Goal: Obtain resource: Obtain resource

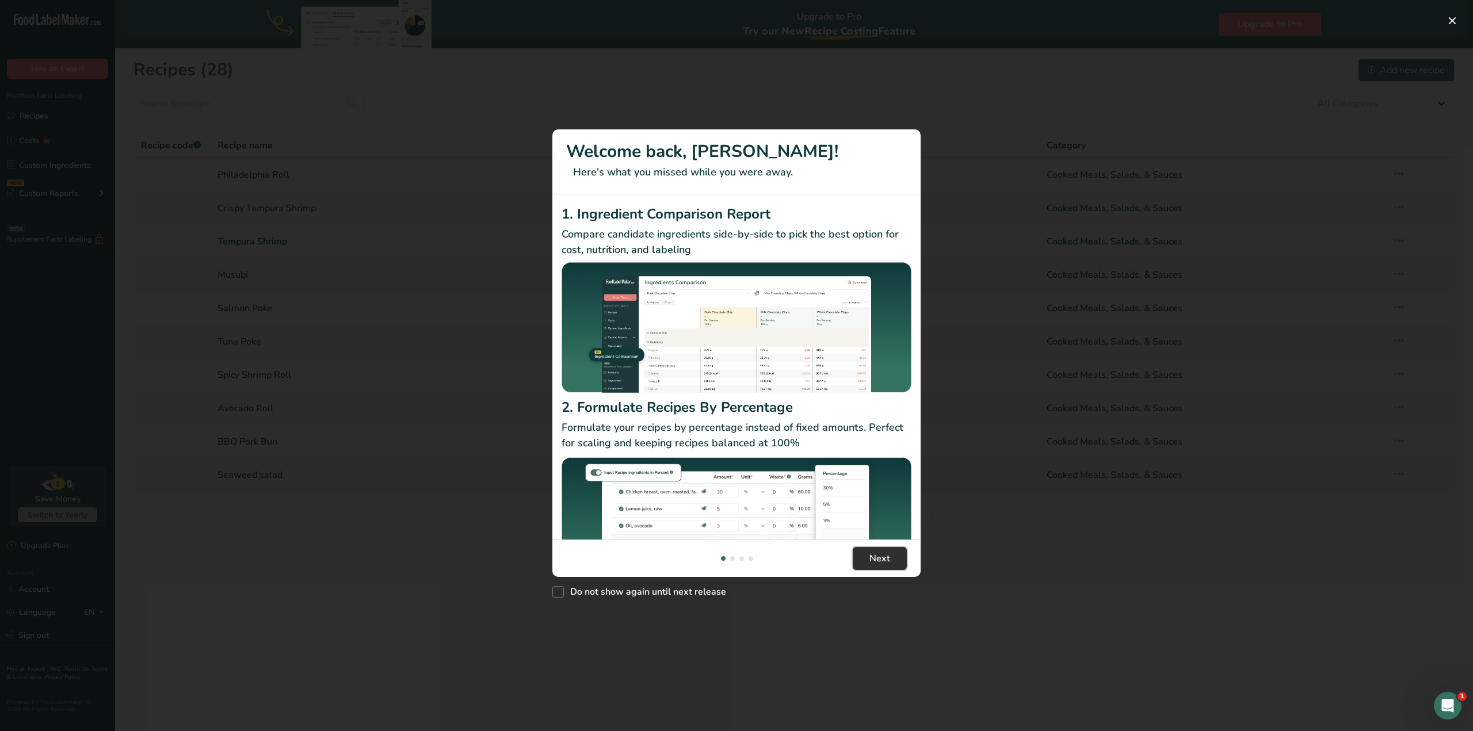
click at [873, 559] on span "Next" at bounding box center [879, 559] width 21 height 14
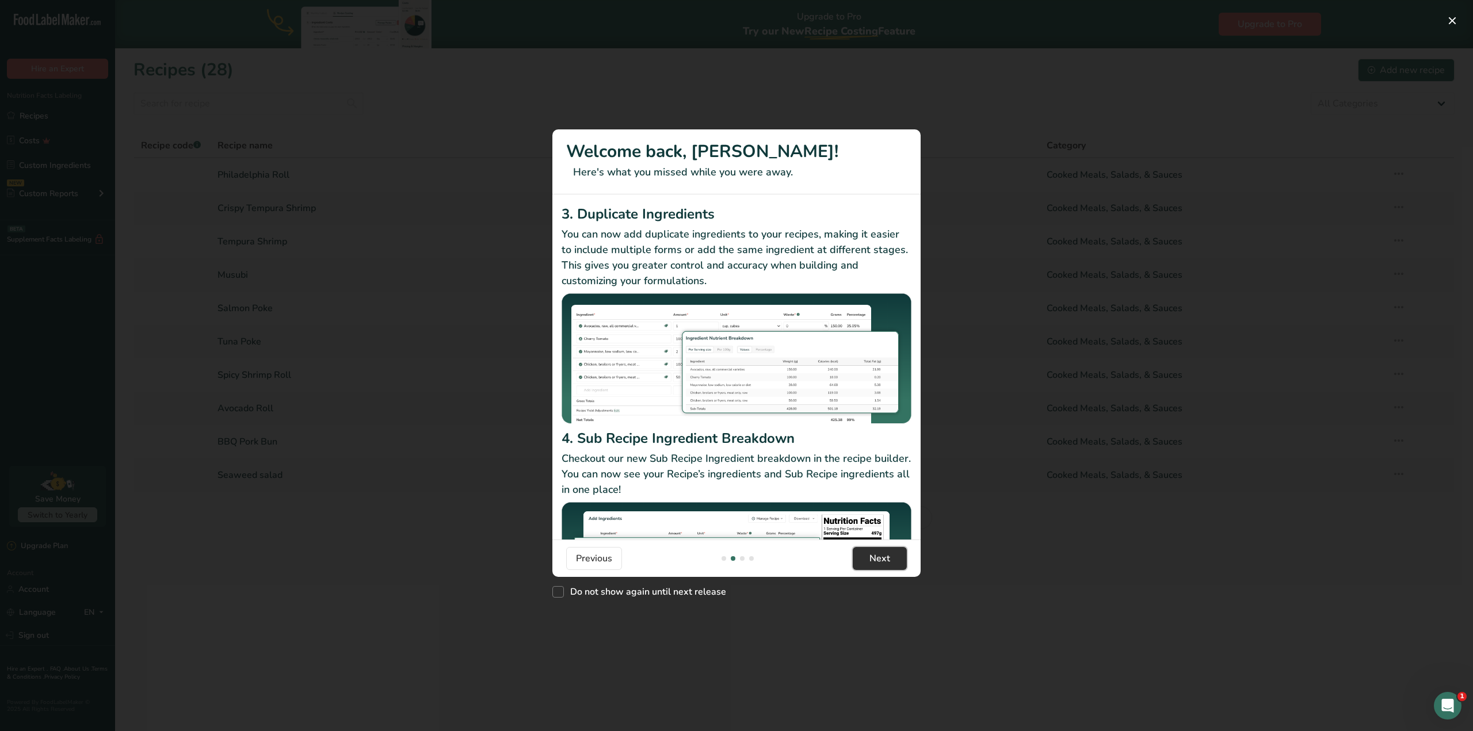
click at [873, 559] on span "Next" at bounding box center [879, 559] width 21 height 14
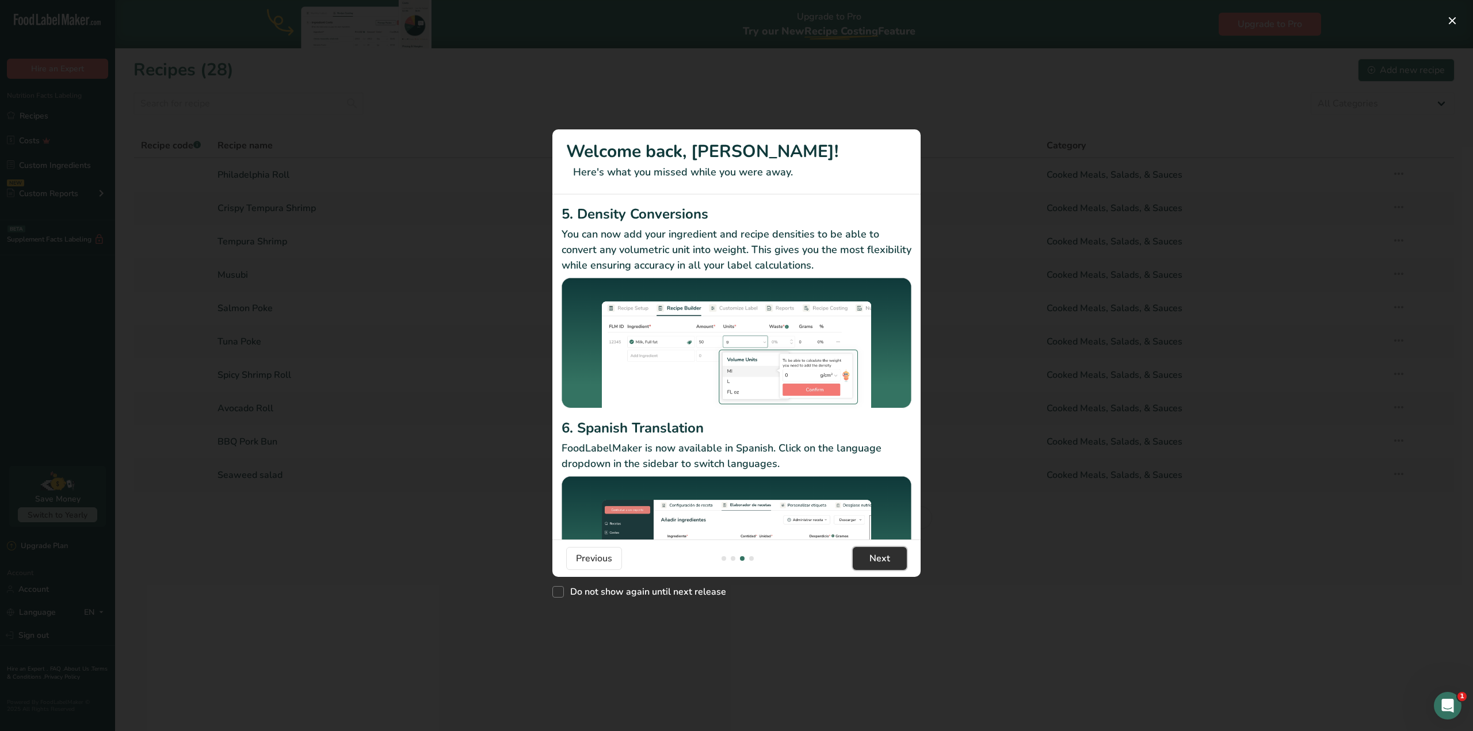
click at [873, 559] on span "Next" at bounding box center [879, 559] width 21 height 14
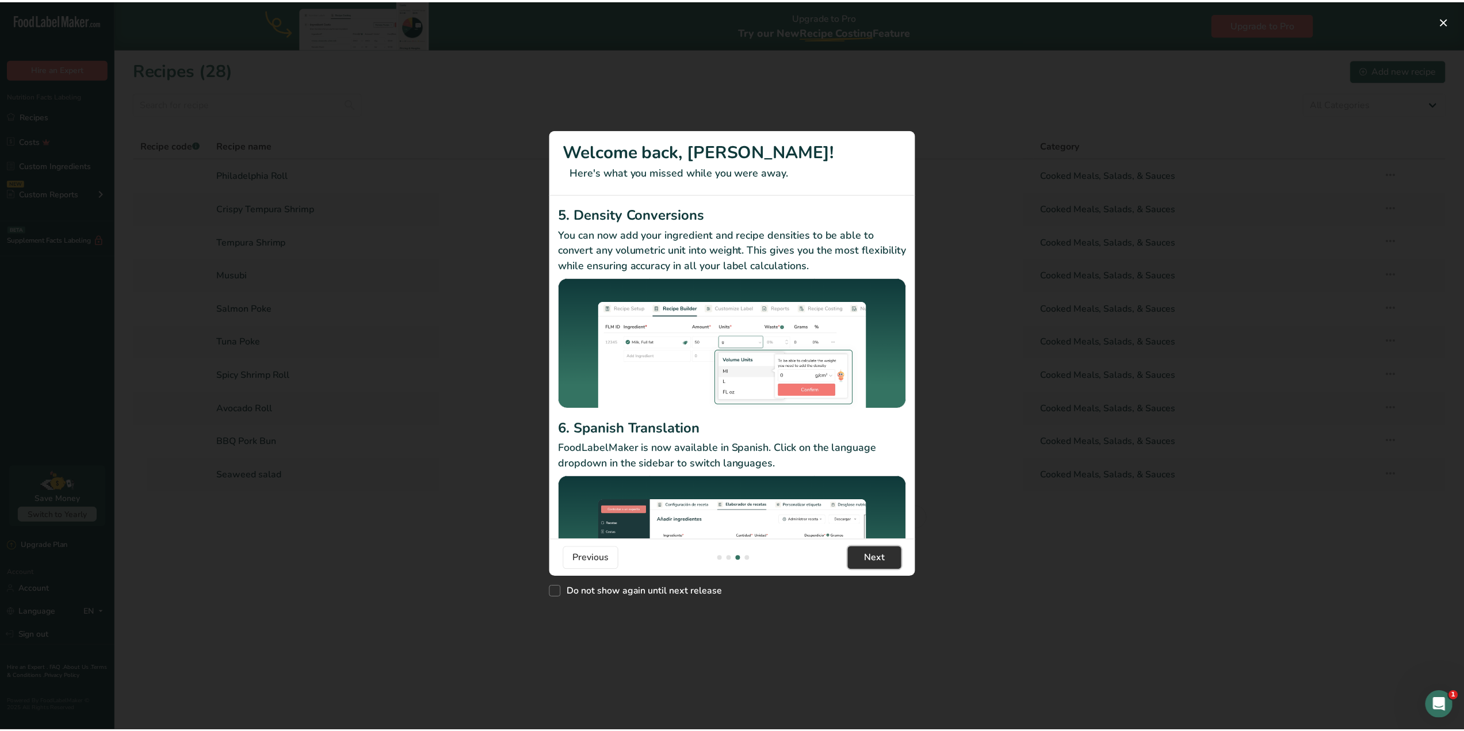
scroll to position [0, 1105]
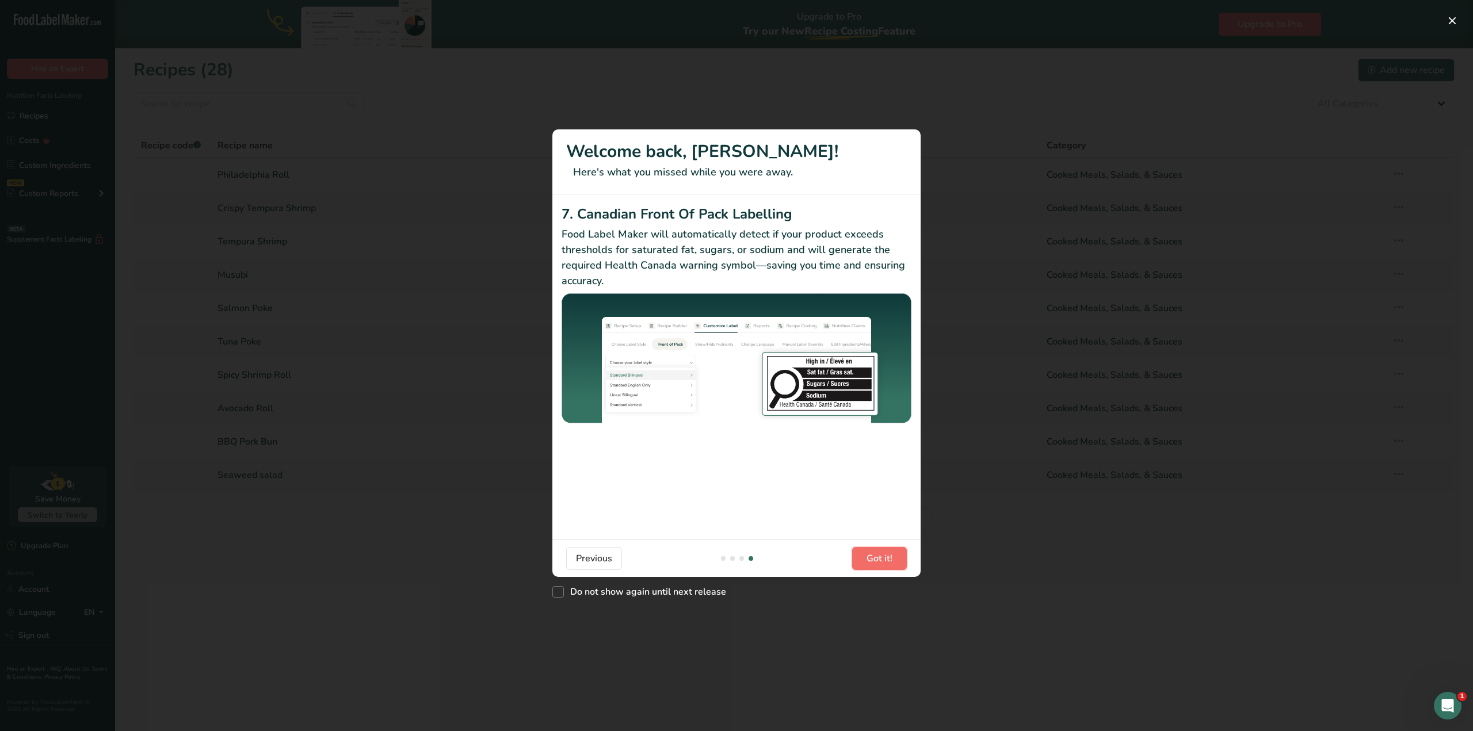
click at [873, 559] on span "Got it!" at bounding box center [879, 559] width 26 height 14
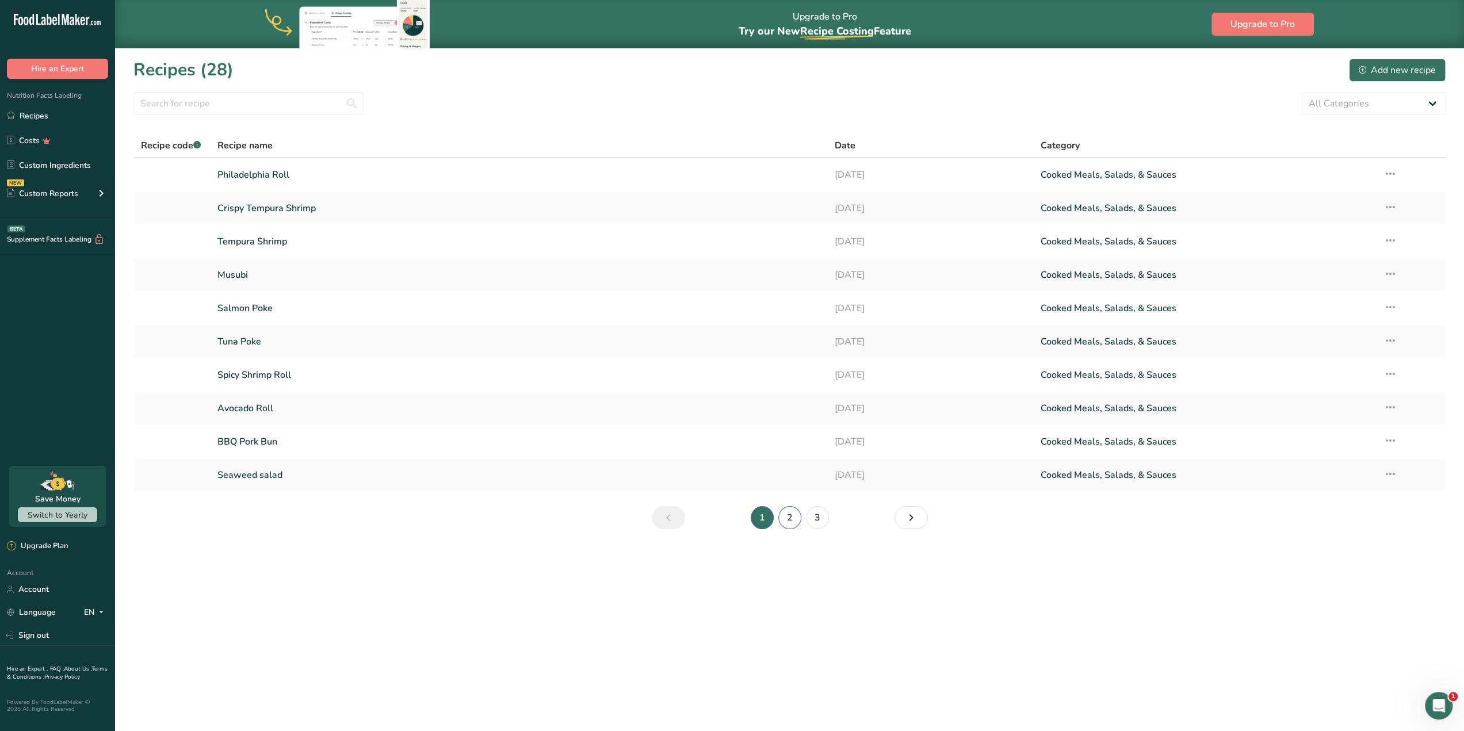
click at [791, 520] on link "2" at bounding box center [789, 517] width 23 height 23
click at [762, 516] on link "1" at bounding box center [762, 517] width 23 height 23
click at [786, 518] on link "2" at bounding box center [789, 517] width 23 height 23
click at [811, 521] on link "3" at bounding box center [817, 517] width 23 height 23
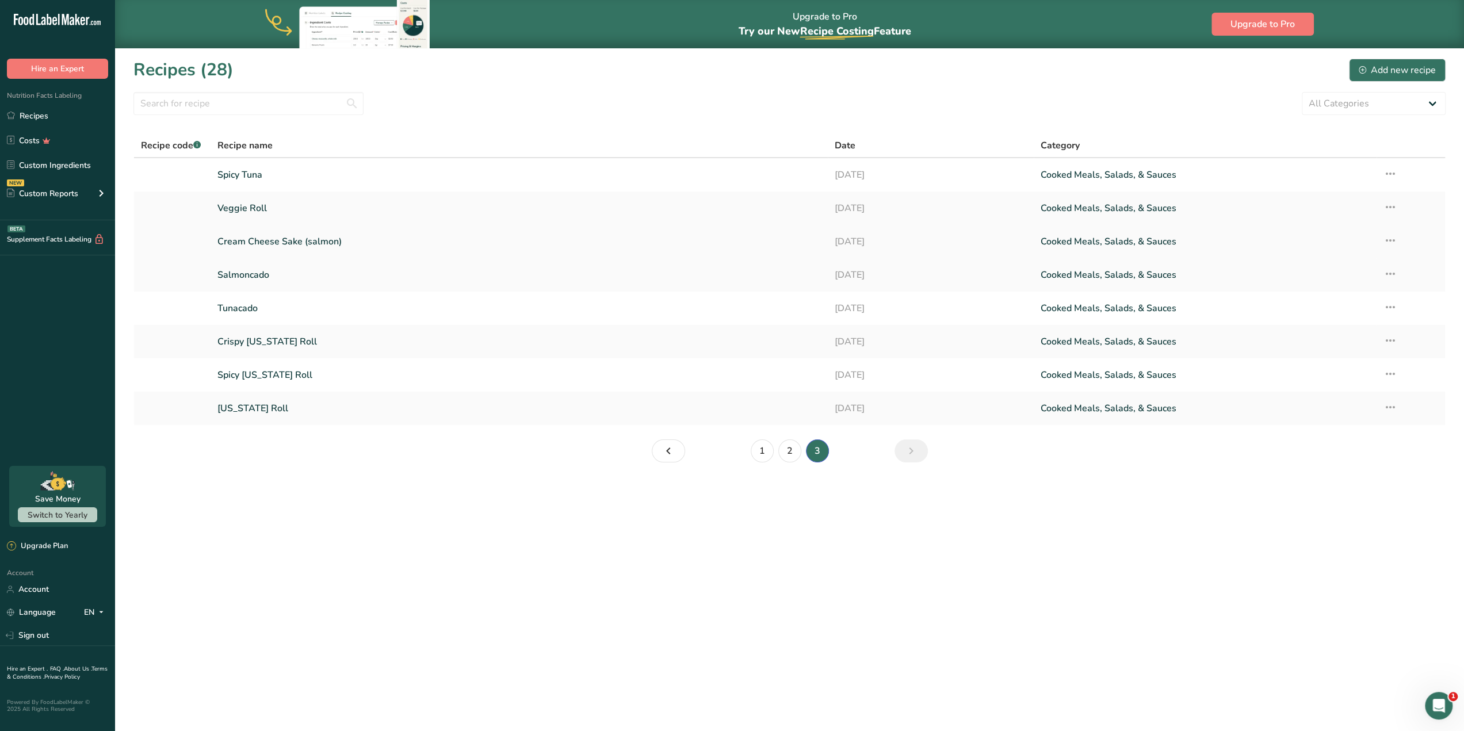
click at [1390, 240] on icon at bounding box center [1391, 240] width 14 height 21
click at [356, 238] on link "Cream Cheese Sake (salmon)" at bounding box center [519, 242] width 604 height 24
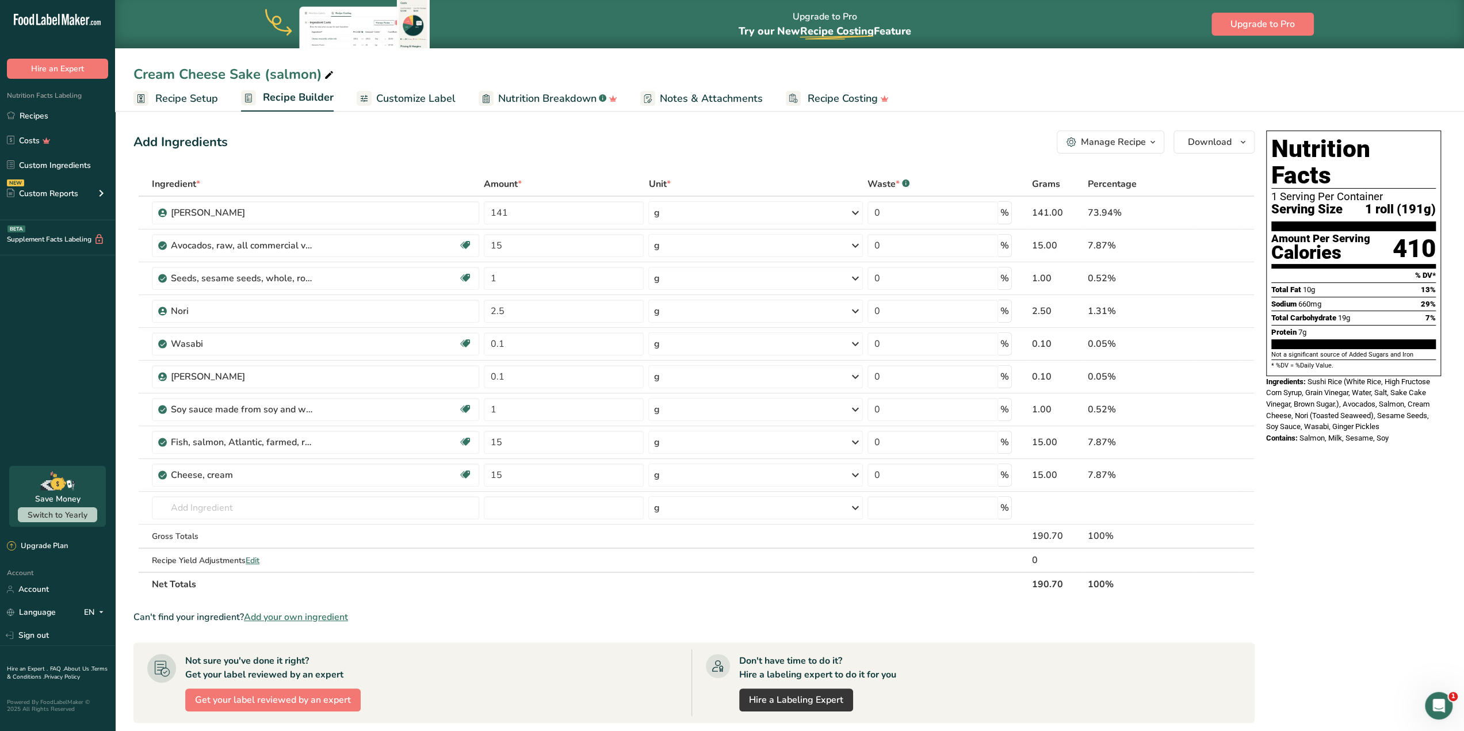
click at [250, 74] on div "Cream Cheese Sake (salmon)" at bounding box center [234, 74] width 203 height 21
drag, startPoint x: 324, startPoint y: 75, endPoint x: 230, endPoint y: 72, distance: 93.8
click at [230, 72] on input "Cream Cheese Sake (salmon)" at bounding box center [789, 74] width 1312 height 21
type input "Cream Cheese Roll"
click at [381, 135] on div "Add Ingredients Manage Recipe Delete Recipe Duplicate Recipe Scale Recipe Save …" at bounding box center [693, 142] width 1121 height 23
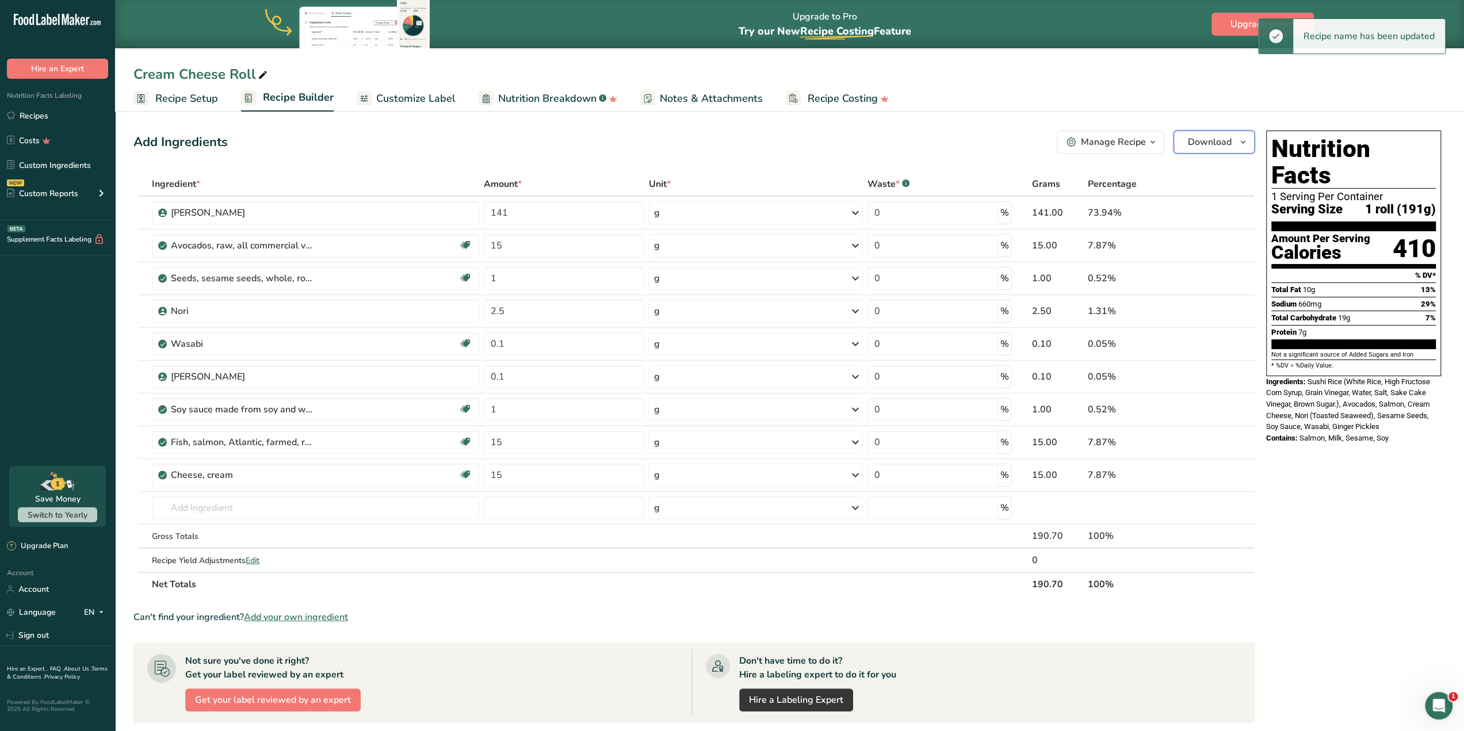
click at [1246, 146] on icon "button" at bounding box center [1243, 142] width 9 height 14
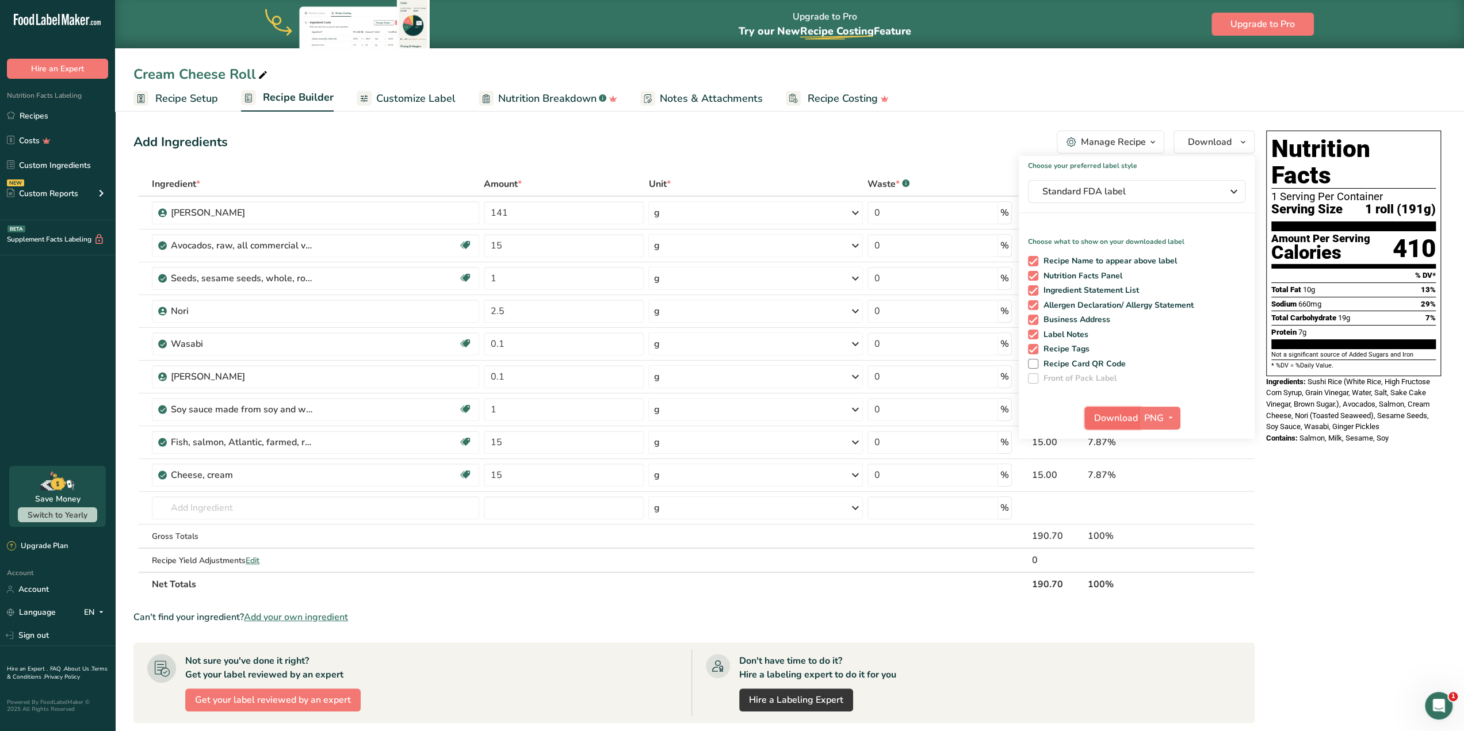
click at [1110, 419] on span "Download" at bounding box center [1116, 418] width 44 height 14
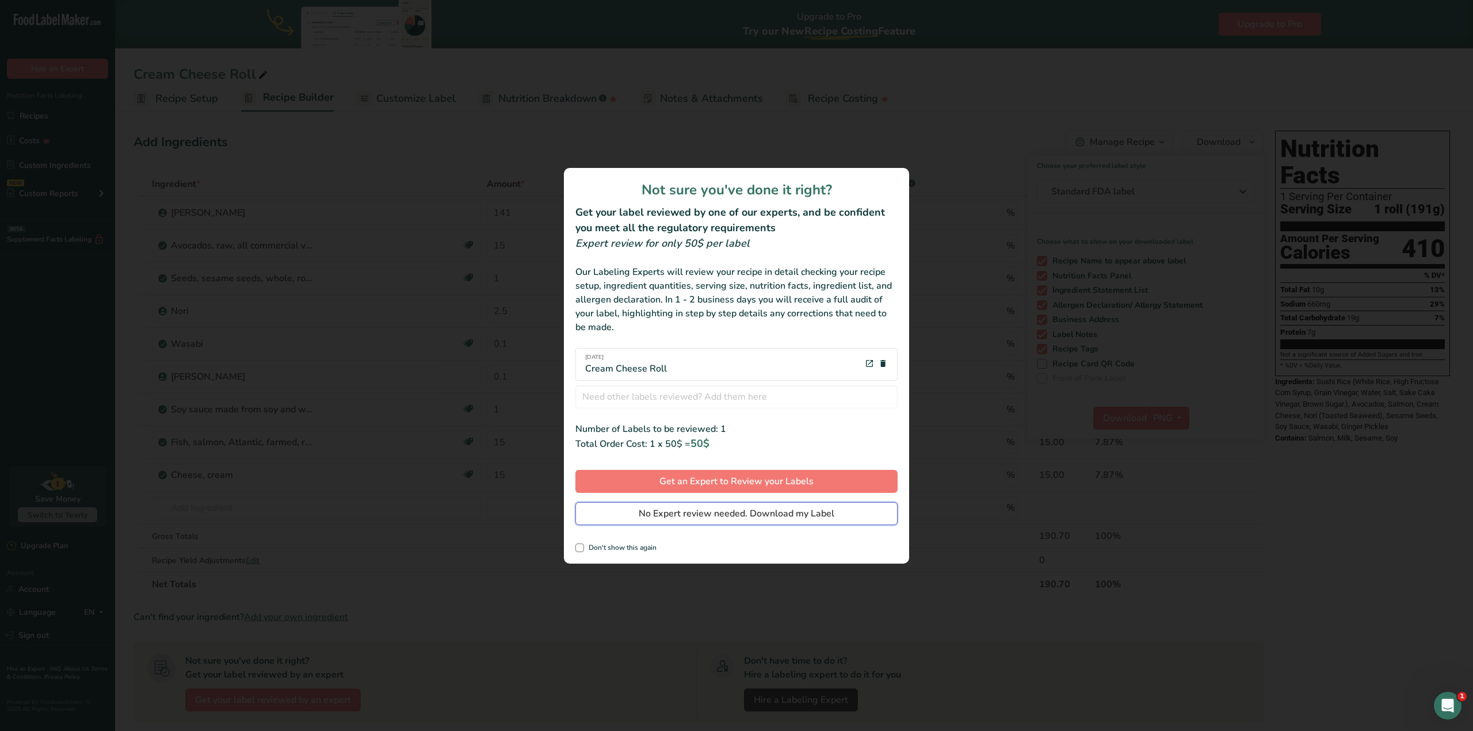
click at [711, 510] on span "No Expert review needed. Download my Label" at bounding box center [737, 514] width 196 height 14
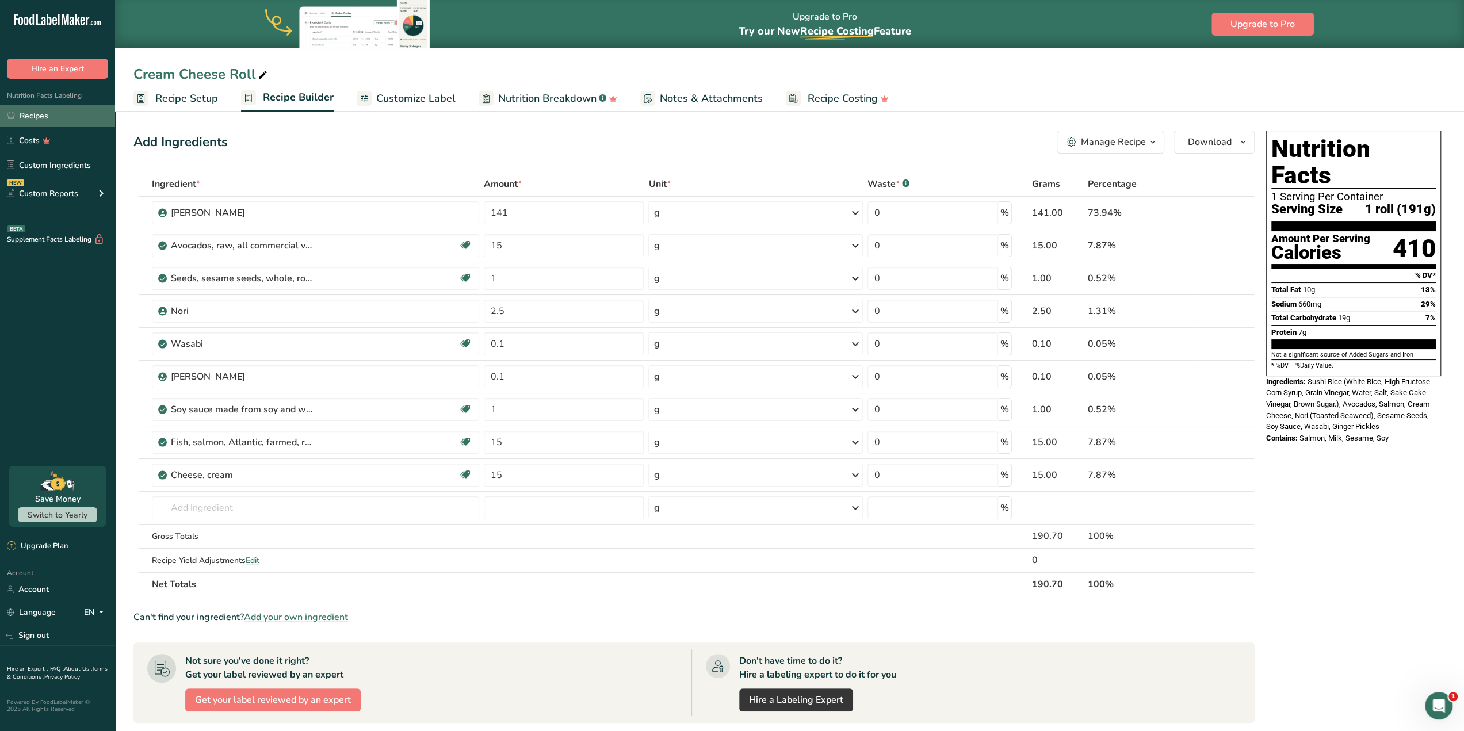
click at [41, 116] on link "Recipes" at bounding box center [57, 116] width 115 height 22
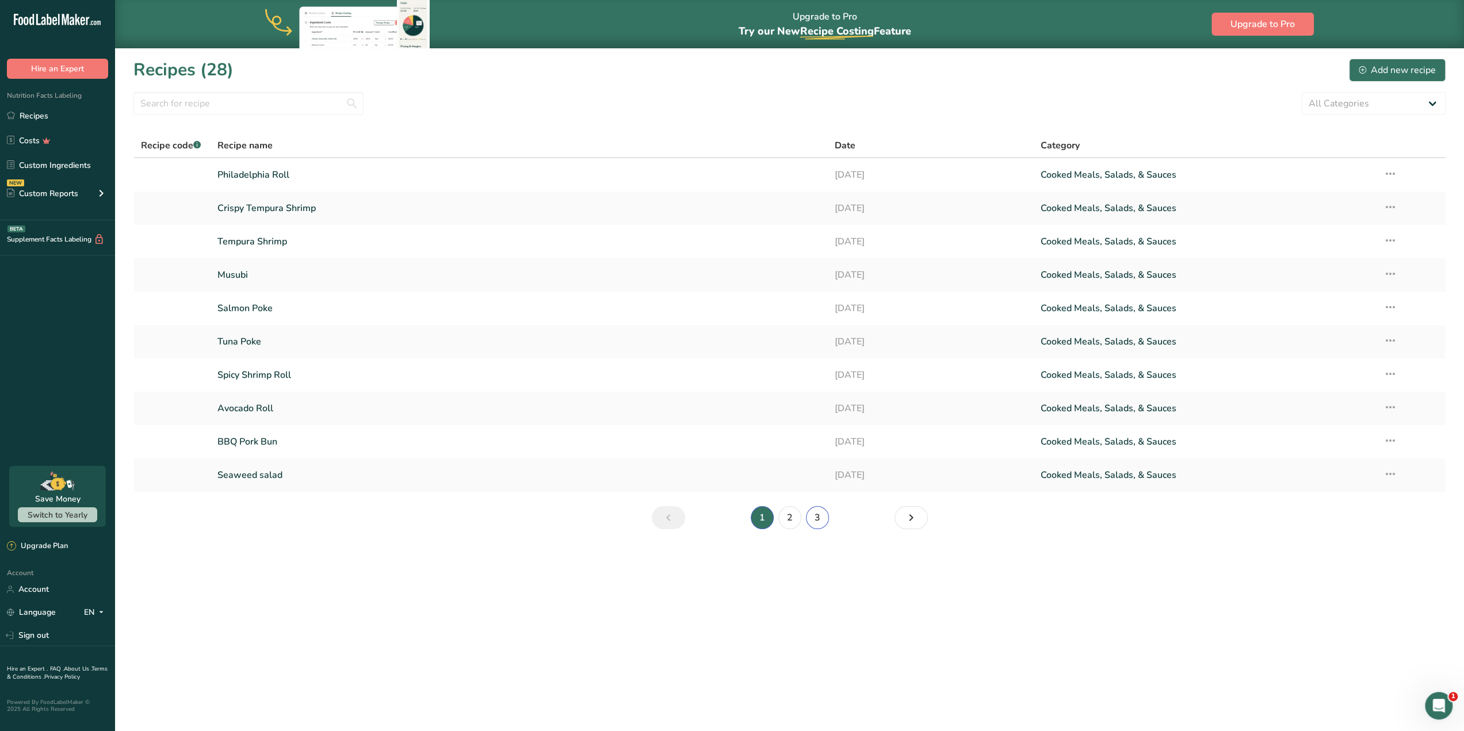
click at [820, 520] on link "3" at bounding box center [817, 517] width 23 height 23
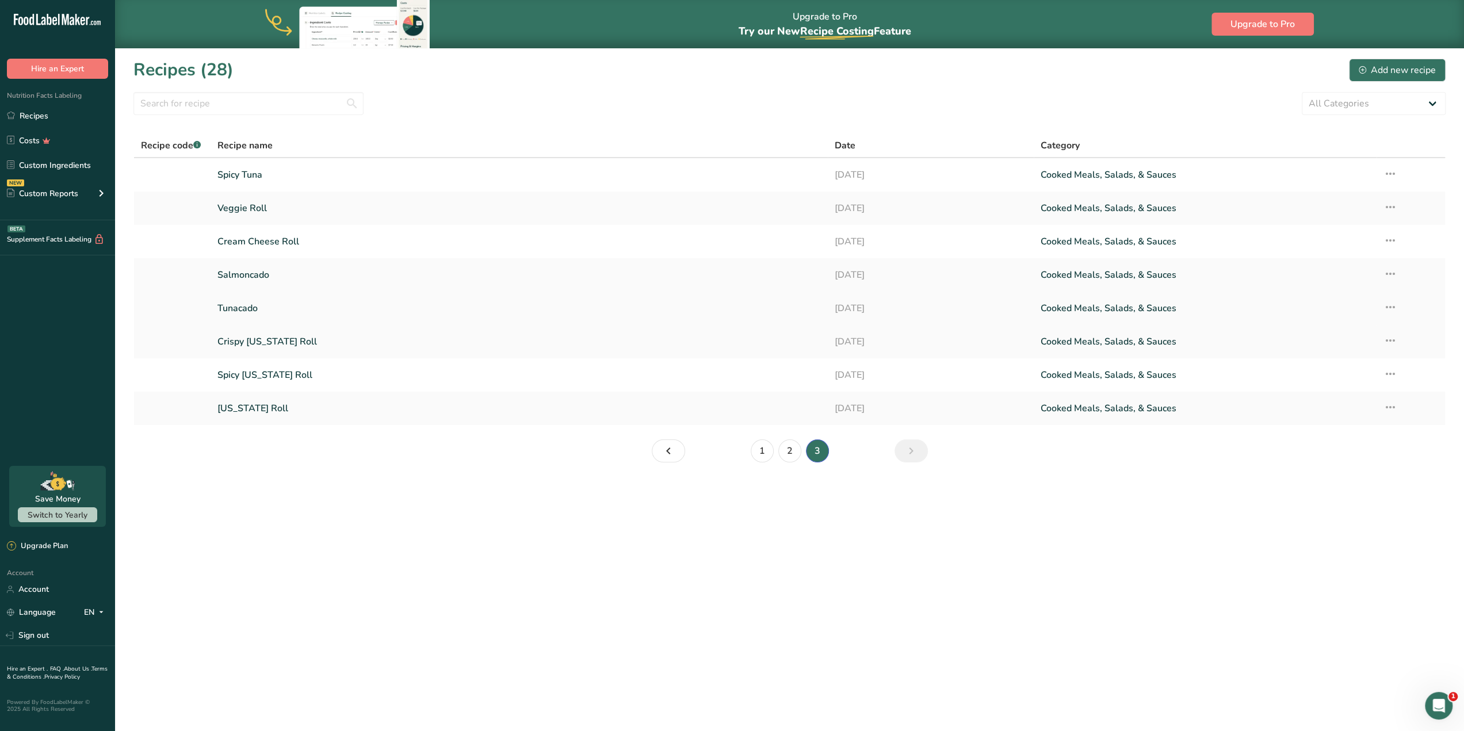
click at [1395, 308] on icon at bounding box center [1391, 307] width 14 height 21
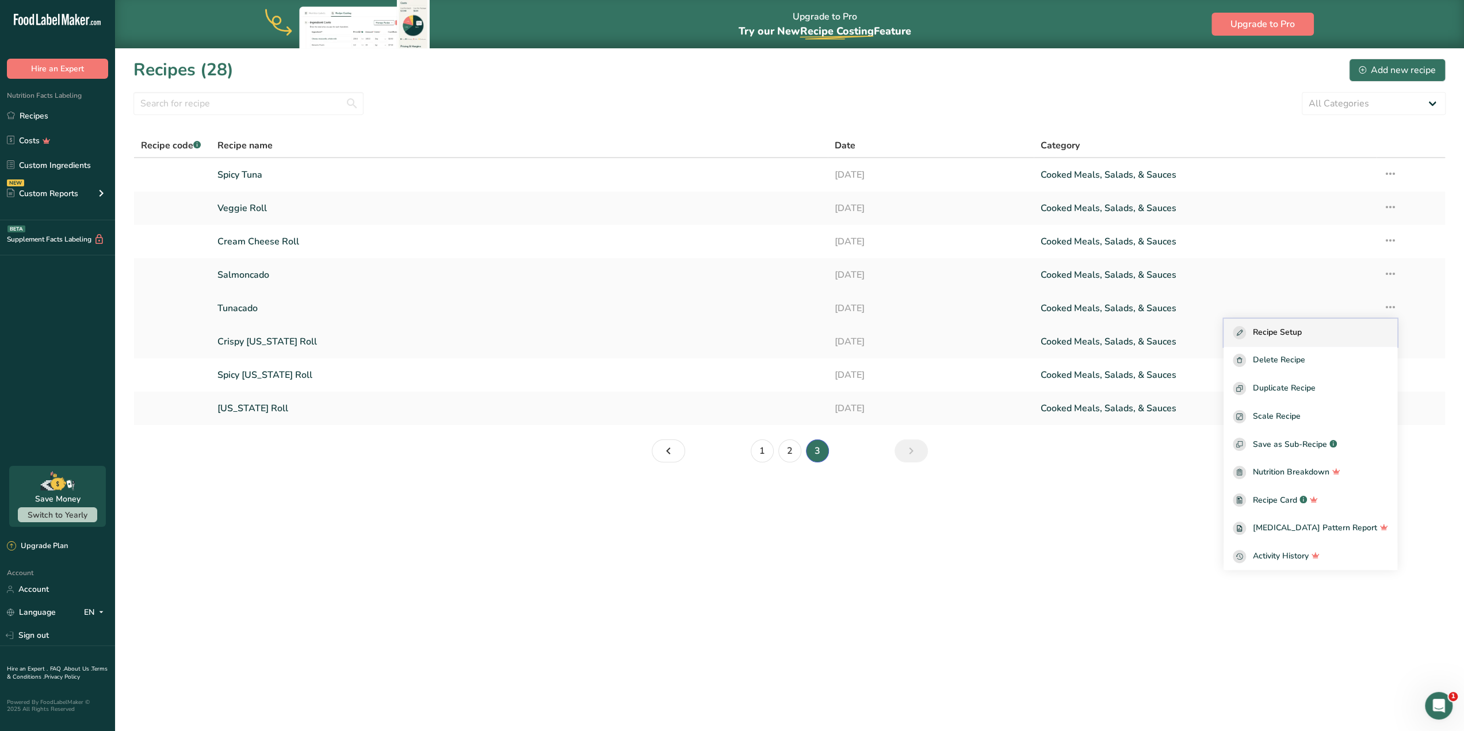
click at [1357, 335] on div "Recipe Setup" at bounding box center [1310, 332] width 155 height 13
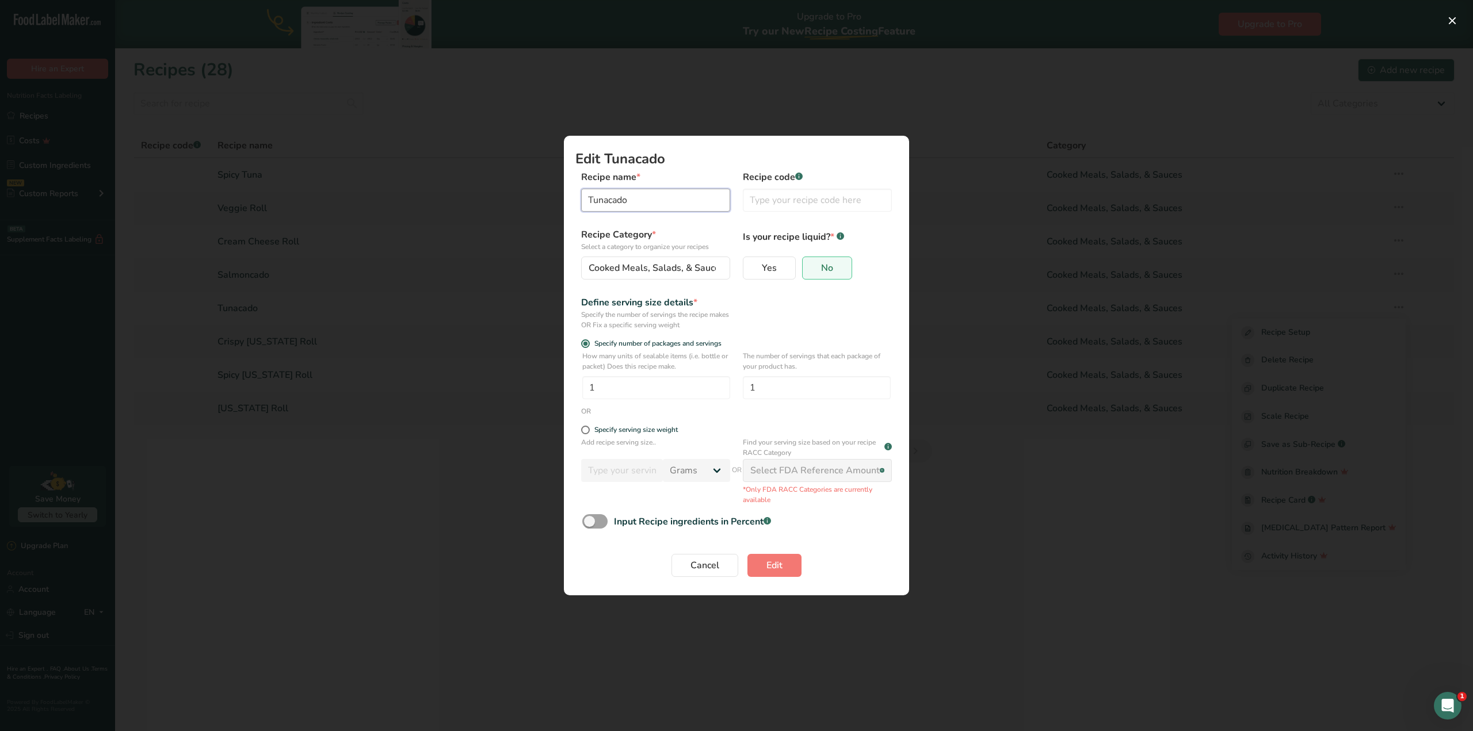
drag, startPoint x: 655, startPoint y: 204, endPoint x: 610, endPoint y: 198, distance: 45.2
click at [610, 198] on input "Tunacado" at bounding box center [655, 200] width 149 height 23
type input "Tuna Avocado"
click at [772, 563] on span "Edit" at bounding box center [774, 566] width 16 height 14
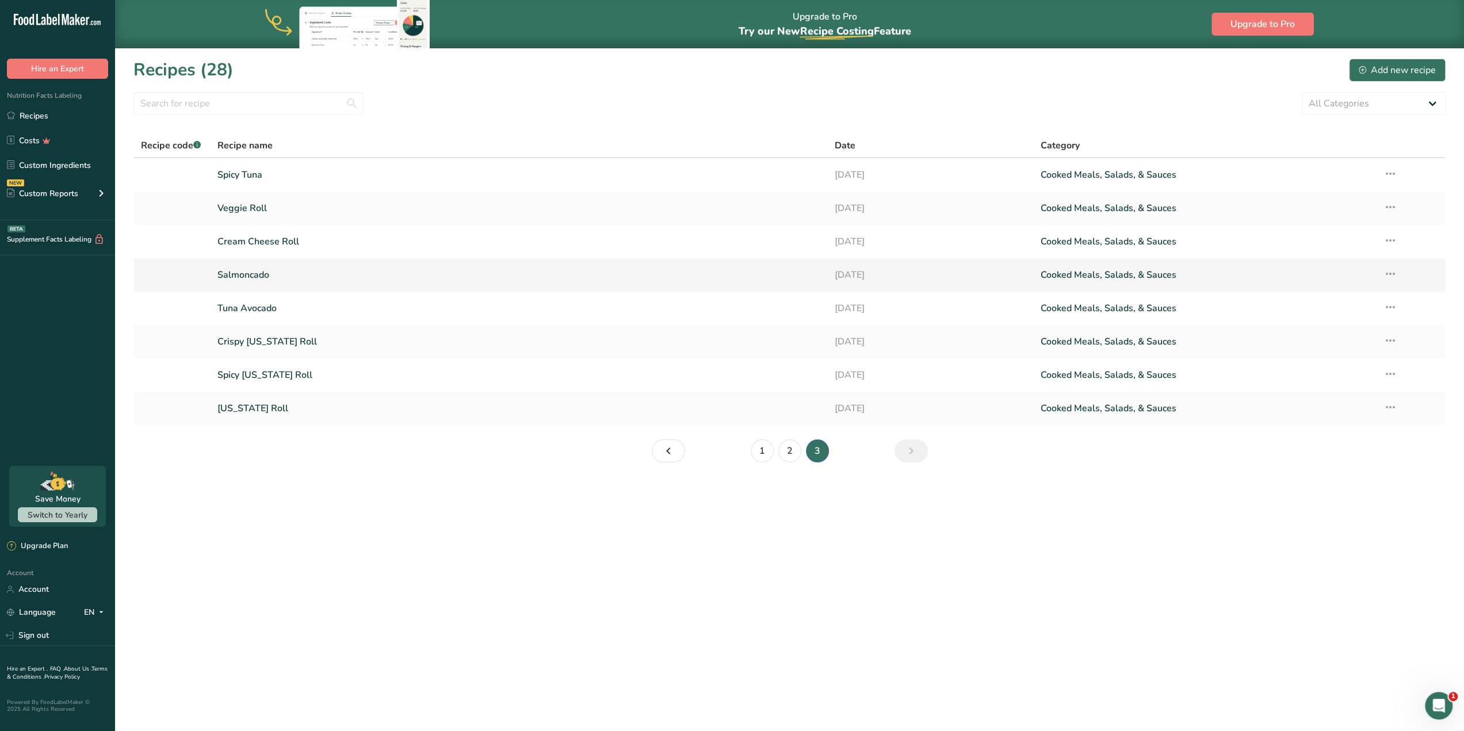
click at [1388, 277] on icon at bounding box center [1391, 274] width 14 height 21
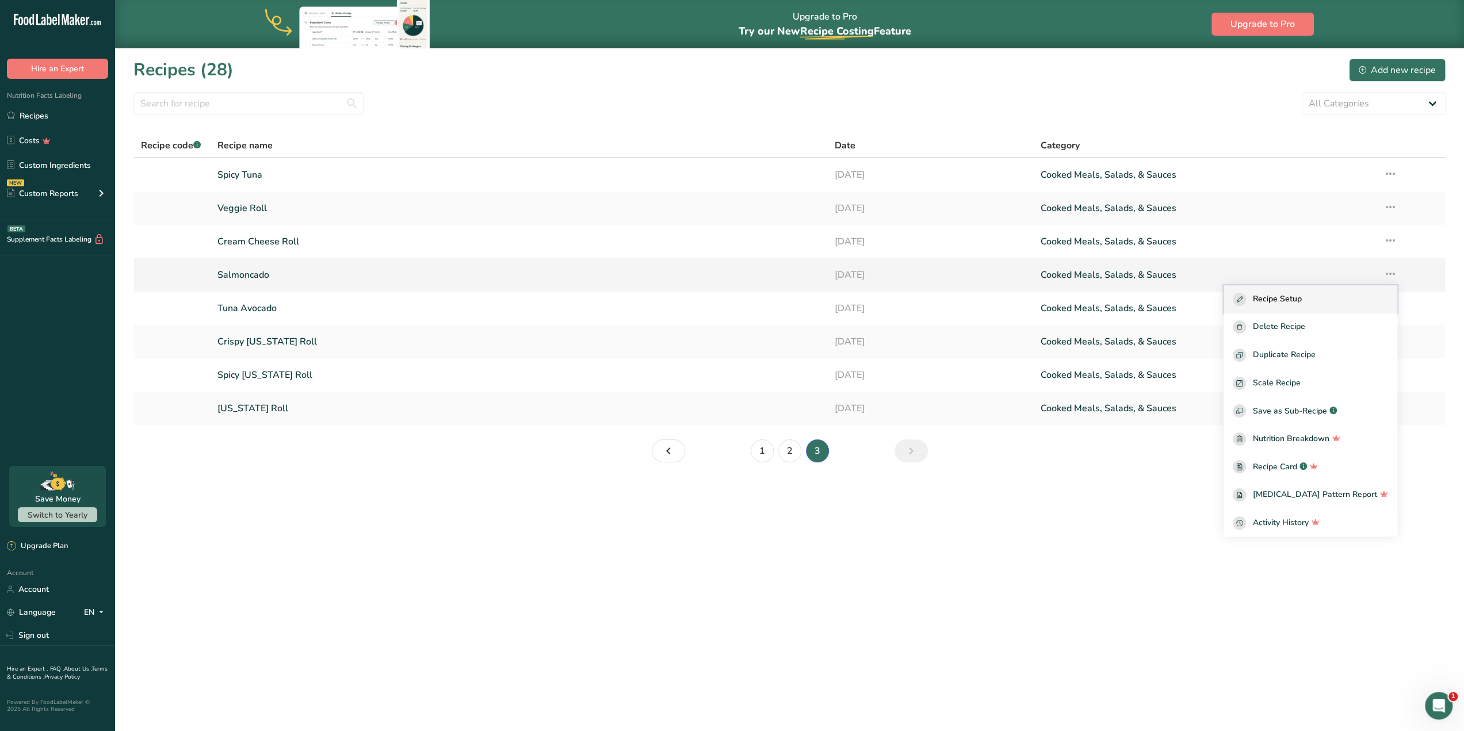
click at [1300, 306] on button "Recipe Setup" at bounding box center [1311, 299] width 174 height 28
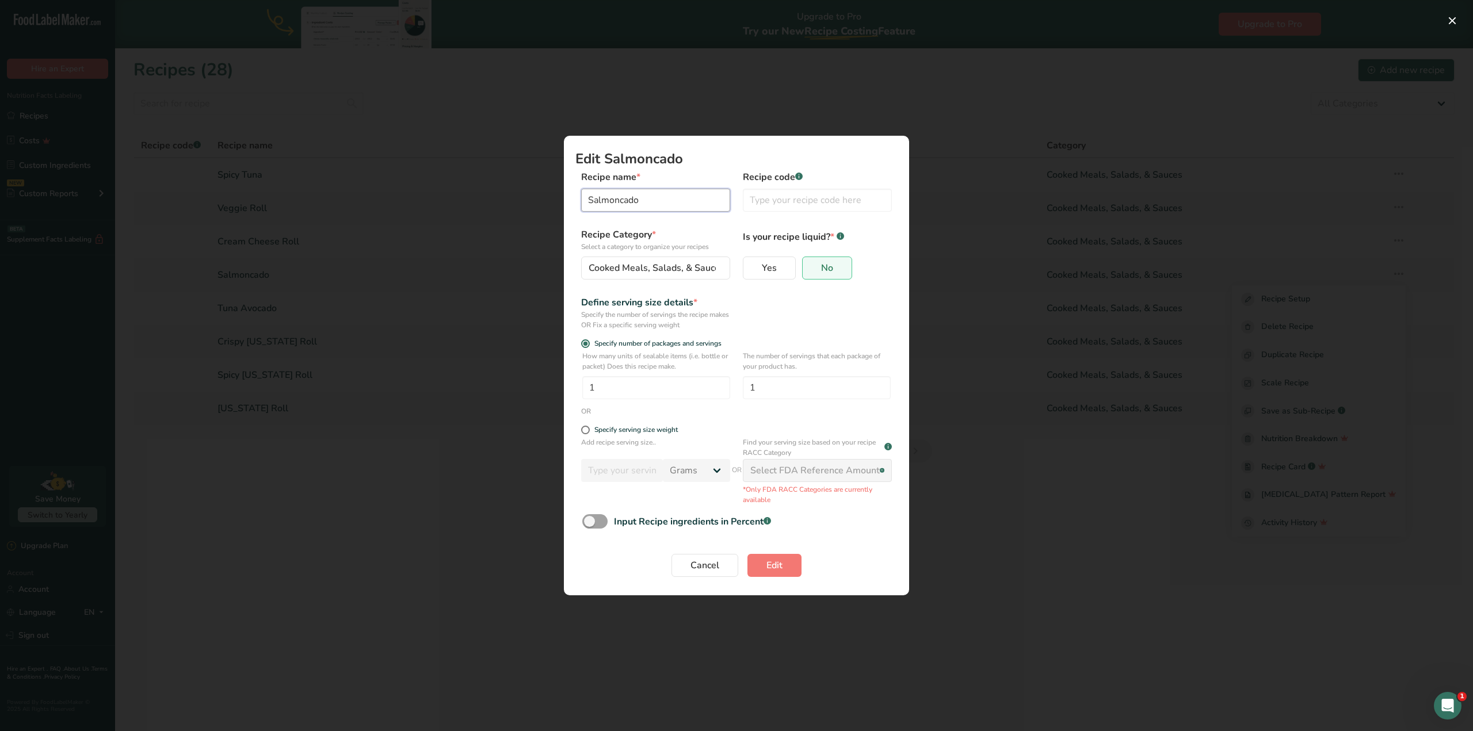
drag, startPoint x: 649, startPoint y: 199, endPoint x: 620, endPoint y: 201, distance: 28.8
click at [620, 201] on input "Salmoncado" at bounding box center [655, 200] width 149 height 23
type input "Salmon Avocado"
click at [771, 572] on span "Edit" at bounding box center [774, 566] width 16 height 14
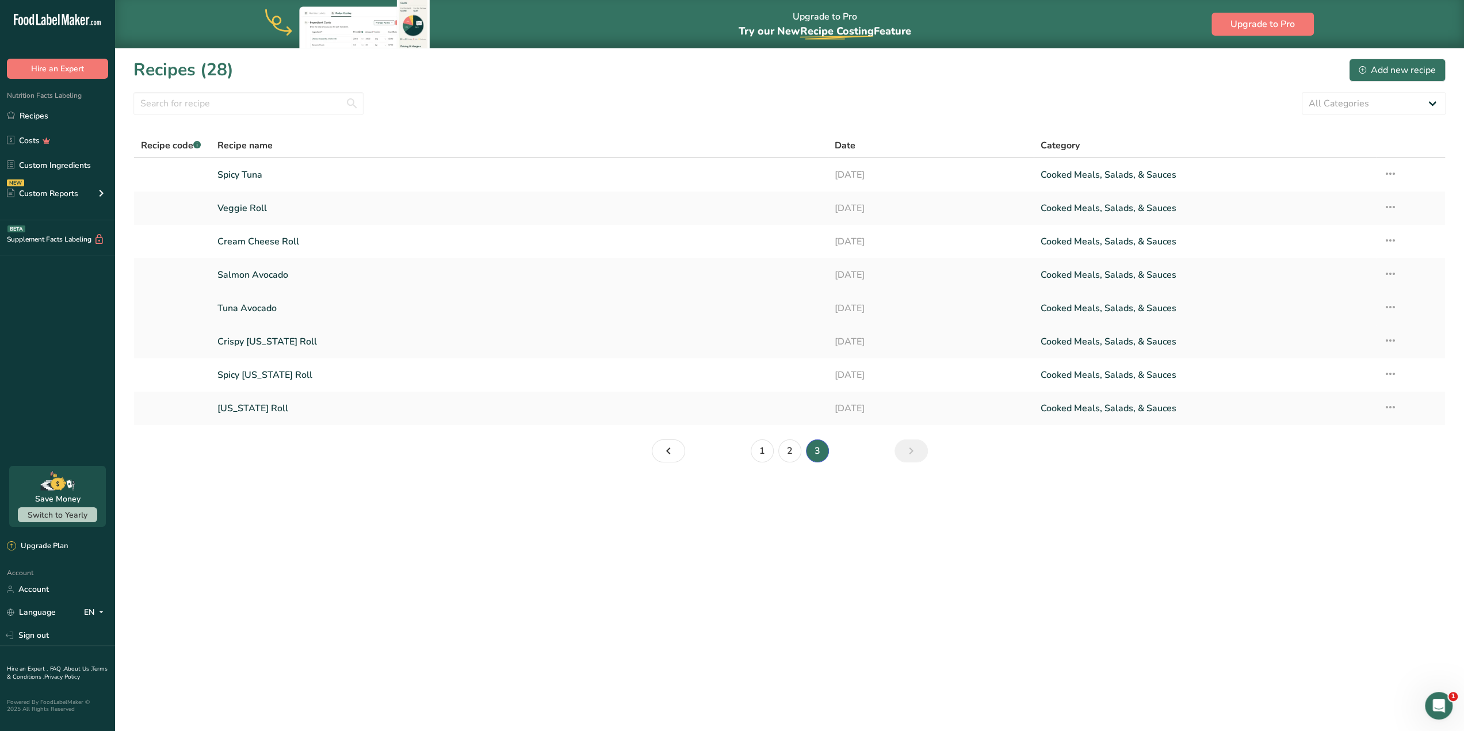
click at [1392, 306] on icon at bounding box center [1391, 307] width 14 height 21
click at [1335, 301] on link "Cooked Meals, Salads, & Sauces" at bounding box center [1205, 308] width 329 height 24
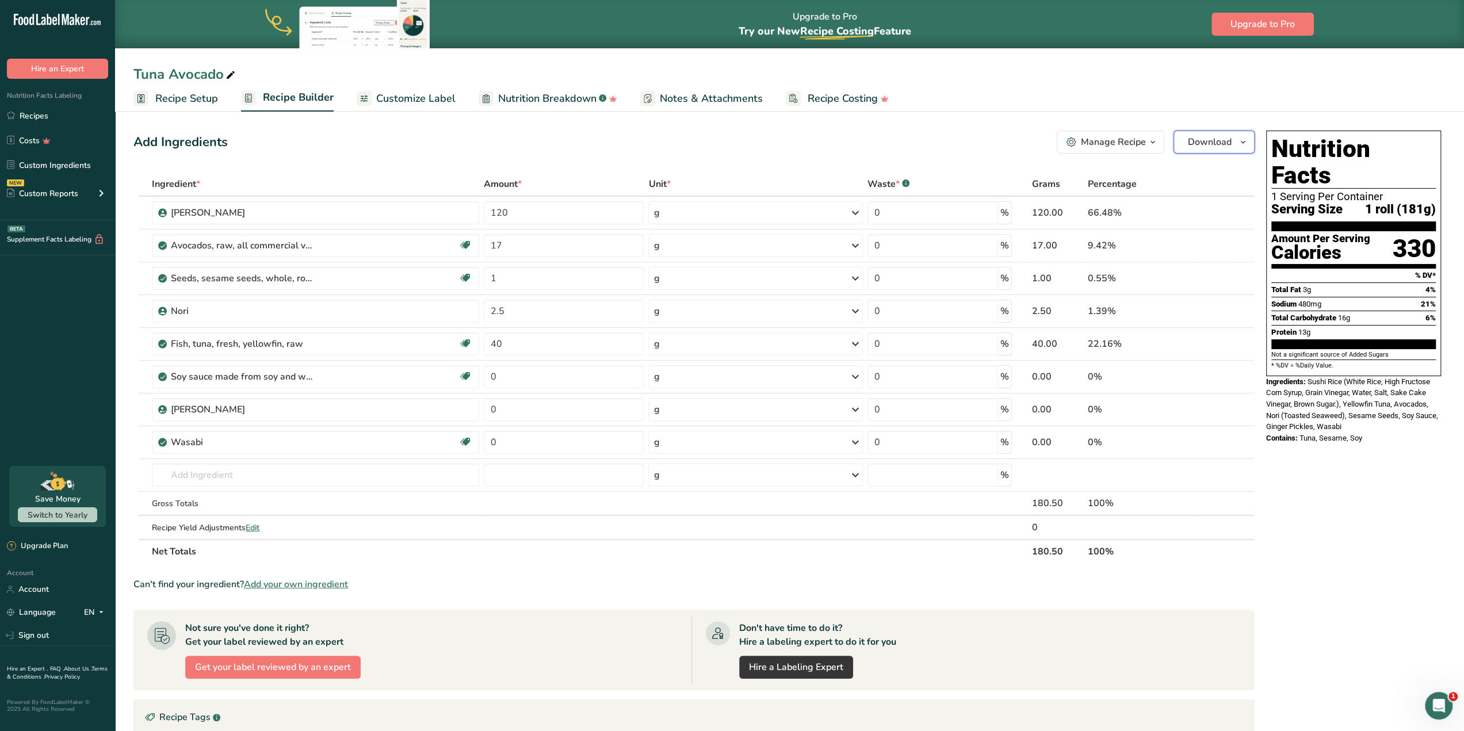
click at [1230, 141] on span "Download" at bounding box center [1210, 142] width 44 height 14
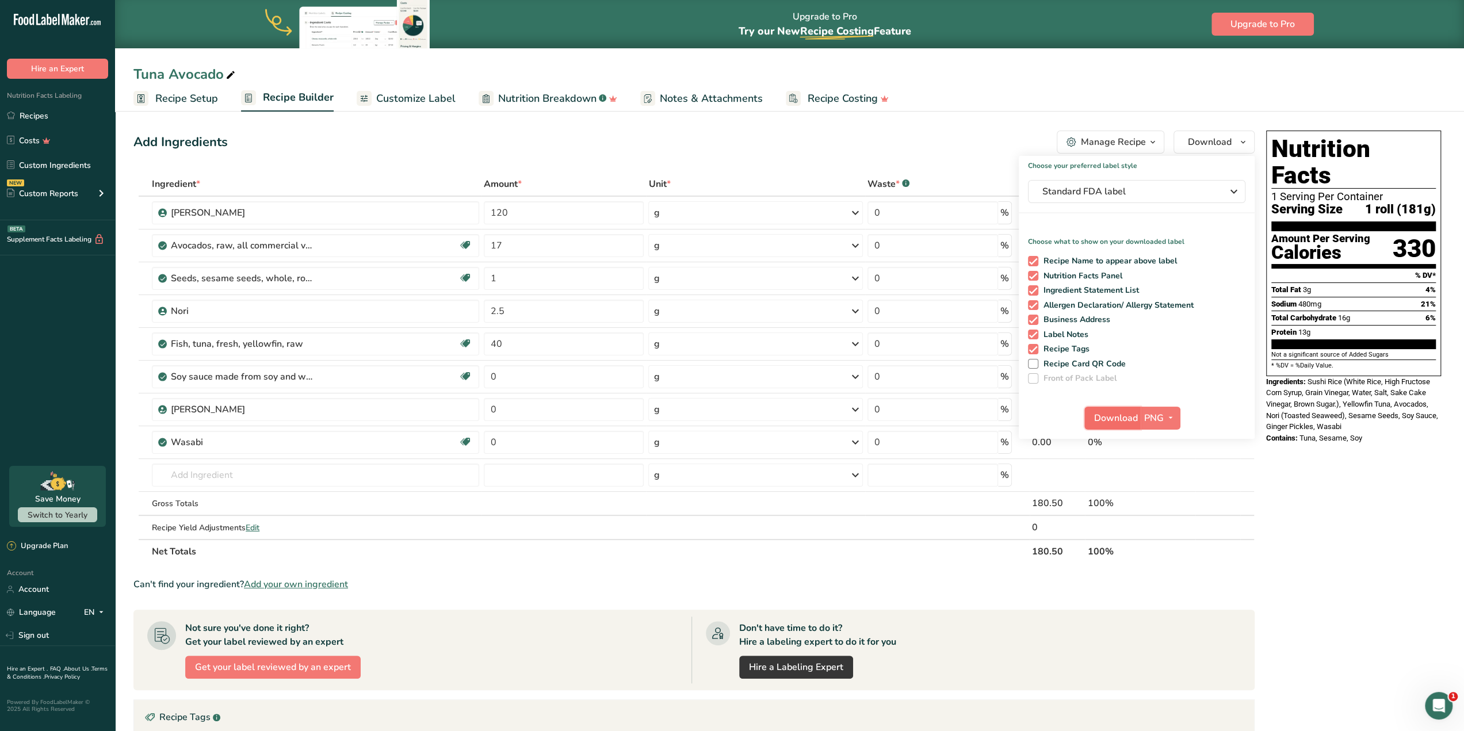
click at [1113, 414] on span "Download" at bounding box center [1116, 418] width 44 height 14
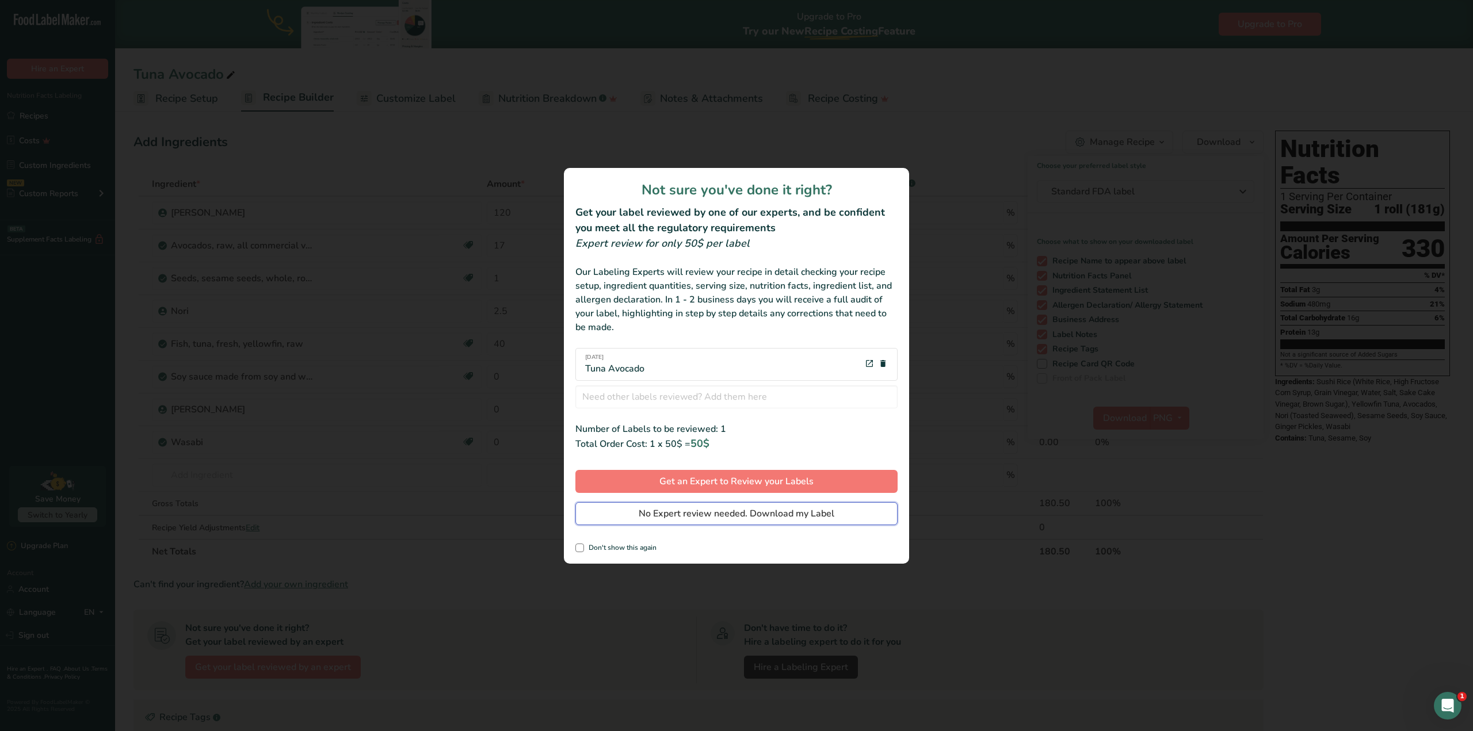
click at [757, 517] on span "No Expert review needed. Download my Label" at bounding box center [737, 514] width 196 height 14
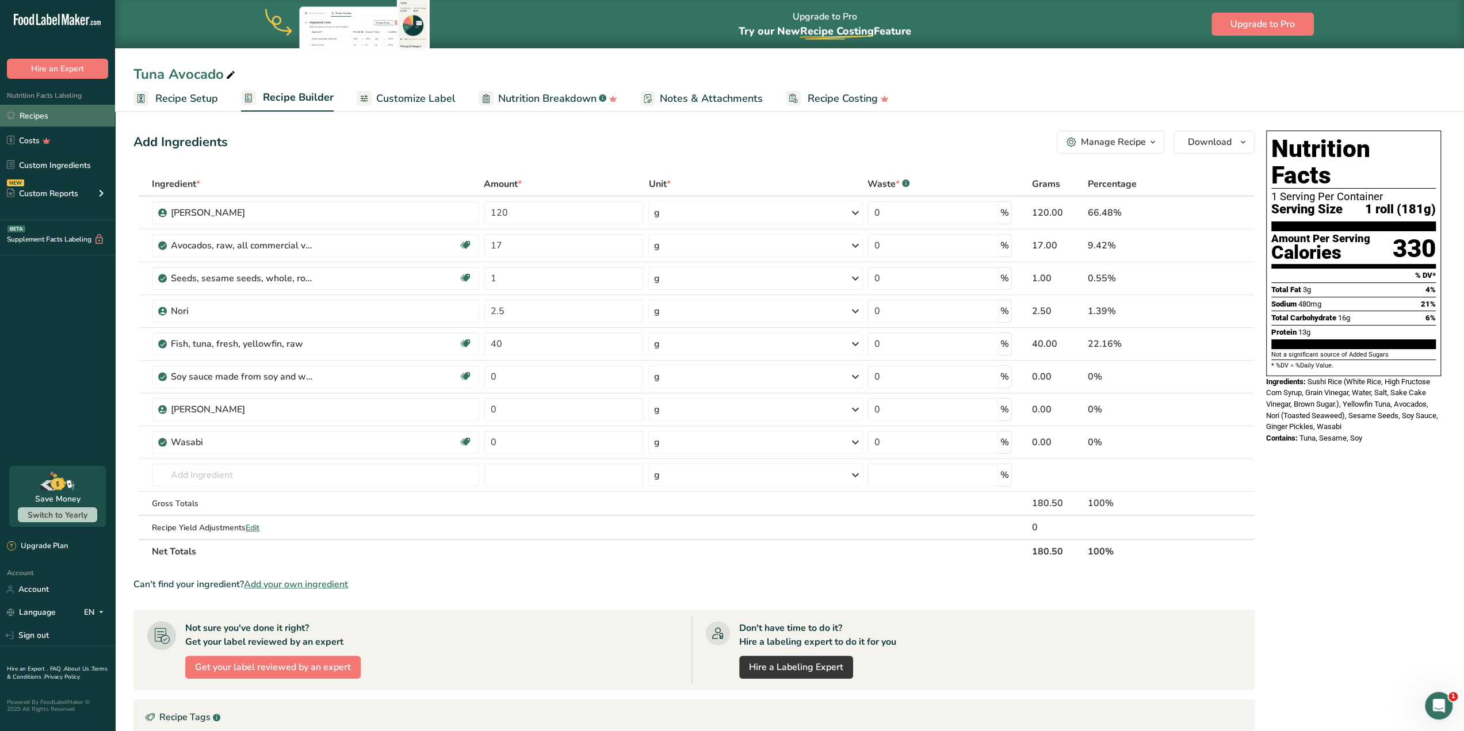
click at [37, 113] on link "Recipes" at bounding box center [57, 116] width 115 height 22
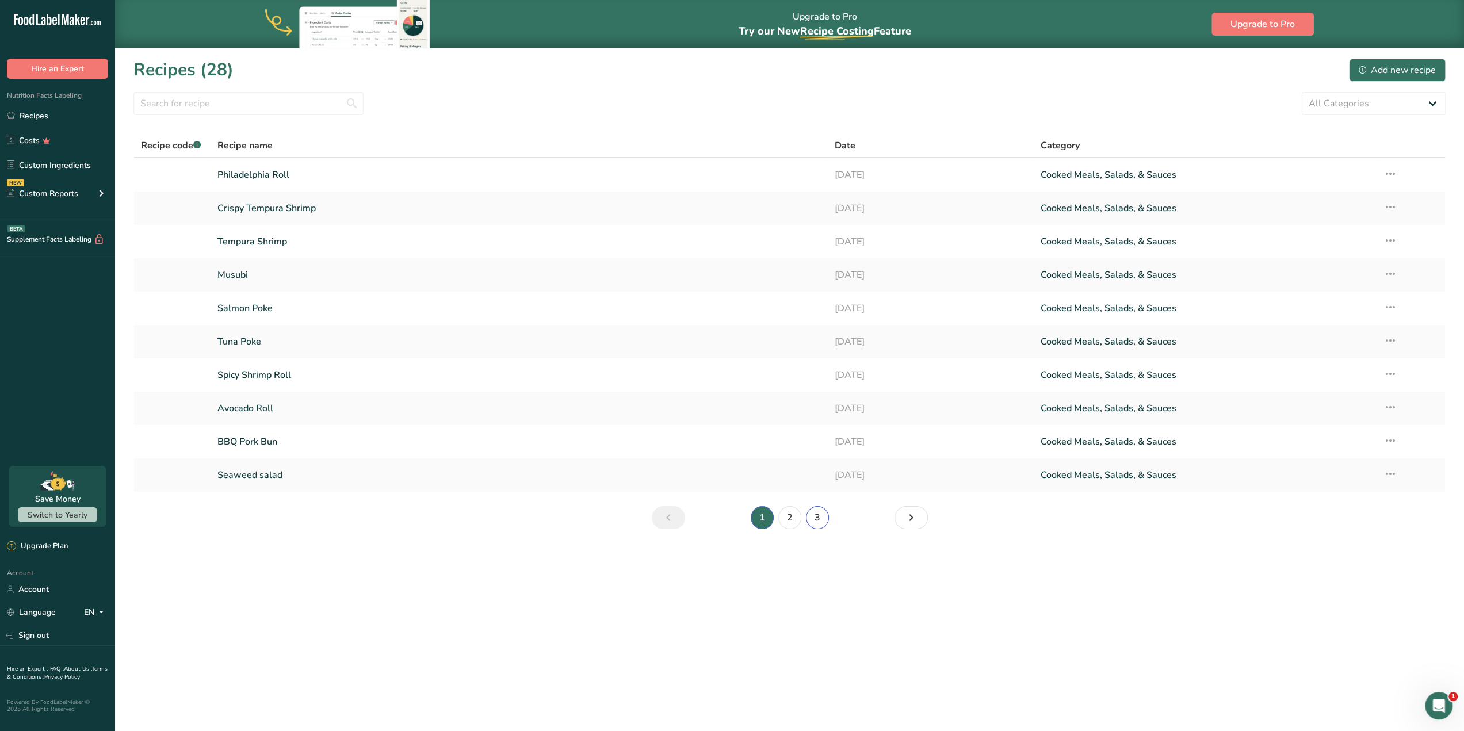
click at [818, 516] on link "3" at bounding box center [817, 517] width 23 height 23
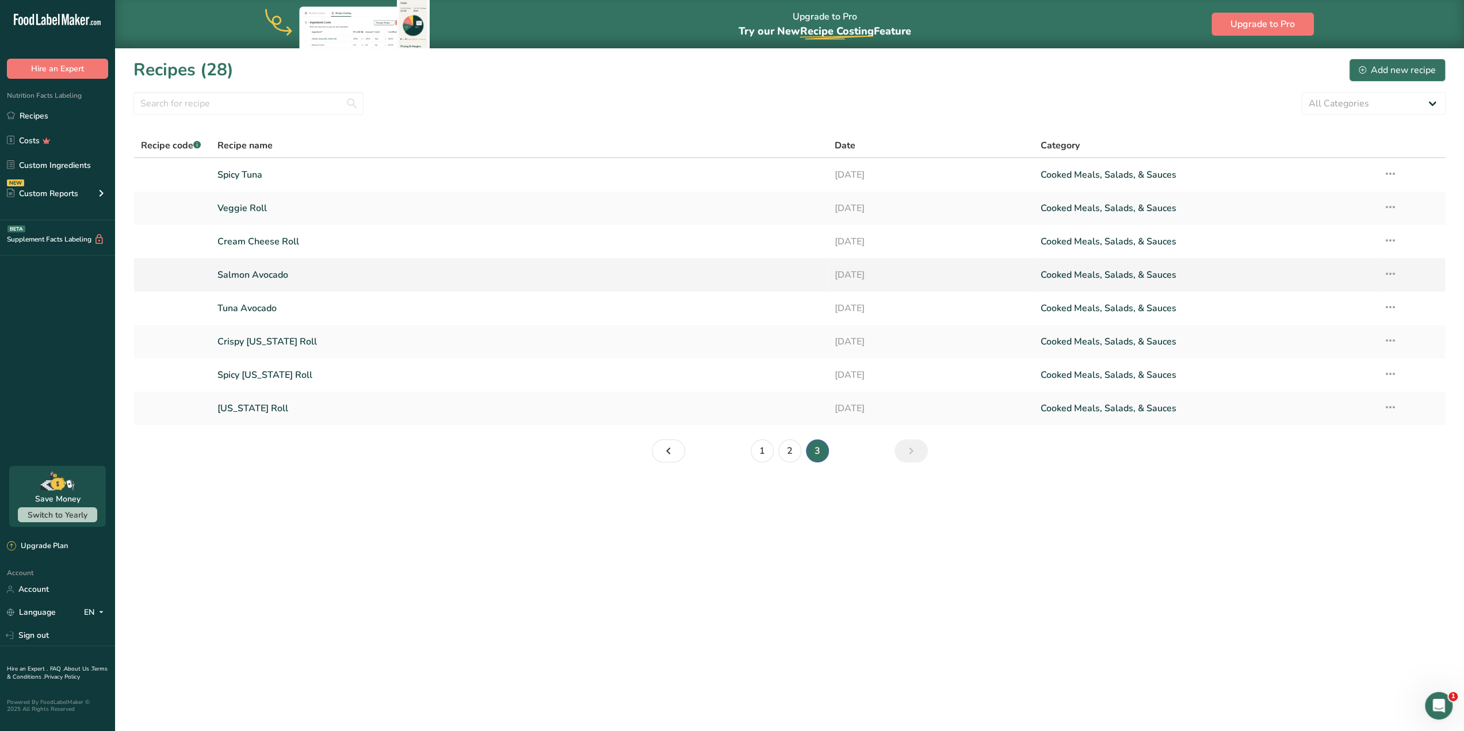
click at [1312, 277] on link "Cooked Meals, Salads, & Sauces" at bounding box center [1205, 275] width 329 height 24
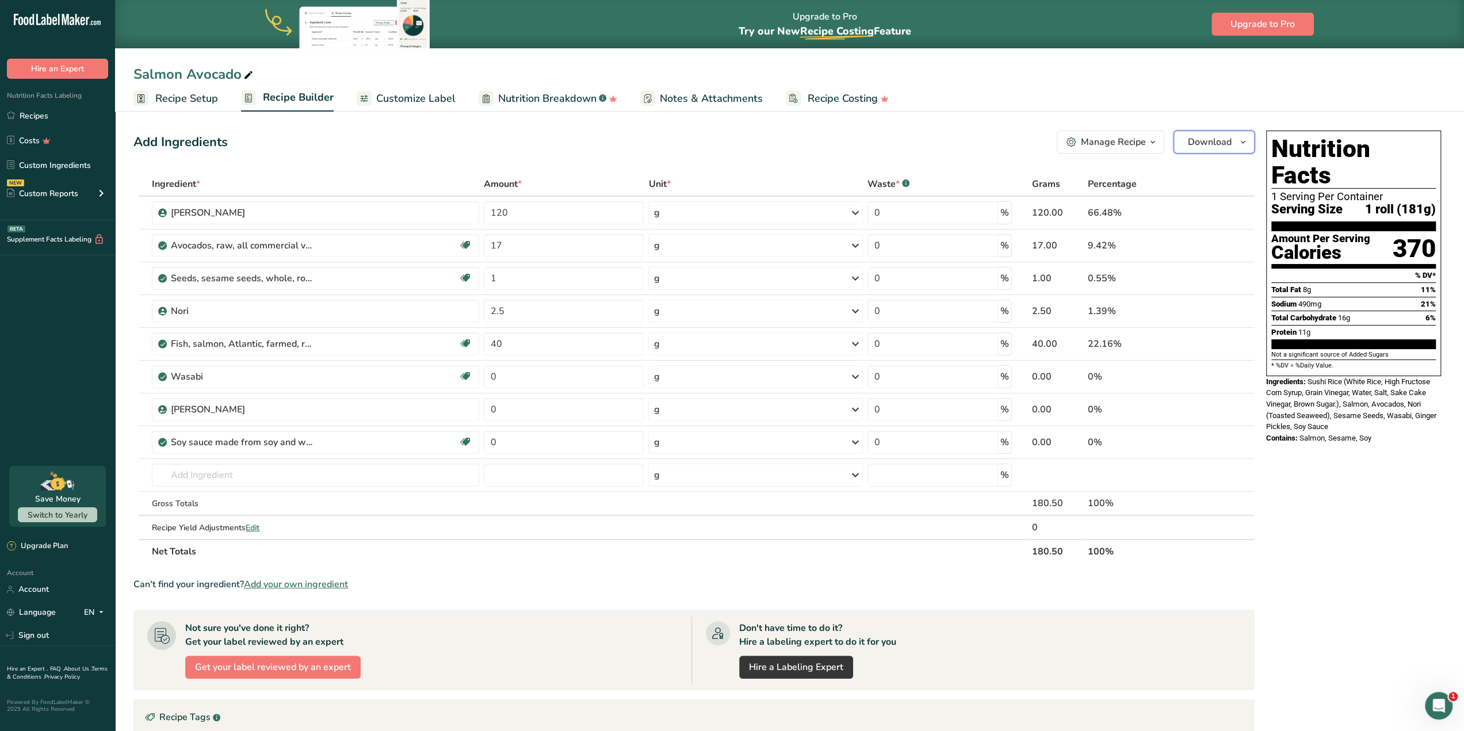
click at [1231, 138] on span "Download" at bounding box center [1210, 142] width 44 height 14
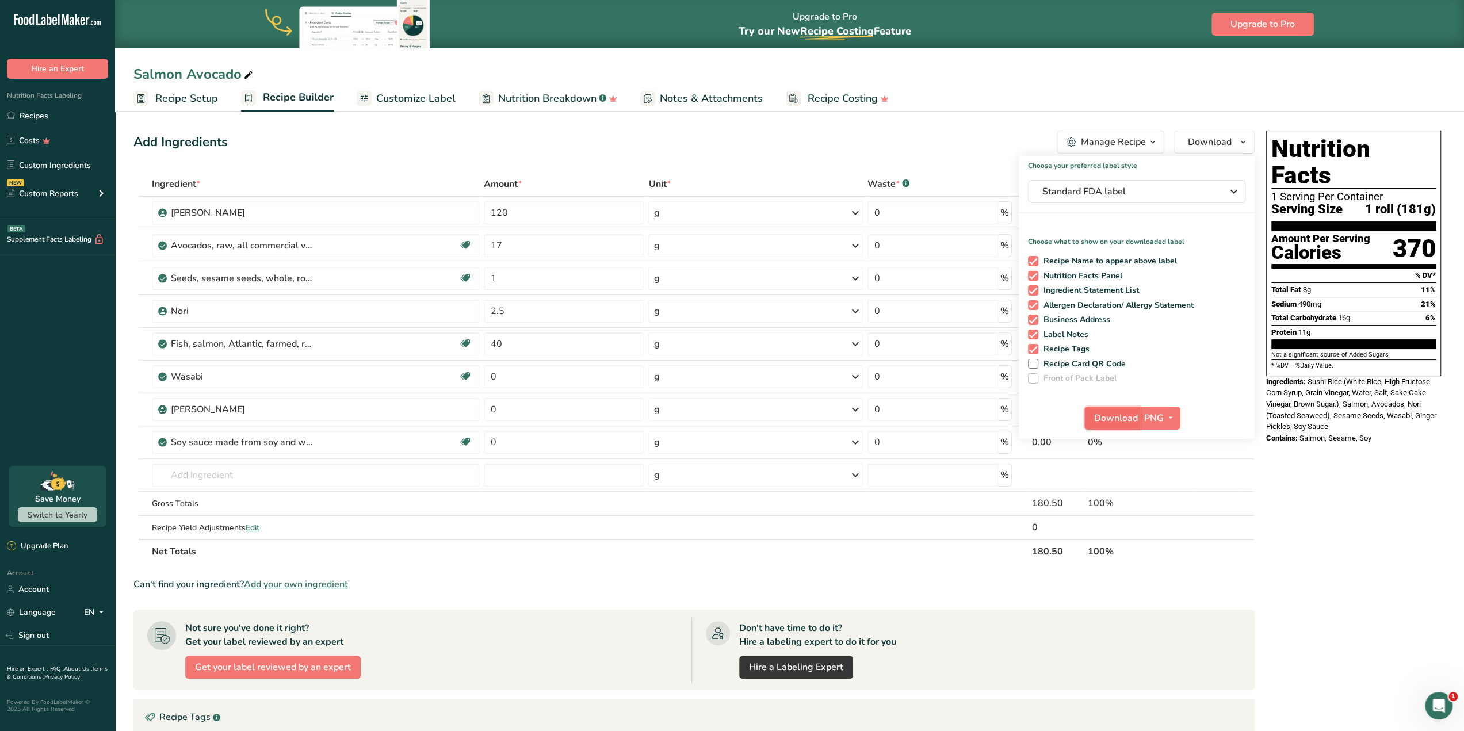
click at [1107, 425] on span "Download" at bounding box center [1116, 418] width 44 height 14
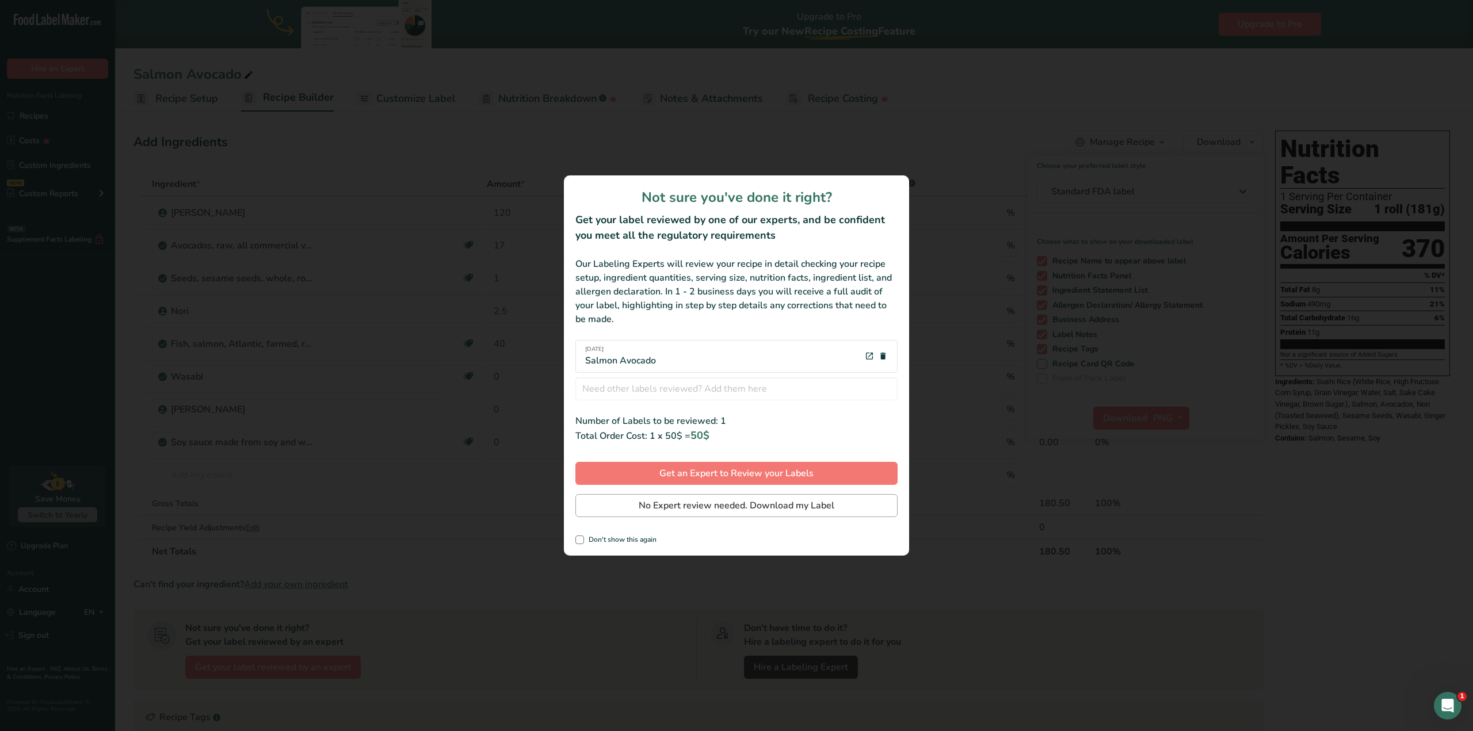
click at [780, 502] on div "Not sure you've done it right? Get your label reviewed by one of our experts, a…" at bounding box center [736, 365] width 345 height 380
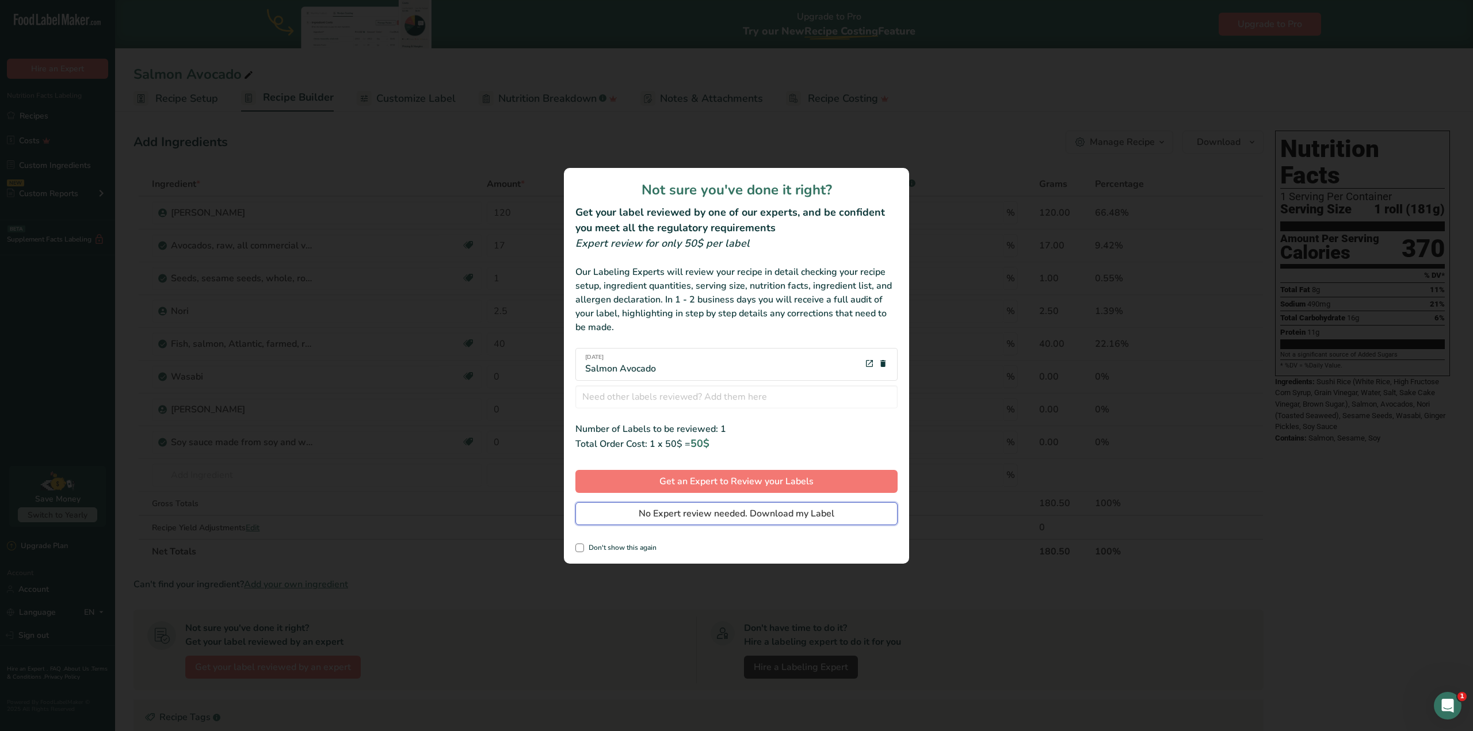
click at [772, 510] on span "No Expert review needed. Download my Label" at bounding box center [737, 514] width 196 height 14
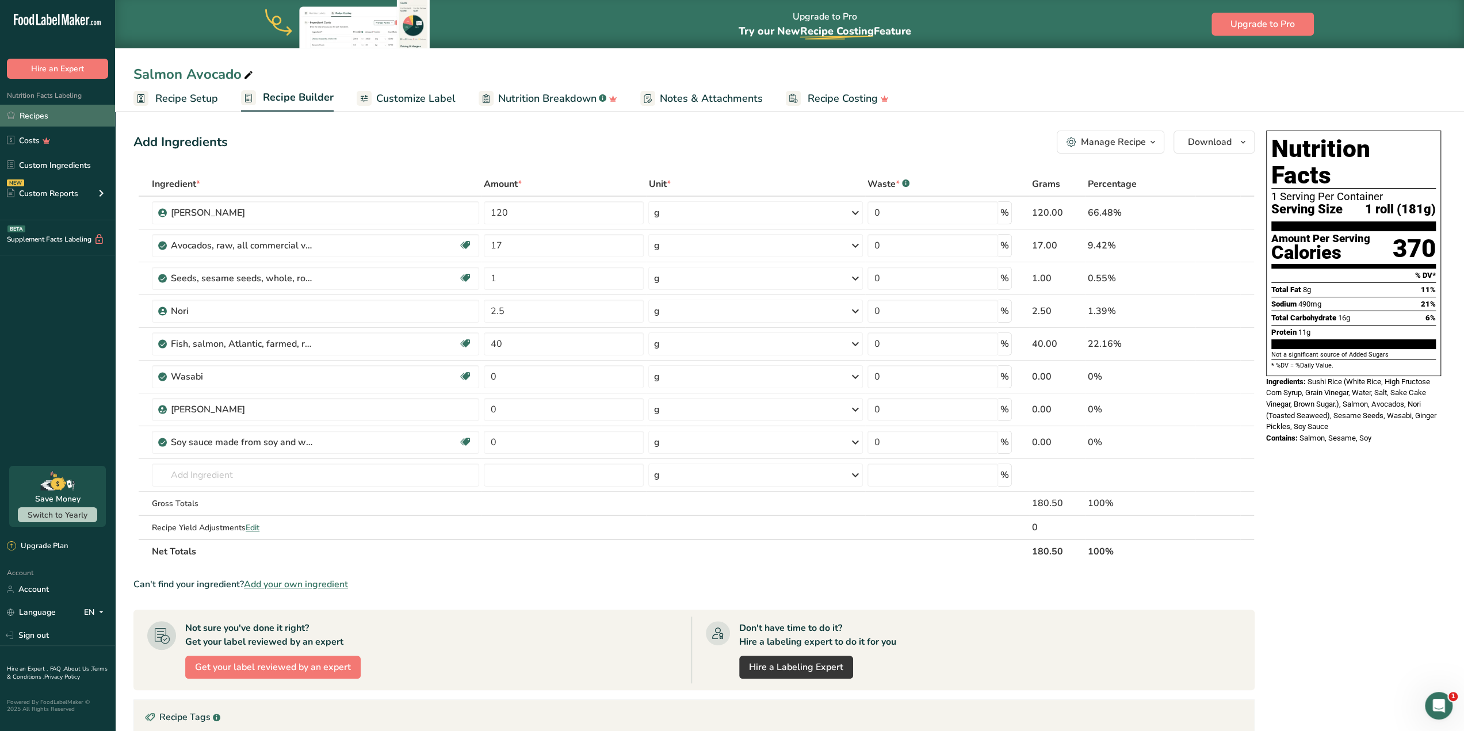
click at [46, 110] on link "Recipes" at bounding box center [57, 116] width 115 height 22
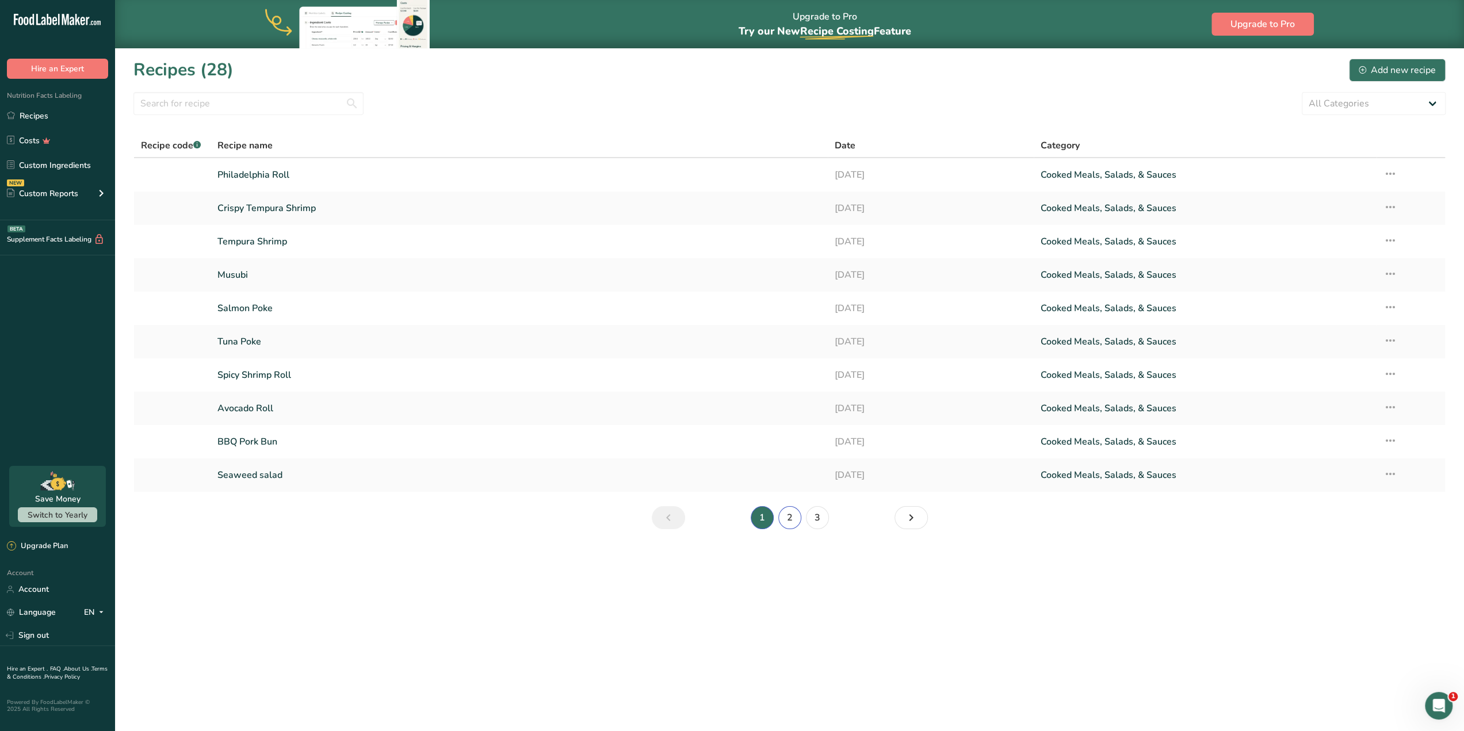
click at [795, 515] on link "2" at bounding box center [789, 517] width 23 height 23
click at [820, 513] on link "3" at bounding box center [817, 517] width 23 height 23
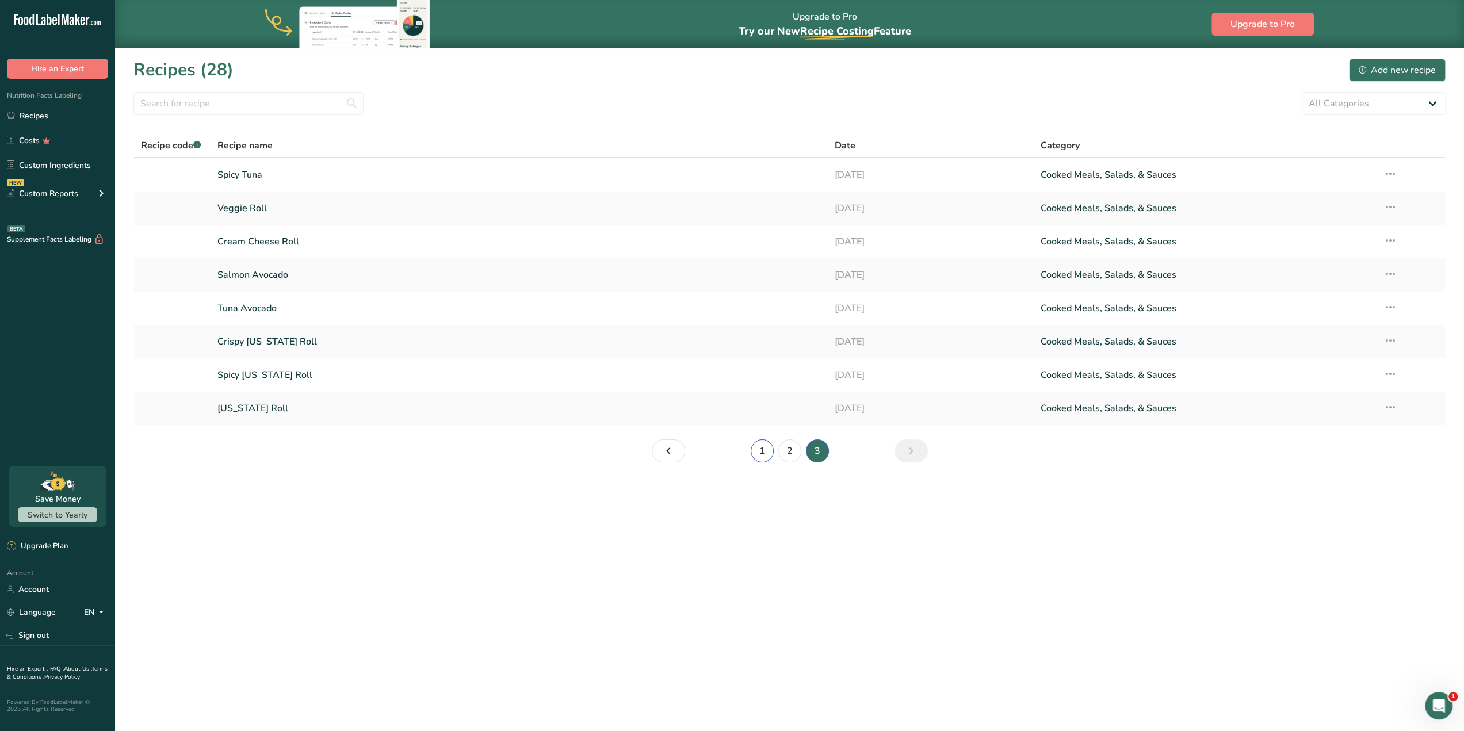
click at [762, 453] on link "1" at bounding box center [762, 451] width 23 height 23
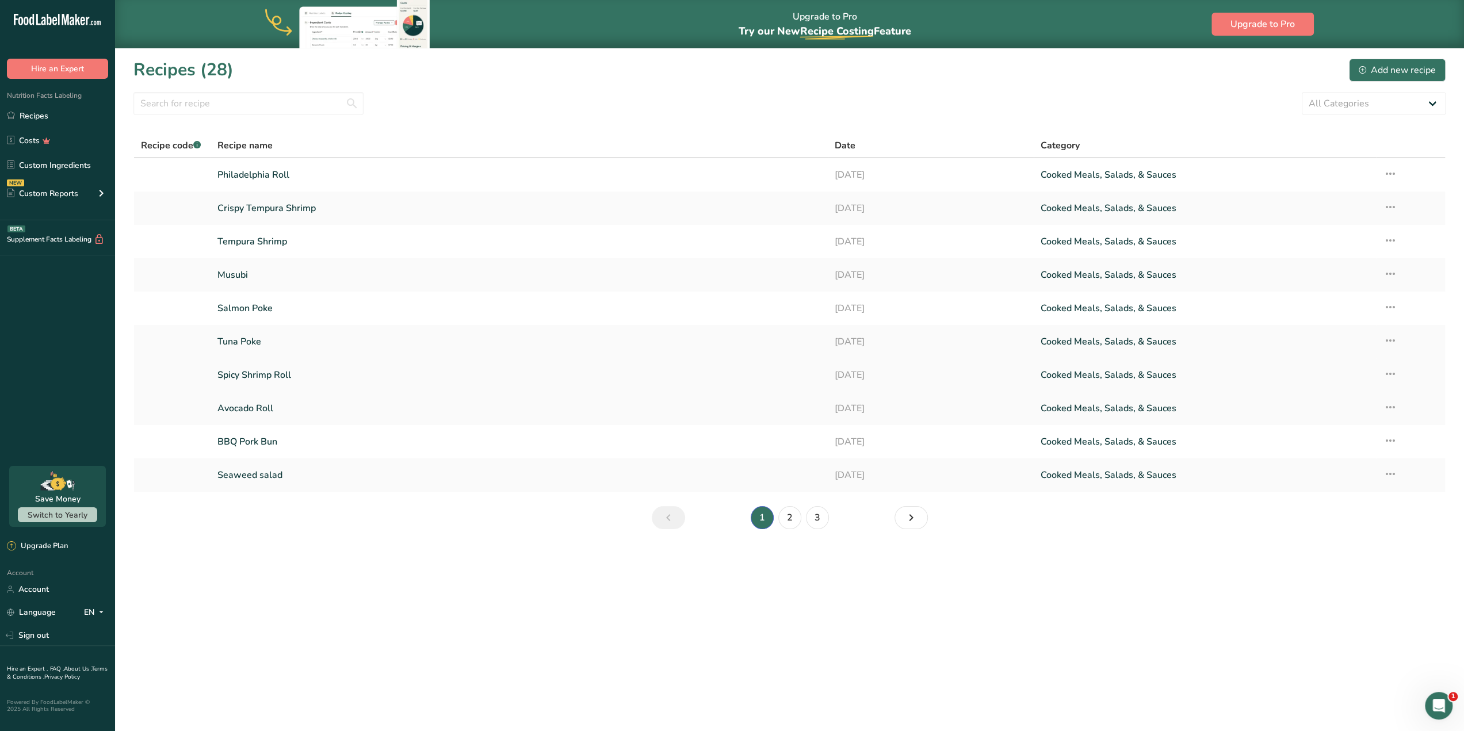
click at [385, 383] on link "Spicy Shrimp Roll" at bounding box center [519, 375] width 604 height 24
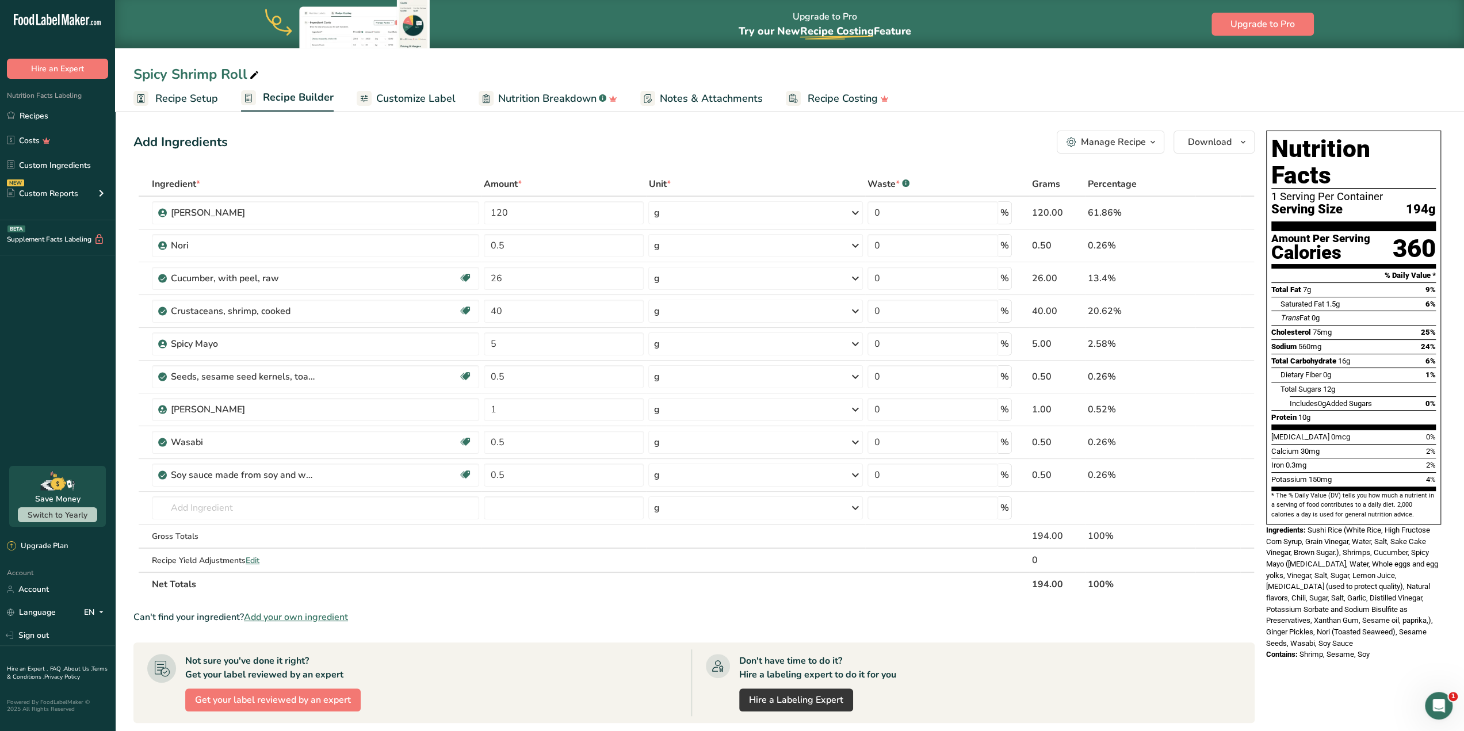
click at [1257, 140] on div "Add Ingredients Manage Recipe Delete Recipe Duplicate Recipe Scale Recipe Save …" at bounding box center [697, 549] width 1128 height 847
click at [1220, 141] on span "Download" at bounding box center [1210, 142] width 44 height 14
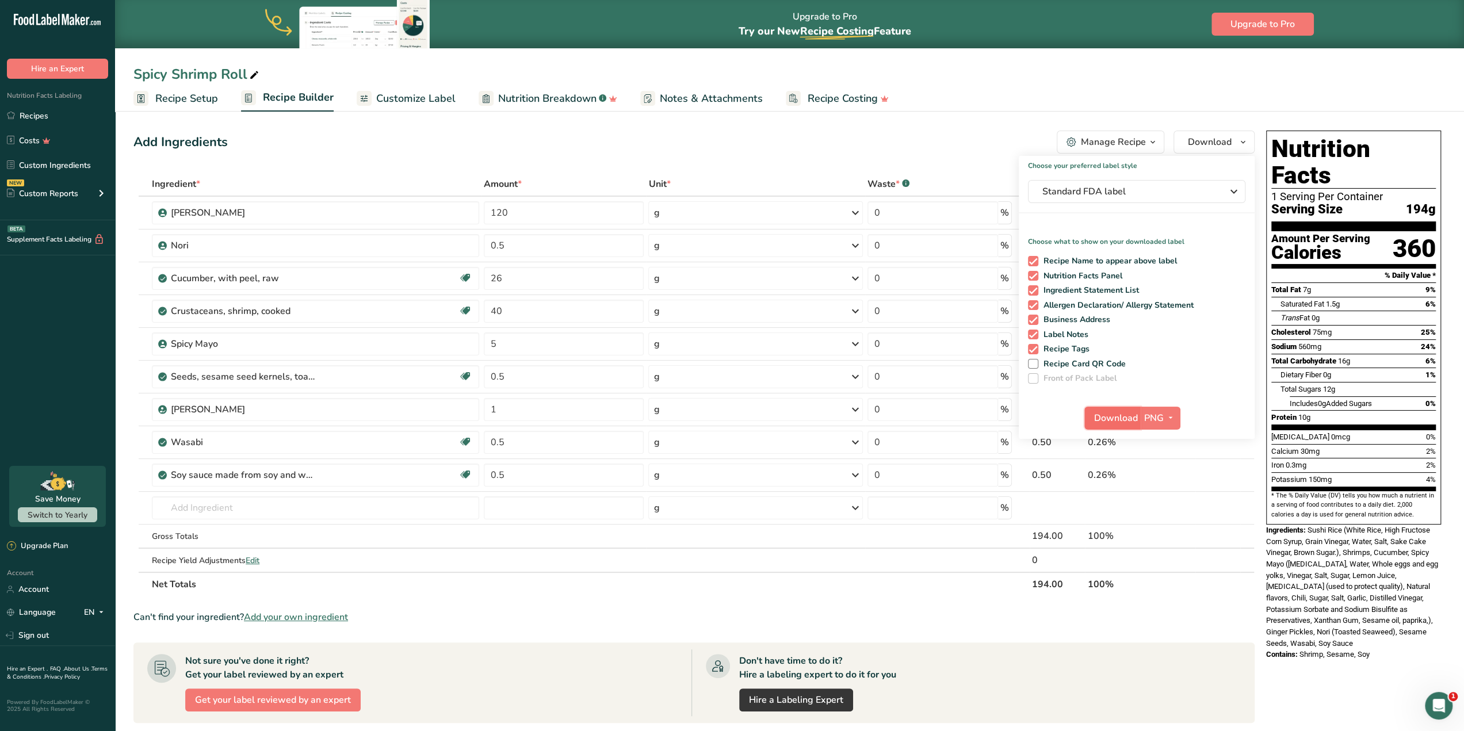
click at [1102, 419] on span "Download" at bounding box center [1116, 418] width 44 height 14
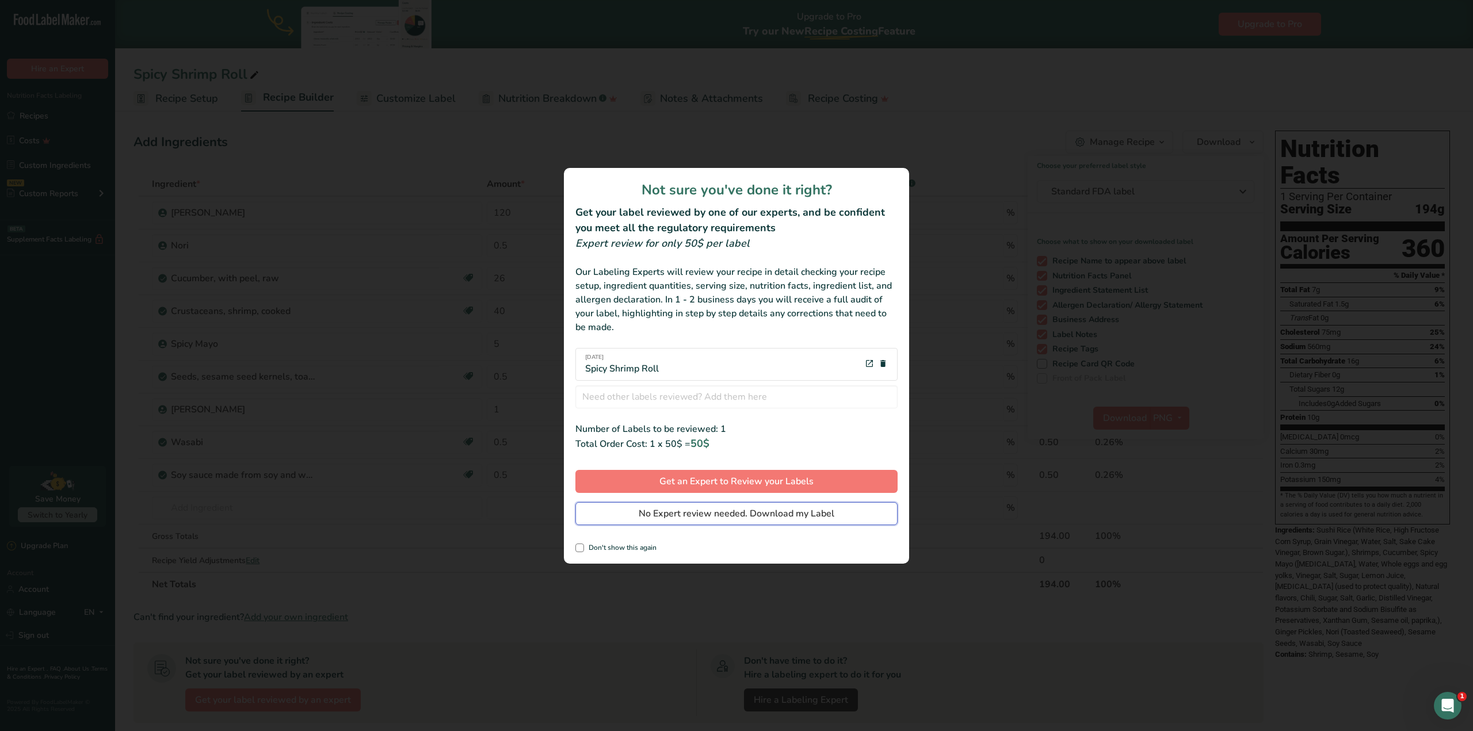
click at [724, 511] on span "No Expert review needed. Download my Label" at bounding box center [737, 514] width 196 height 14
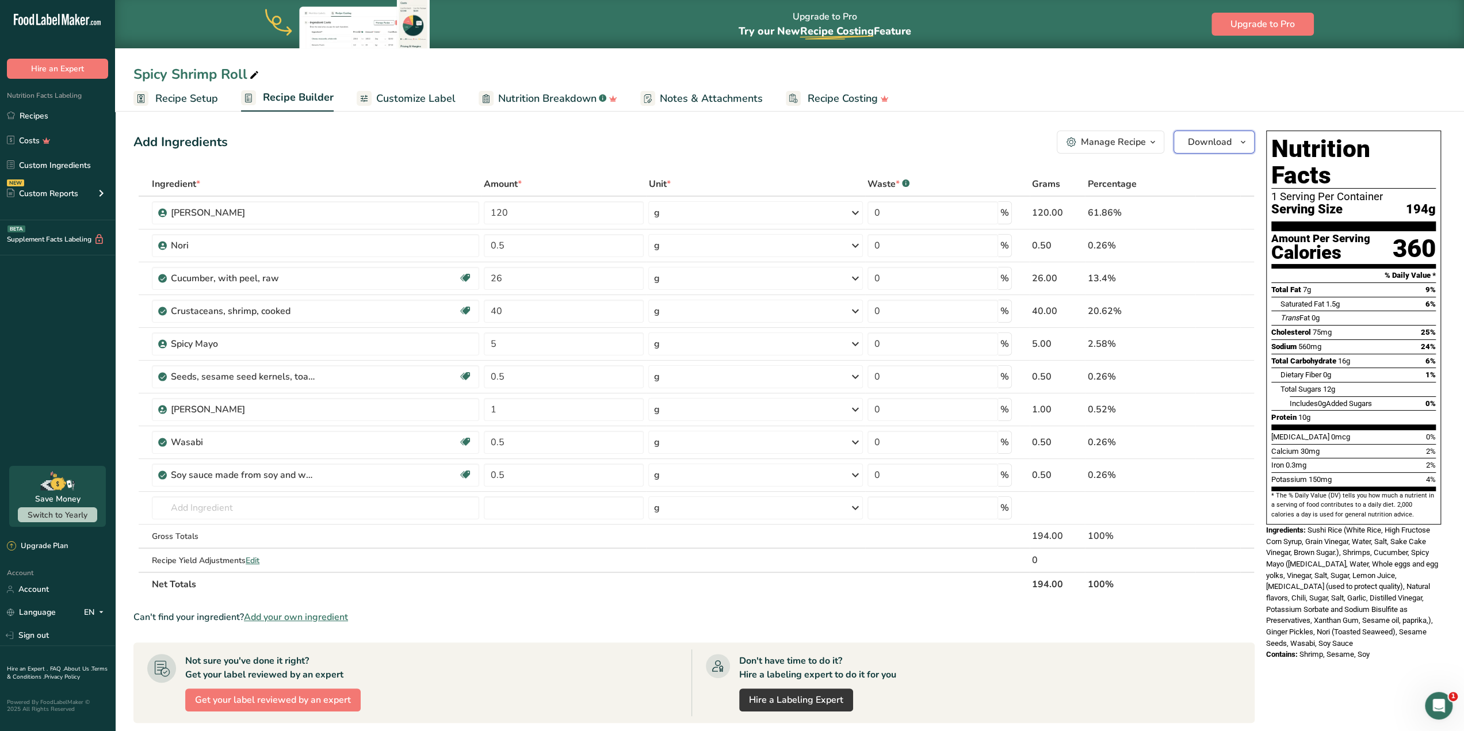
click at [1235, 143] on button "Download" at bounding box center [1214, 142] width 81 height 23
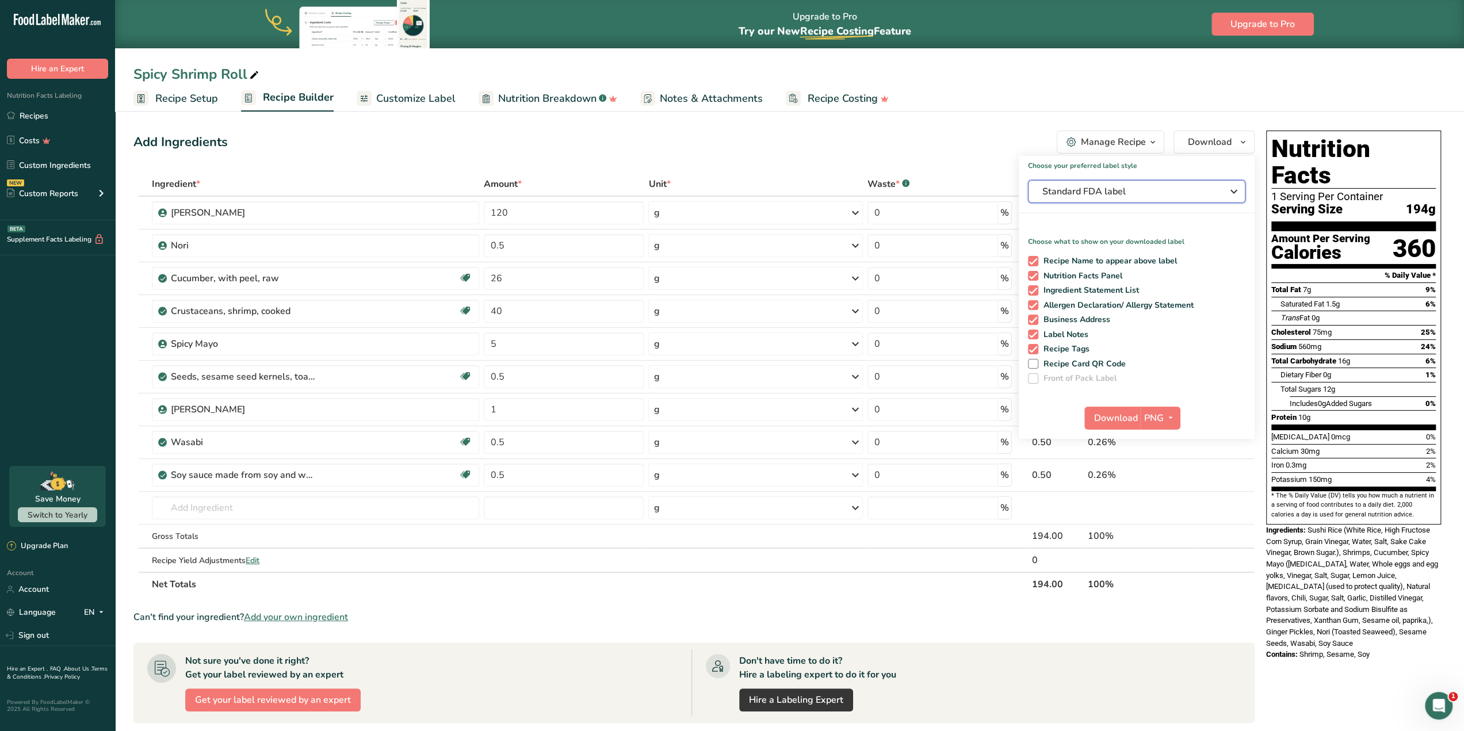
click at [1145, 197] on span "Standard FDA label" at bounding box center [1129, 192] width 173 height 14
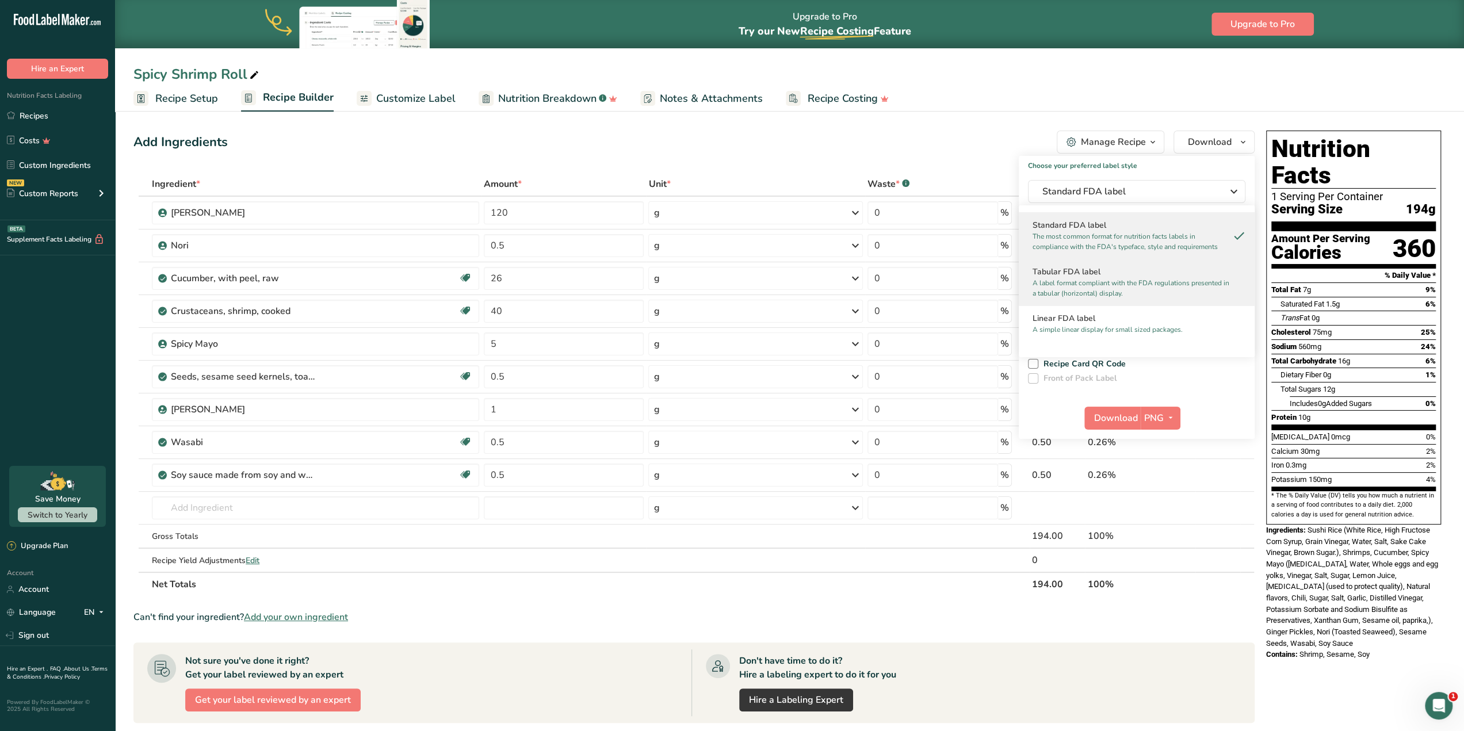
click at [1100, 285] on p "A label format compliant with the FDA regulations presented in a tabular (horiz…" at bounding box center [1132, 288] width 198 height 21
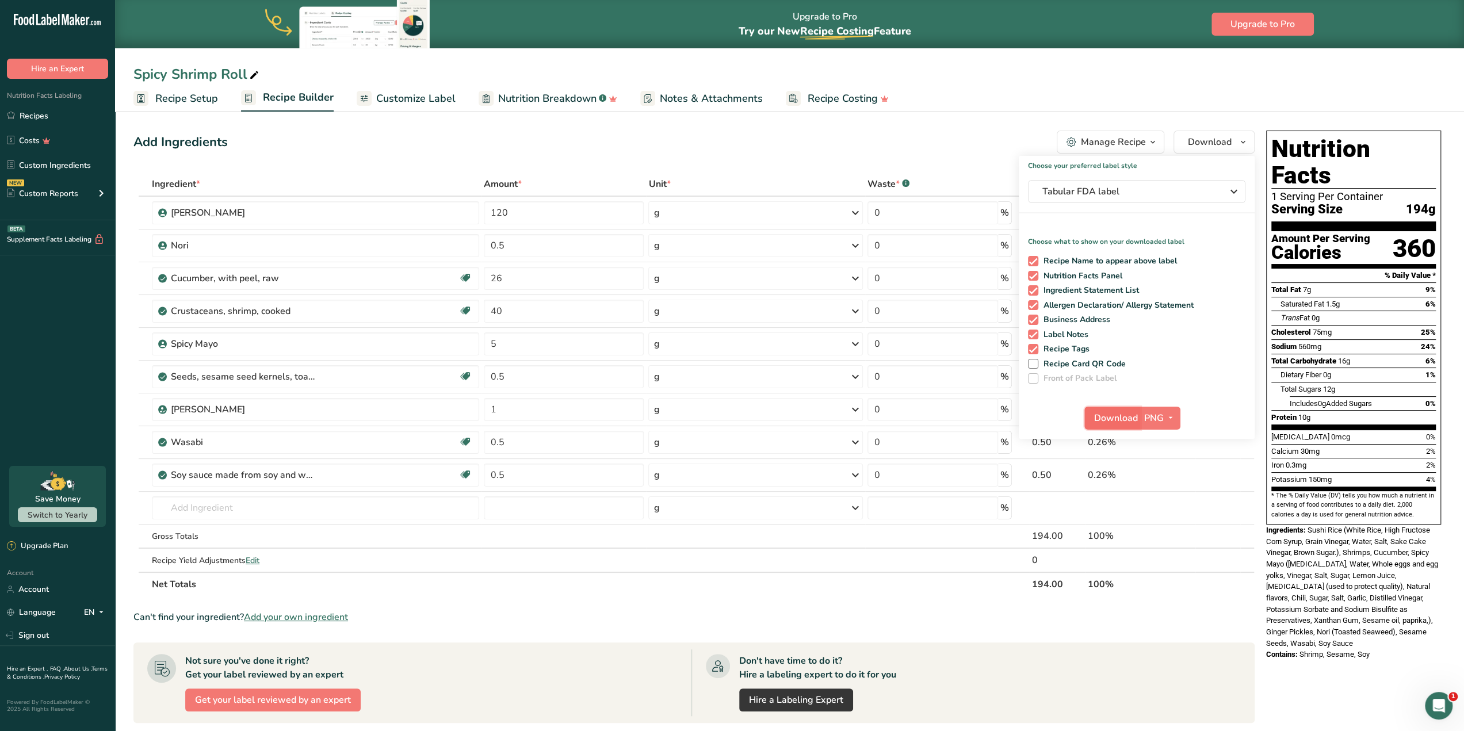
click at [1113, 411] on span "Download" at bounding box center [1116, 418] width 44 height 14
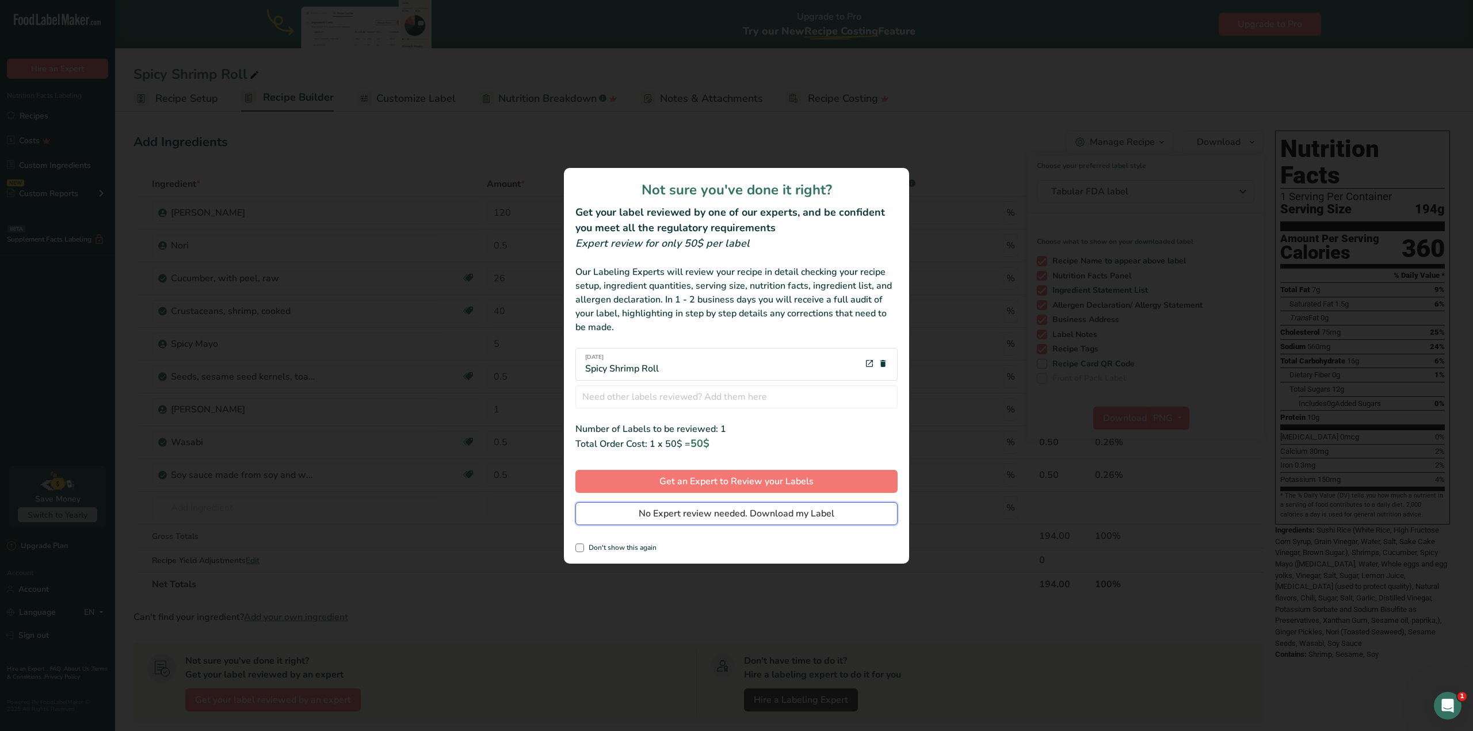
click at [713, 512] on span "No Expert review needed. Download my Label" at bounding box center [737, 514] width 196 height 14
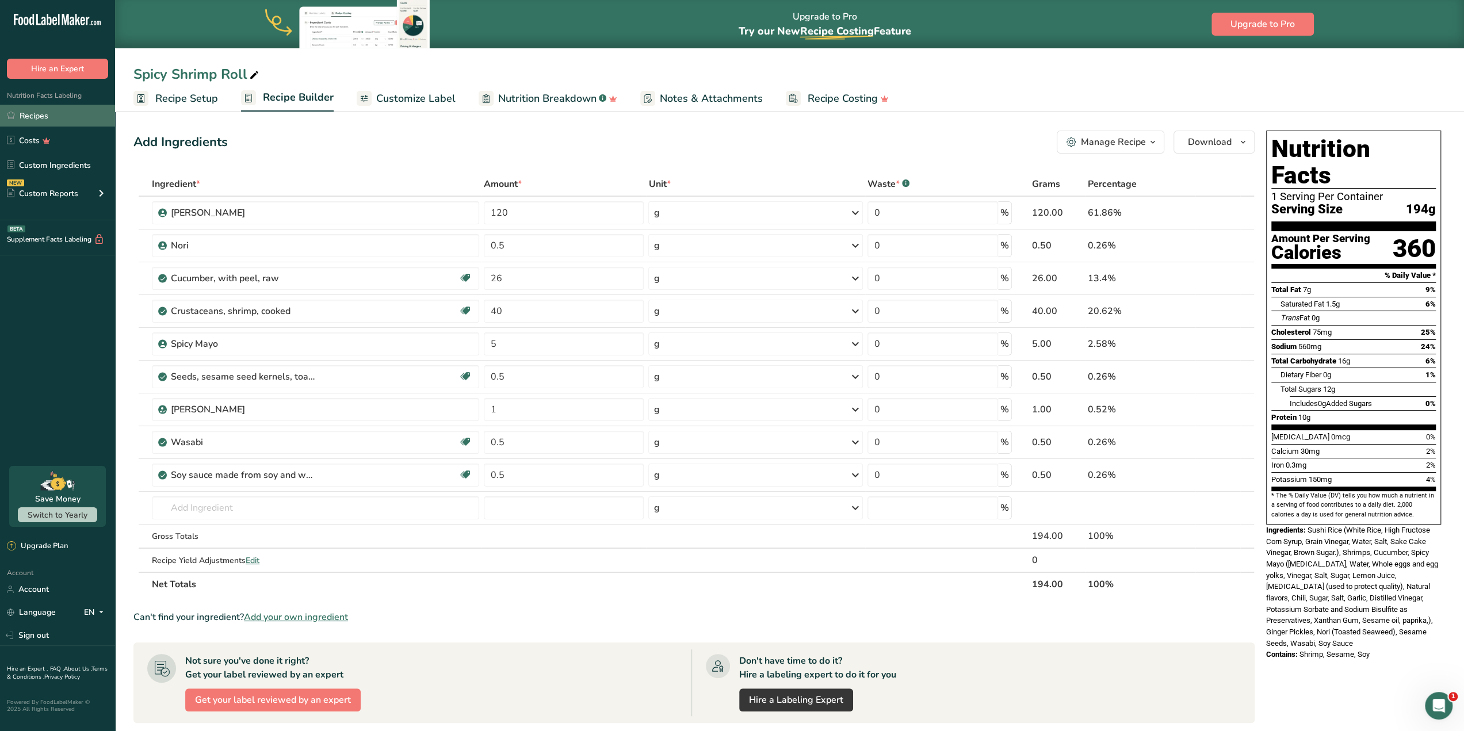
click at [41, 116] on link "Recipes" at bounding box center [57, 116] width 115 height 22
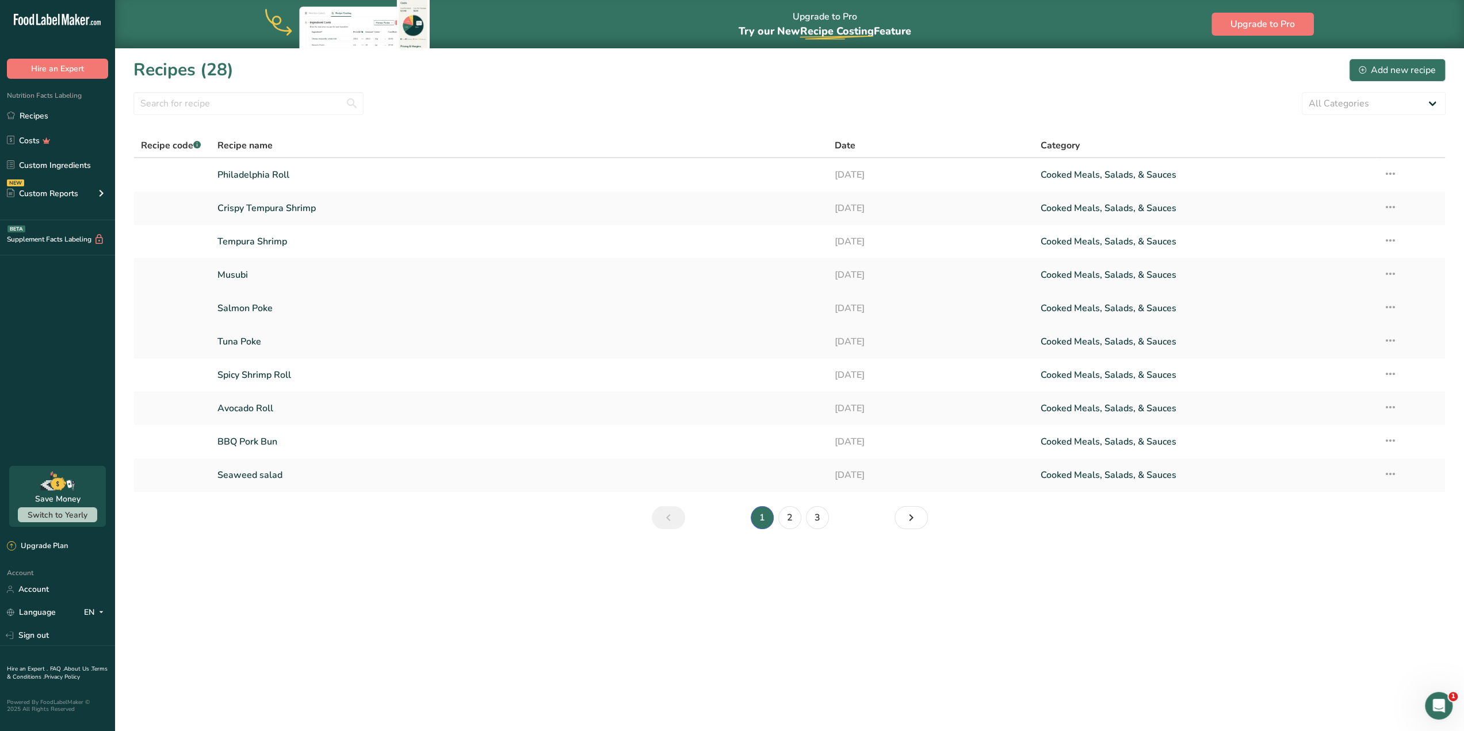
click at [384, 307] on link "Salmon Poke" at bounding box center [519, 308] width 604 height 24
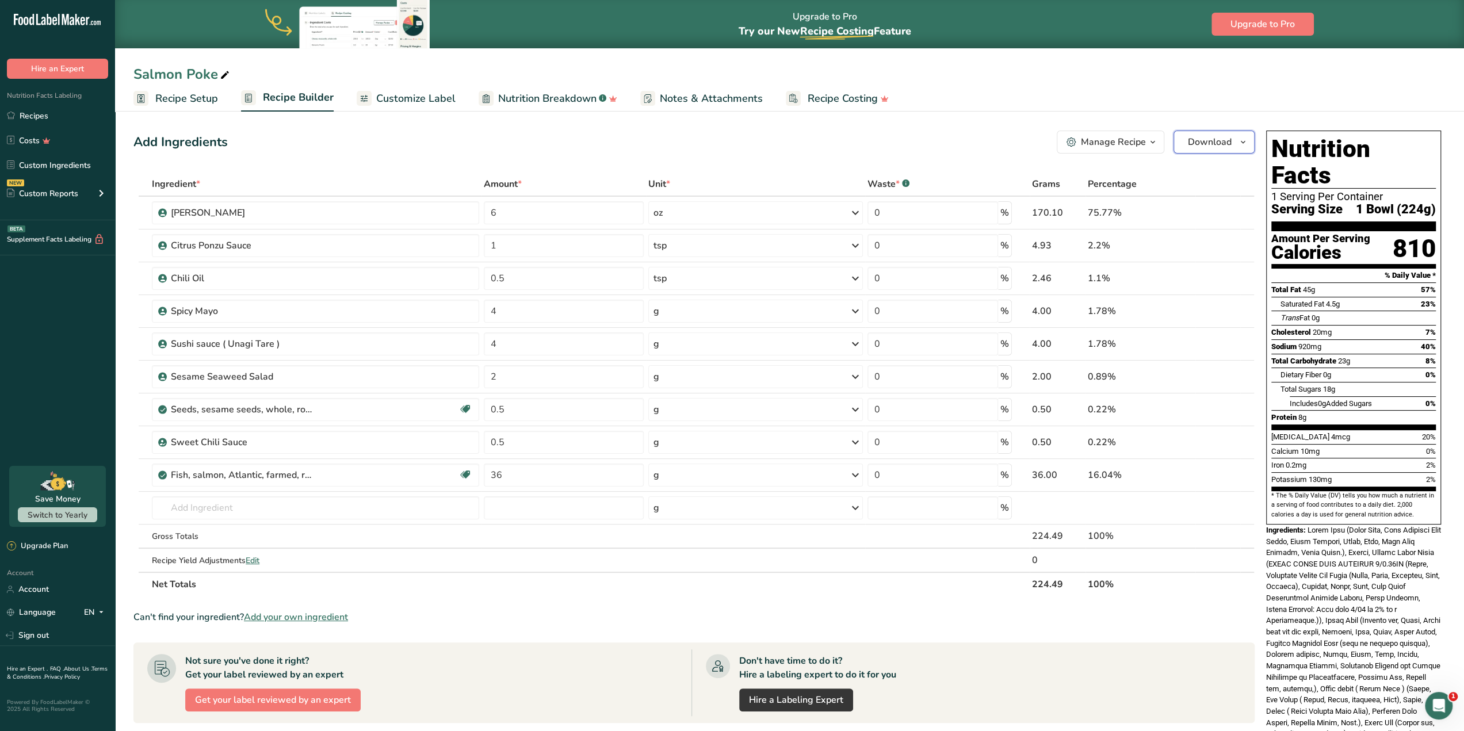
click at [1232, 148] on button "Download" at bounding box center [1214, 142] width 81 height 23
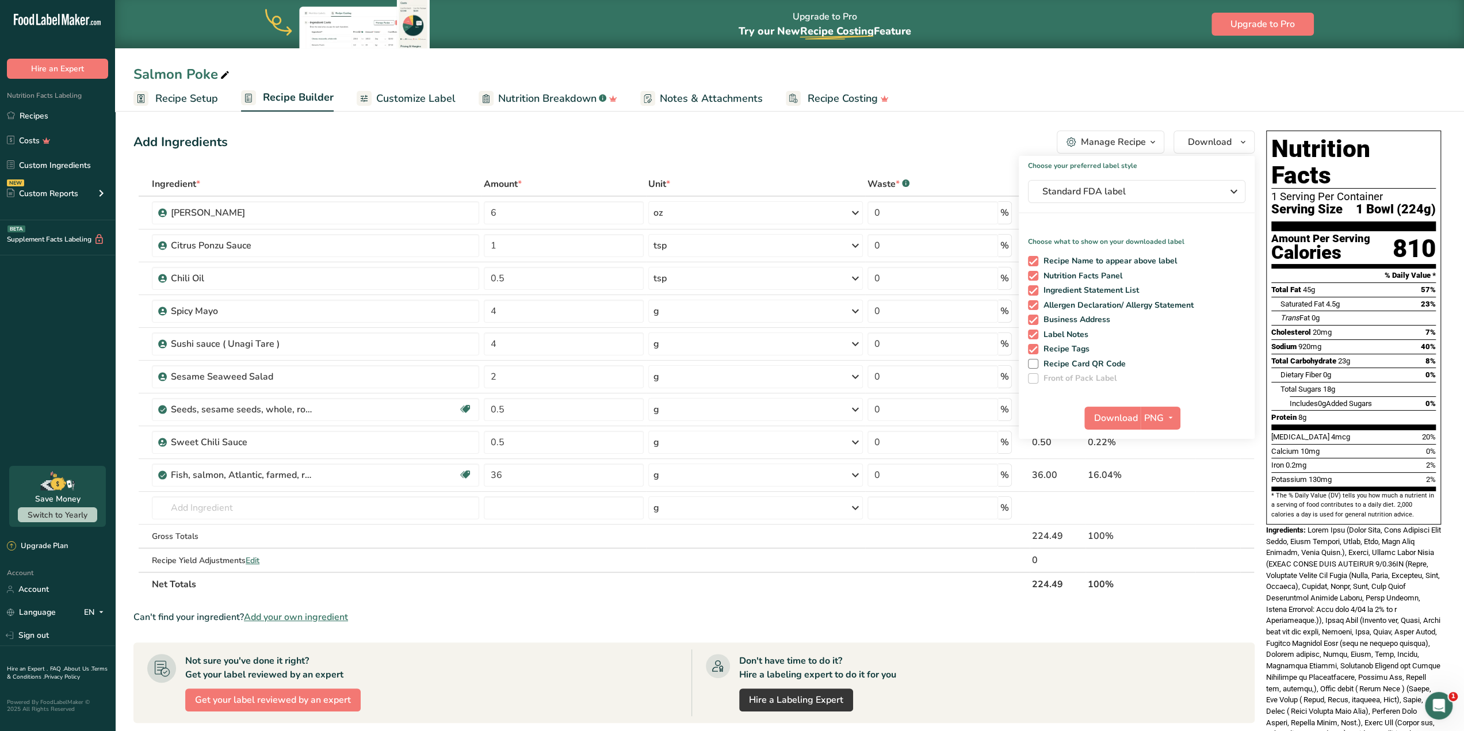
click at [1155, 180] on div "Choose your preferred label style Standard FDA label Standard FDA label The mos…" at bounding box center [1137, 297] width 236 height 283
click at [1154, 195] on span "Standard FDA label" at bounding box center [1129, 192] width 173 height 14
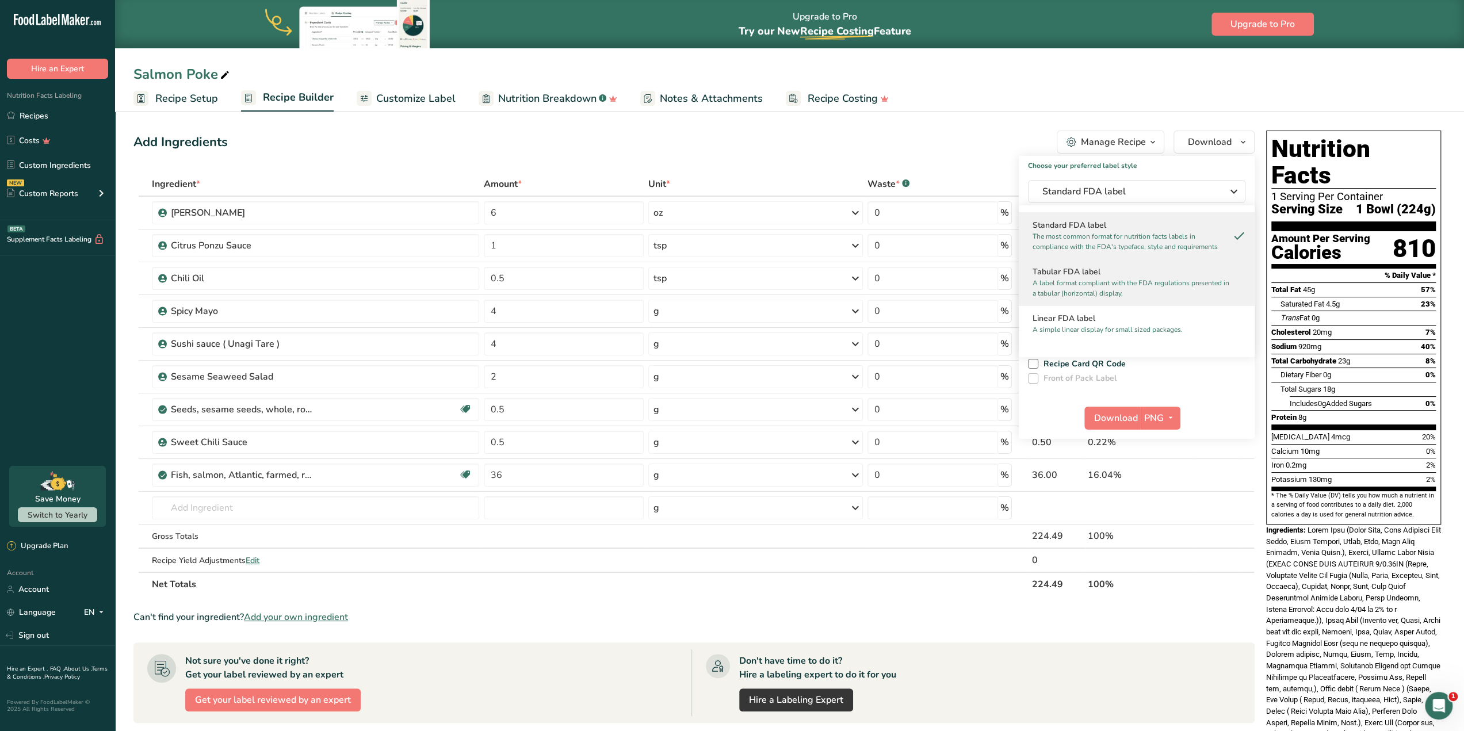
click at [1083, 270] on h2 "Tabular FDA label" at bounding box center [1137, 272] width 208 height 12
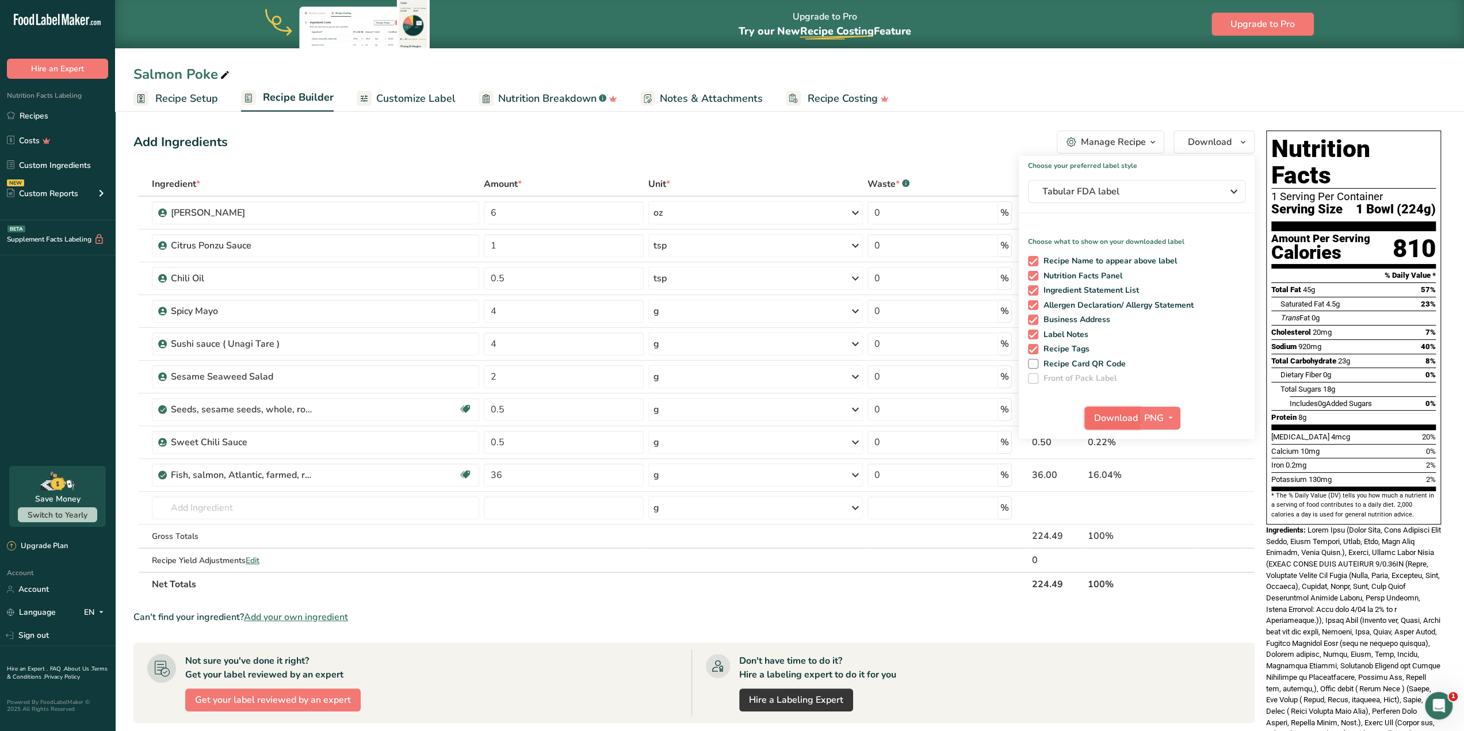
click at [1120, 419] on span "Download" at bounding box center [1116, 418] width 44 height 14
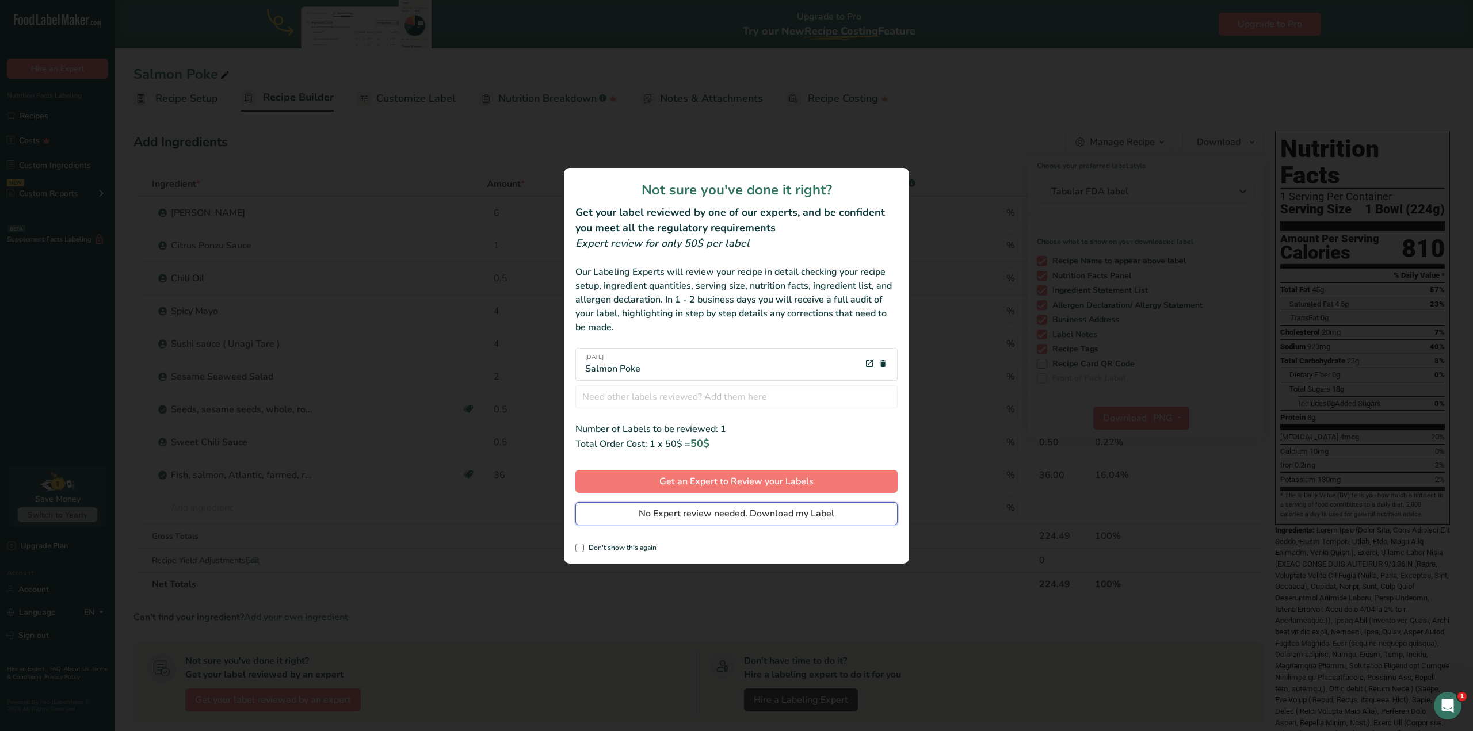
click at [772, 510] on span "No Expert review needed. Download my Label" at bounding box center [737, 514] width 196 height 14
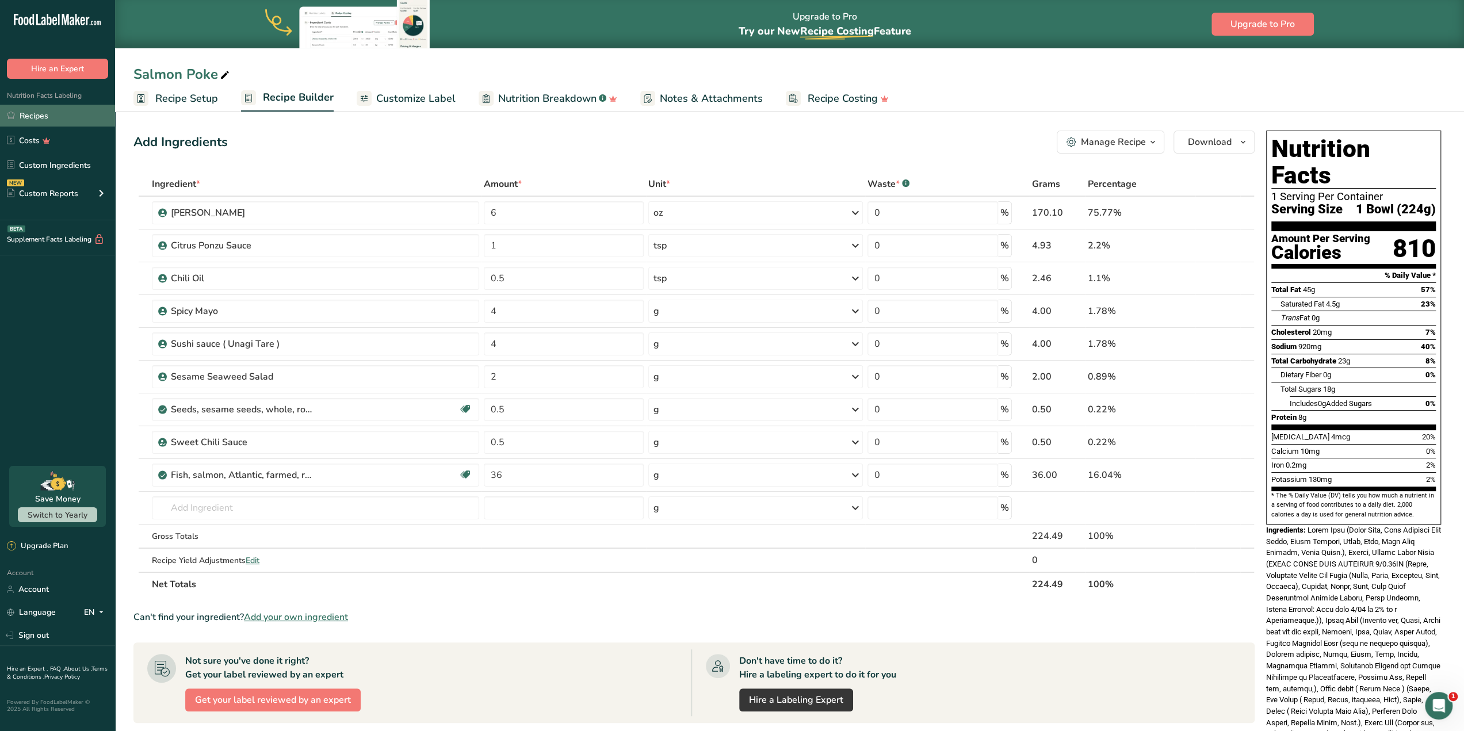
click at [44, 114] on link "Recipes" at bounding box center [57, 116] width 115 height 22
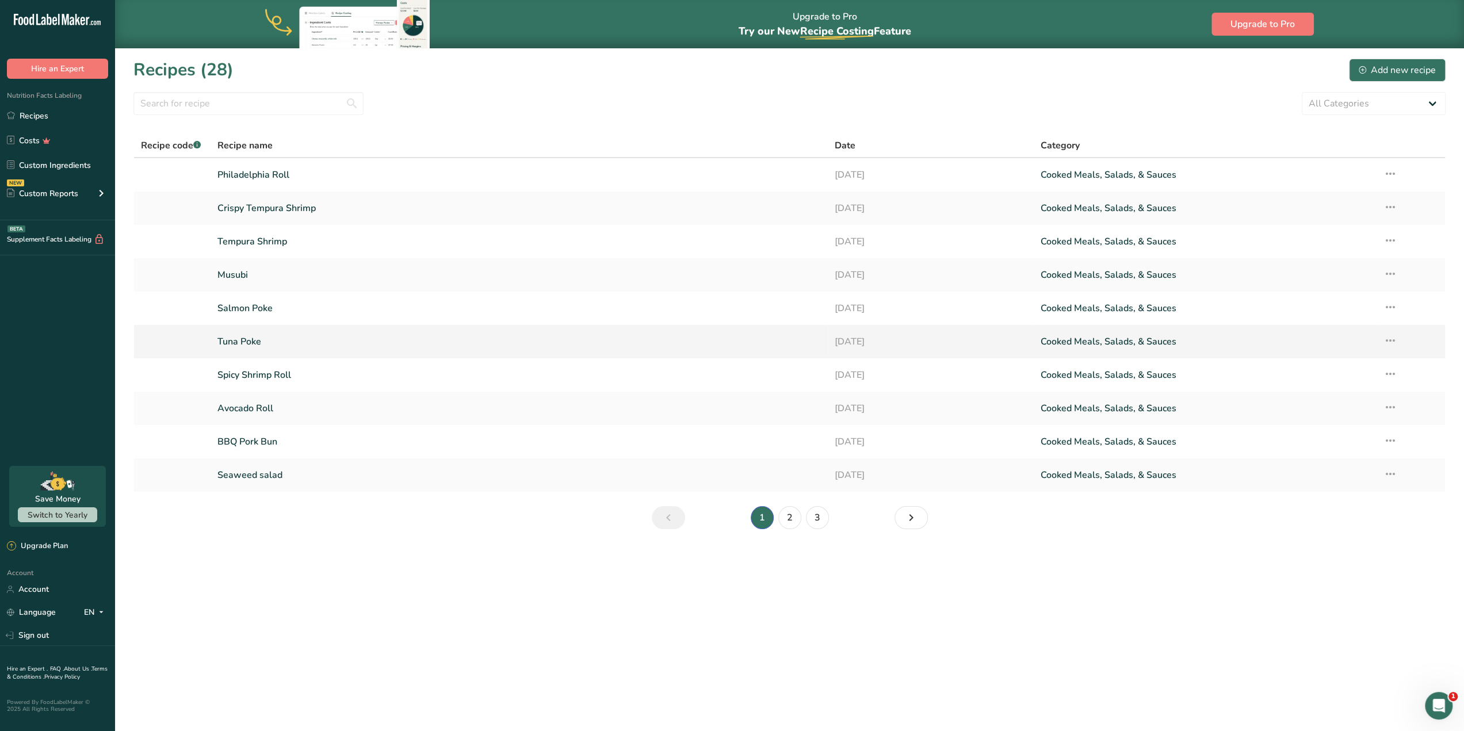
click at [420, 346] on link "Tuna Poke" at bounding box center [519, 342] width 604 height 24
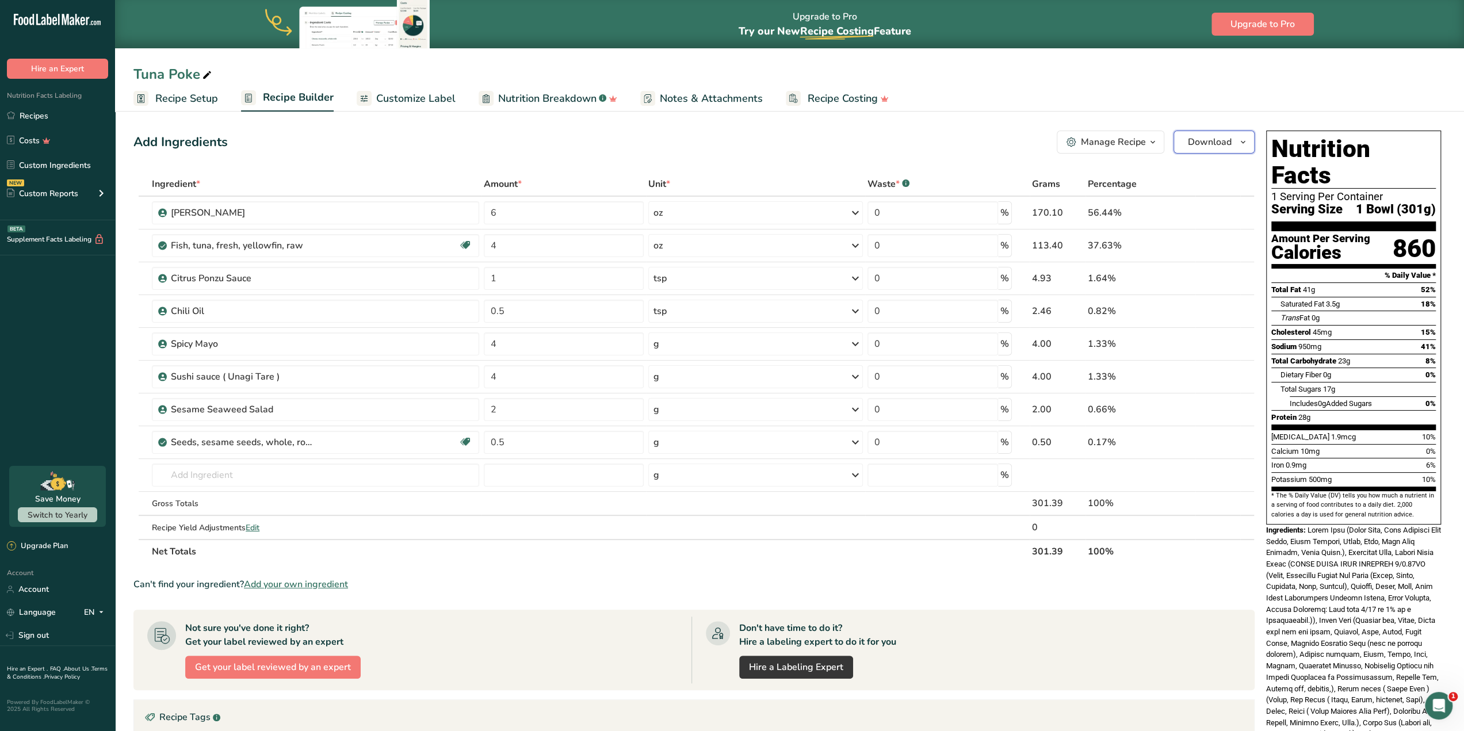
click at [1231, 147] on span "Download" at bounding box center [1210, 142] width 44 height 14
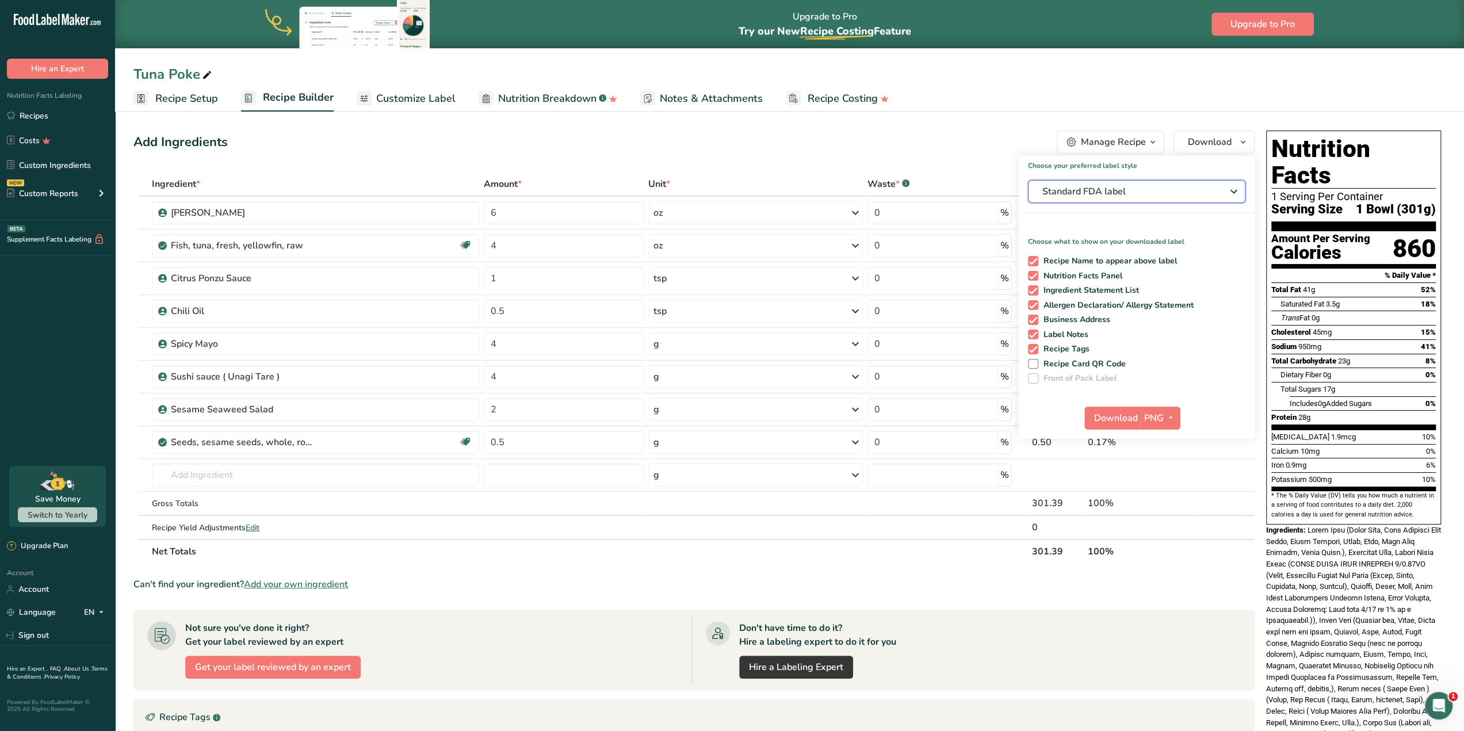
click at [1140, 192] on span "Standard FDA label" at bounding box center [1129, 192] width 173 height 14
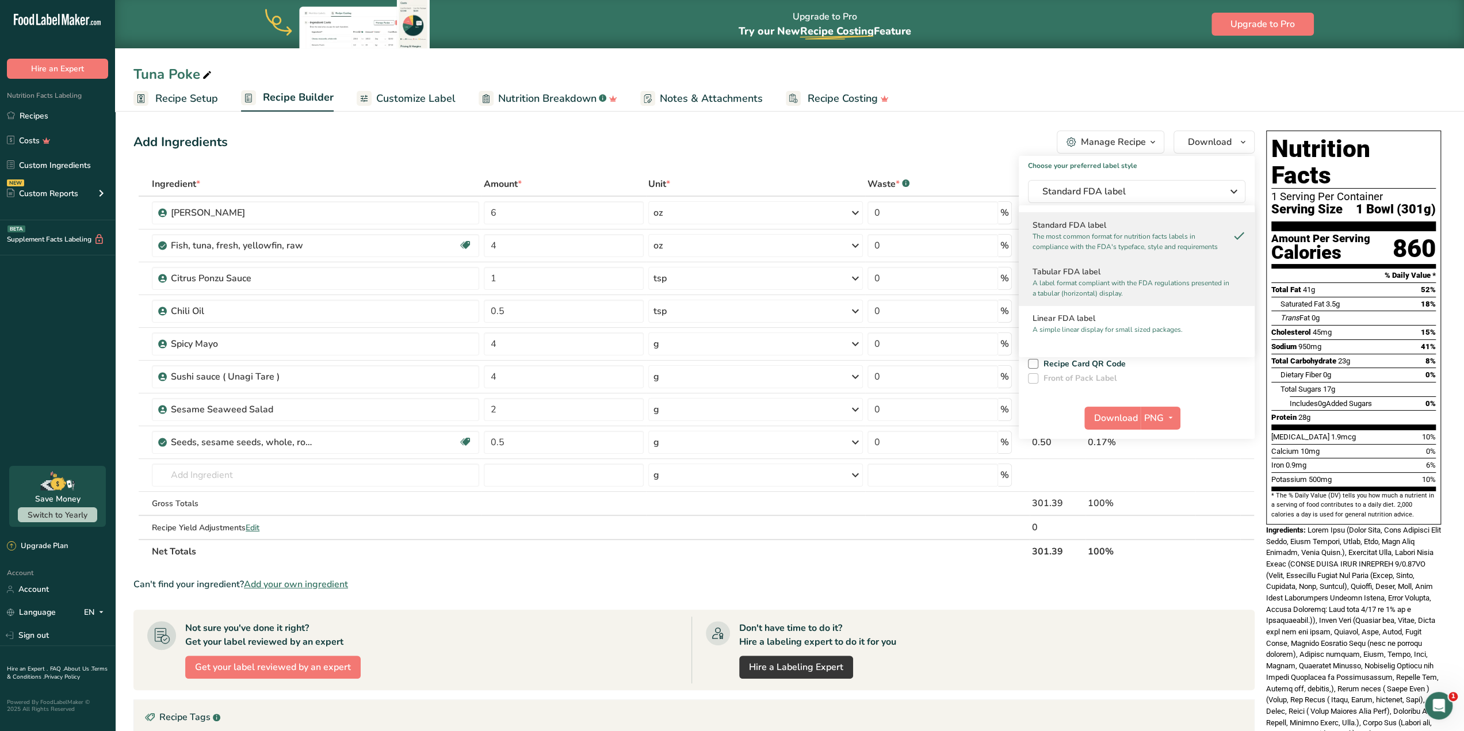
click at [1087, 264] on div "Tabular FDA label A label format compliant with the FDA regulations presented i…" at bounding box center [1137, 282] width 236 height 47
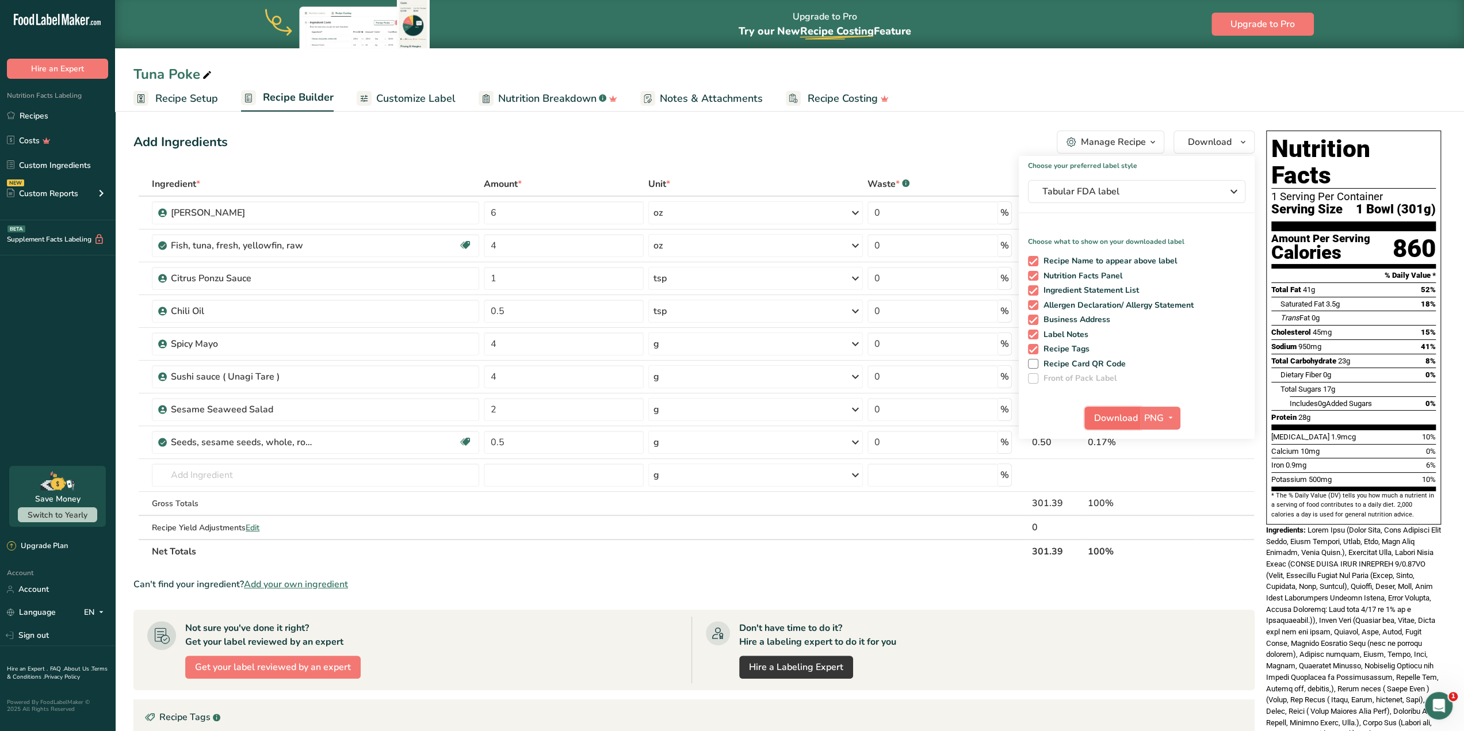
click at [1097, 422] on span "Download" at bounding box center [1116, 418] width 44 height 14
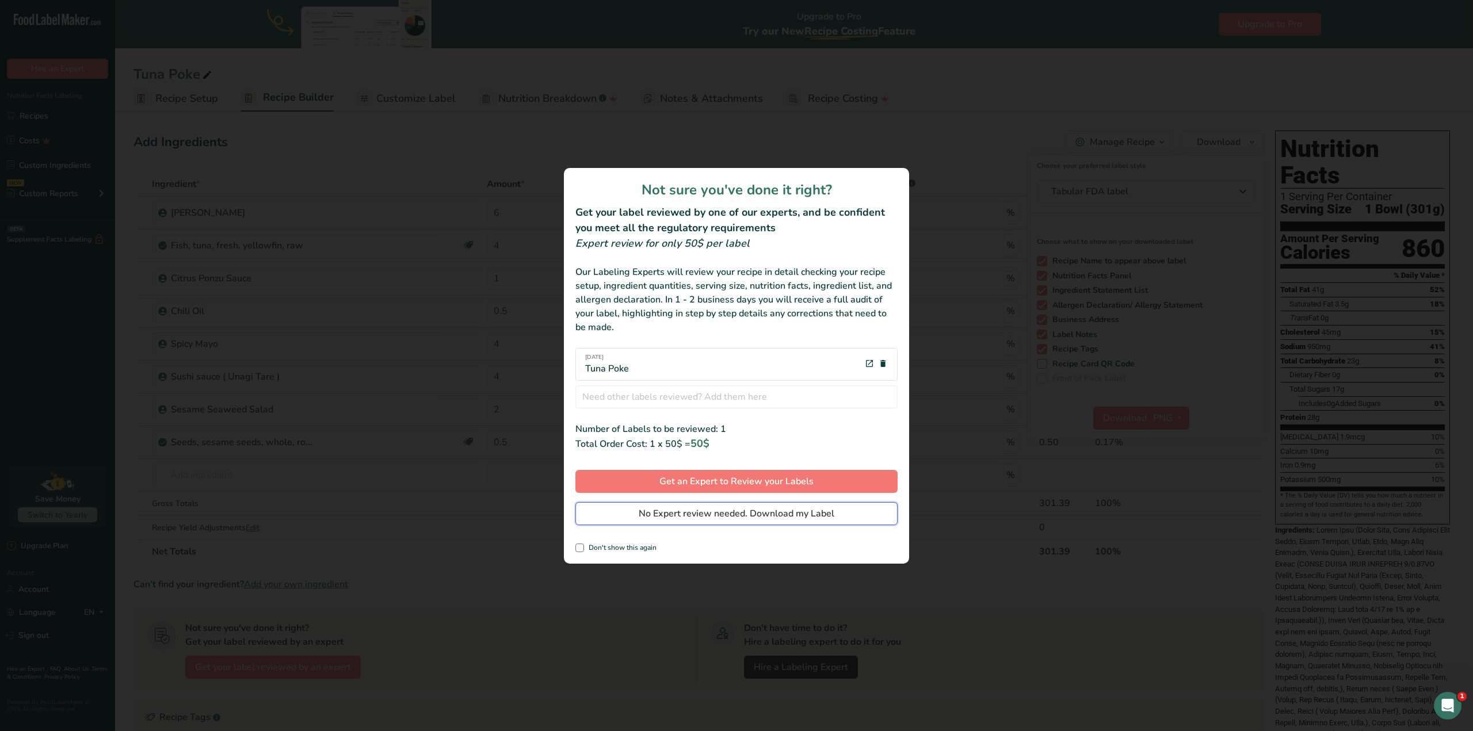
click at [756, 514] on span "No Expert review needed. Download my Label" at bounding box center [737, 514] width 196 height 14
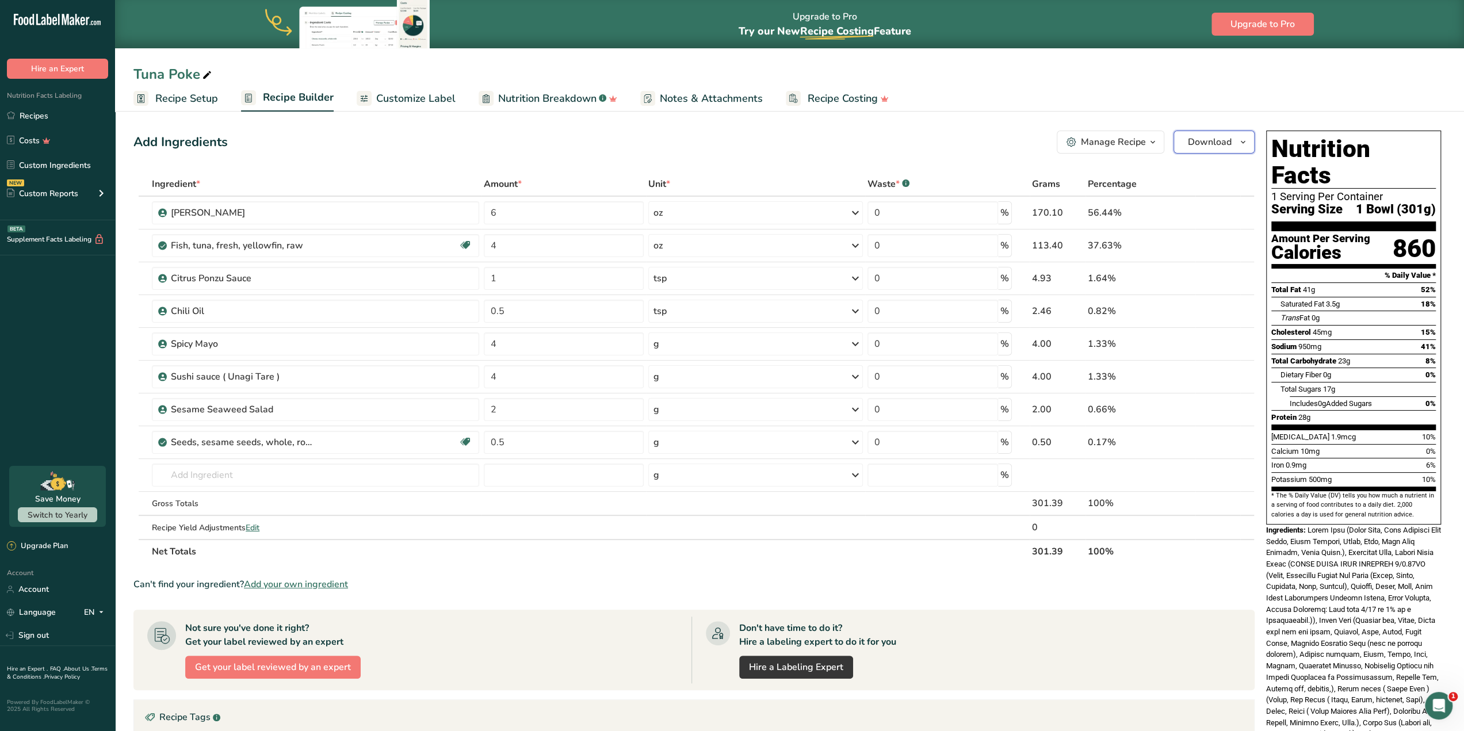
click at [1228, 147] on span "Download" at bounding box center [1210, 142] width 44 height 14
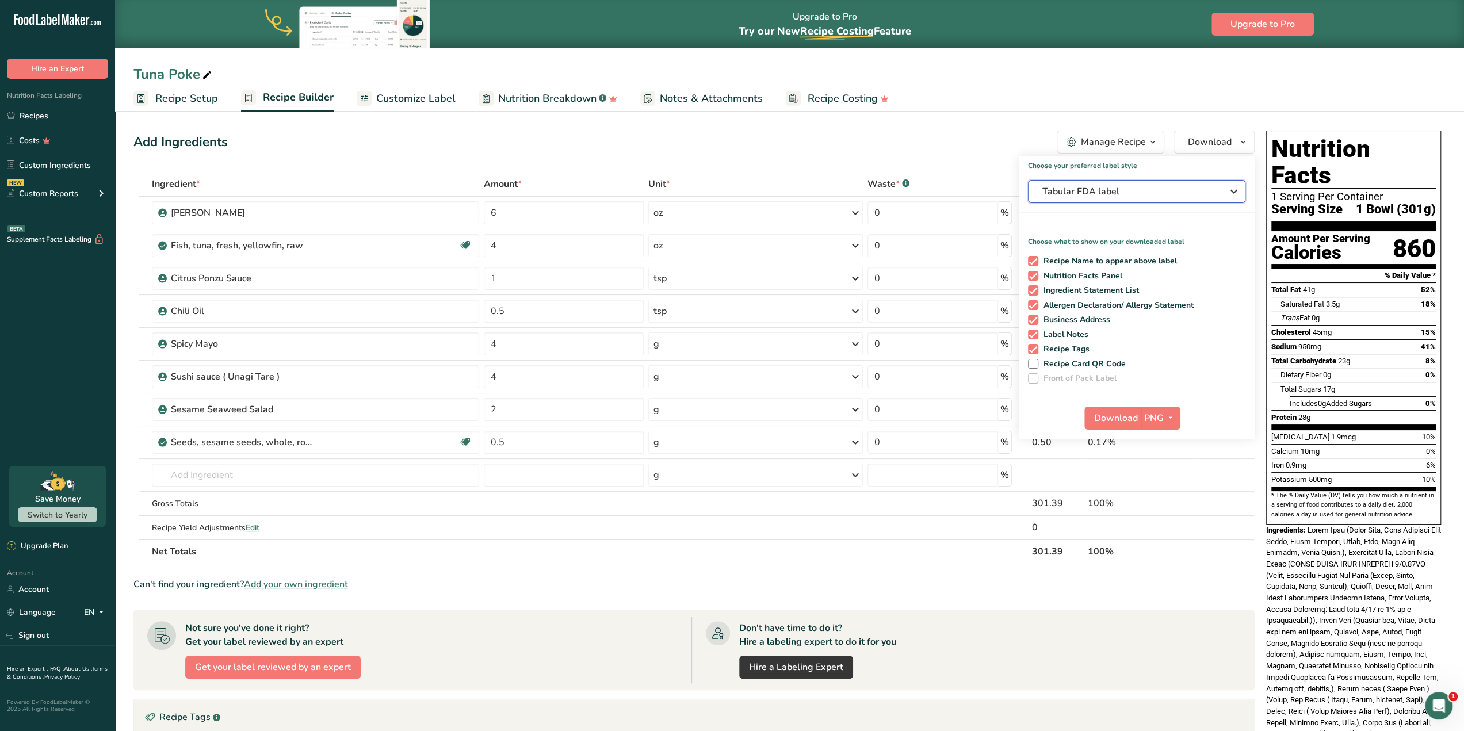
click at [1156, 193] on span "Tabular FDA label" at bounding box center [1129, 192] width 173 height 14
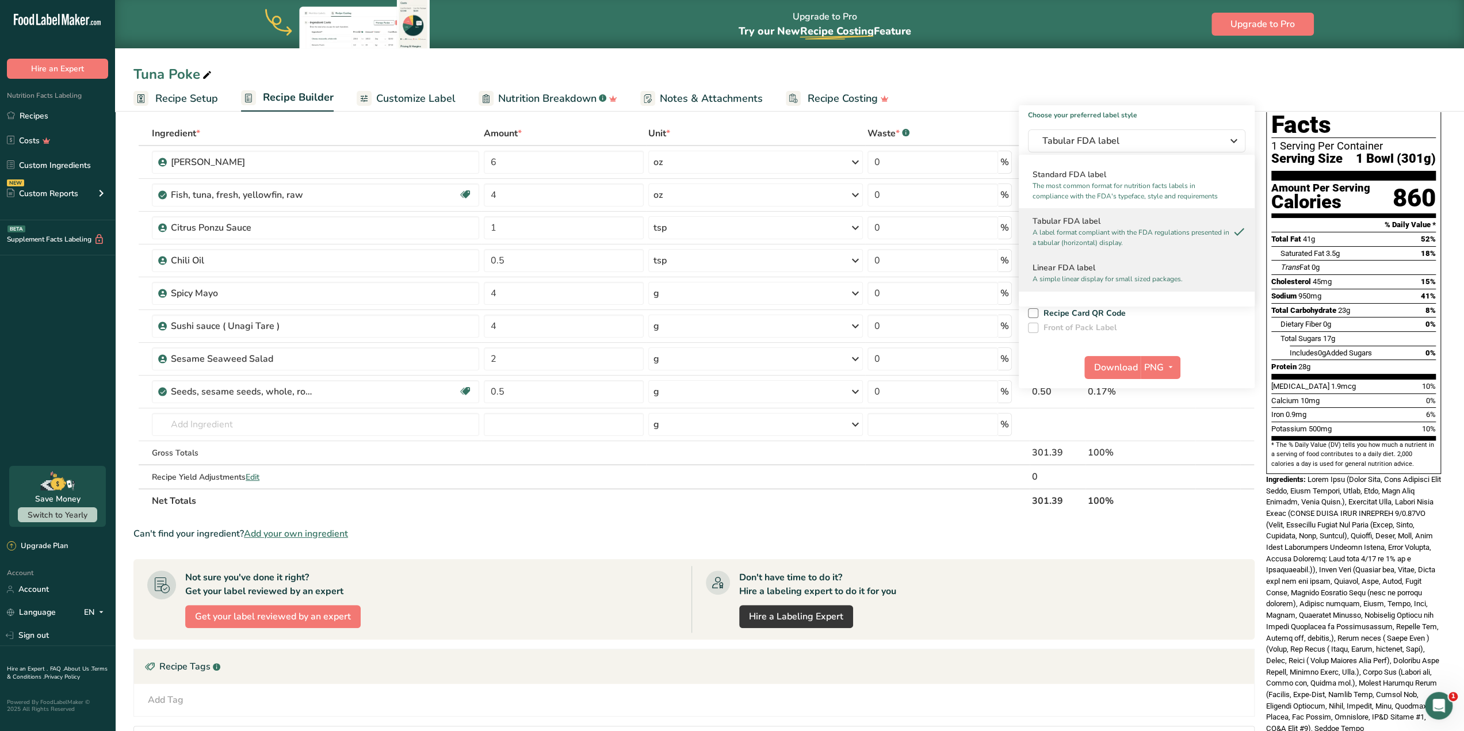
click at [1097, 276] on p "A simple linear display for small sized packages." at bounding box center [1132, 279] width 198 height 10
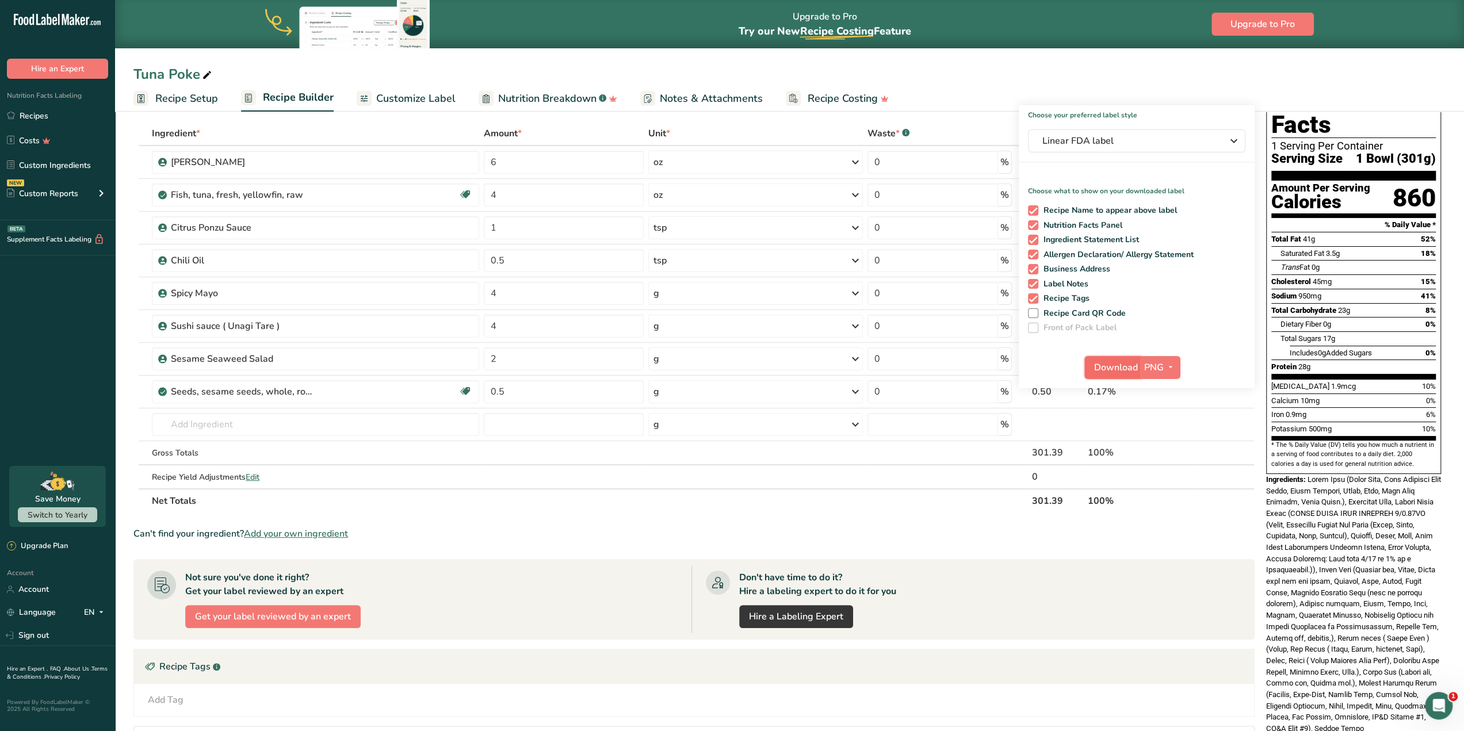
click at [1104, 363] on span "Download" at bounding box center [1116, 368] width 44 height 14
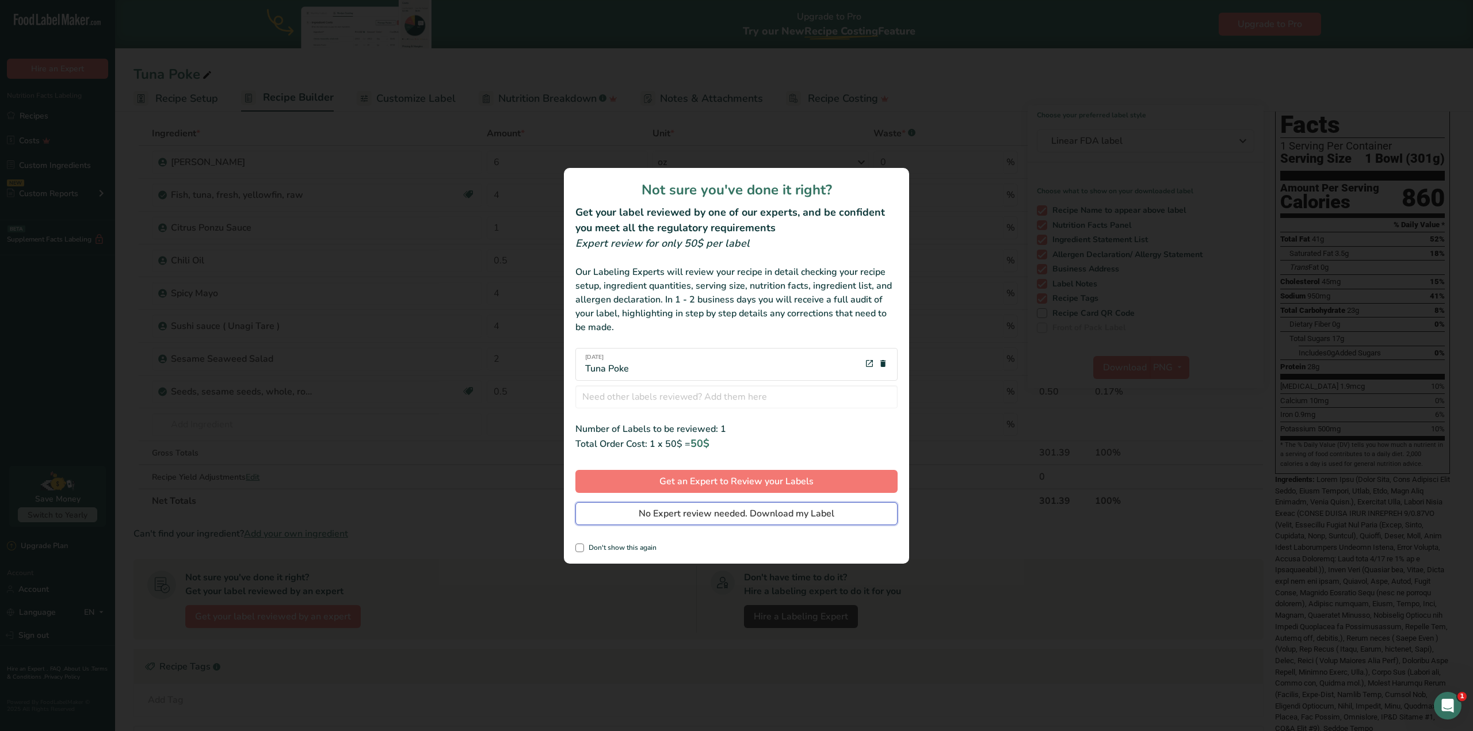
click at [735, 514] on span "No Expert review needed. Download my Label" at bounding box center [737, 514] width 196 height 14
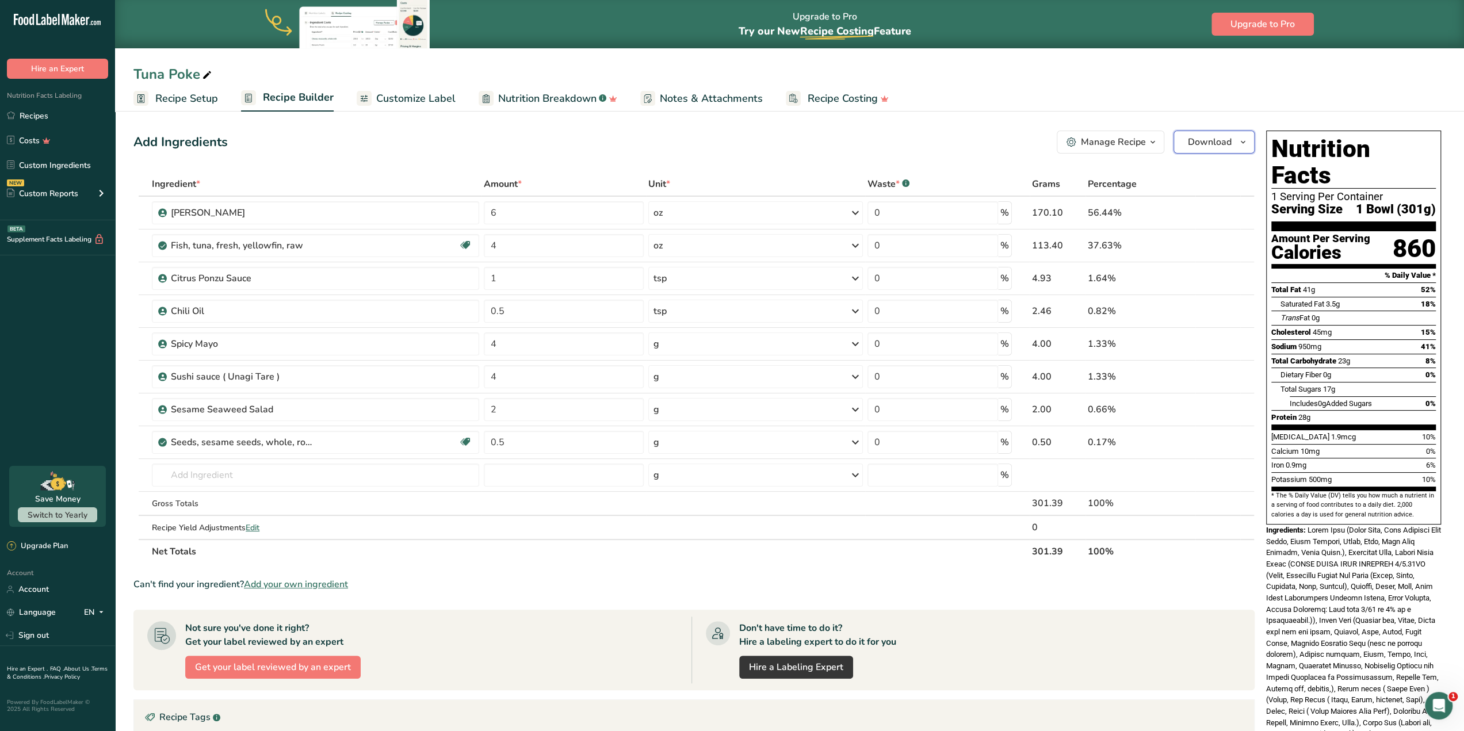
click at [1246, 140] on icon "button" at bounding box center [1243, 142] width 9 height 14
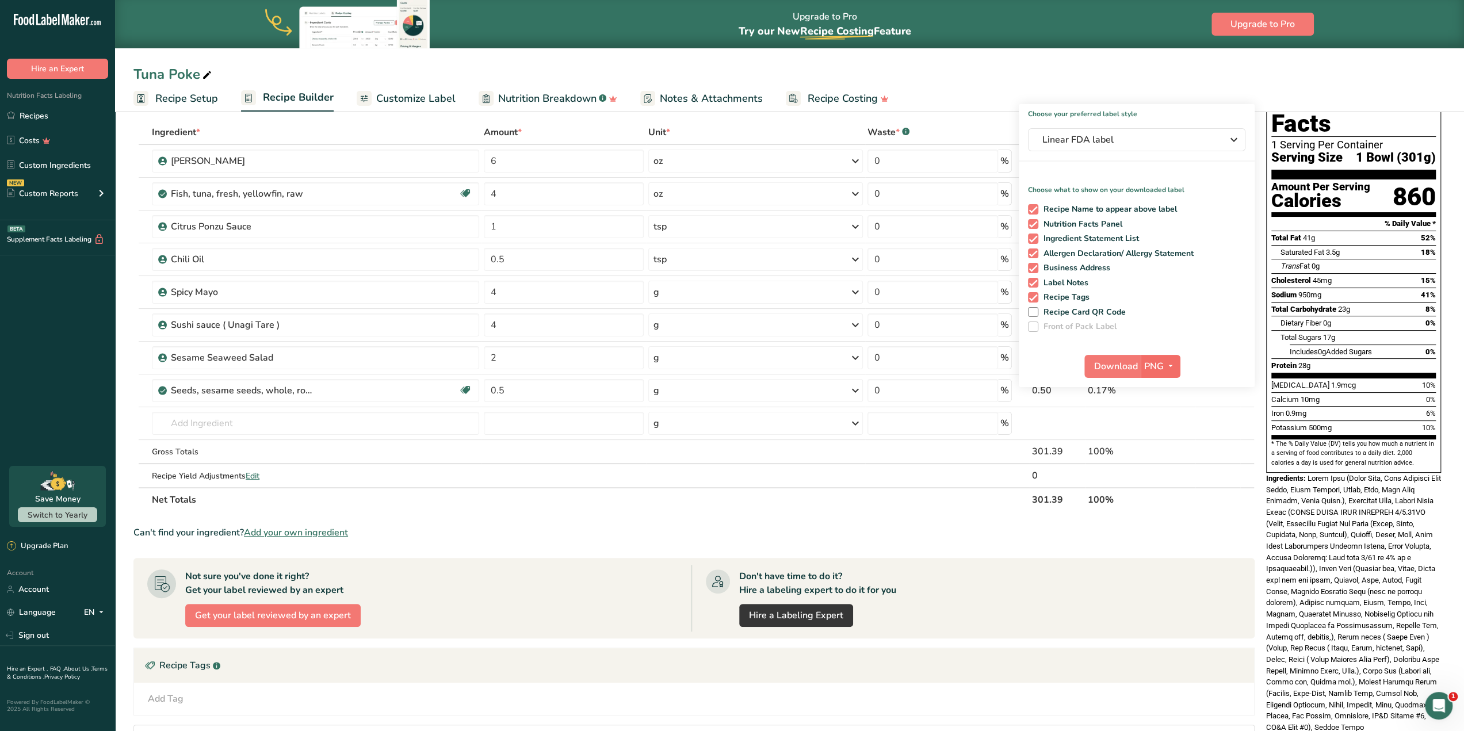
scroll to position [58, 0]
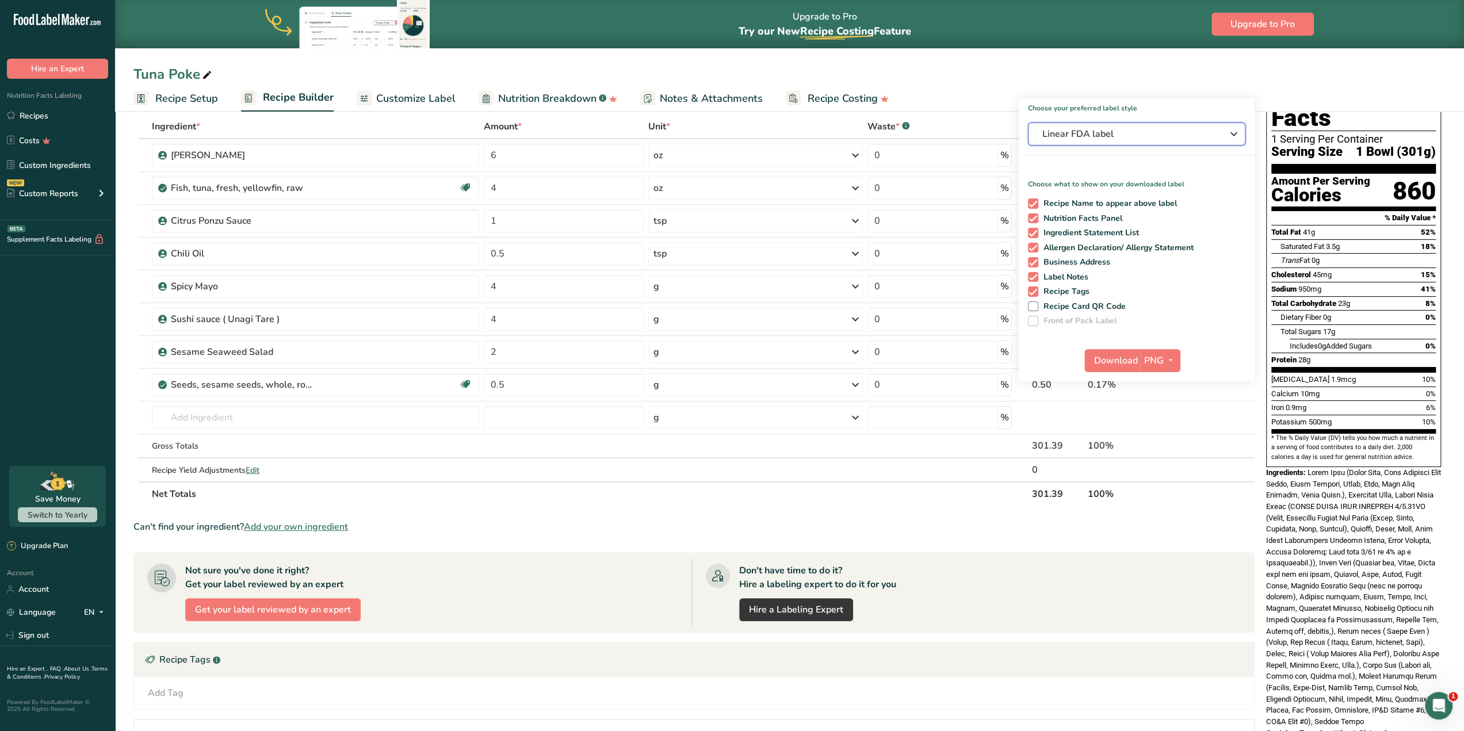
click at [1173, 132] on span "Linear FDA label" at bounding box center [1129, 134] width 173 height 14
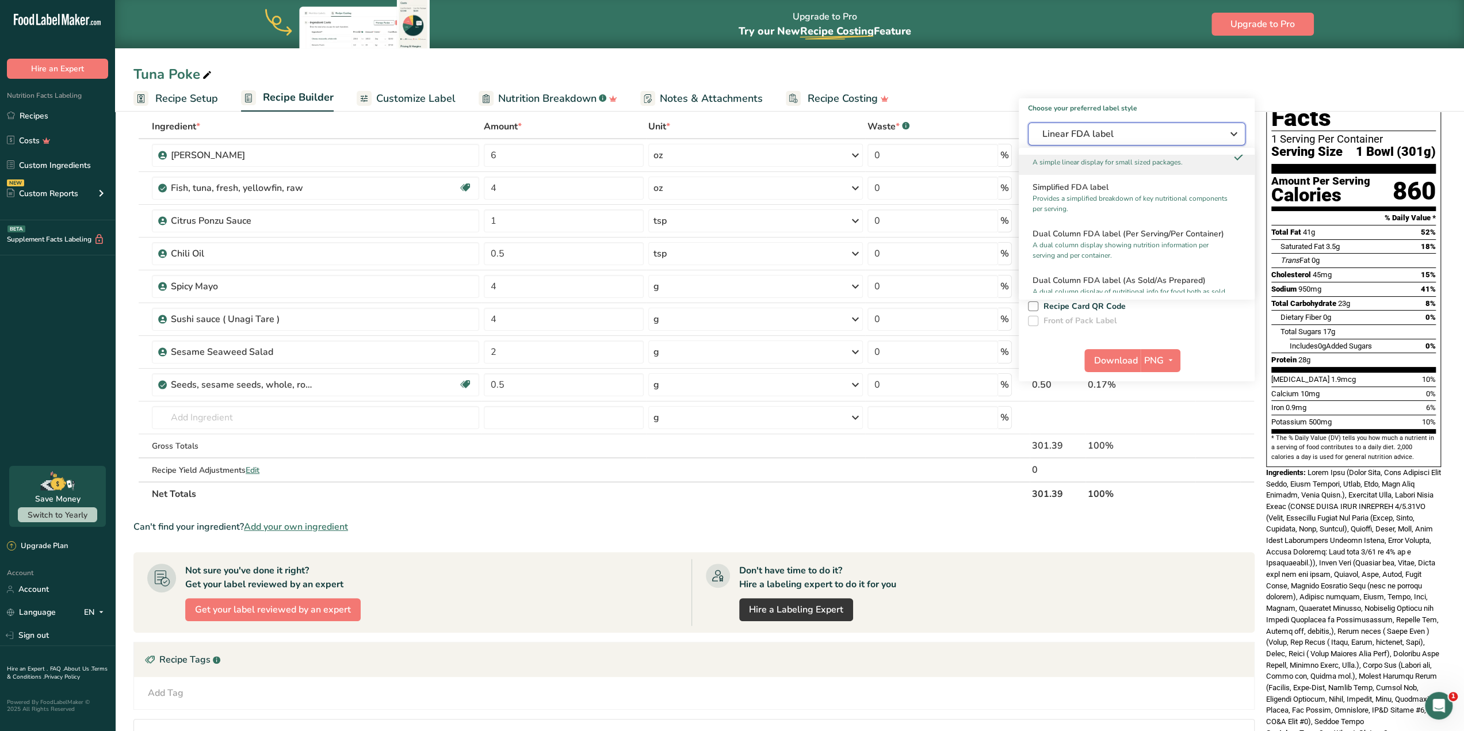
scroll to position [115, 0]
click at [1132, 242] on p "A dual column display showing nutrition information per serving and per contain…" at bounding box center [1132, 245] width 198 height 21
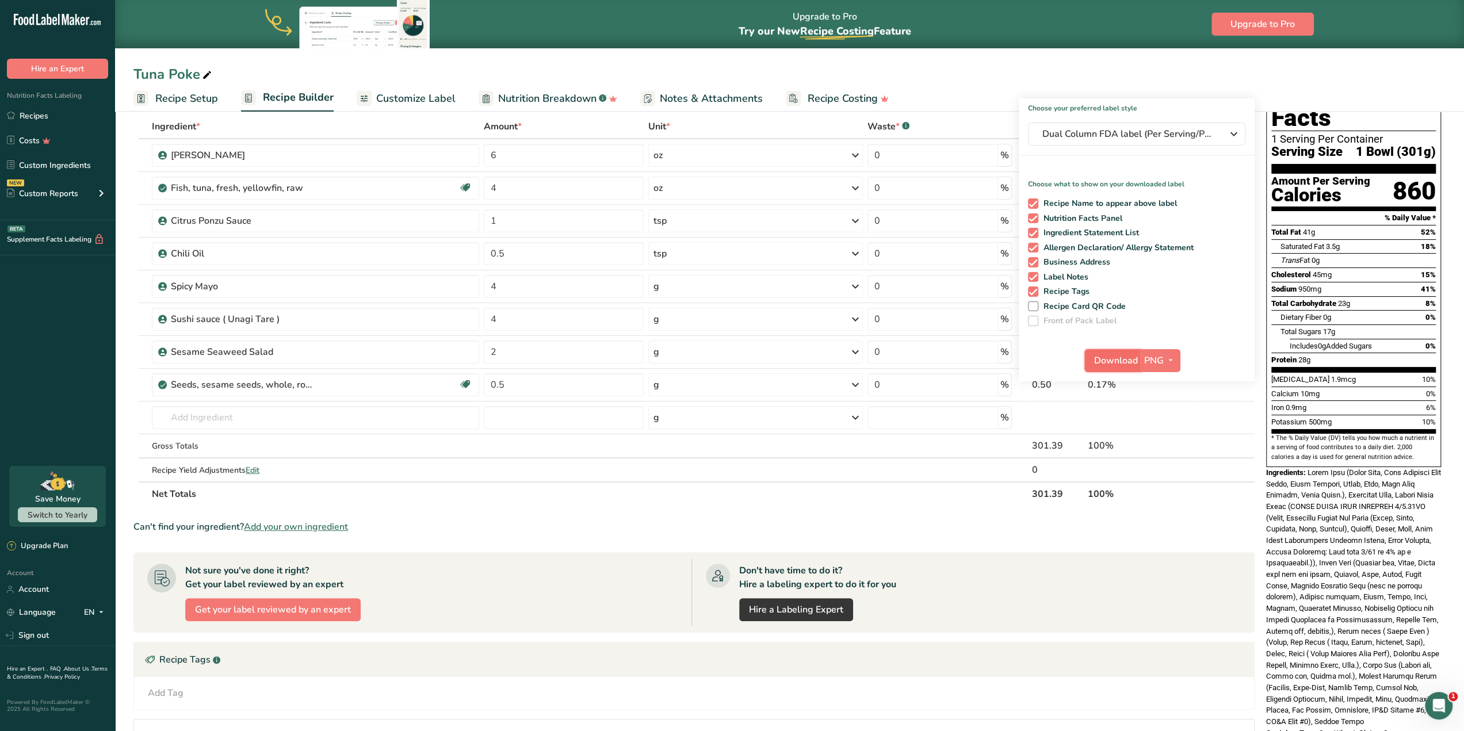
click at [1110, 363] on span "Download" at bounding box center [1116, 361] width 44 height 14
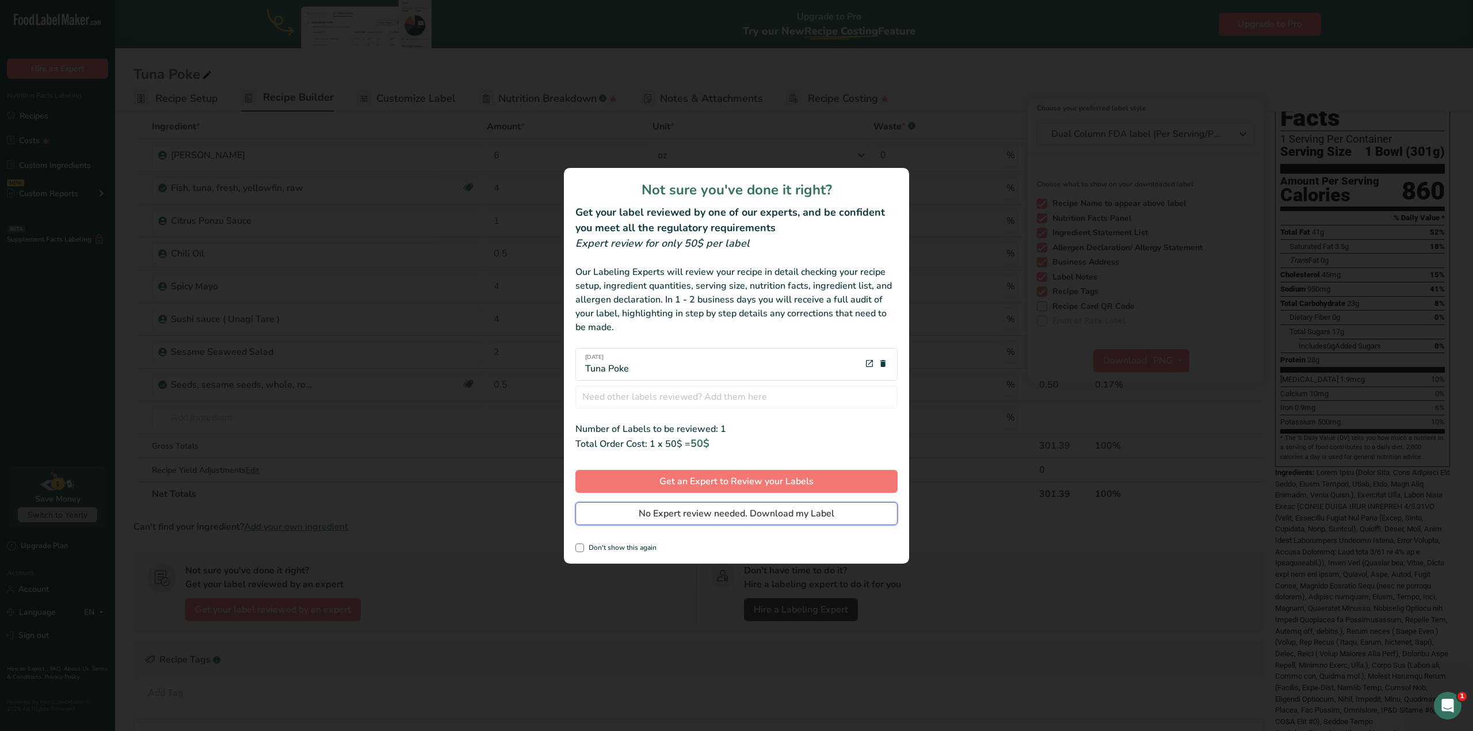
click at [754, 518] on span "No Expert review needed. Download my Label" at bounding box center [737, 514] width 196 height 14
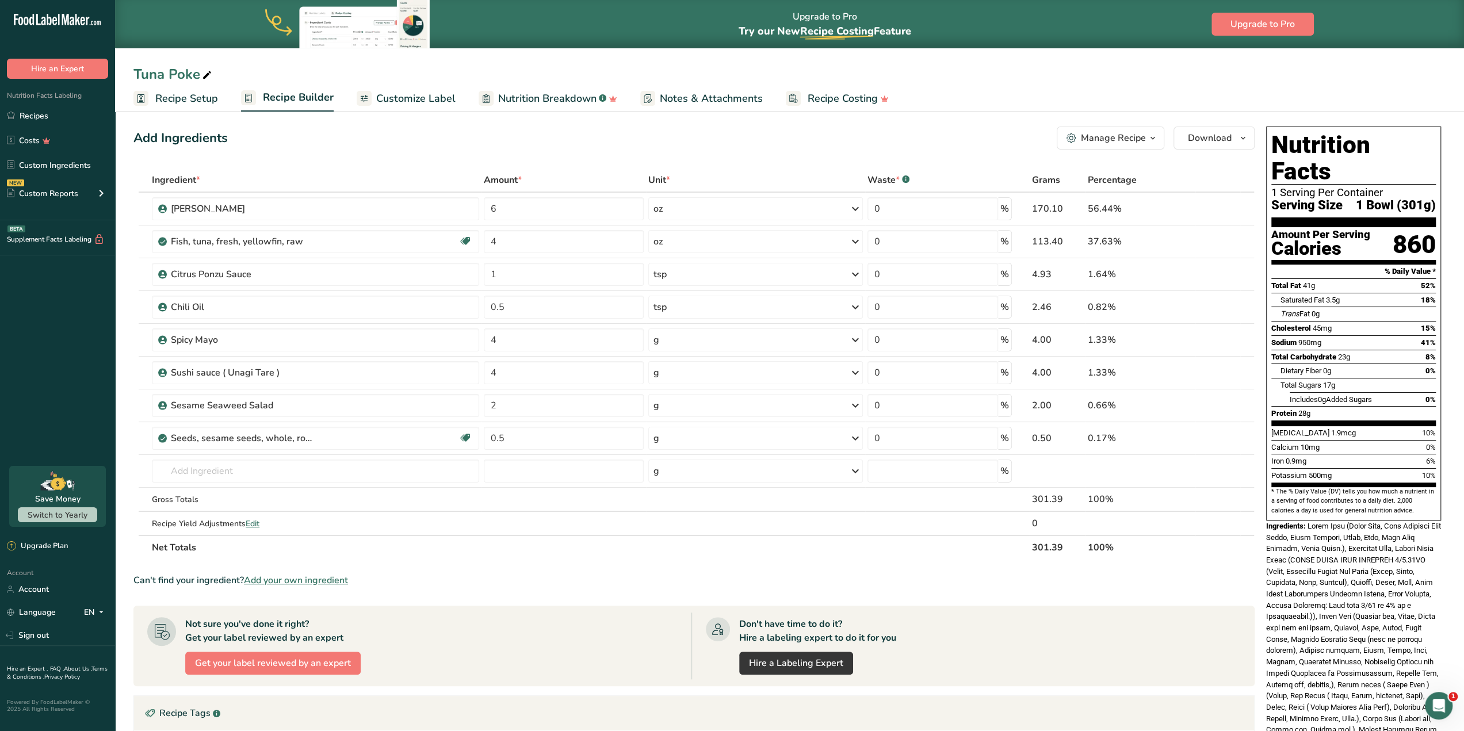
scroll to position [0, 0]
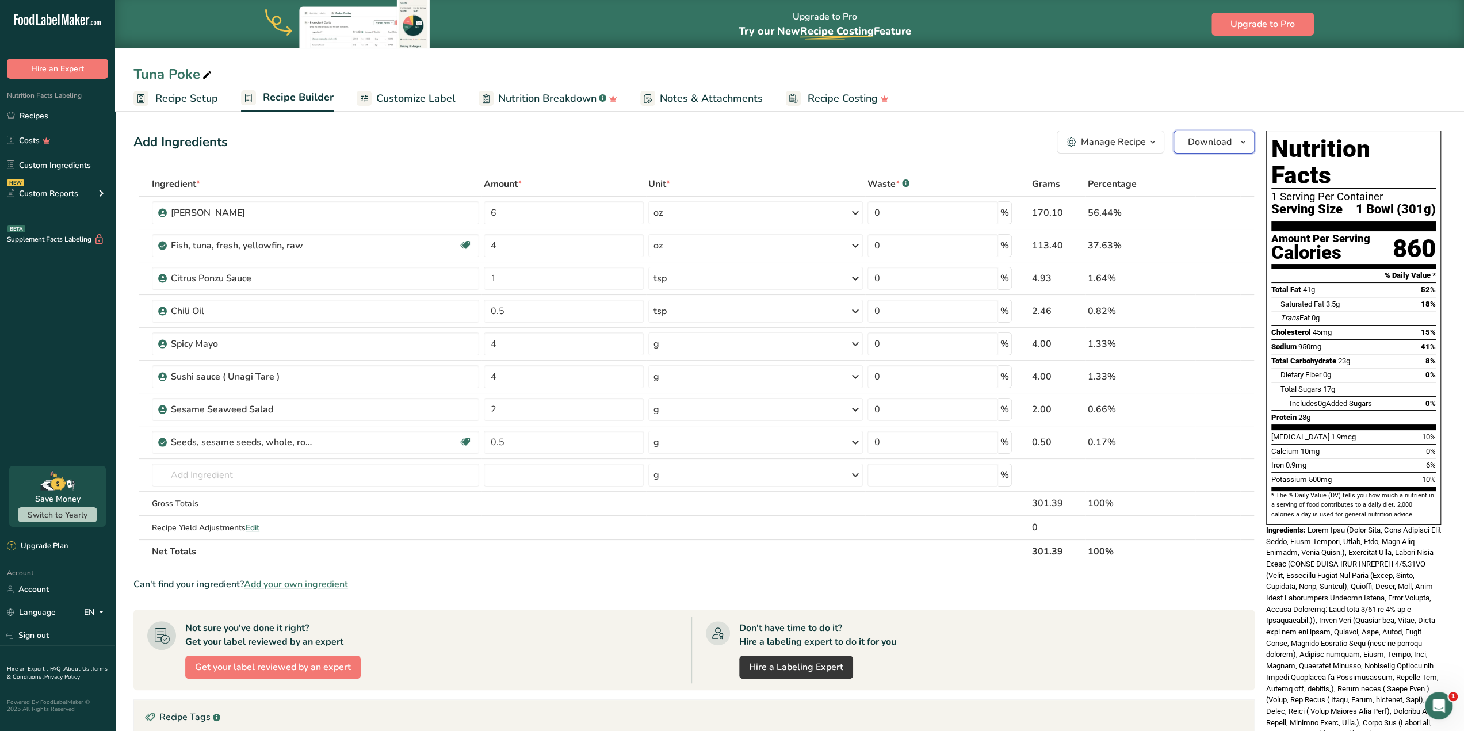
click at [1237, 149] on button "Download" at bounding box center [1214, 142] width 81 height 23
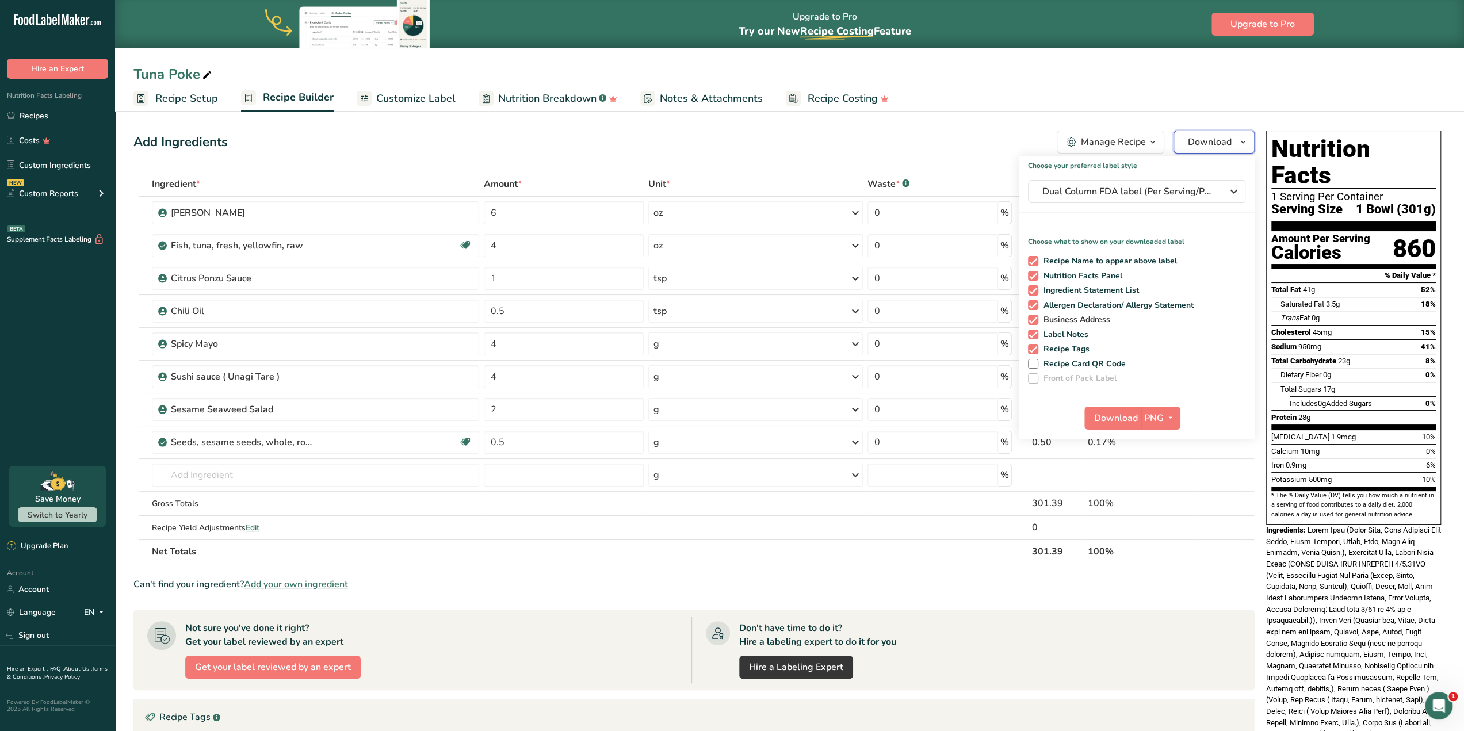
scroll to position [115, 0]
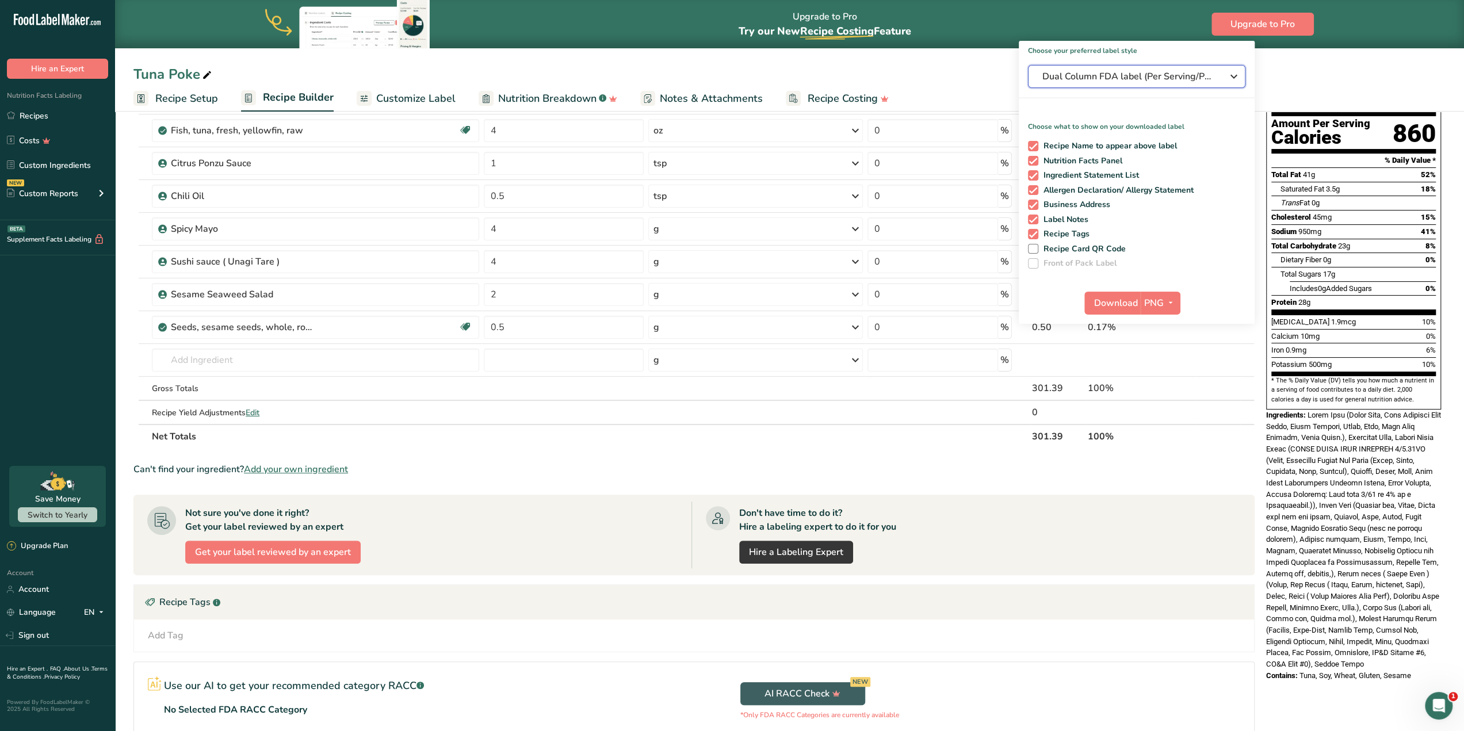
click at [1193, 78] on span "Dual Column FDA label (Per Serving/Per Container)" at bounding box center [1129, 77] width 173 height 14
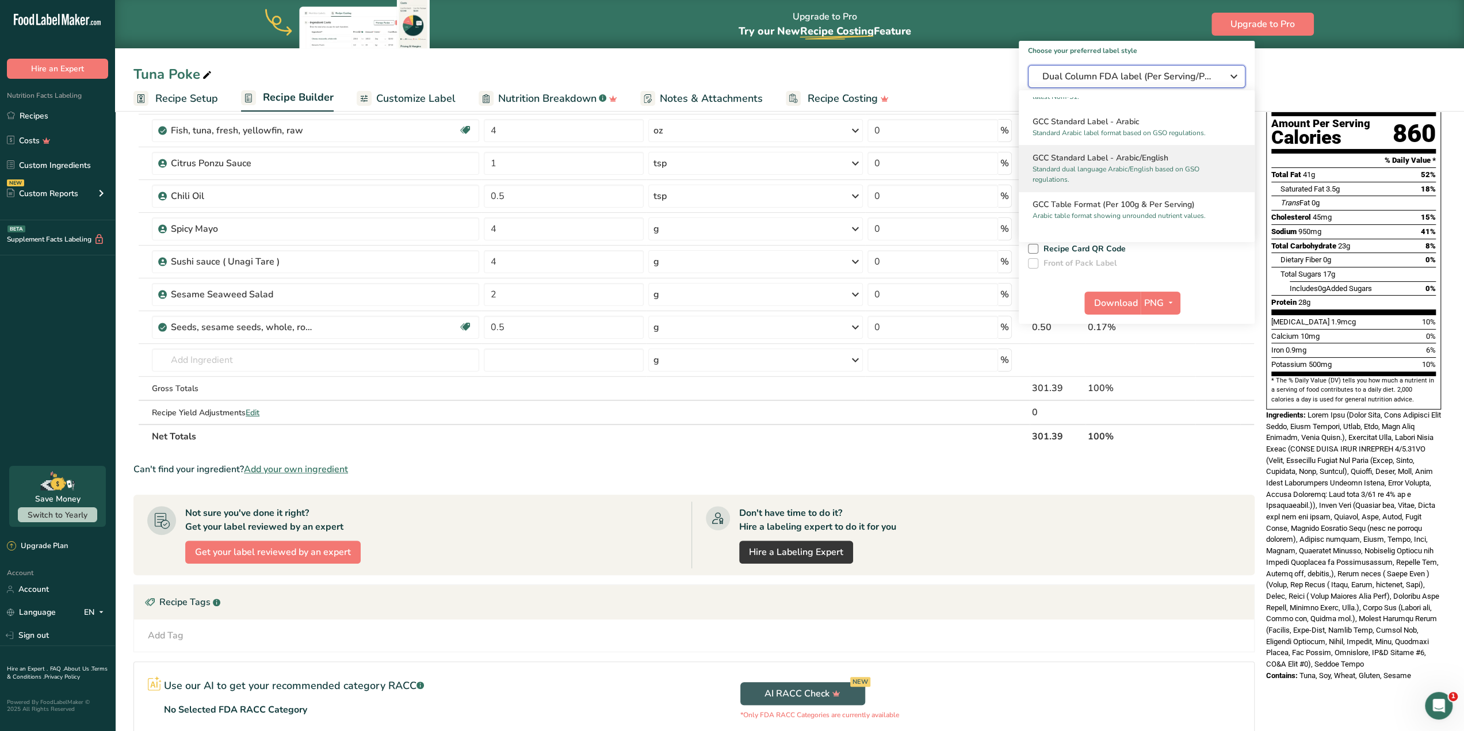
scroll to position [863, 0]
click at [1147, 196] on h2 "Buffet Label 1" at bounding box center [1137, 196] width 208 height 12
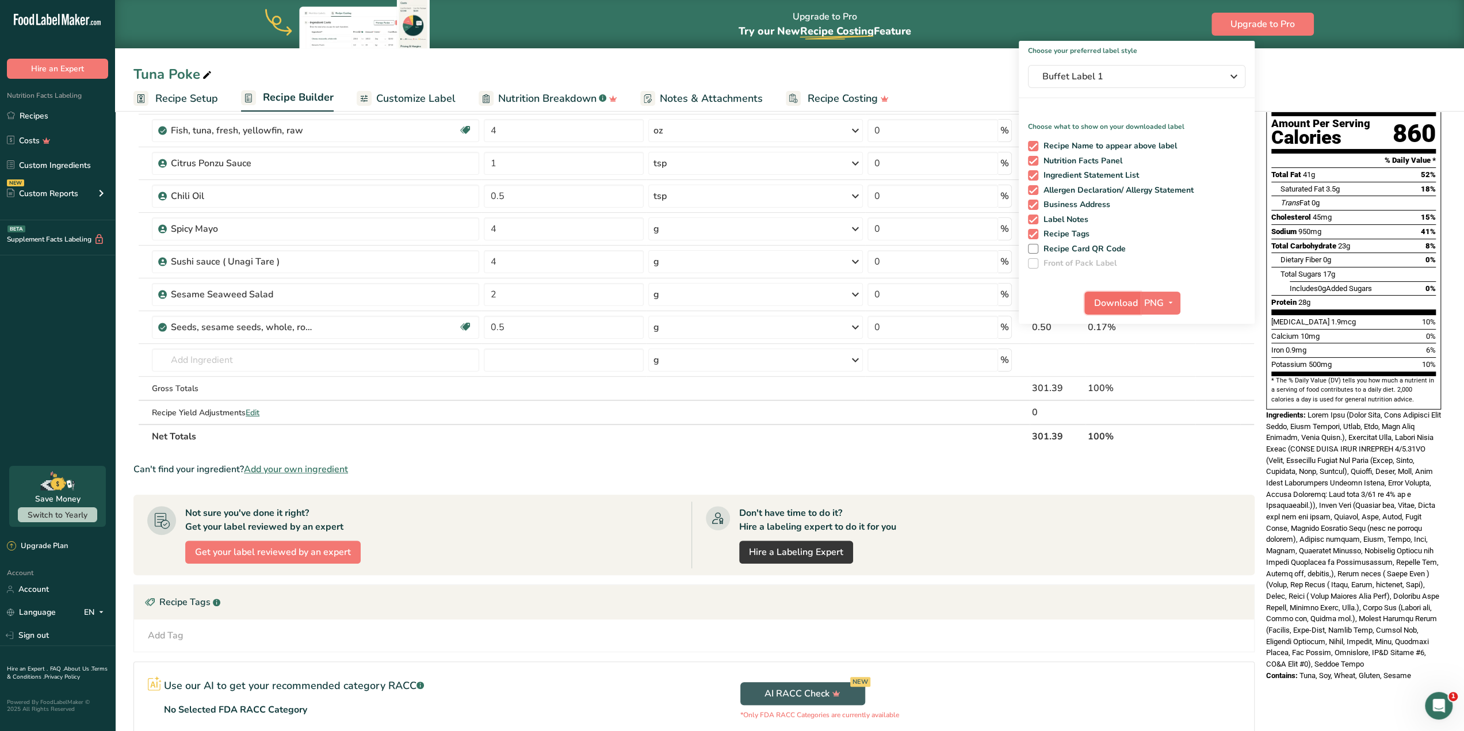
click at [1095, 307] on span "Download" at bounding box center [1116, 303] width 44 height 14
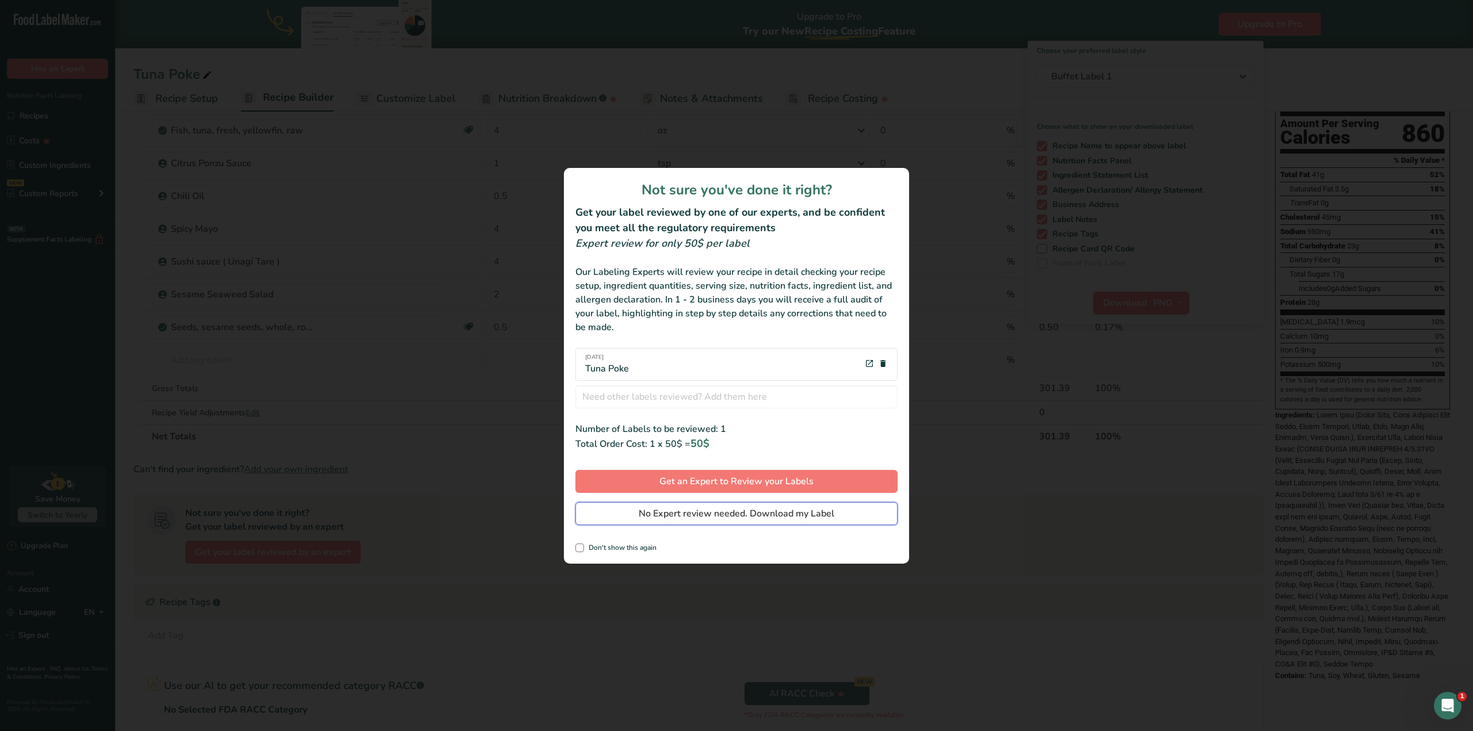
click at [773, 515] on span "No Expert review needed. Download my Label" at bounding box center [737, 514] width 196 height 14
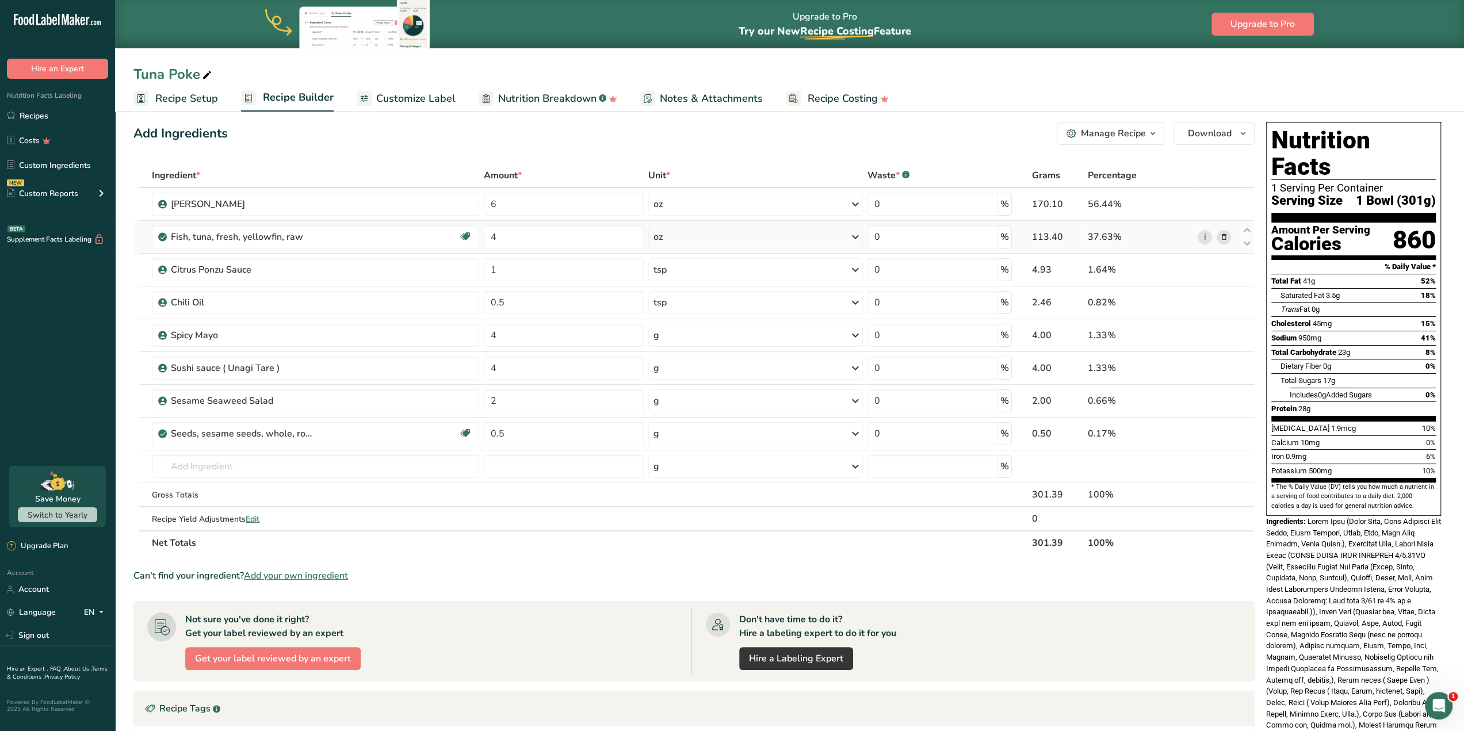
scroll to position [0, 0]
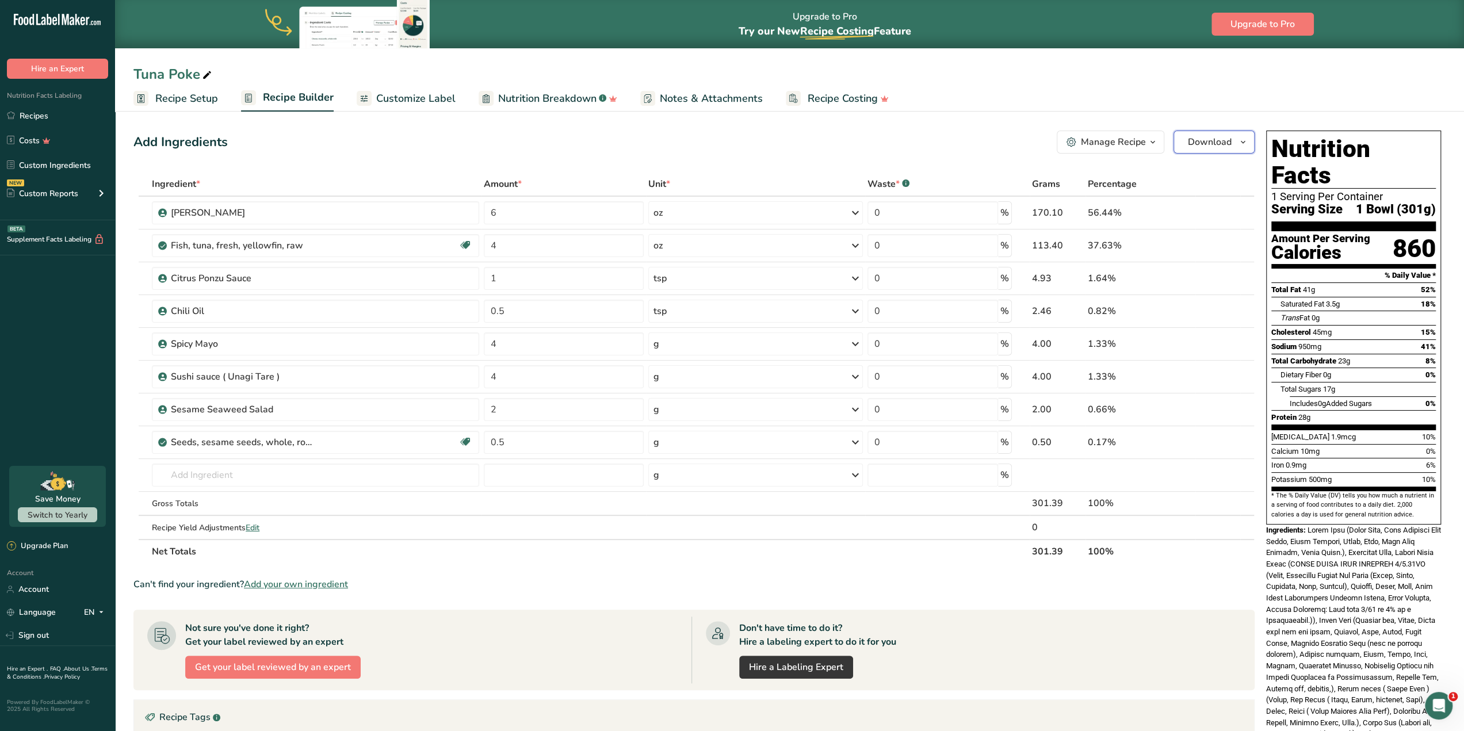
click at [1246, 145] on icon "button" at bounding box center [1243, 142] width 9 height 14
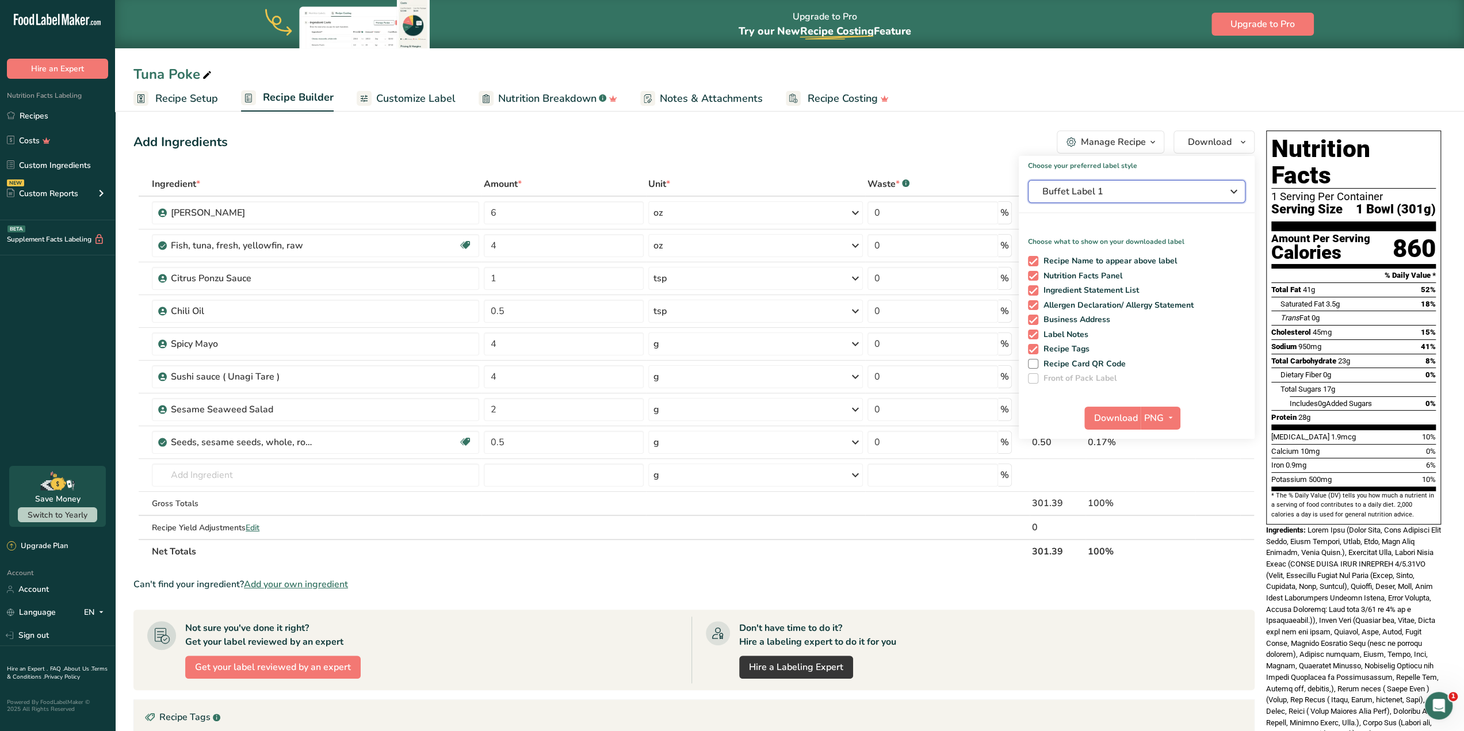
click at [1240, 196] on icon "button" at bounding box center [1234, 191] width 14 height 21
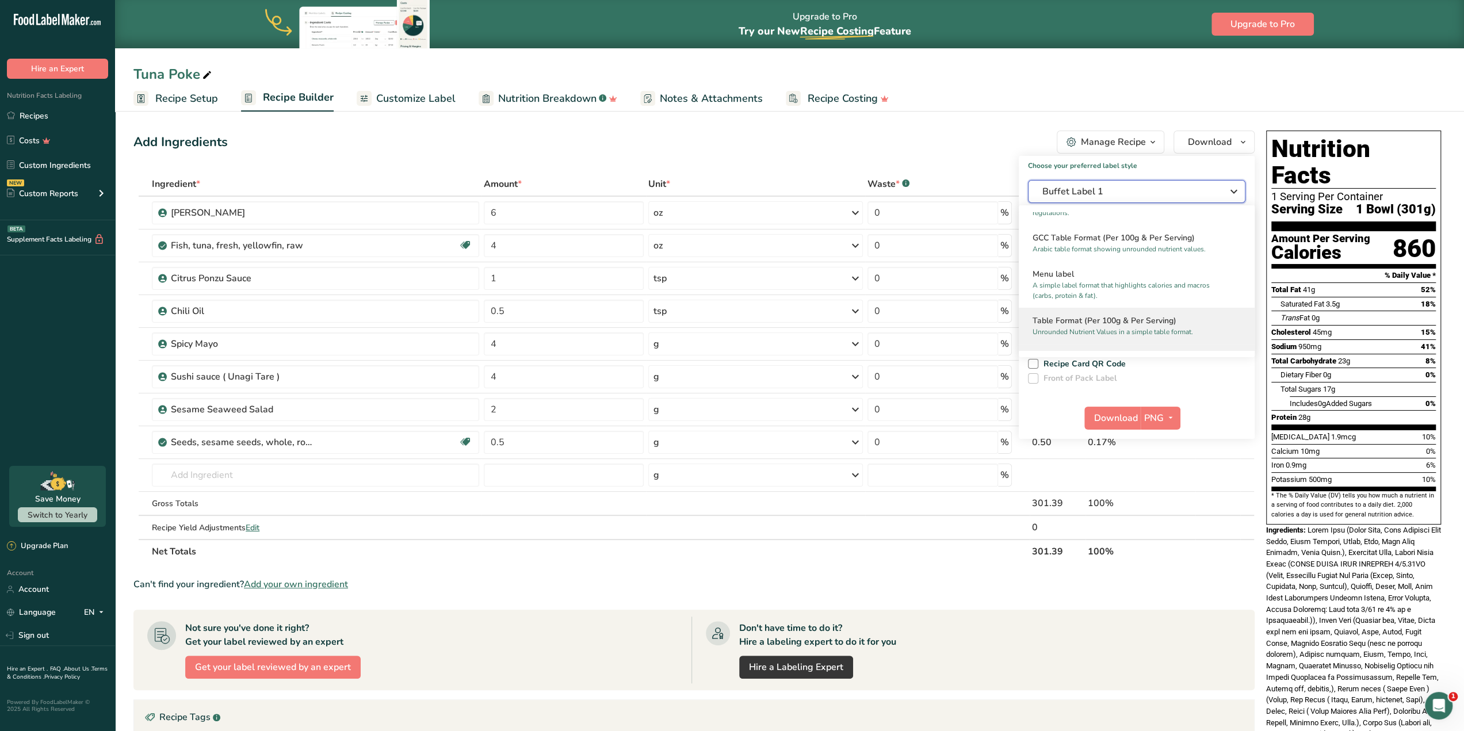
scroll to position [805, 0]
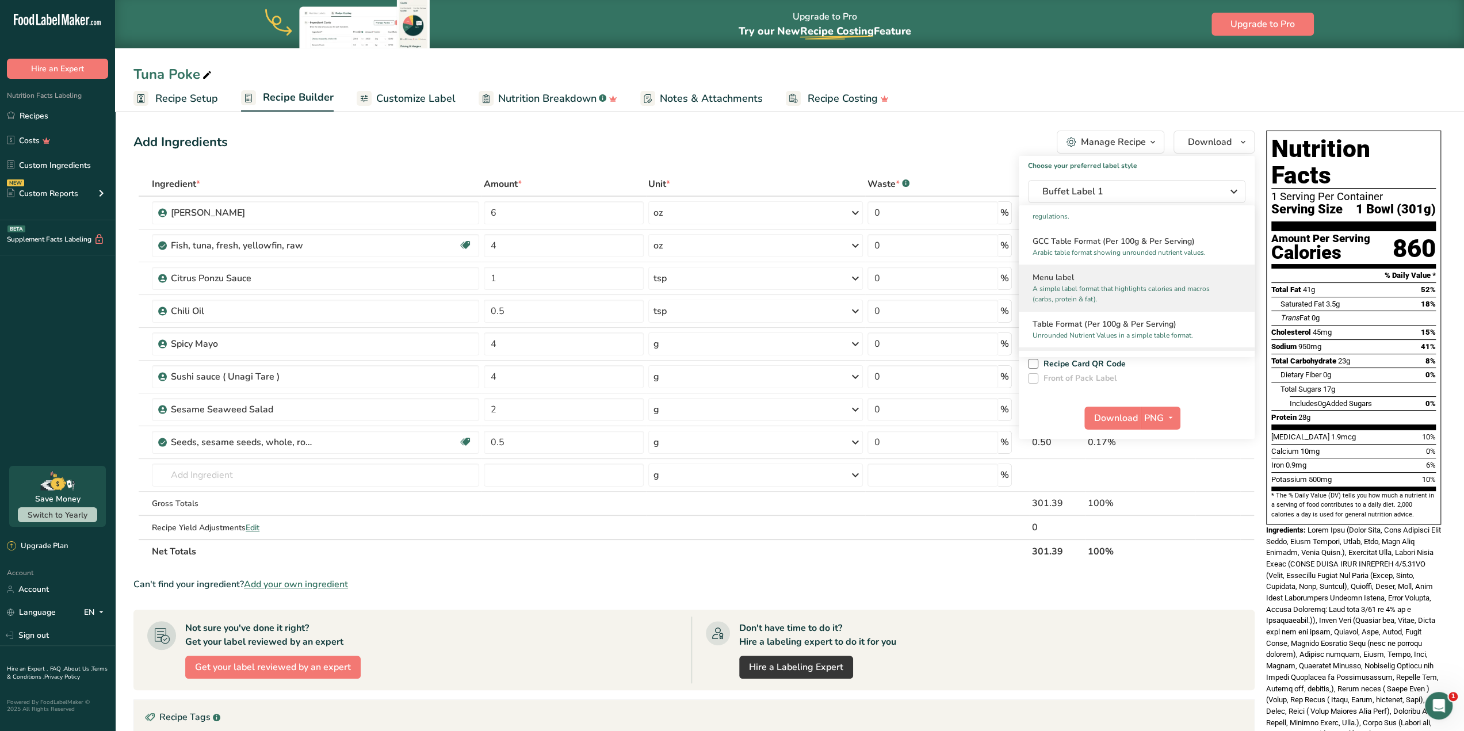
click at [1189, 304] on p "A simple label format that highlights calories and macros (carbs, protein & fat…" at bounding box center [1132, 294] width 198 height 21
click at [1104, 415] on span "Download" at bounding box center [1116, 418] width 44 height 14
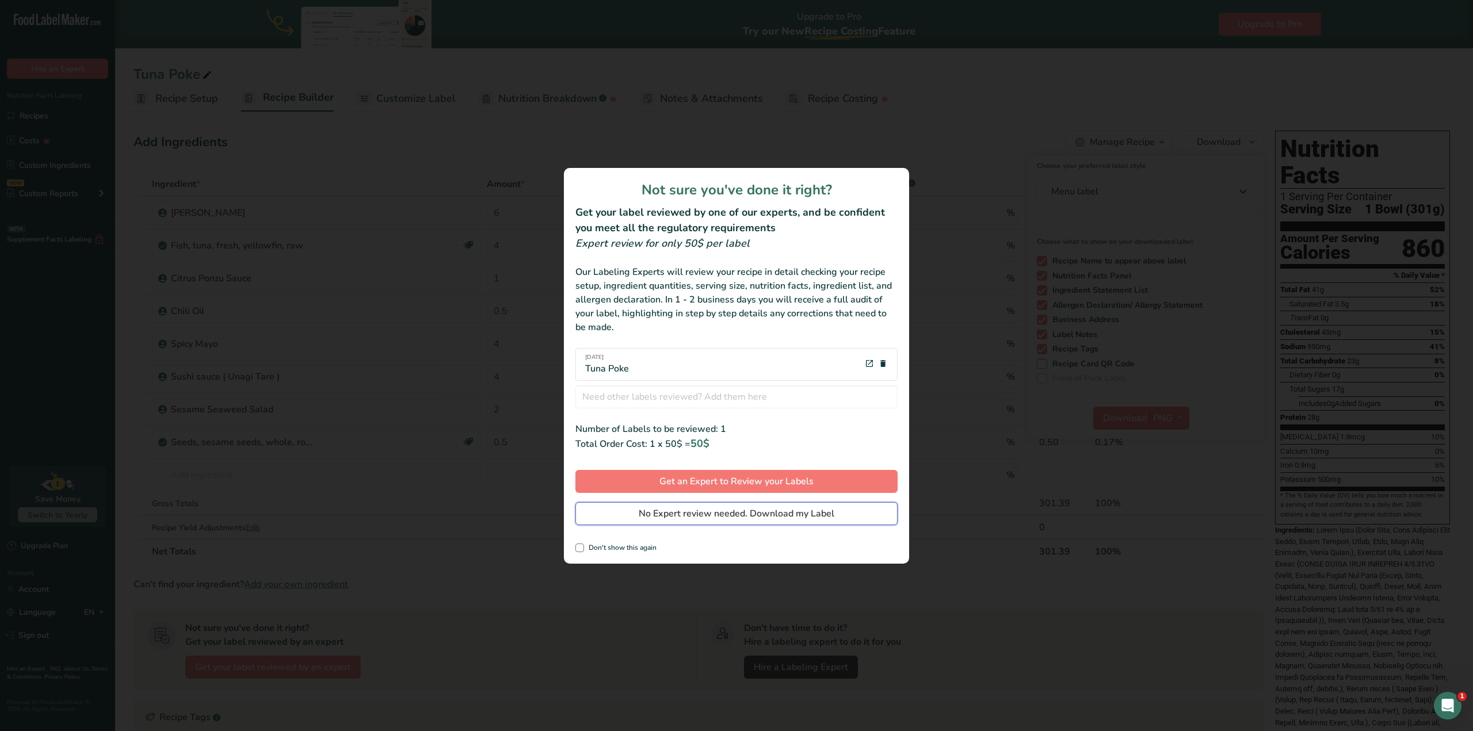
click at [743, 519] on span "No Expert review needed. Download my Label" at bounding box center [737, 514] width 196 height 14
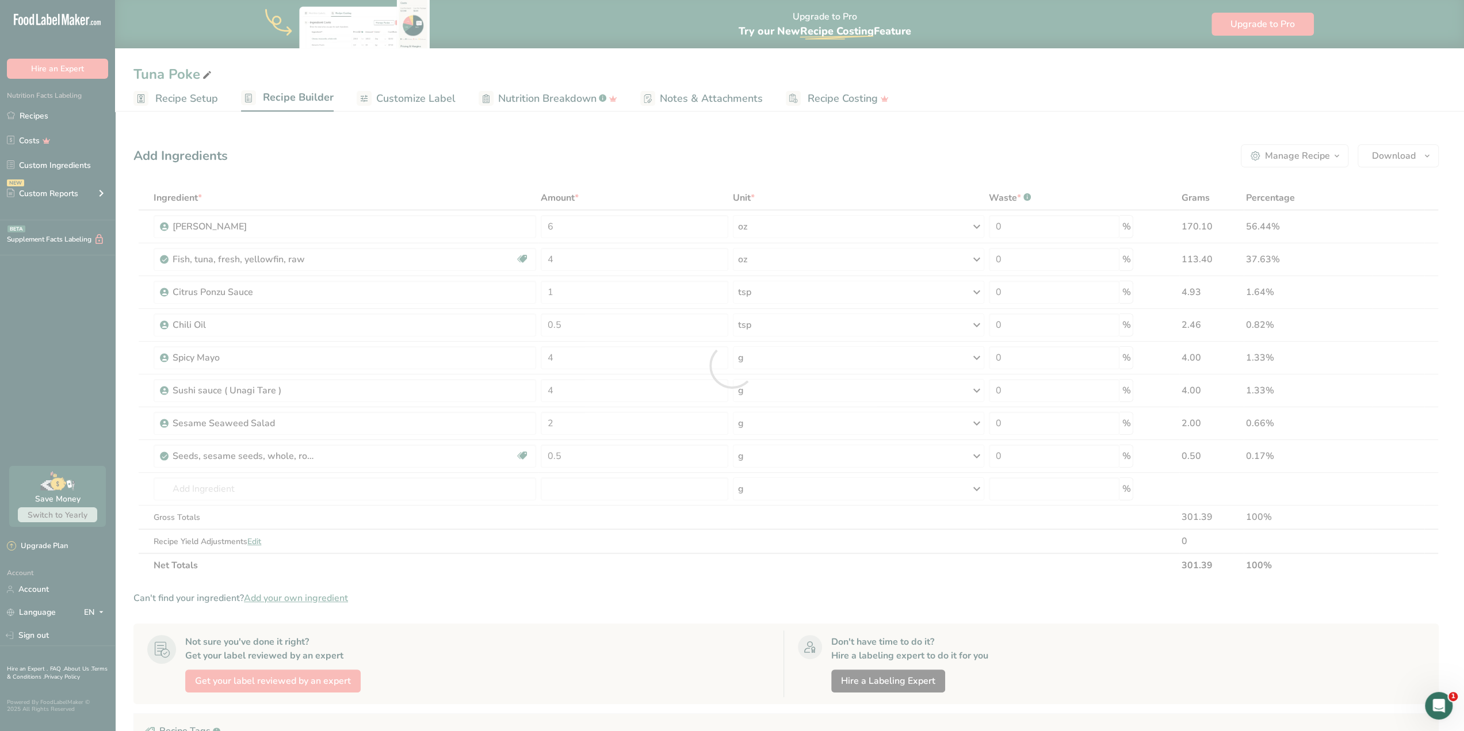
scroll to position [0, 0]
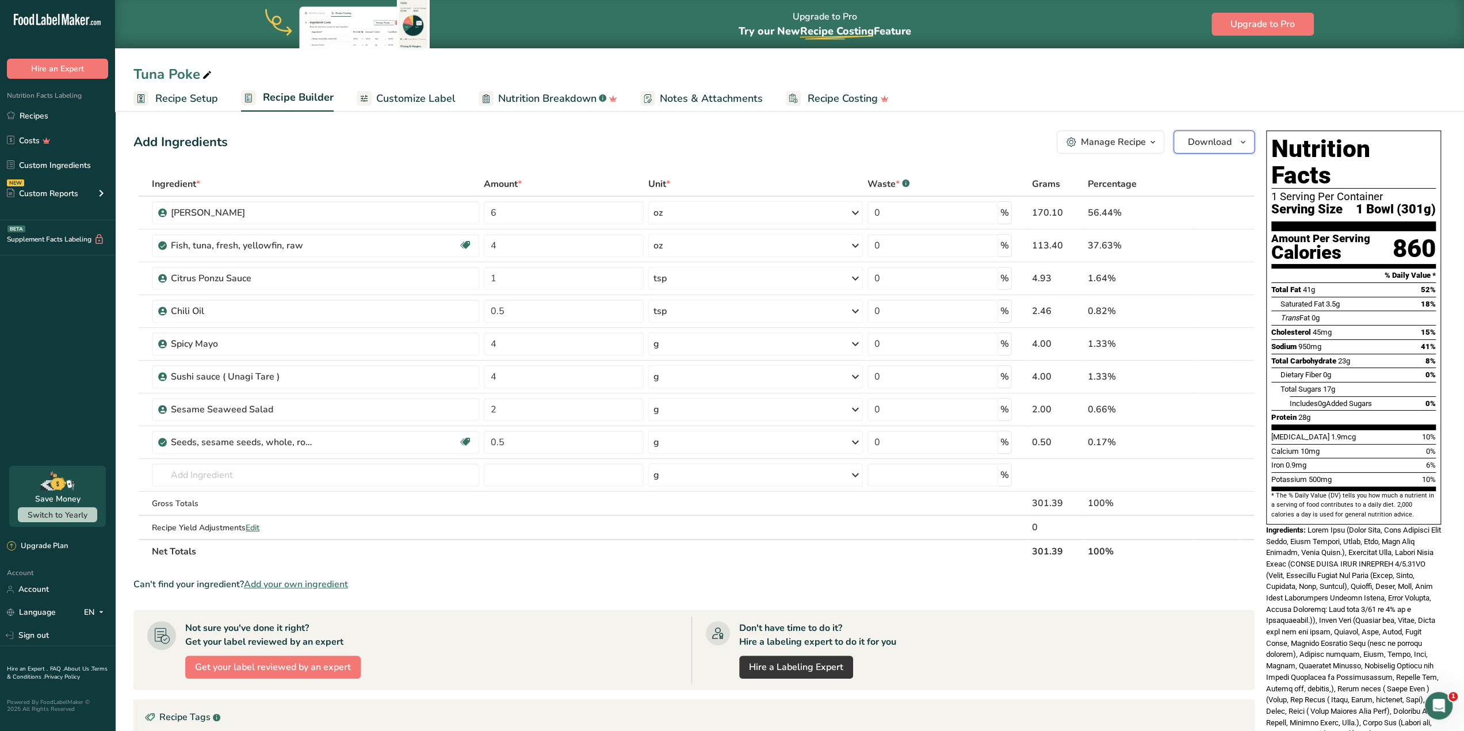
click at [1215, 141] on span "Download" at bounding box center [1210, 142] width 44 height 14
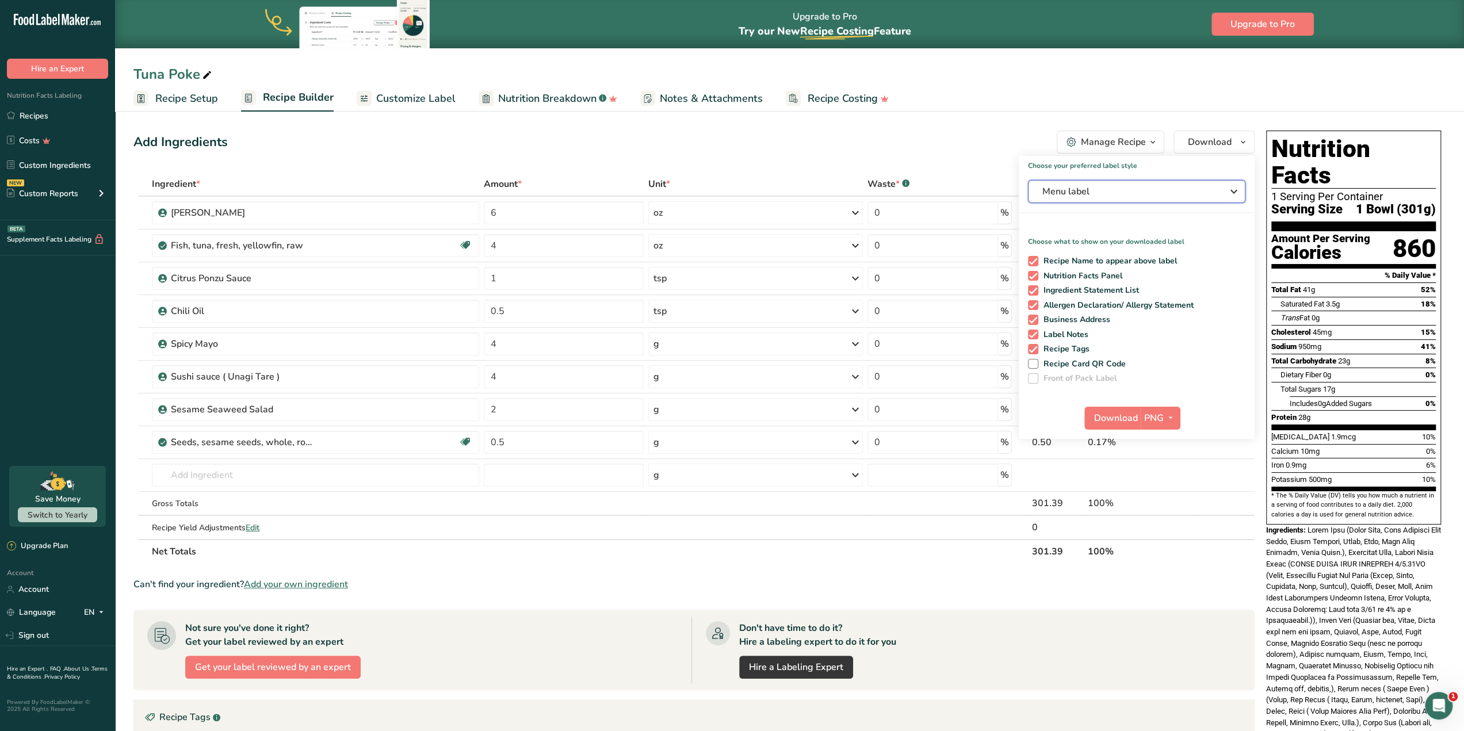
click at [1201, 193] on span "Menu label" at bounding box center [1129, 192] width 173 height 14
click at [1142, 280] on p "A label format compliant with the FDA regulations presented in a tabular (horiz…" at bounding box center [1132, 288] width 198 height 21
click at [1118, 142] on div "Manage Recipe" at bounding box center [1113, 142] width 65 height 14
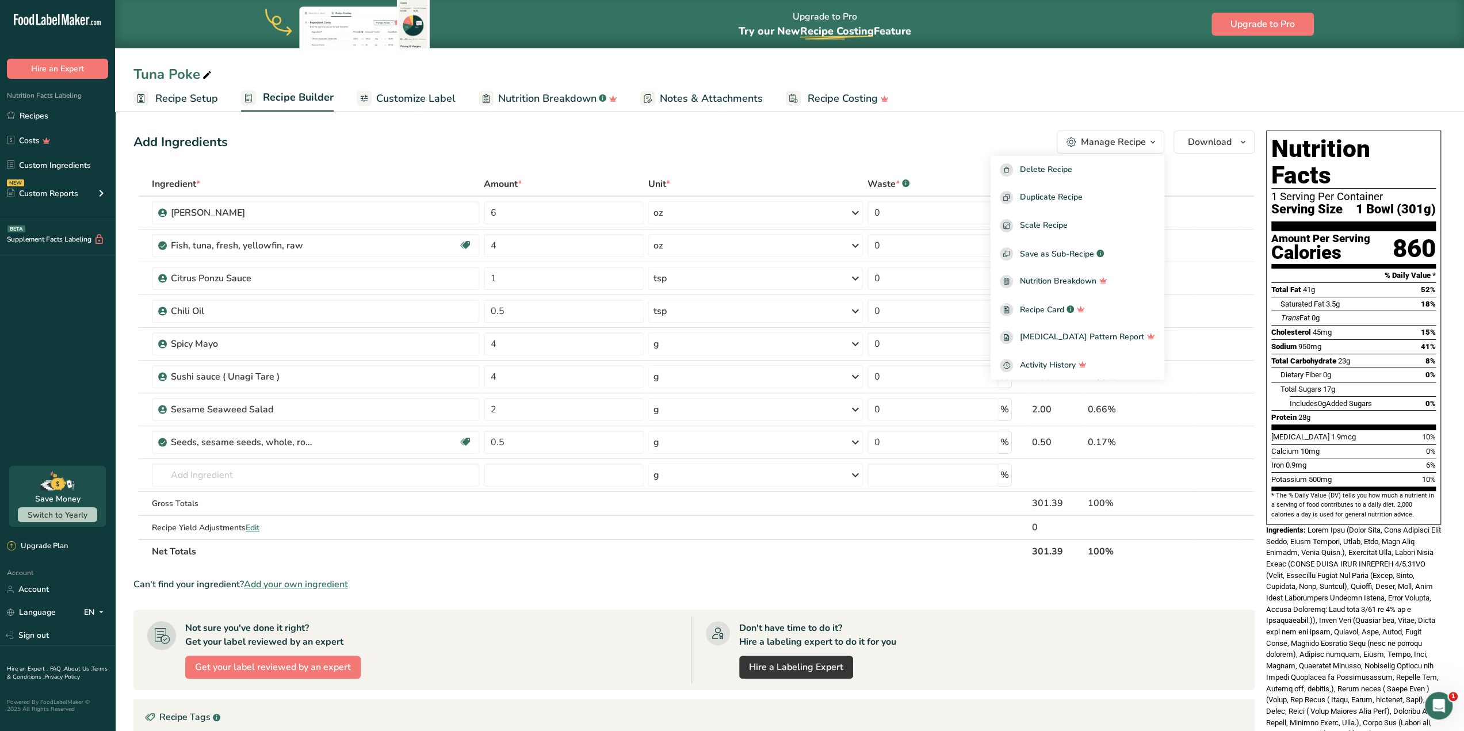
click at [1118, 141] on div "Manage Recipe" at bounding box center [1113, 142] width 65 height 14
click at [1239, 138] on icon "button" at bounding box center [1243, 142] width 9 height 14
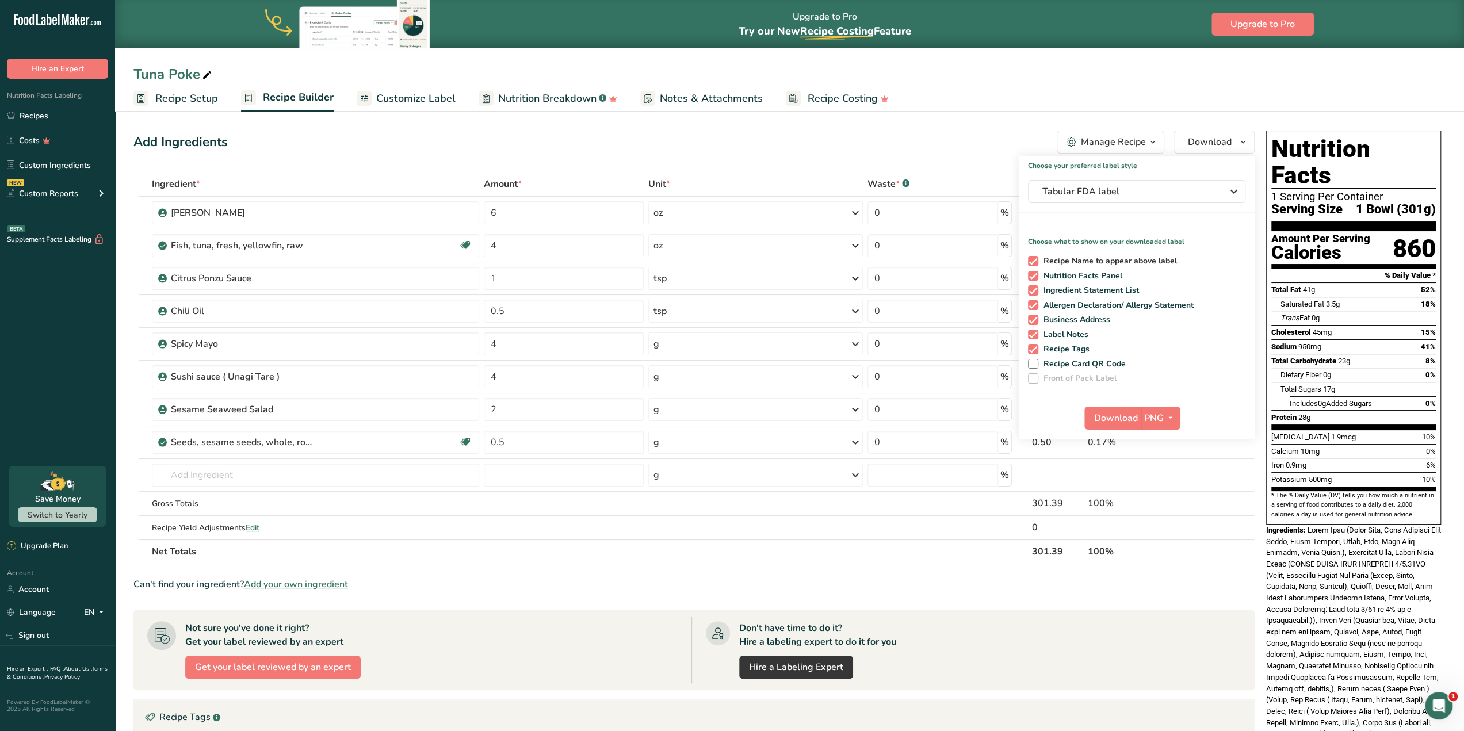
click at [1033, 259] on span at bounding box center [1033, 261] width 10 height 10
click at [1033, 259] on input "Recipe Name to appear above label" at bounding box center [1031, 260] width 7 height 7
checkbox input "false"
click at [1118, 417] on span "Download" at bounding box center [1116, 418] width 44 height 14
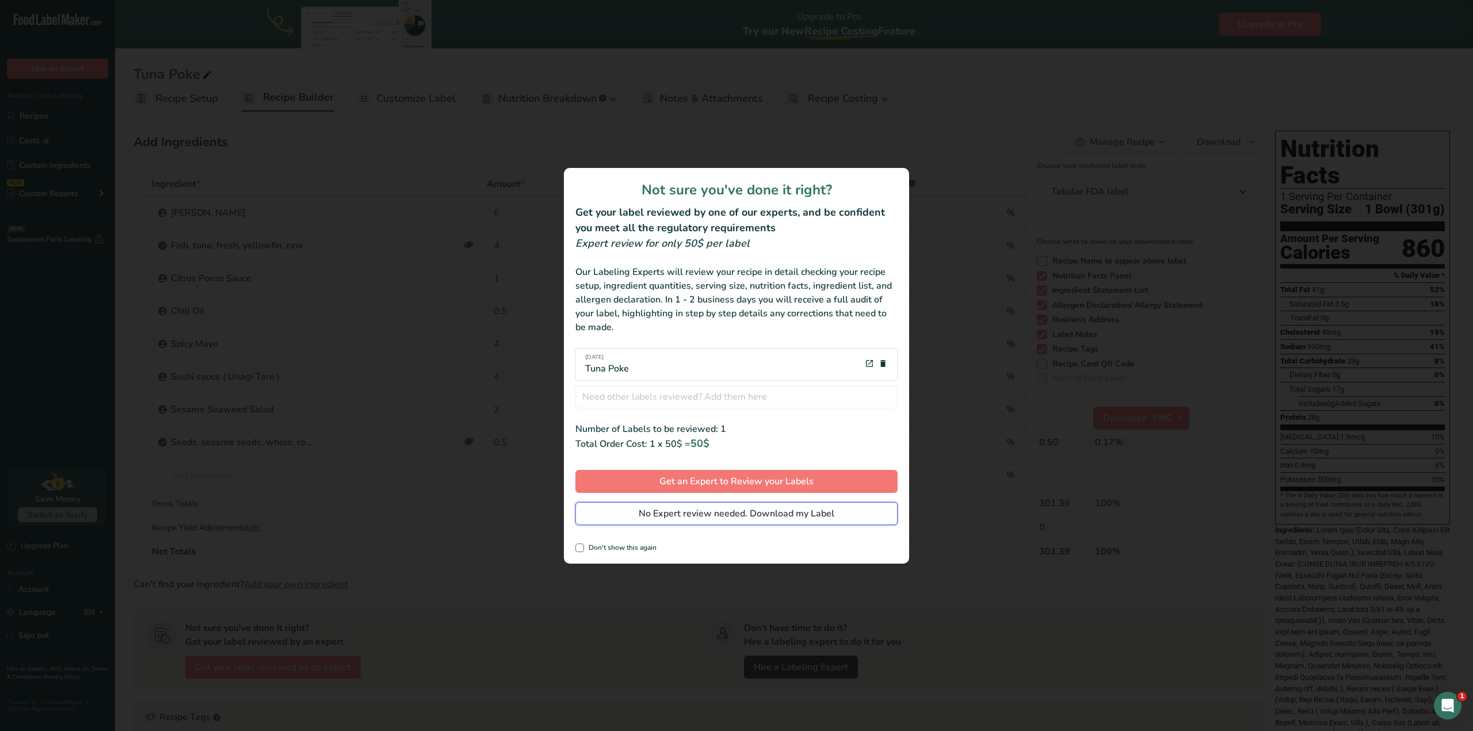
click at [791, 522] on button "No Expert review needed. Download my Label" at bounding box center [736, 513] width 322 height 23
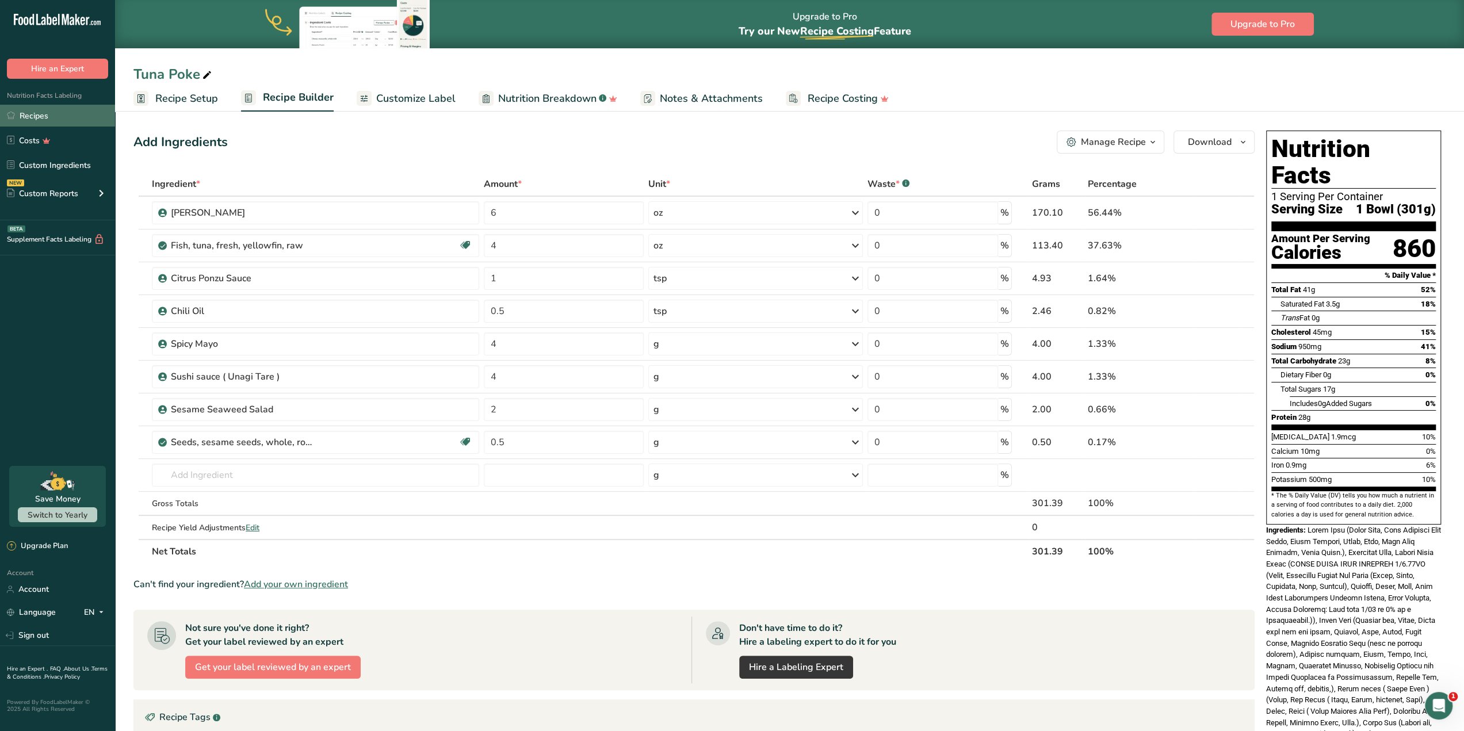
click at [69, 110] on link "Recipes" at bounding box center [57, 116] width 115 height 22
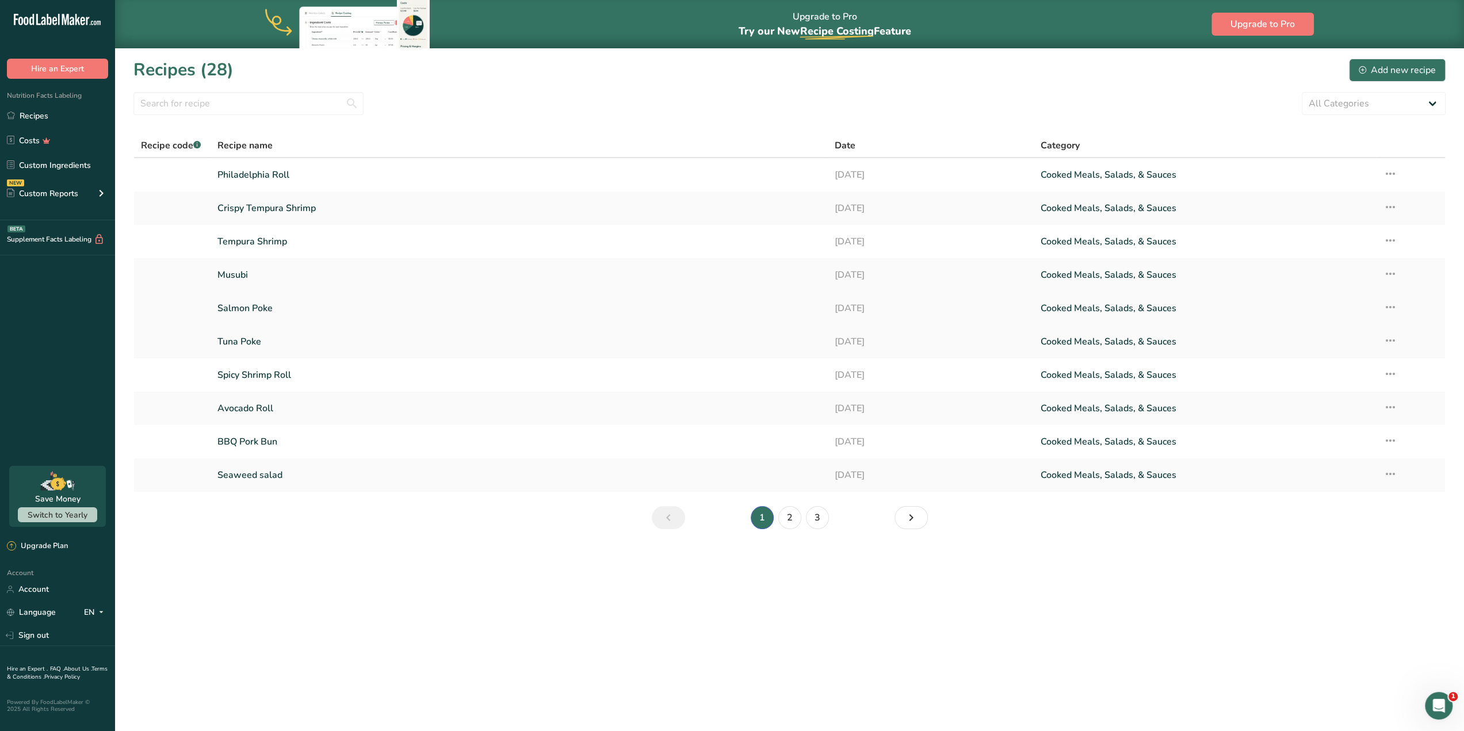
click at [470, 306] on link "Salmon Poke" at bounding box center [519, 308] width 604 height 24
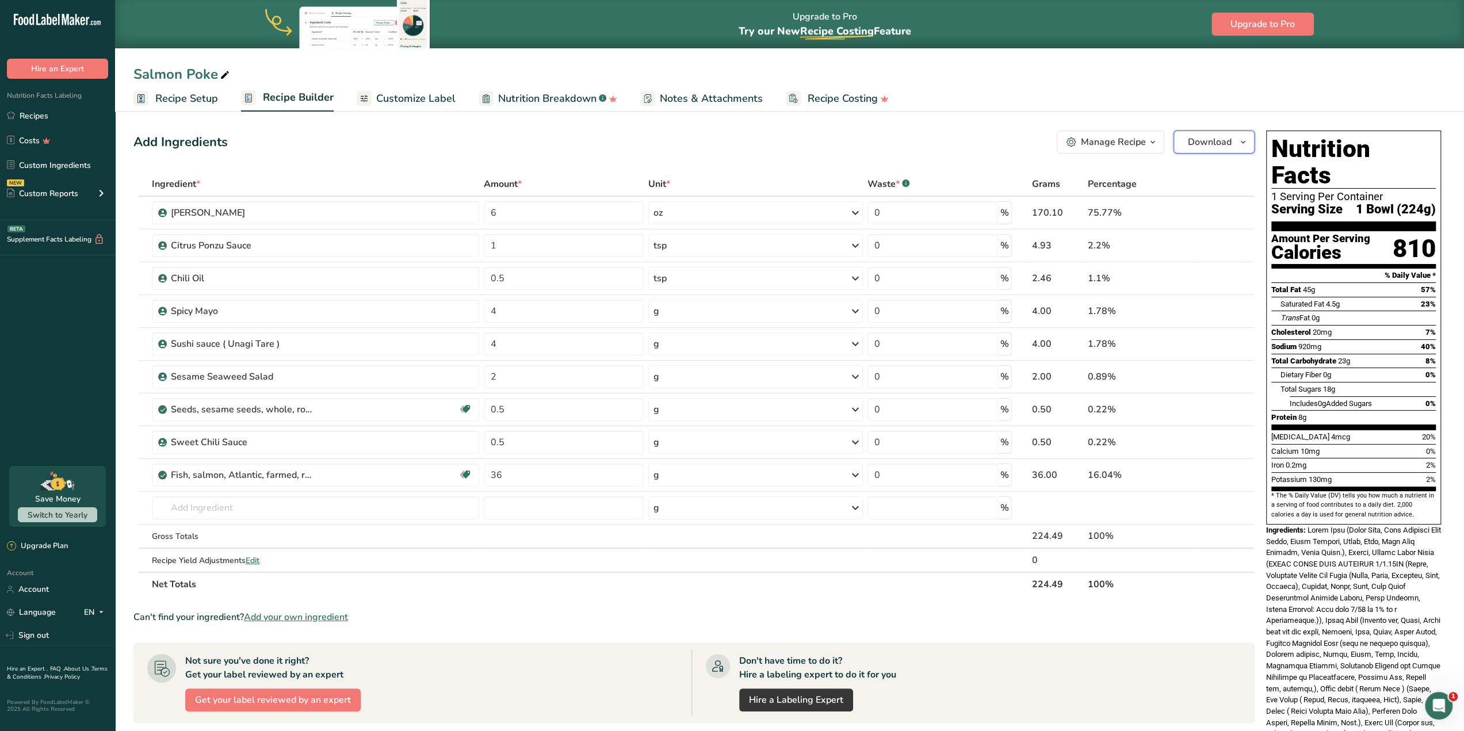
click at [1236, 149] on button "Download" at bounding box center [1214, 142] width 81 height 23
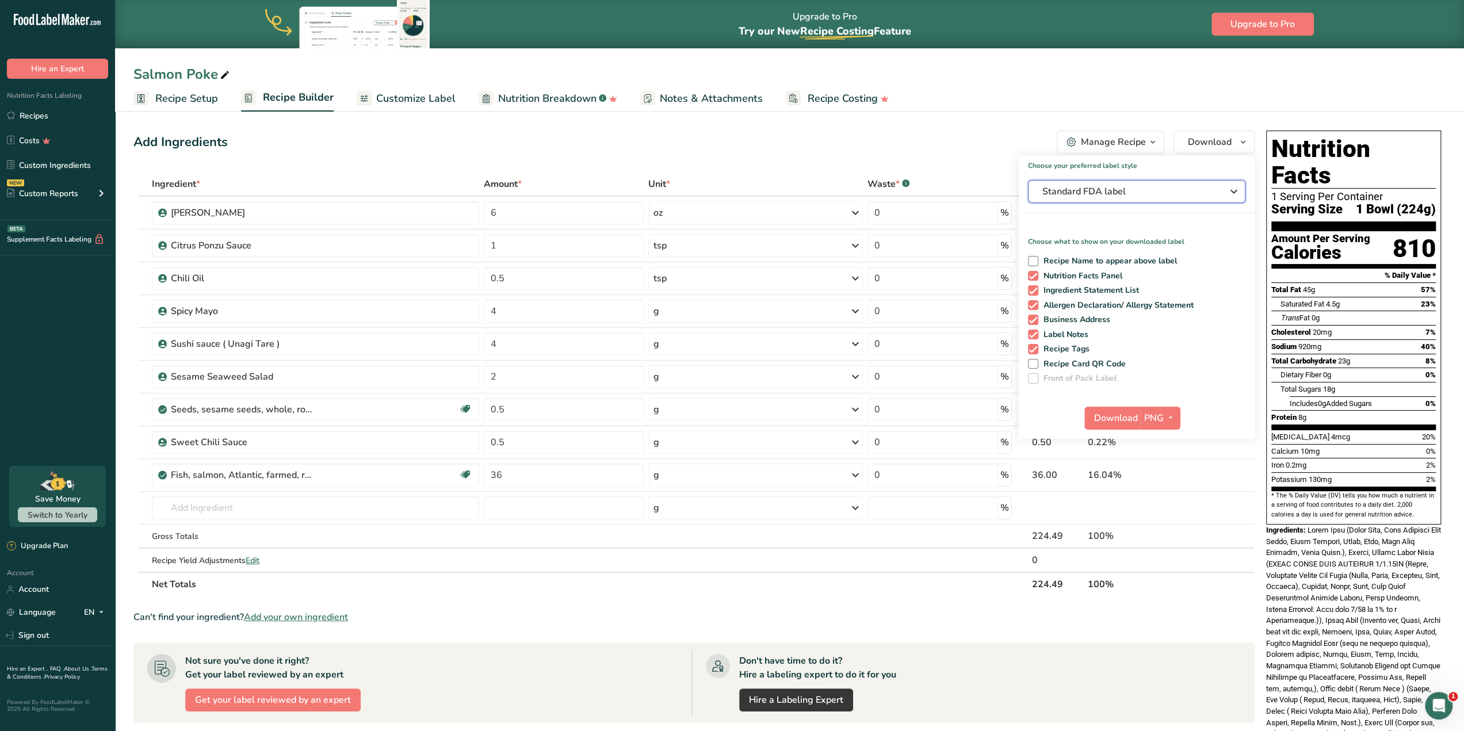
click at [1196, 195] on span "Standard FDA label" at bounding box center [1129, 192] width 173 height 14
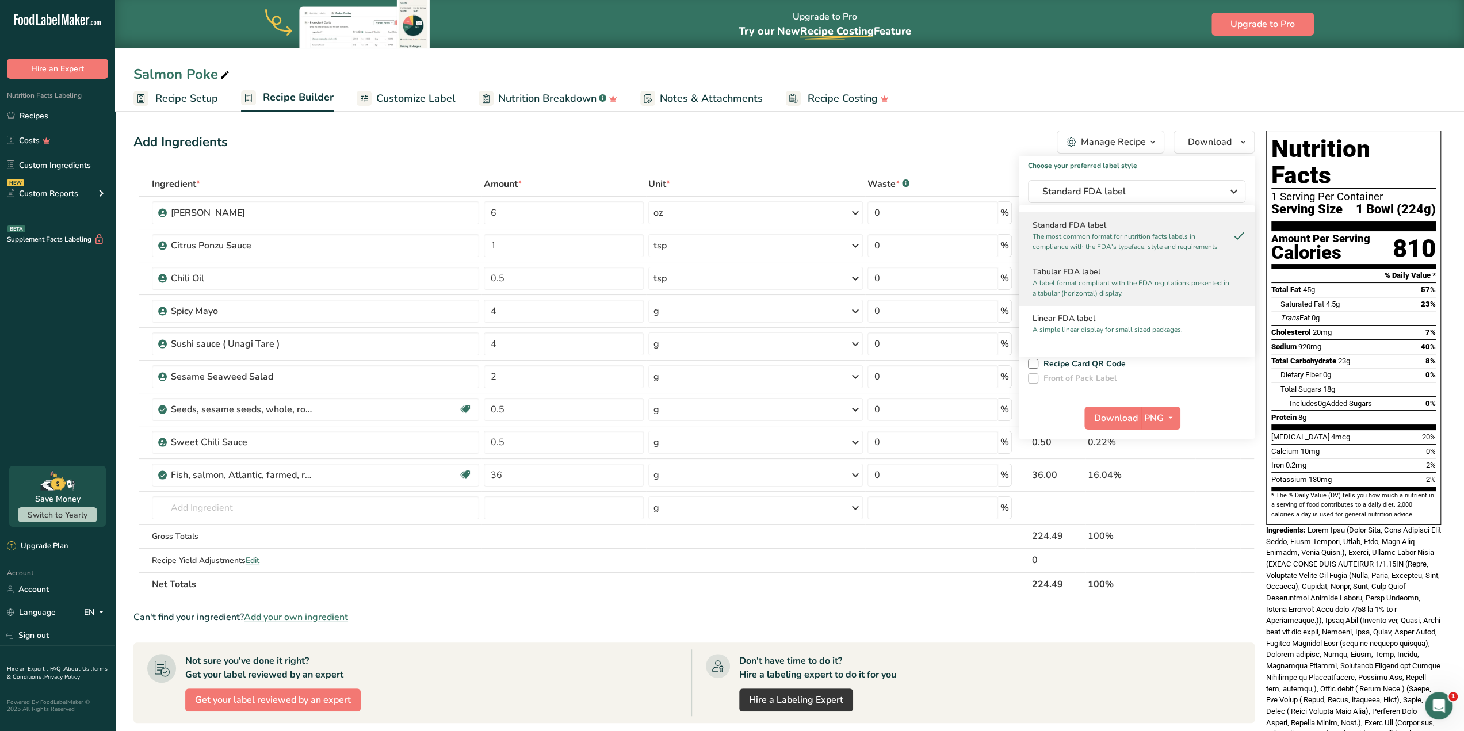
click at [1177, 287] on p "A label format compliant with the FDA regulations presented in a tabular (horiz…" at bounding box center [1132, 288] width 198 height 21
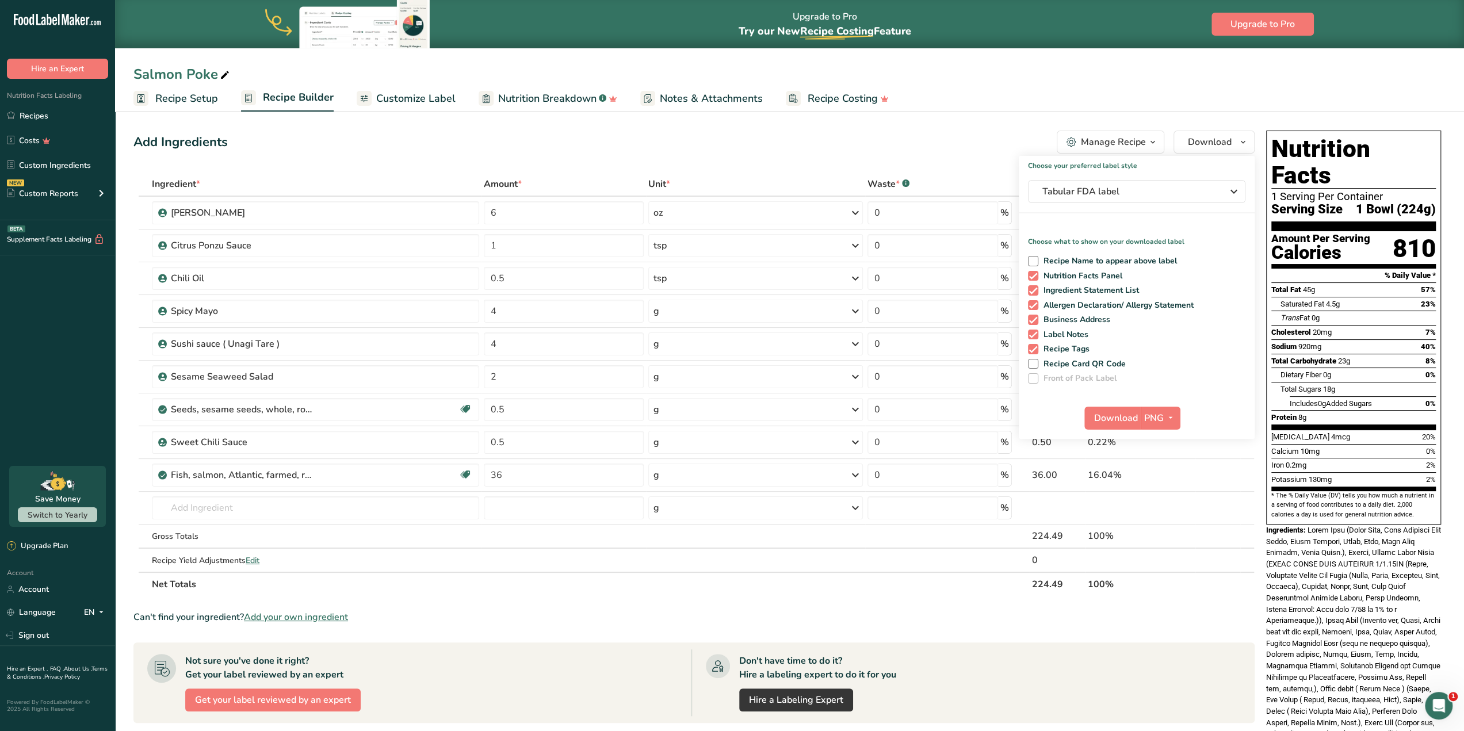
click at [1122, 145] on div "Manage Recipe" at bounding box center [1113, 142] width 65 height 14
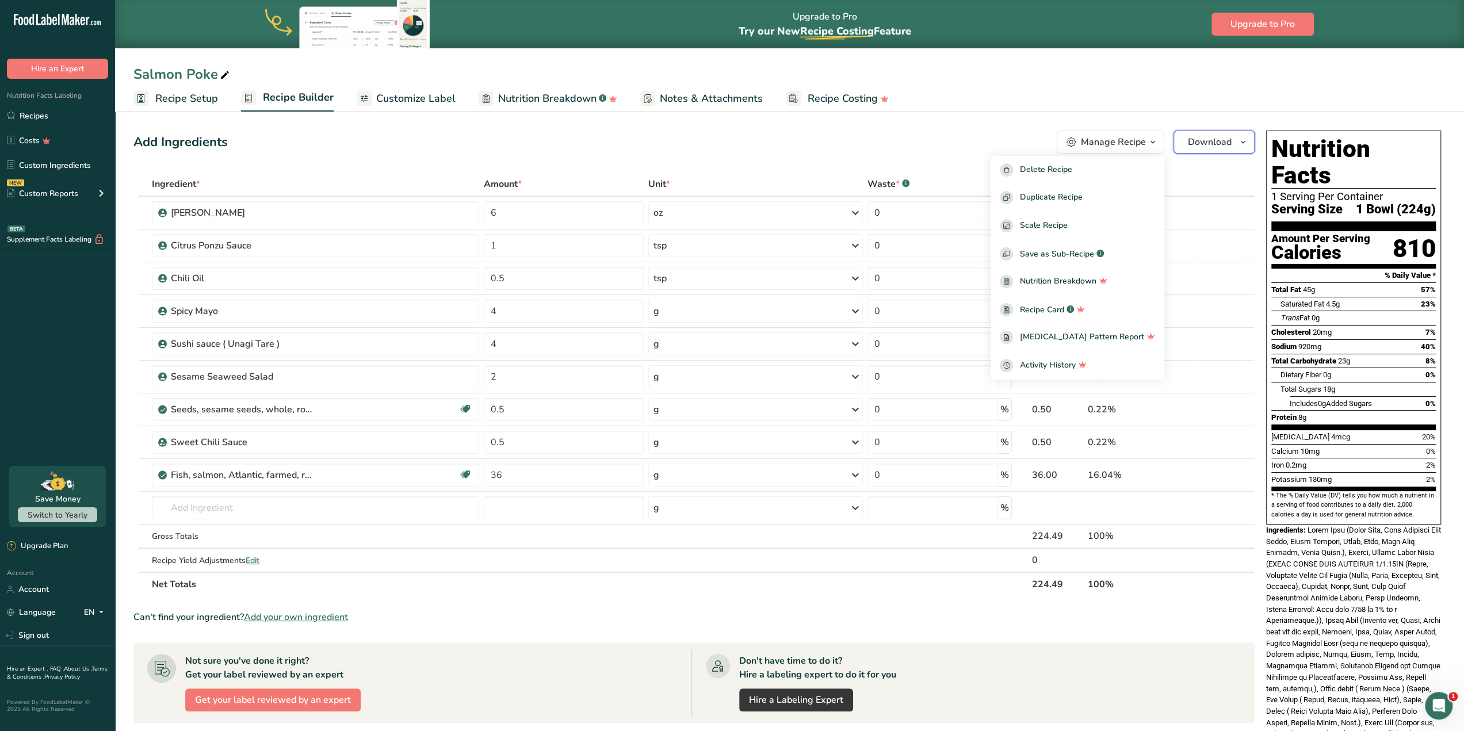
click at [1215, 139] on span "Download" at bounding box center [1210, 142] width 44 height 14
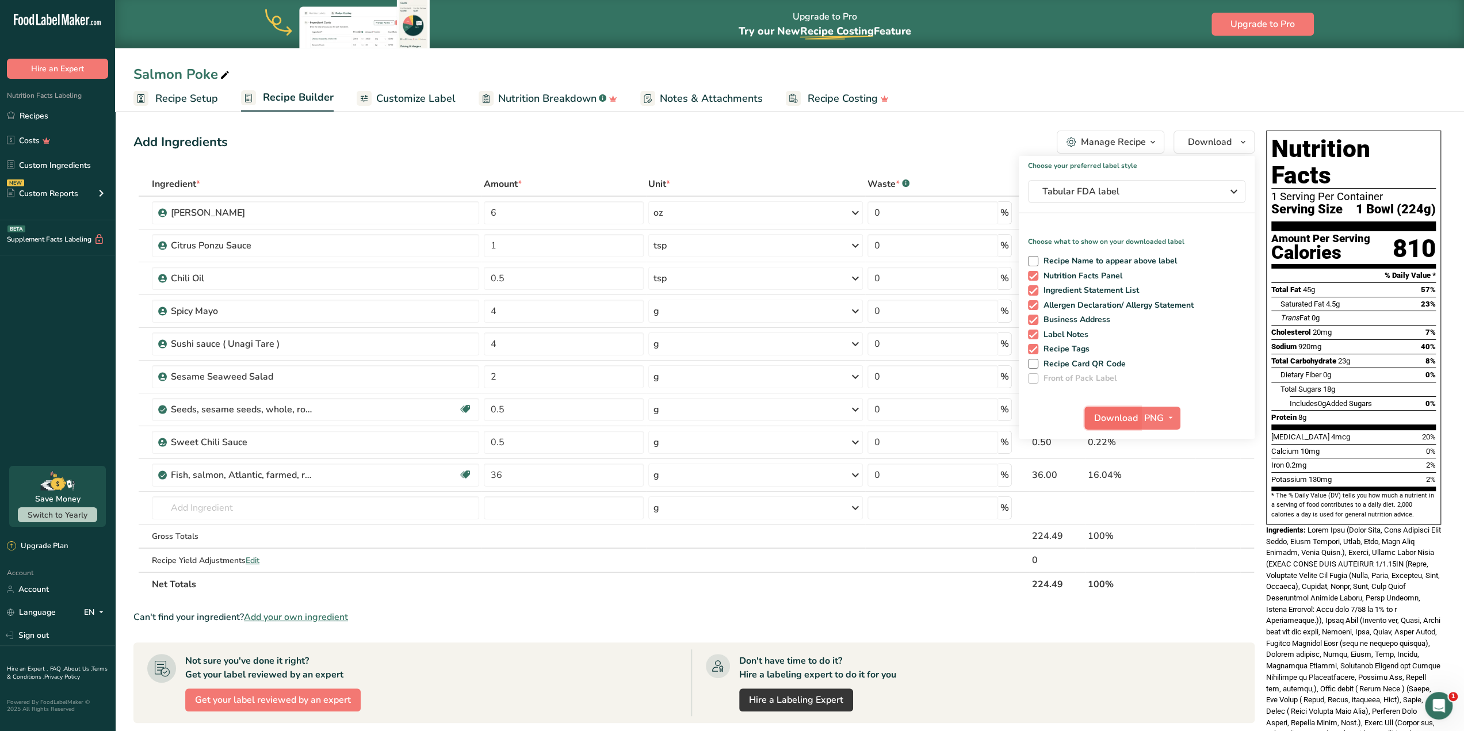
click at [1120, 415] on span "Download" at bounding box center [1116, 418] width 44 height 14
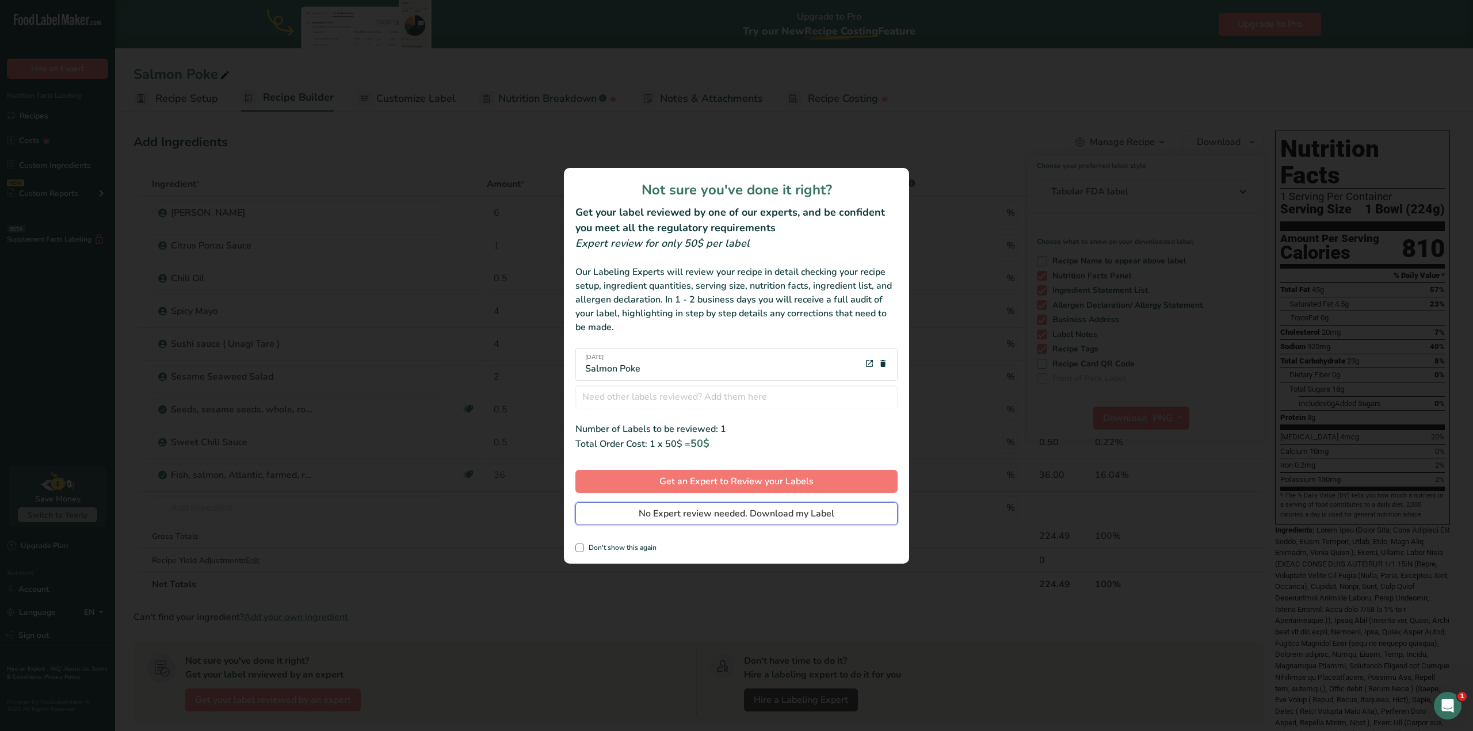
click at [705, 512] on span "No Expert review needed. Download my Label" at bounding box center [737, 514] width 196 height 14
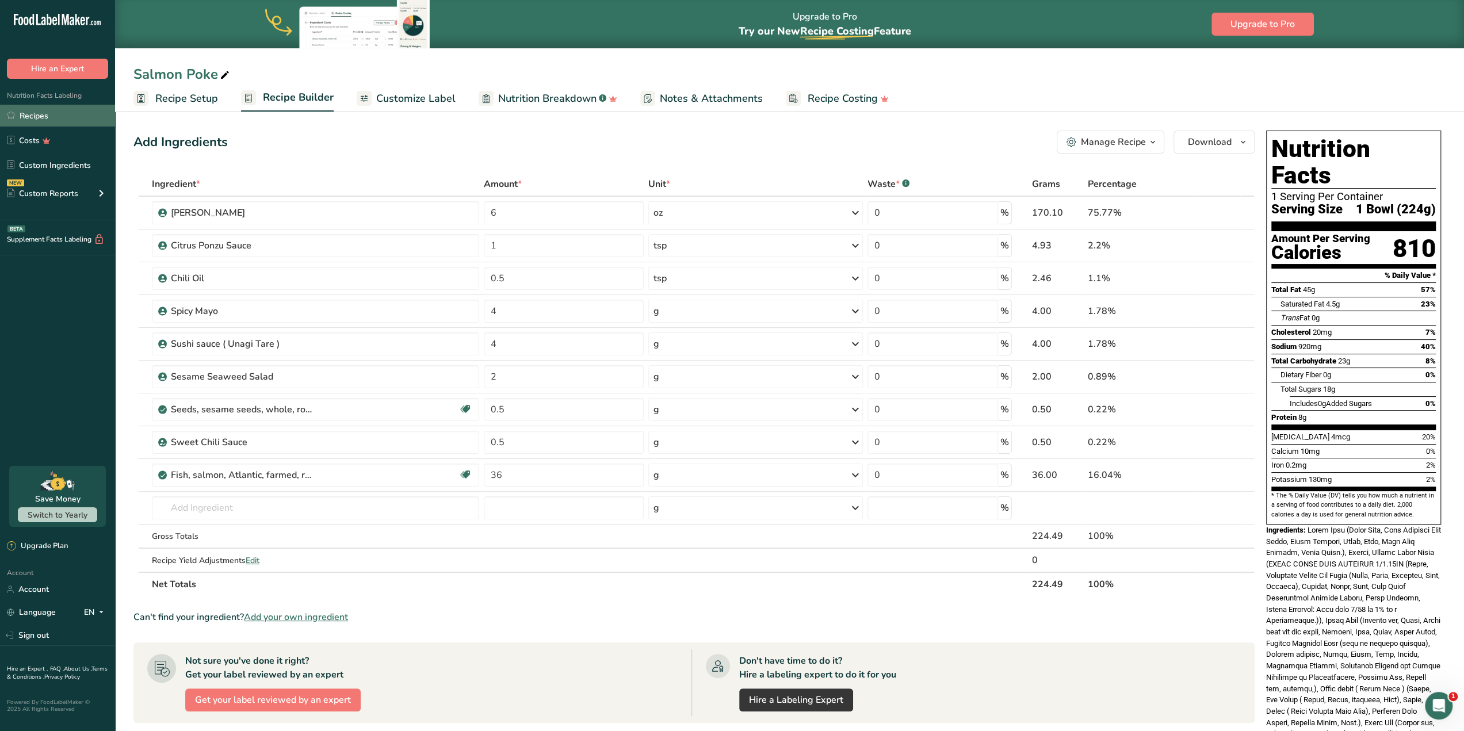
click at [23, 112] on link "Recipes" at bounding box center [57, 116] width 115 height 22
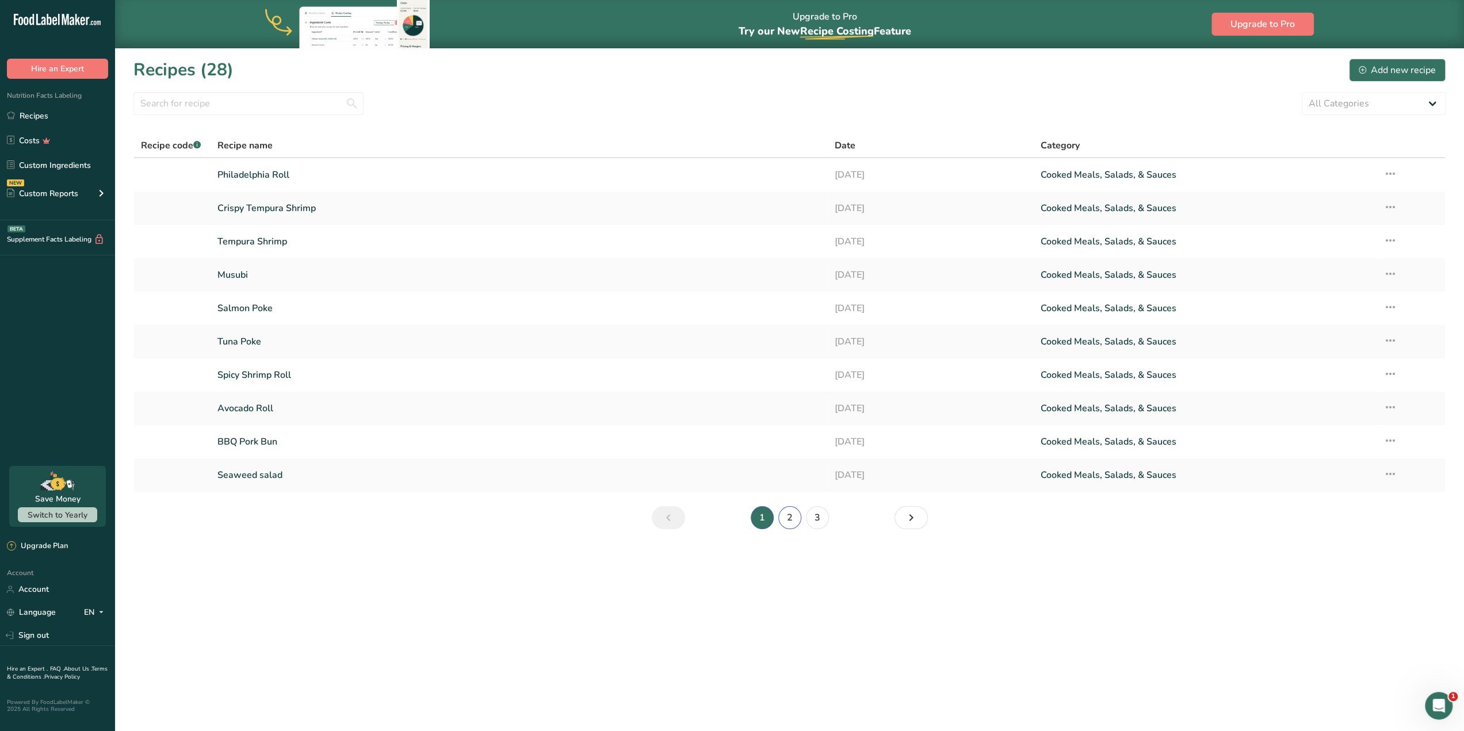
click at [793, 518] on link "2" at bounding box center [789, 517] width 23 height 23
click at [823, 517] on link "3" at bounding box center [817, 517] width 23 height 23
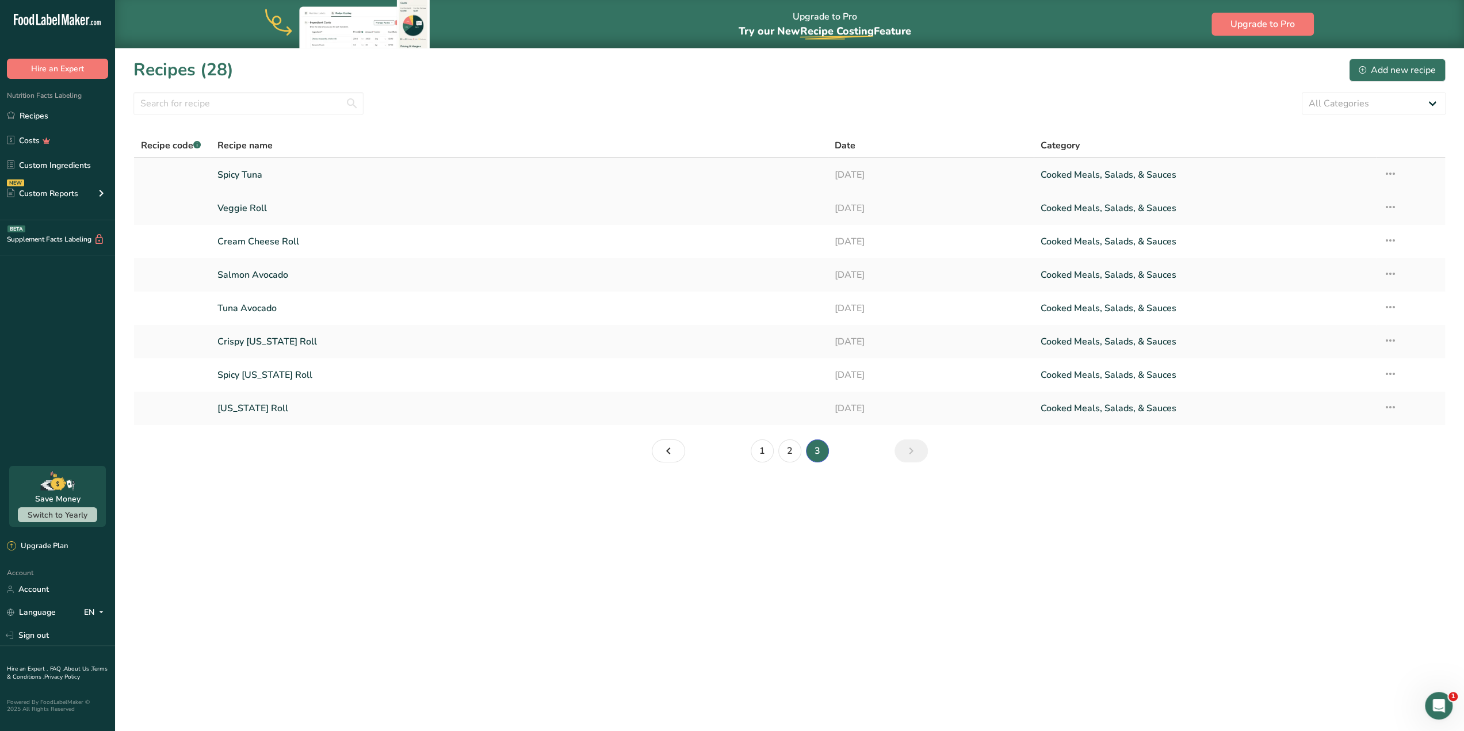
click at [1339, 171] on link "Cooked Meals, Salads, & Sauces" at bounding box center [1205, 175] width 329 height 24
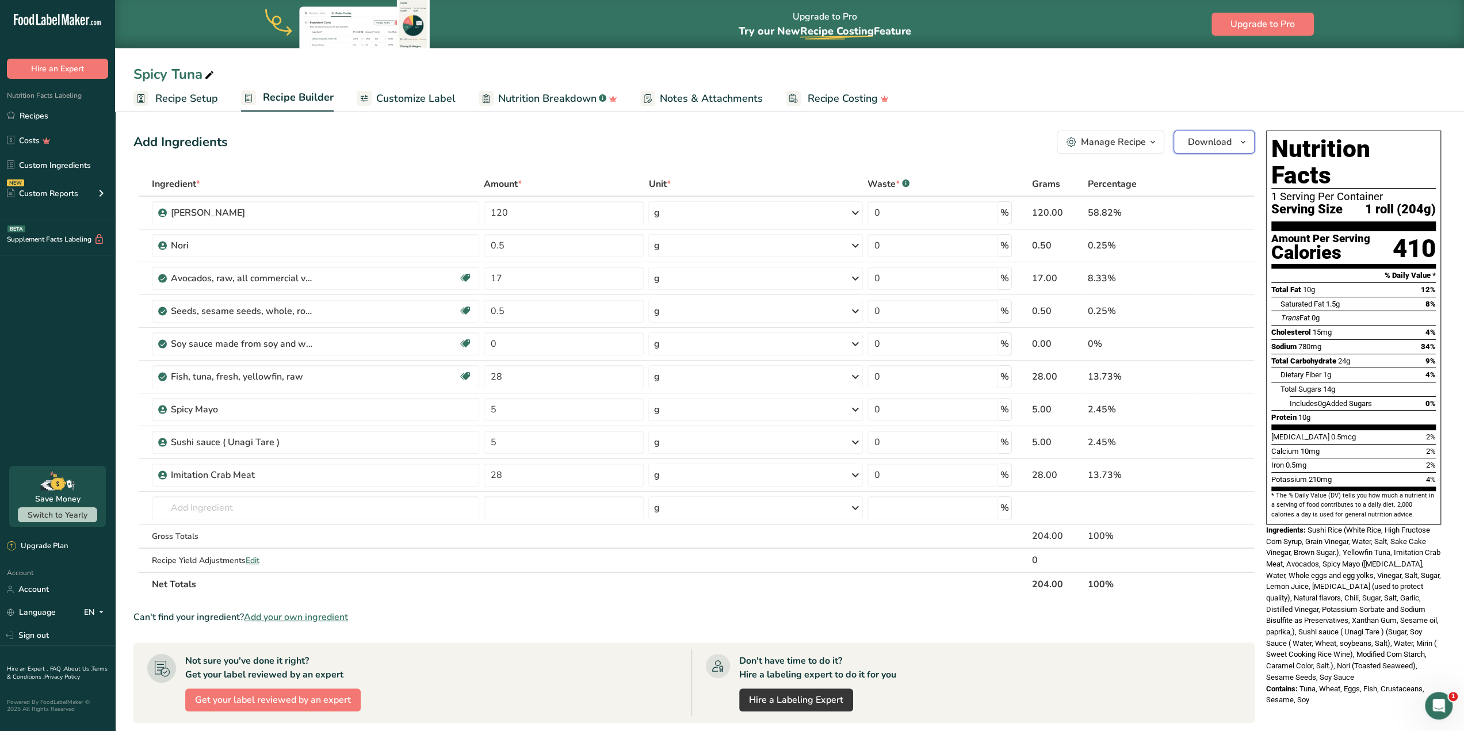
click at [1234, 143] on button "Download" at bounding box center [1214, 142] width 81 height 23
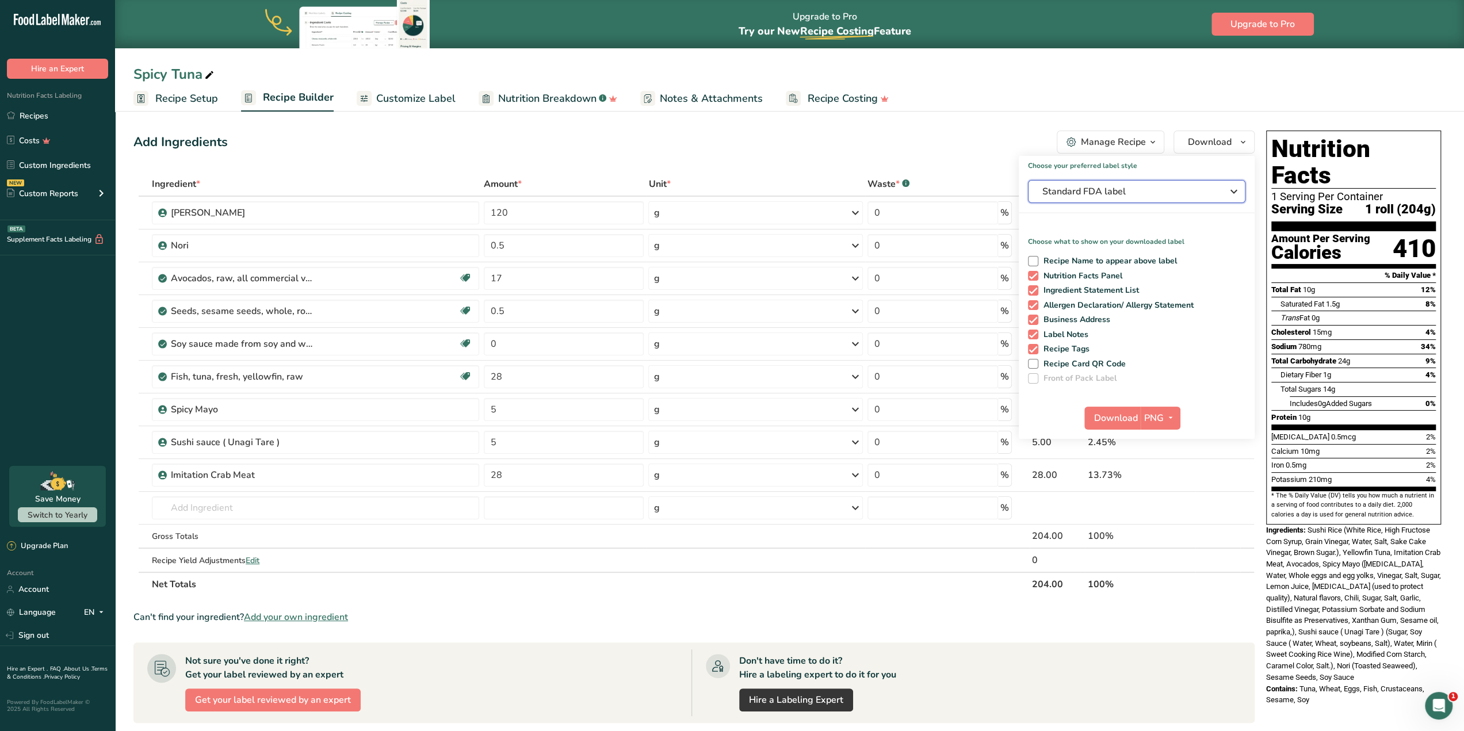
click at [1140, 195] on span "Standard FDA label" at bounding box center [1129, 192] width 173 height 14
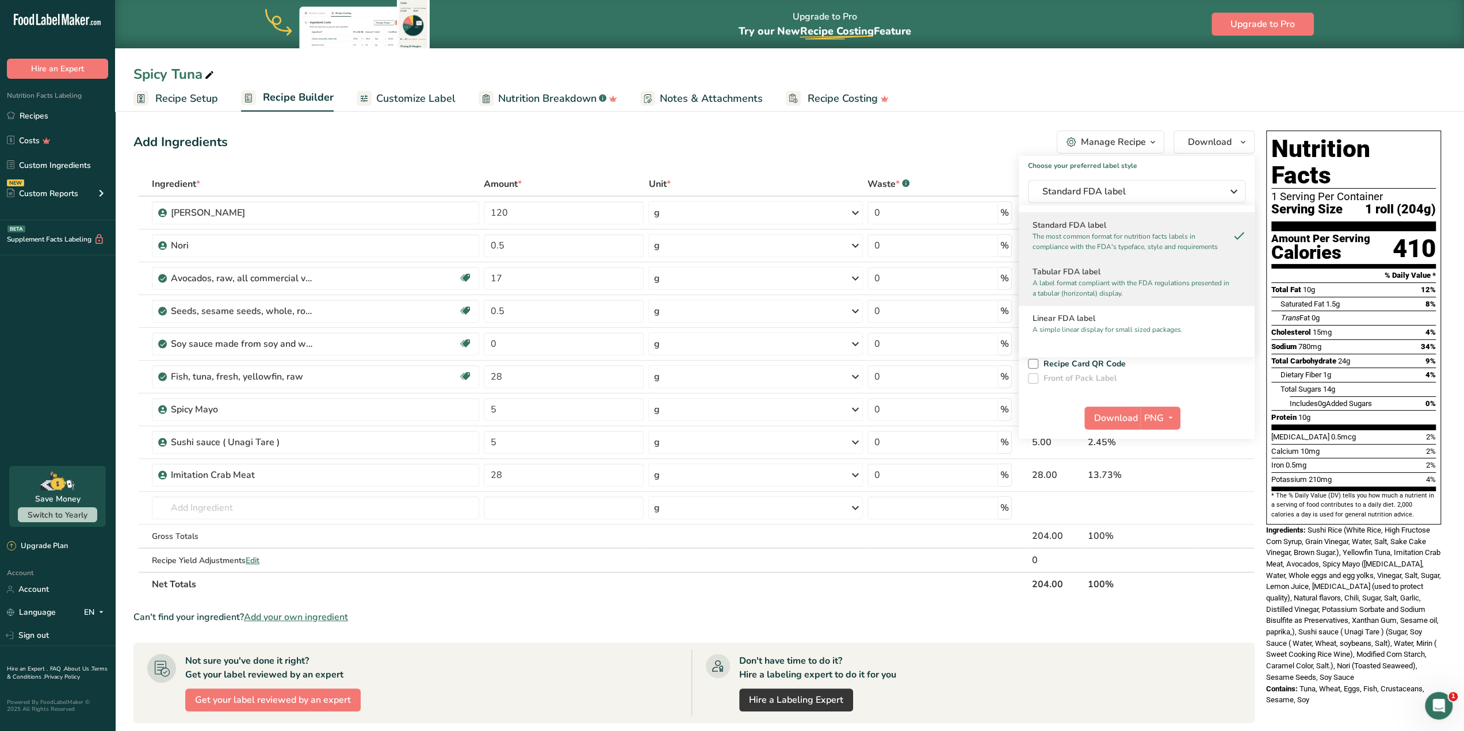
click at [1105, 279] on p "A label format compliant with the FDA regulations presented in a tabular (horiz…" at bounding box center [1132, 288] width 198 height 21
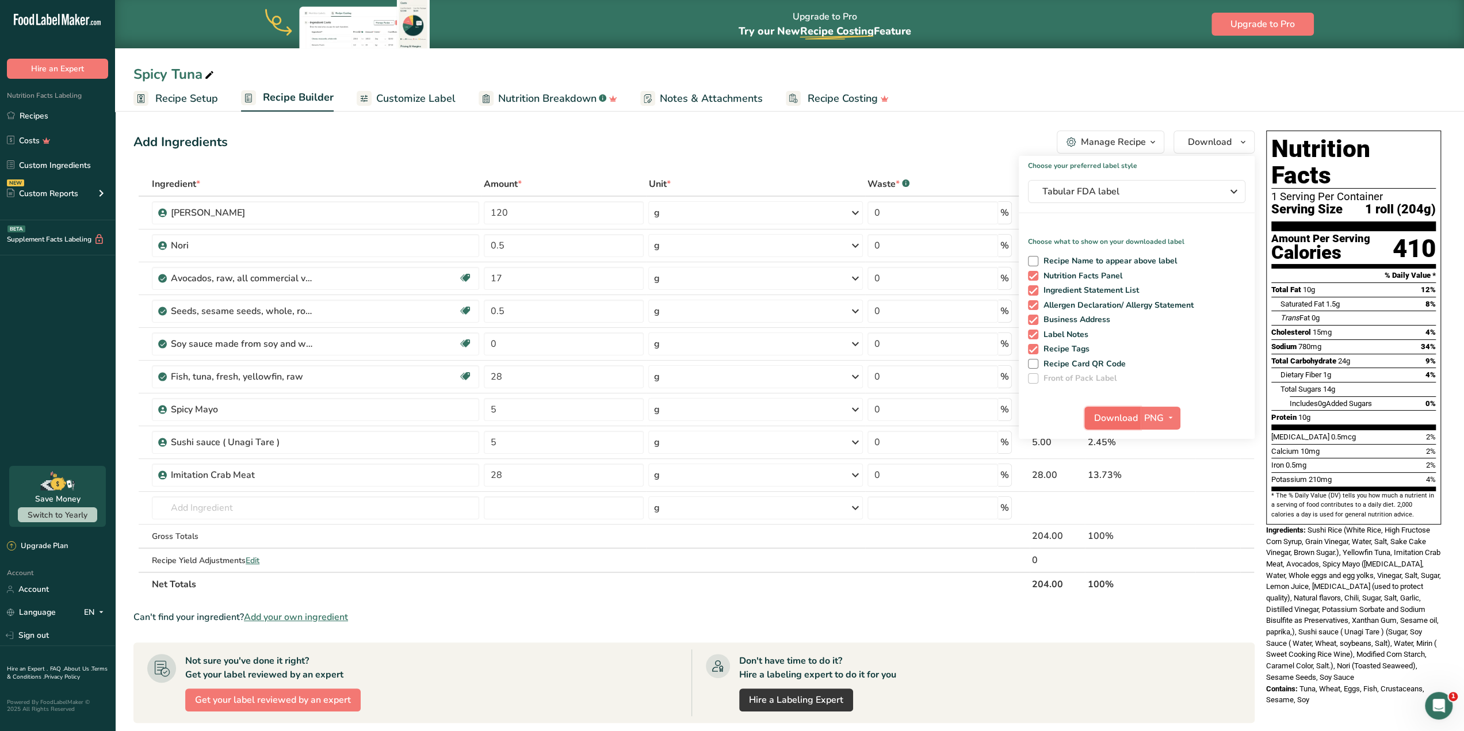
click at [1113, 419] on span "Download" at bounding box center [1116, 418] width 44 height 14
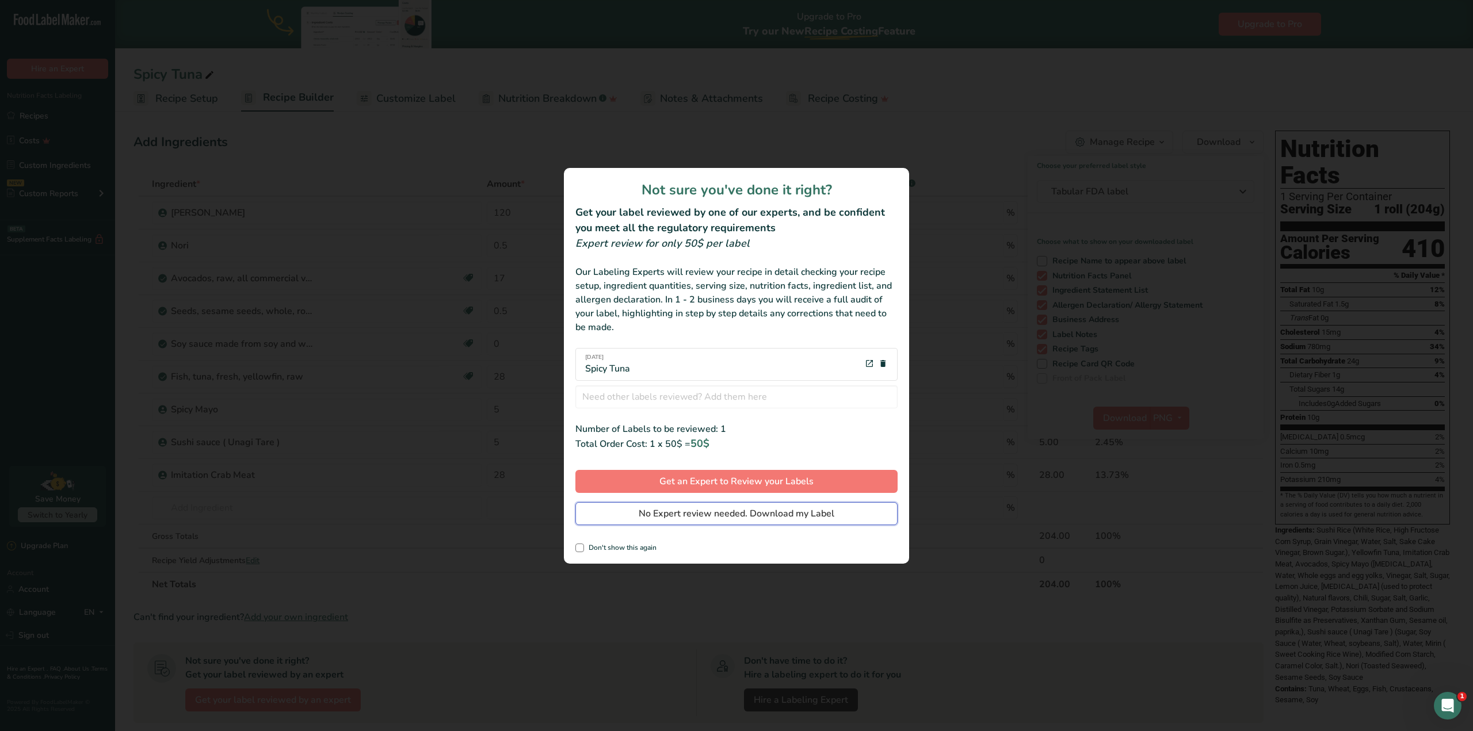
click at [765, 510] on span "No Expert review needed. Download my Label" at bounding box center [737, 514] width 196 height 14
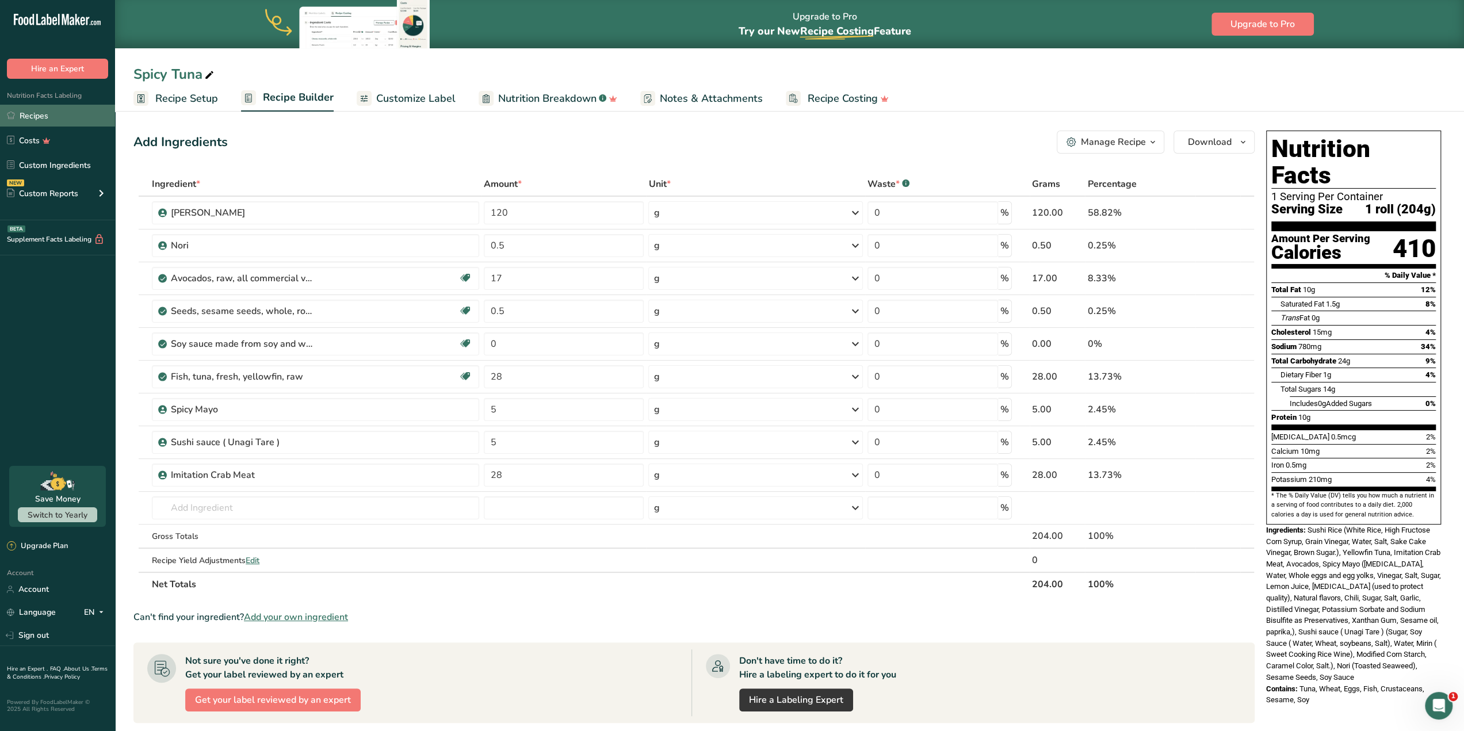
click at [7, 111] on icon at bounding box center [11, 115] width 8 height 9
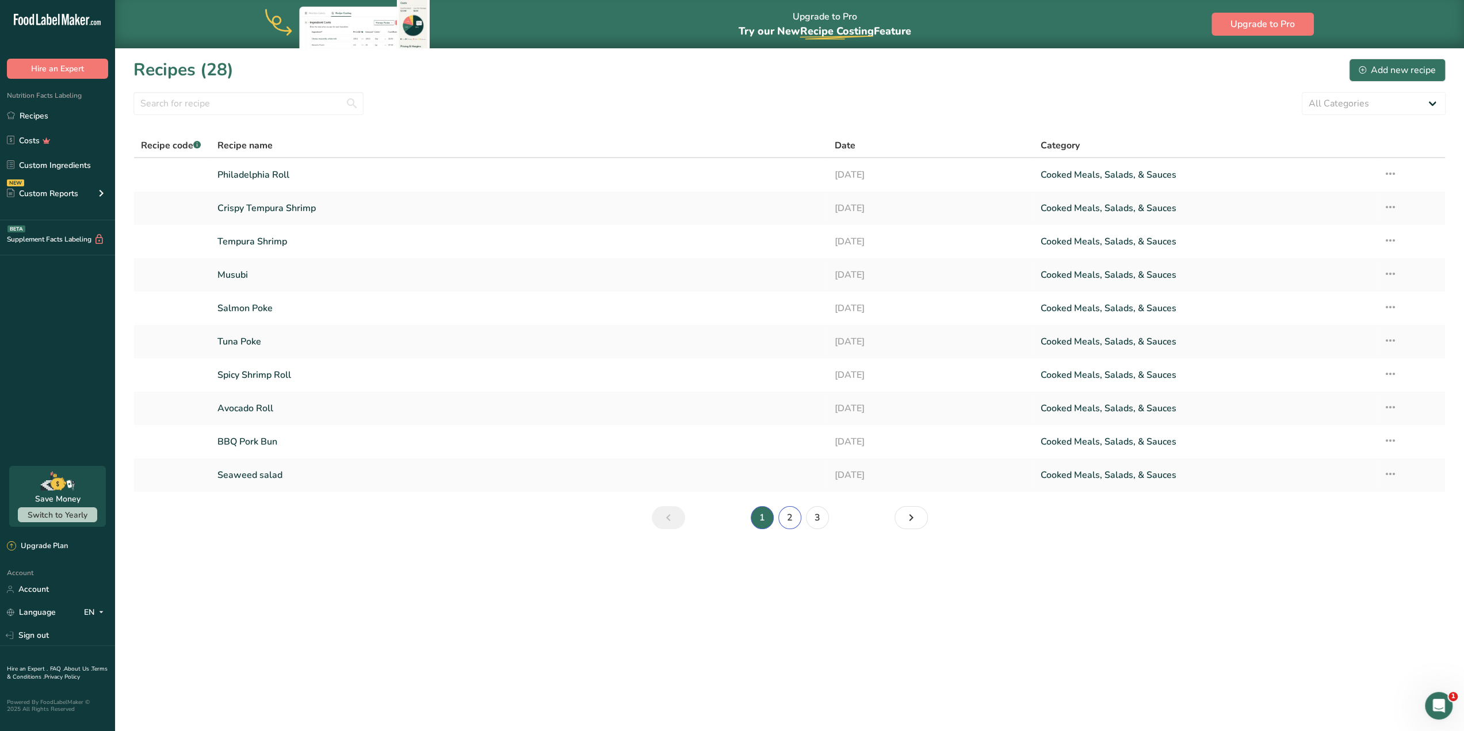
click at [789, 518] on link "2" at bounding box center [789, 517] width 23 height 23
click at [811, 517] on link "3" at bounding box center [817, 517] width 23 height 23
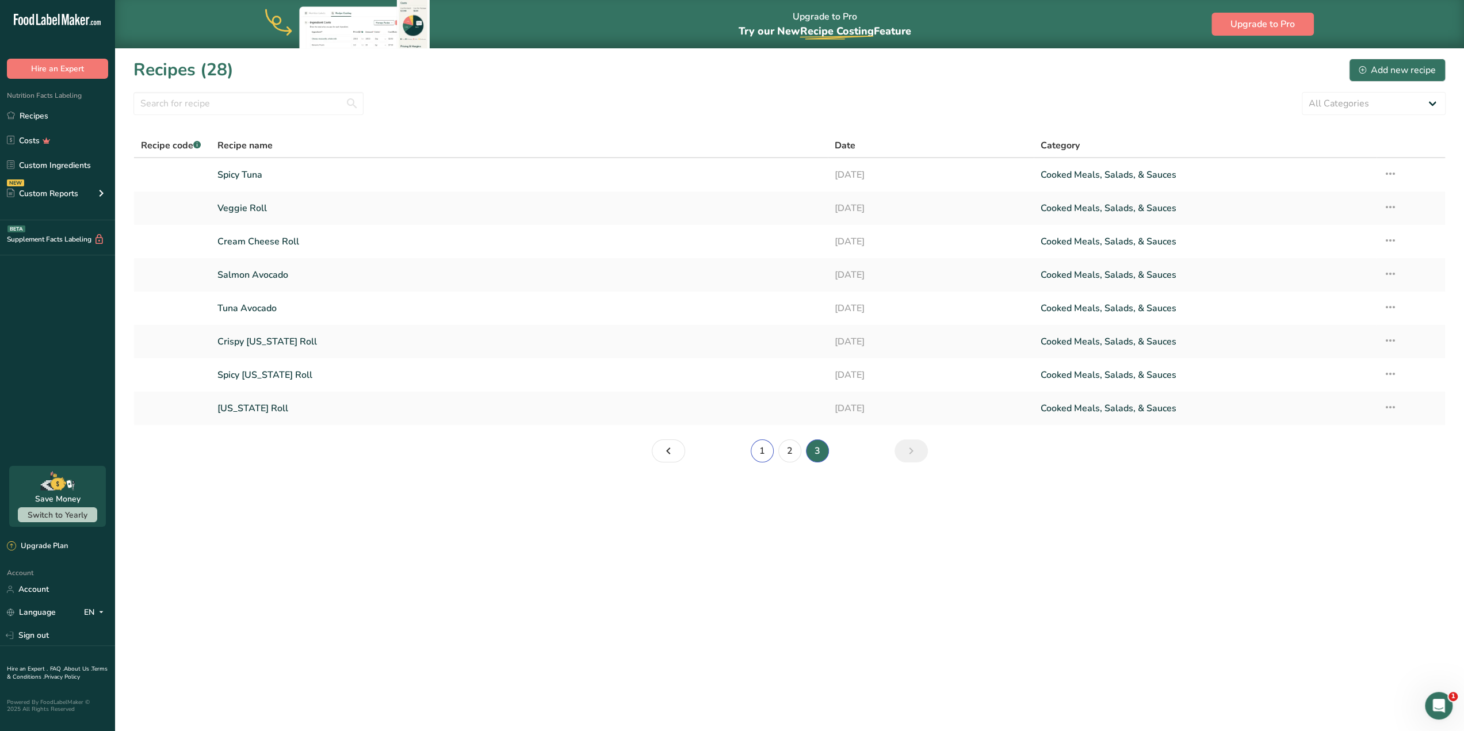
click at [767, 450] on link "1" at bounding box center [762, 451] width 23 height 23
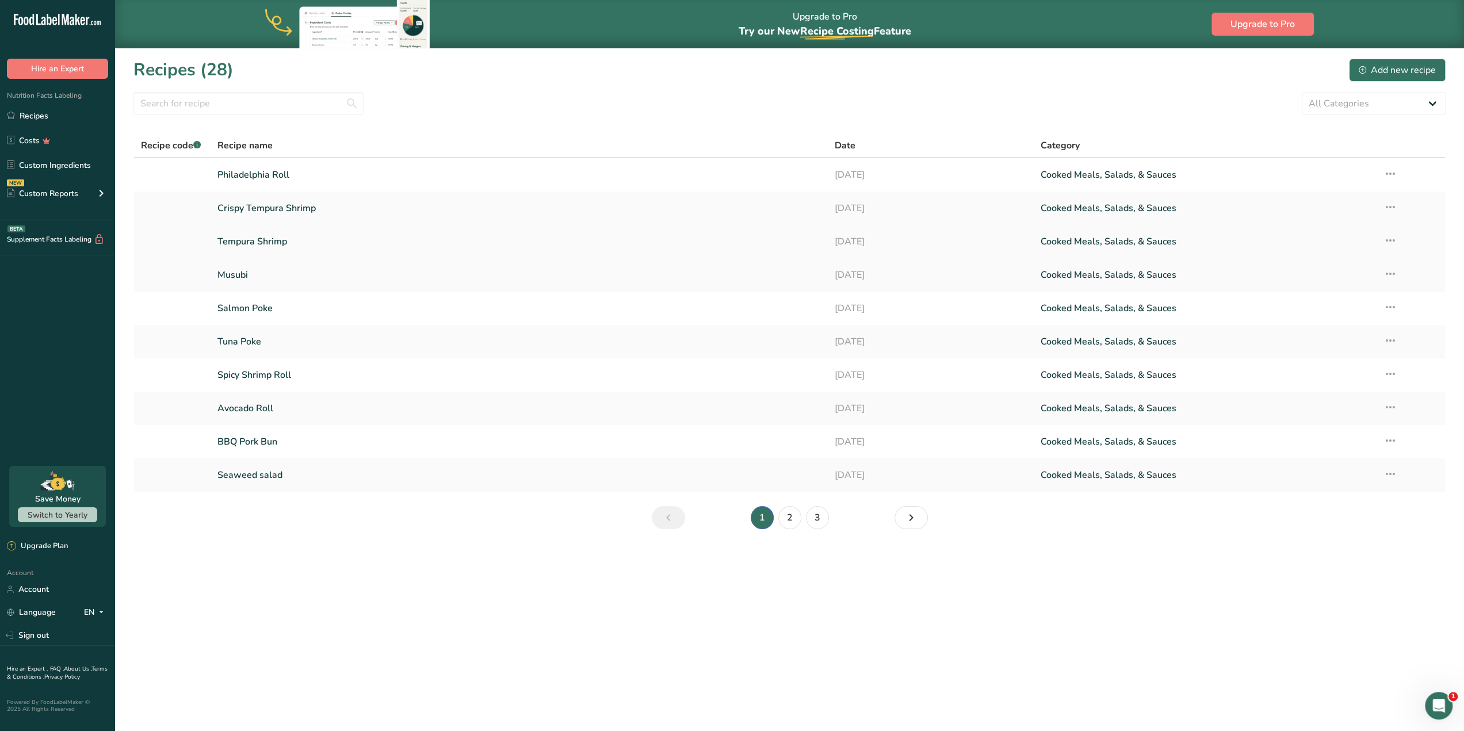
click at [725, 248] on link "Tempura Shrimp" at bounding box center [519, 242] width 604 height 24
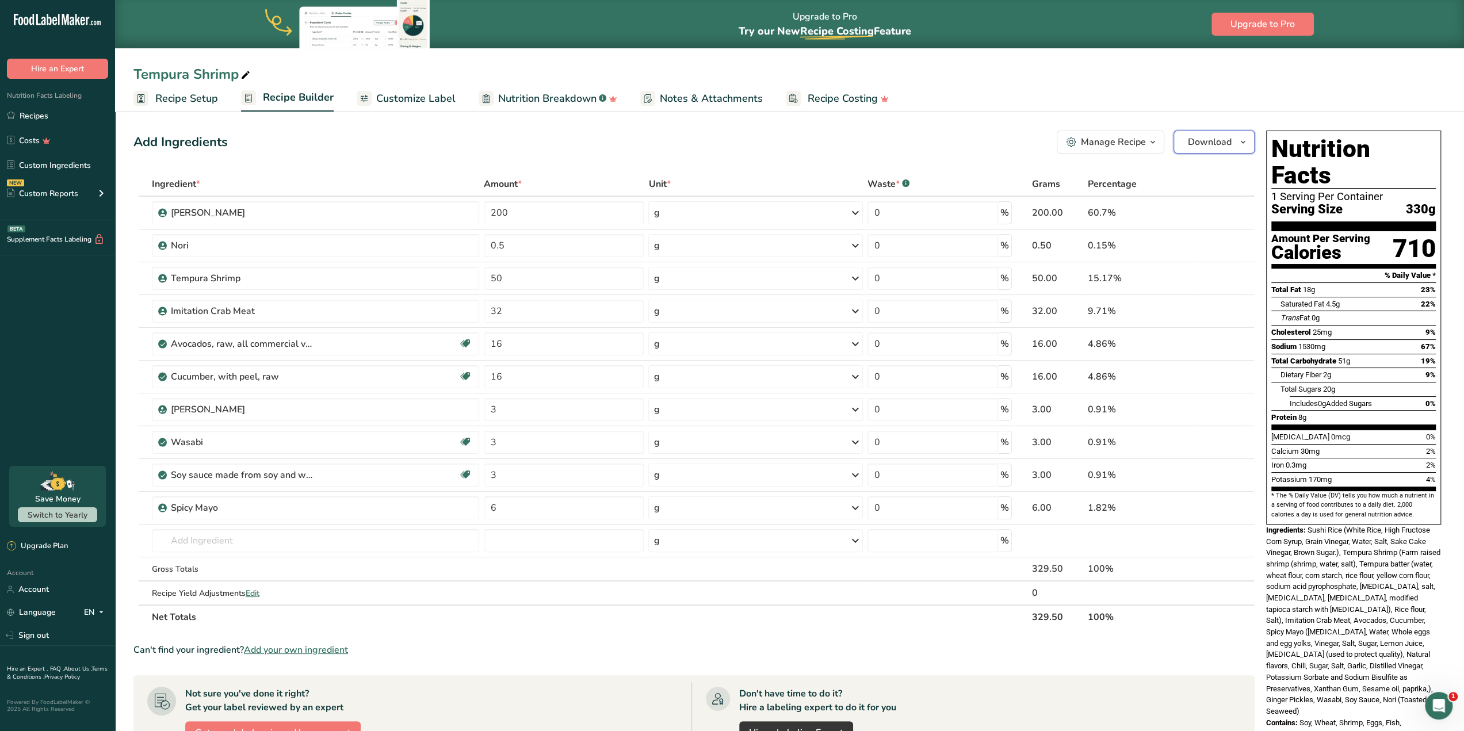
click at [1201, 144] on span "Download" at bounding box center [1210, 142] width 44 height 14
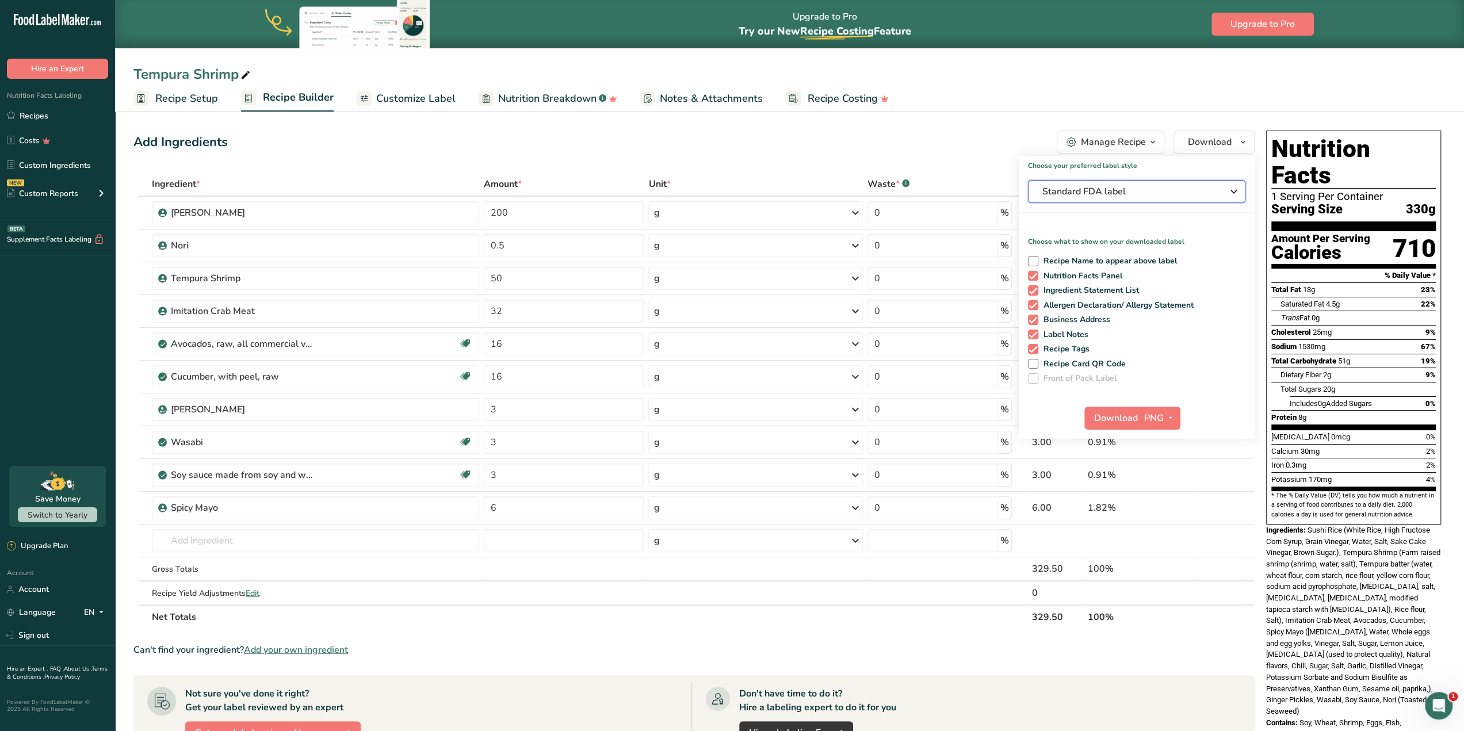
click at [1109, 198] on button "Standard FDA label" at bounding box center [1136, 191] width 217 height 23
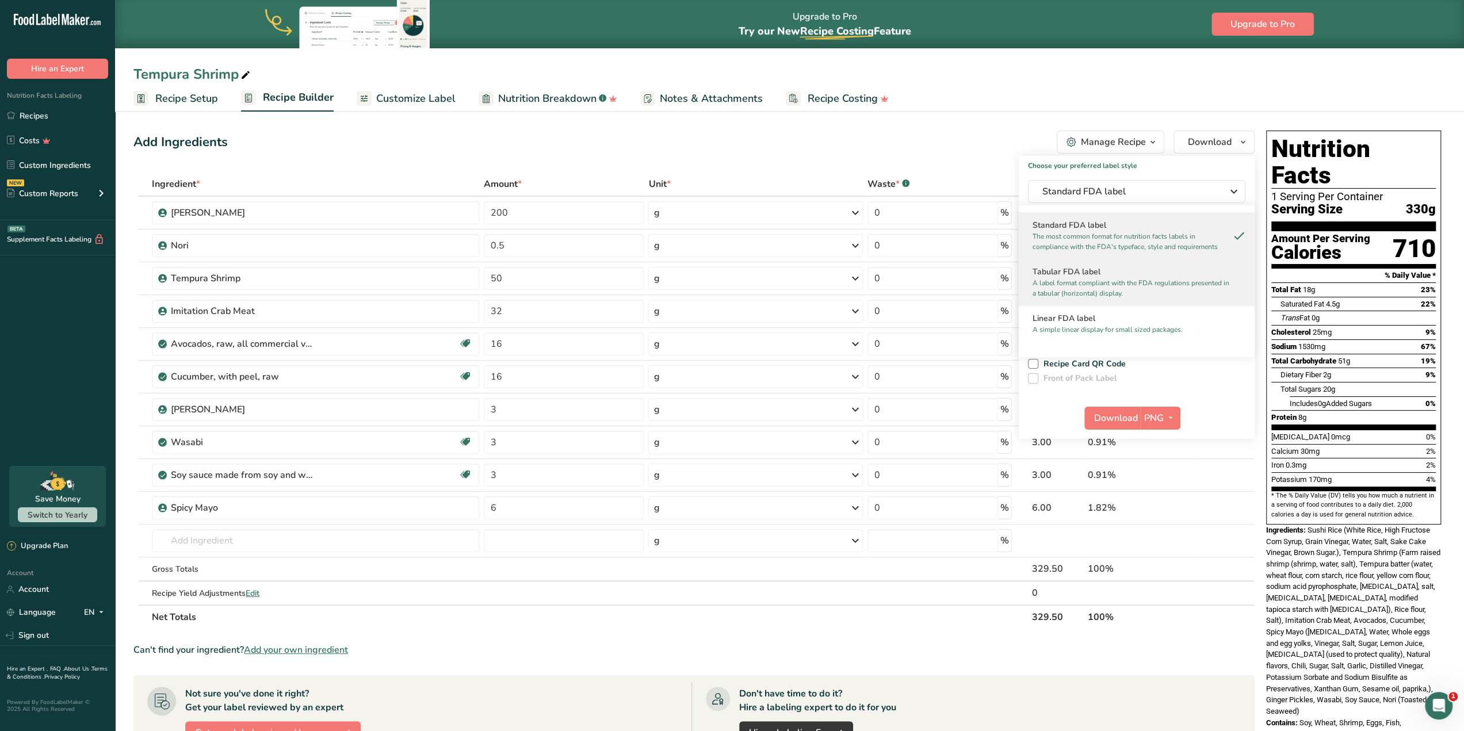
click at [1085, 270] on h2 "Tabular FDA label" at bounding box center [1137, 272] width 208 height 12
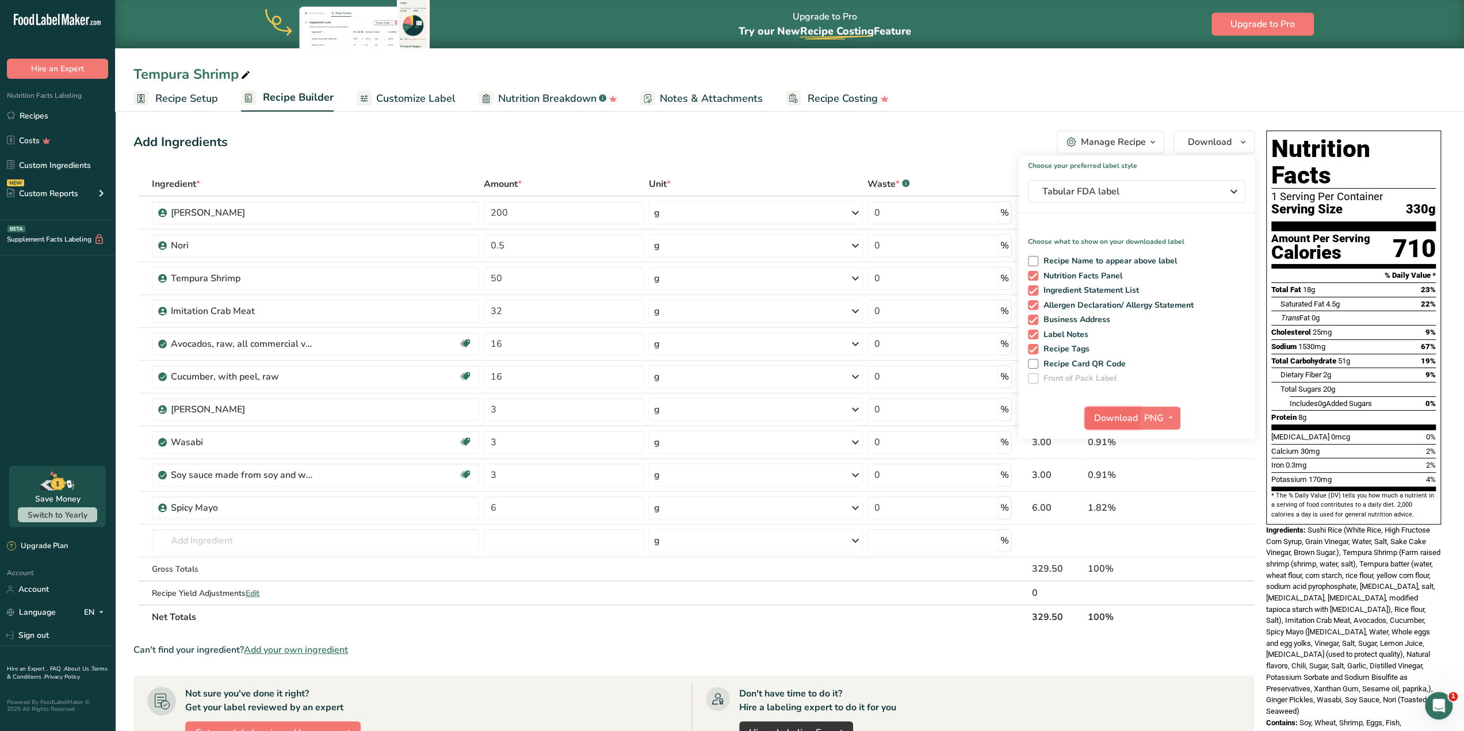
click at [1112, 416] on span "Download" at bounding box center [1116, 418] width 44 height 14
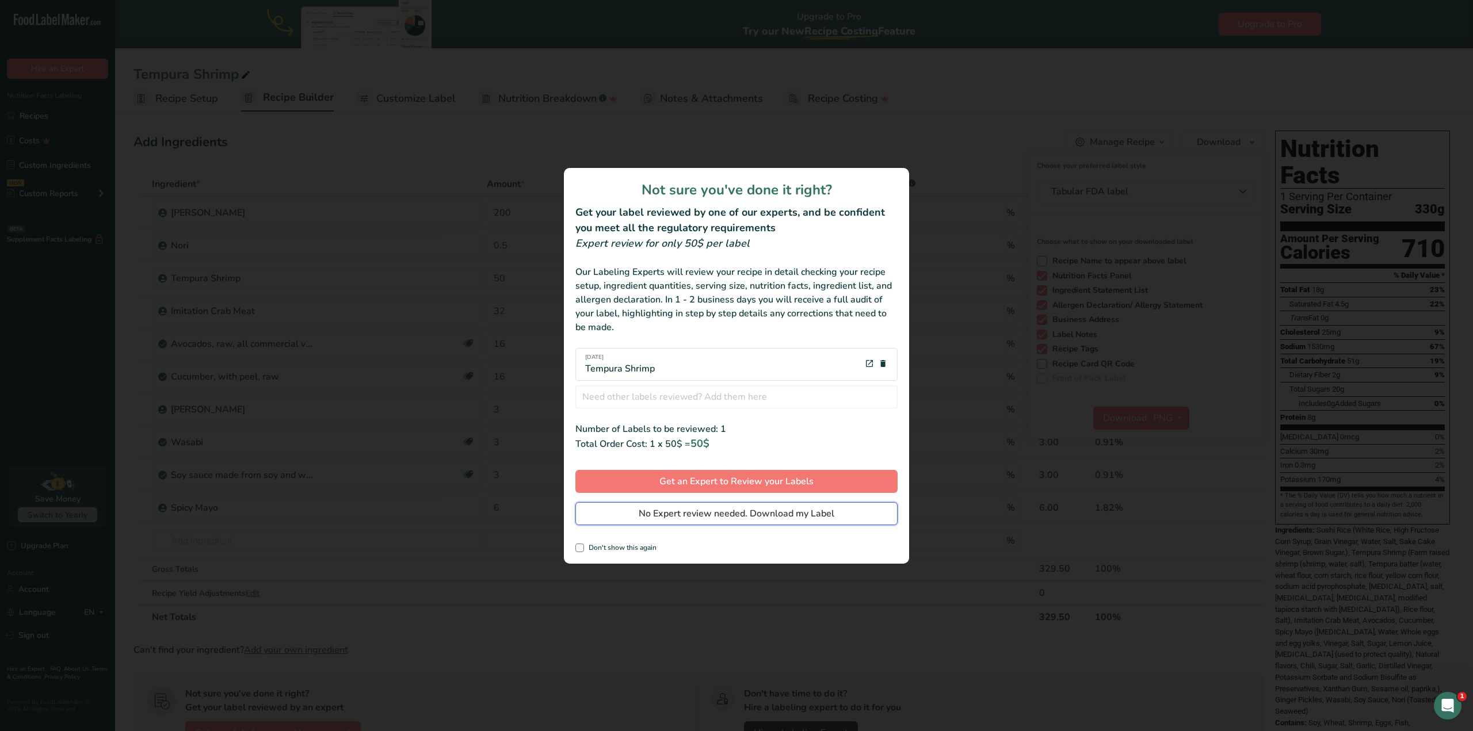
click at [743, 513] on span "No Expert review needed. Download my Label" at bounding box center [737, 514] width 196 height 14
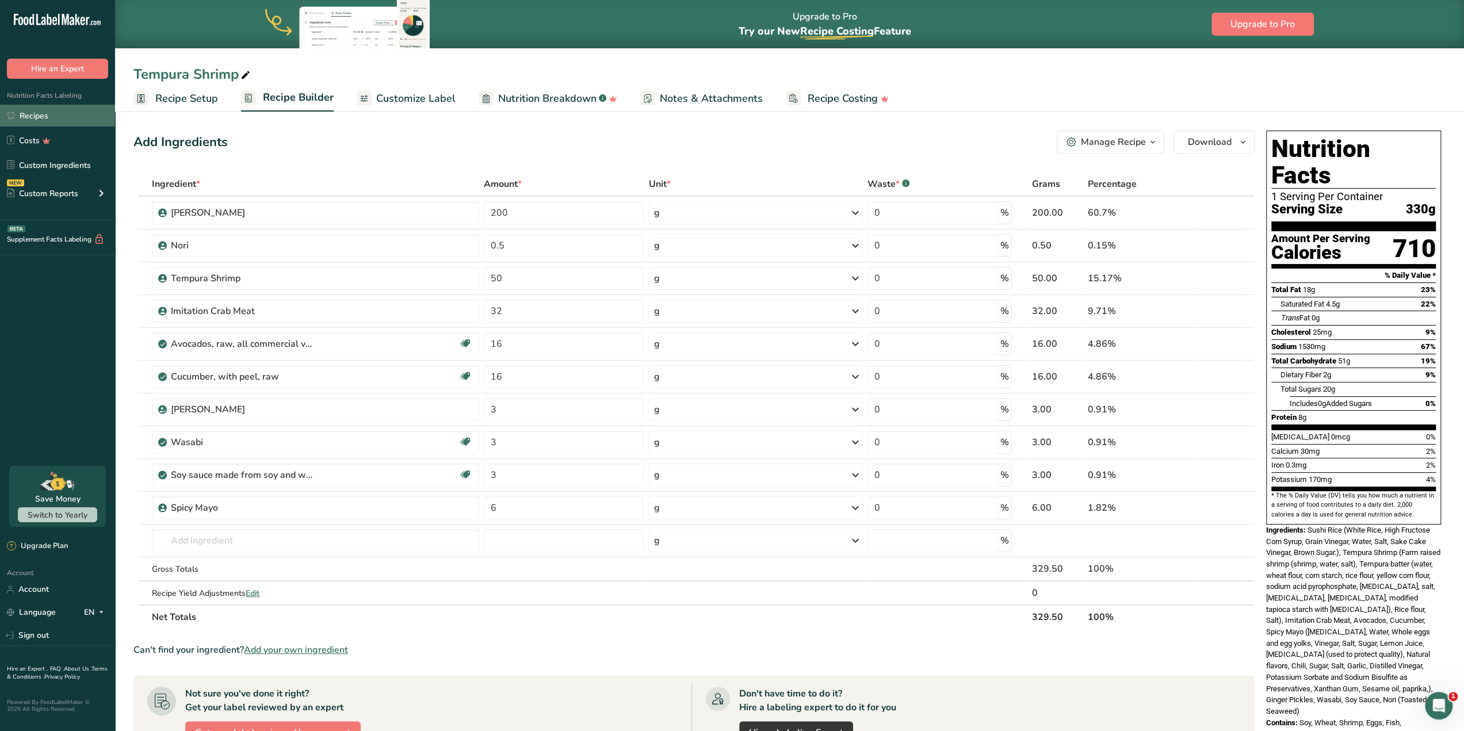
click at [51, 118] on link "Recipes" at bounding box center [57, 116] width 115 height 22
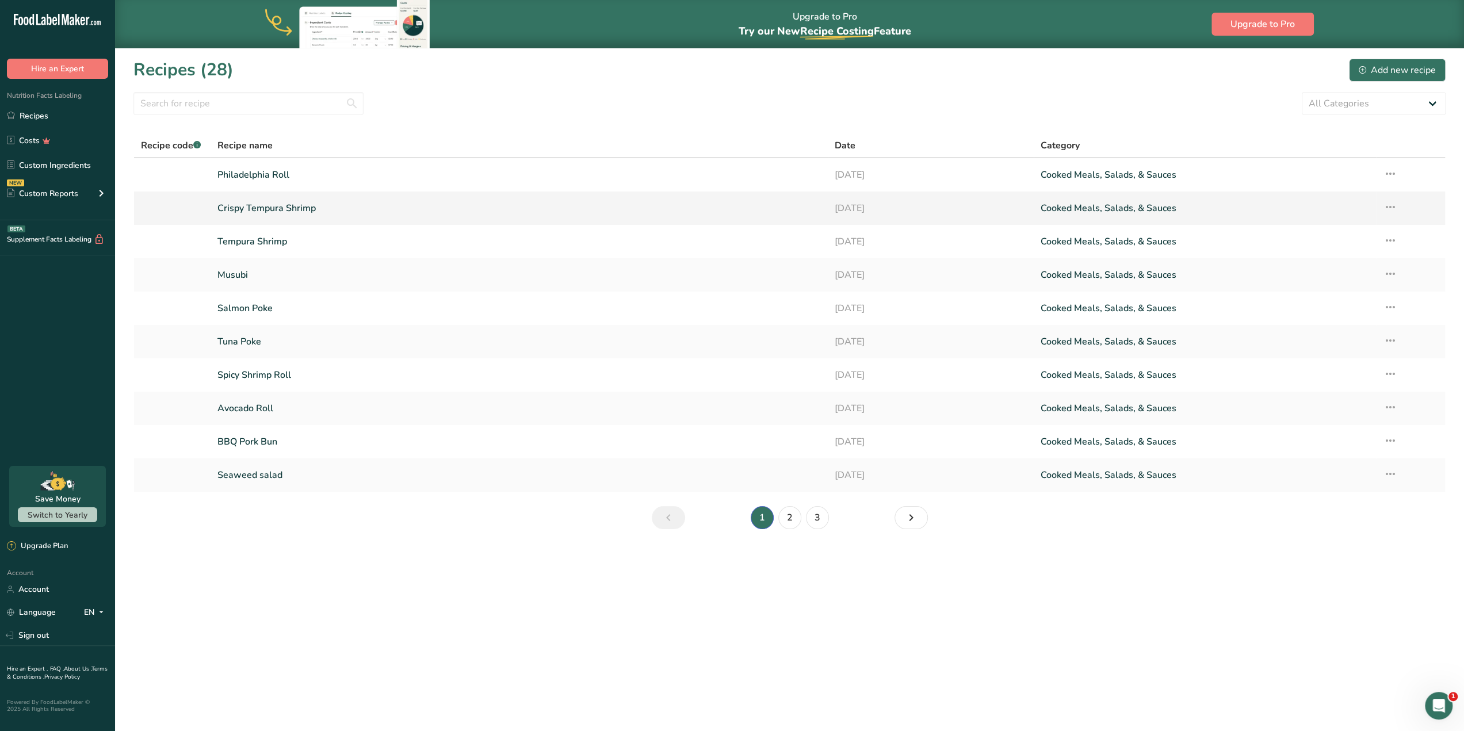
click at [382, 202] on link "Crispy Tempura Shrimp" at bounding box center [519, 208] width 604 height 24
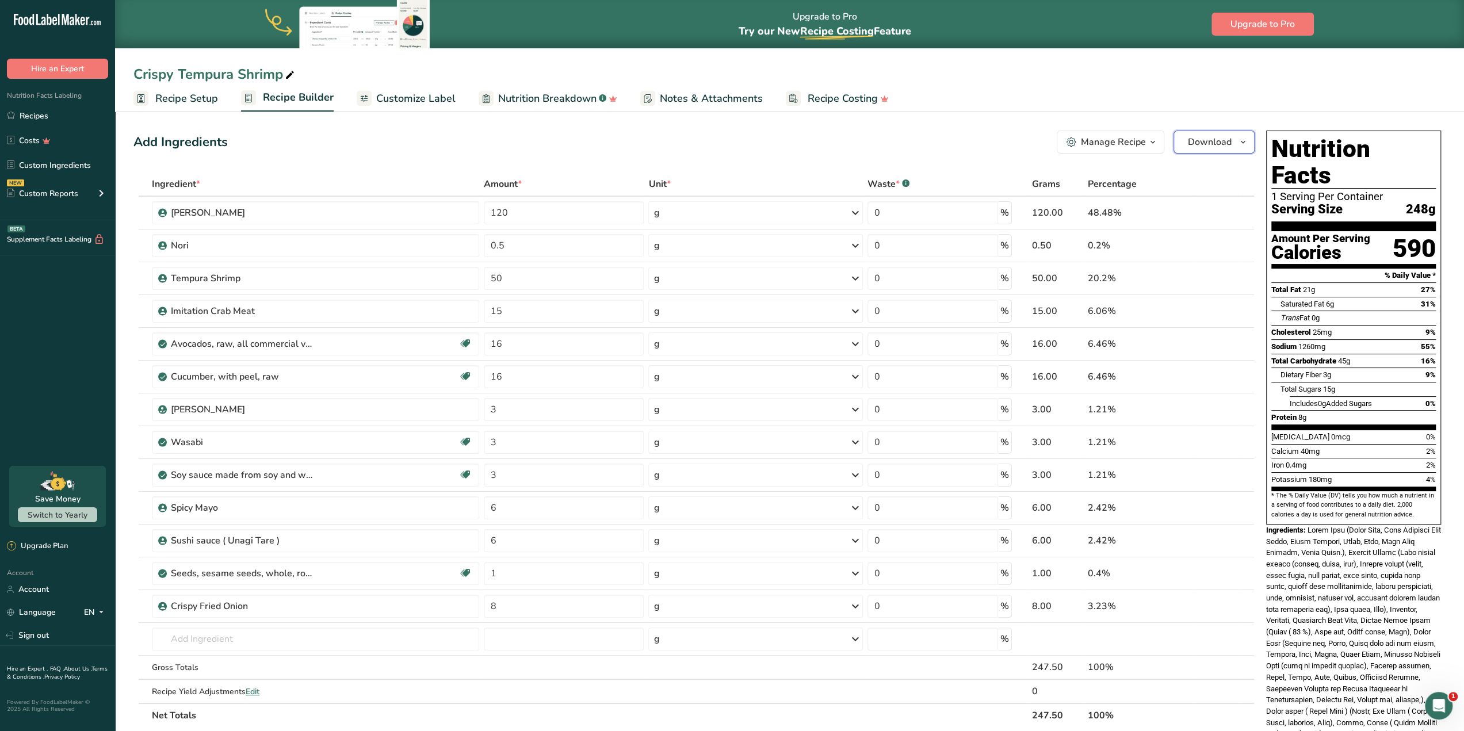
click at [1212, 147] on span "Download" at bounding box center [1210, 142] width 44 height 14
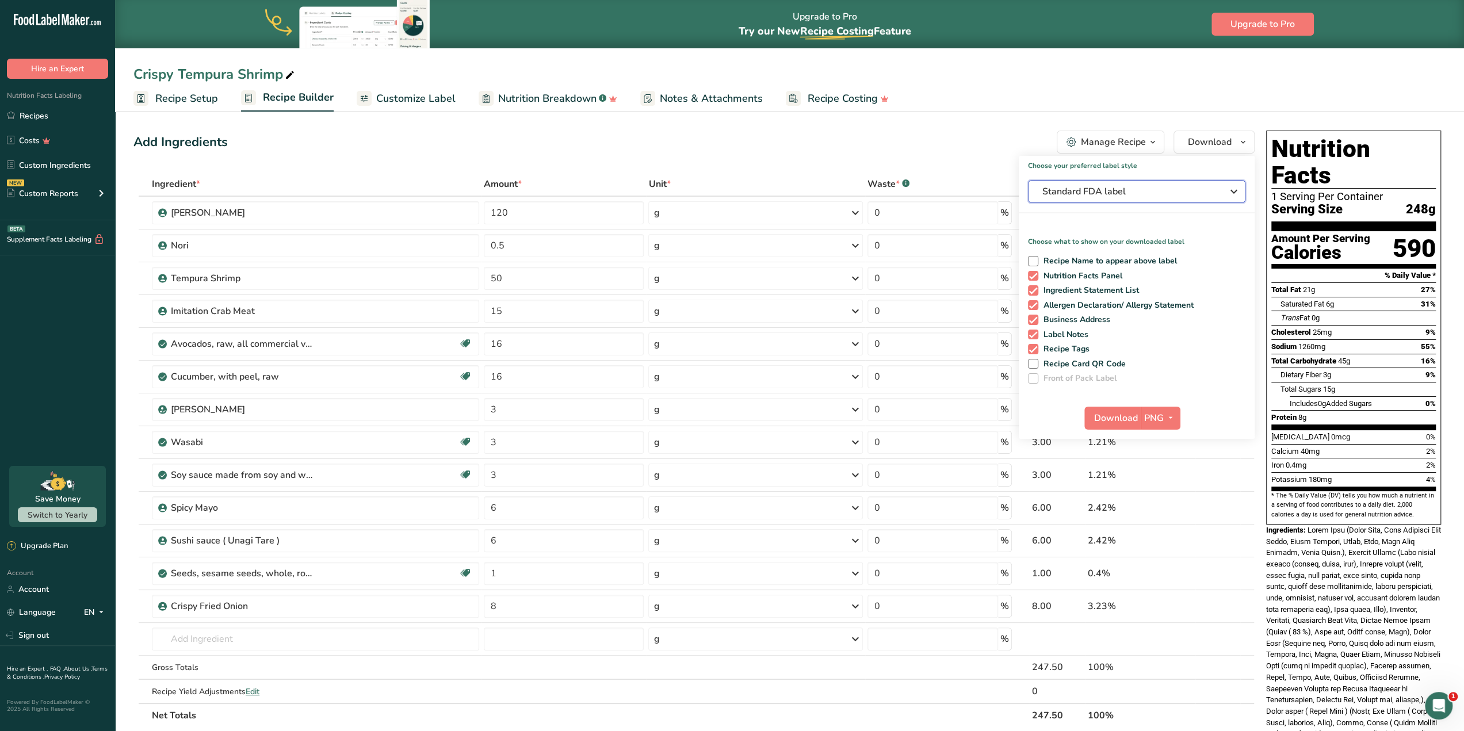
click at [1151, 190] on span "Standard FDA label" at bounding box center [1129, 192] width 173 height 14
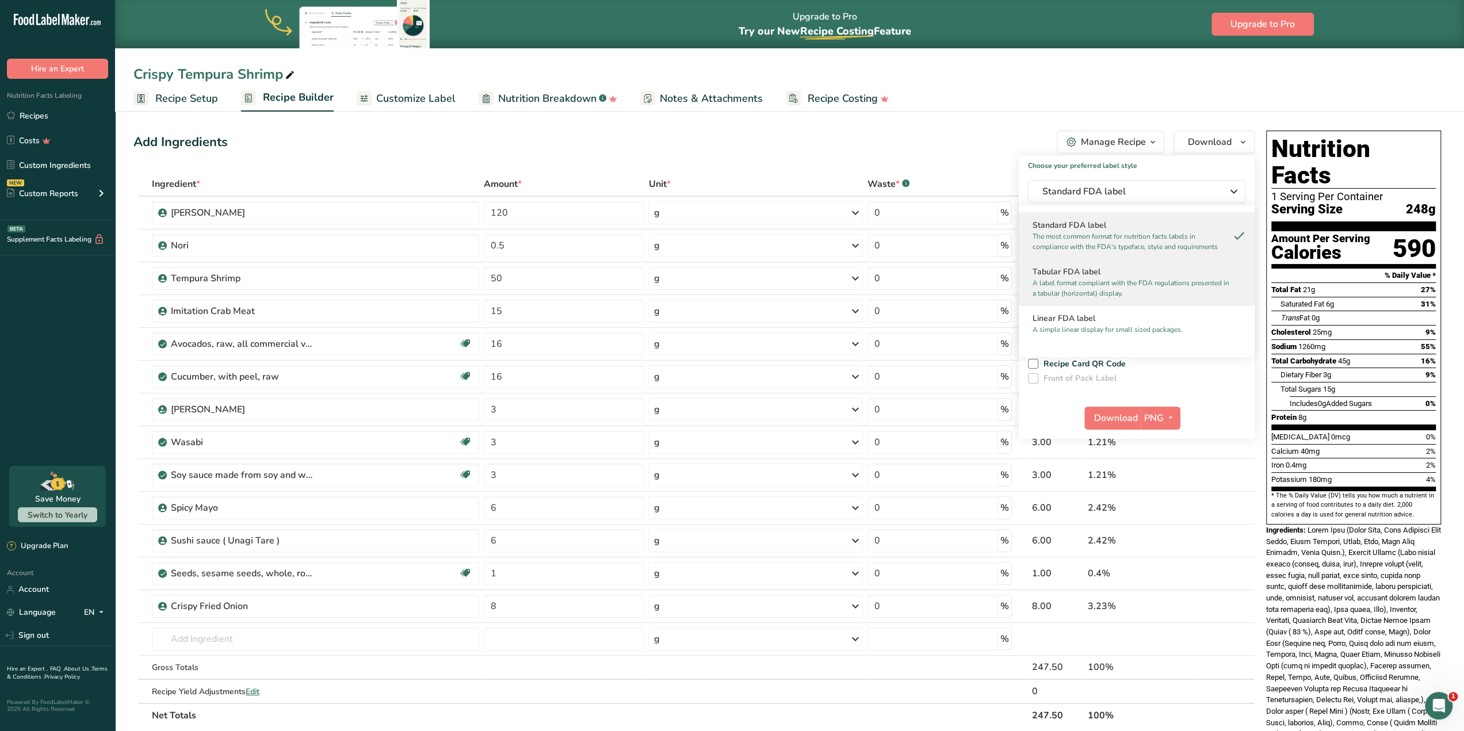
click at [1109, 276] on h2 "Tabular FDA label" at bounding box center [1137, 272] width 208 height 12
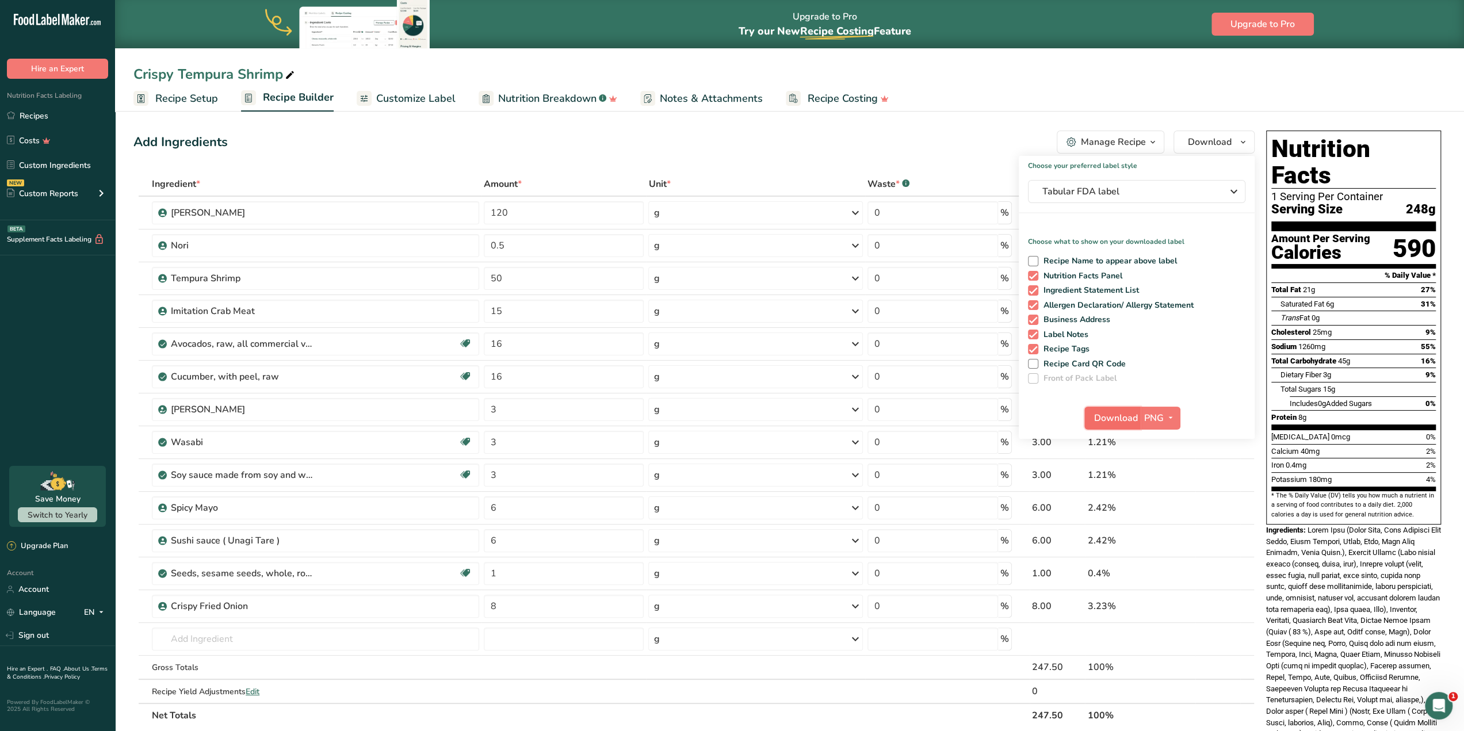
click at [1116, 425] on button "Download" at bounding box center [1113, 418] width 56 height 23
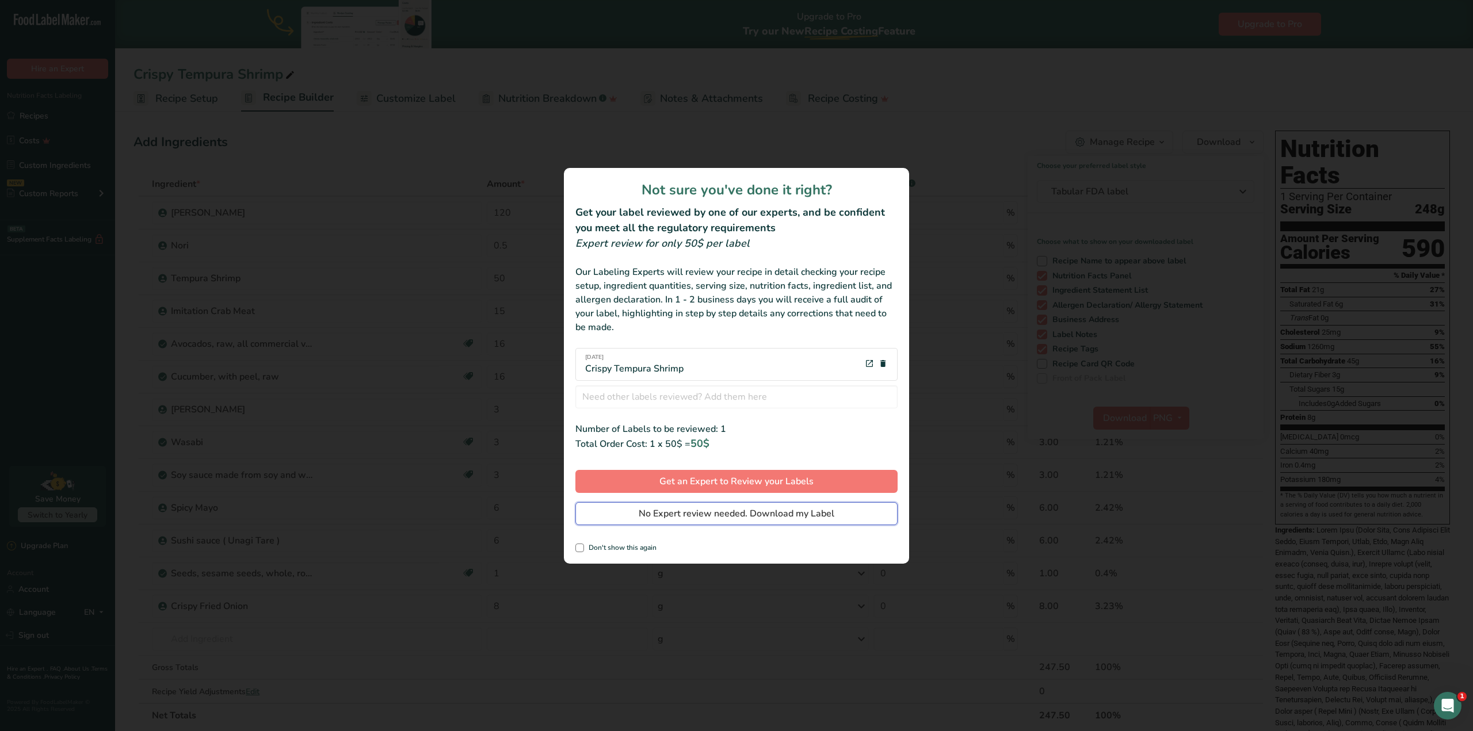
click at [760, 515] on span "No Expert review needed. Download my Label" at bounding box center [737, 514] width 196 height 14
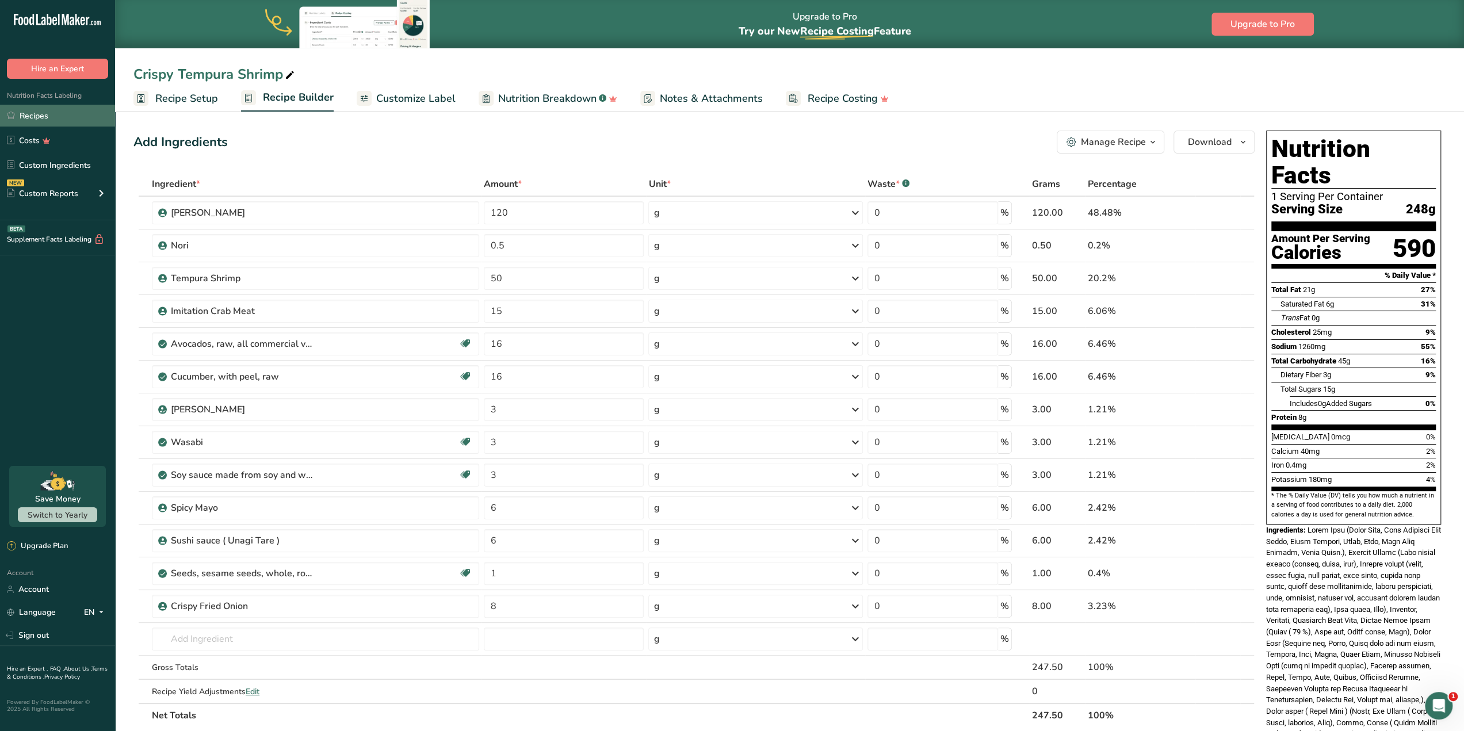
click at [60, 108] on link "Recipes" at bounding box center [57, 116] width 115 height 22
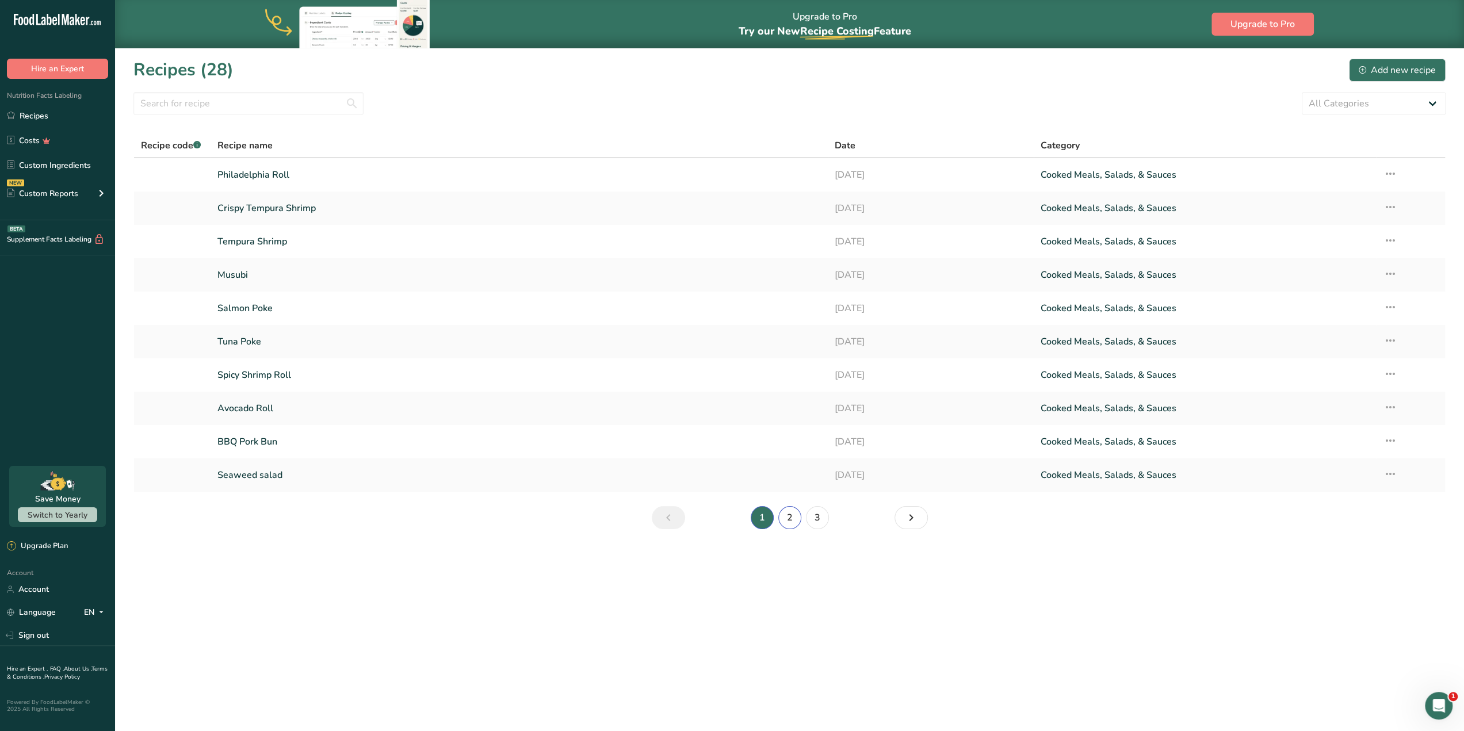
click at [784, 515] on link "2" at bounding box center [789, 517] width 23 height 23
click at [1128, 416] on link "Cooked Meals, Salads, & Sauces" at bounding box center [1205, 408] width 329 height 24
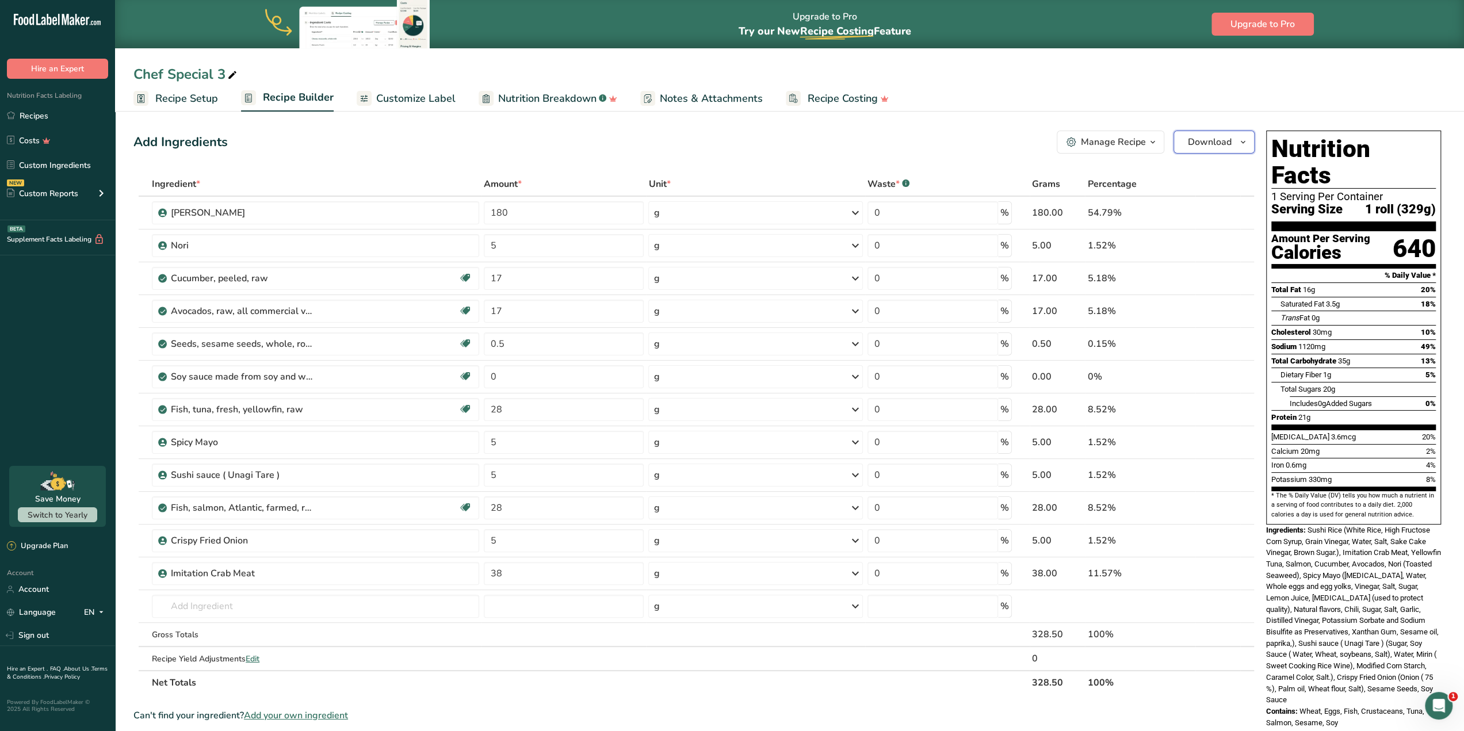
click at [1248, 143] on span "button" at bounding box center [1243, 142] width 14 height 14
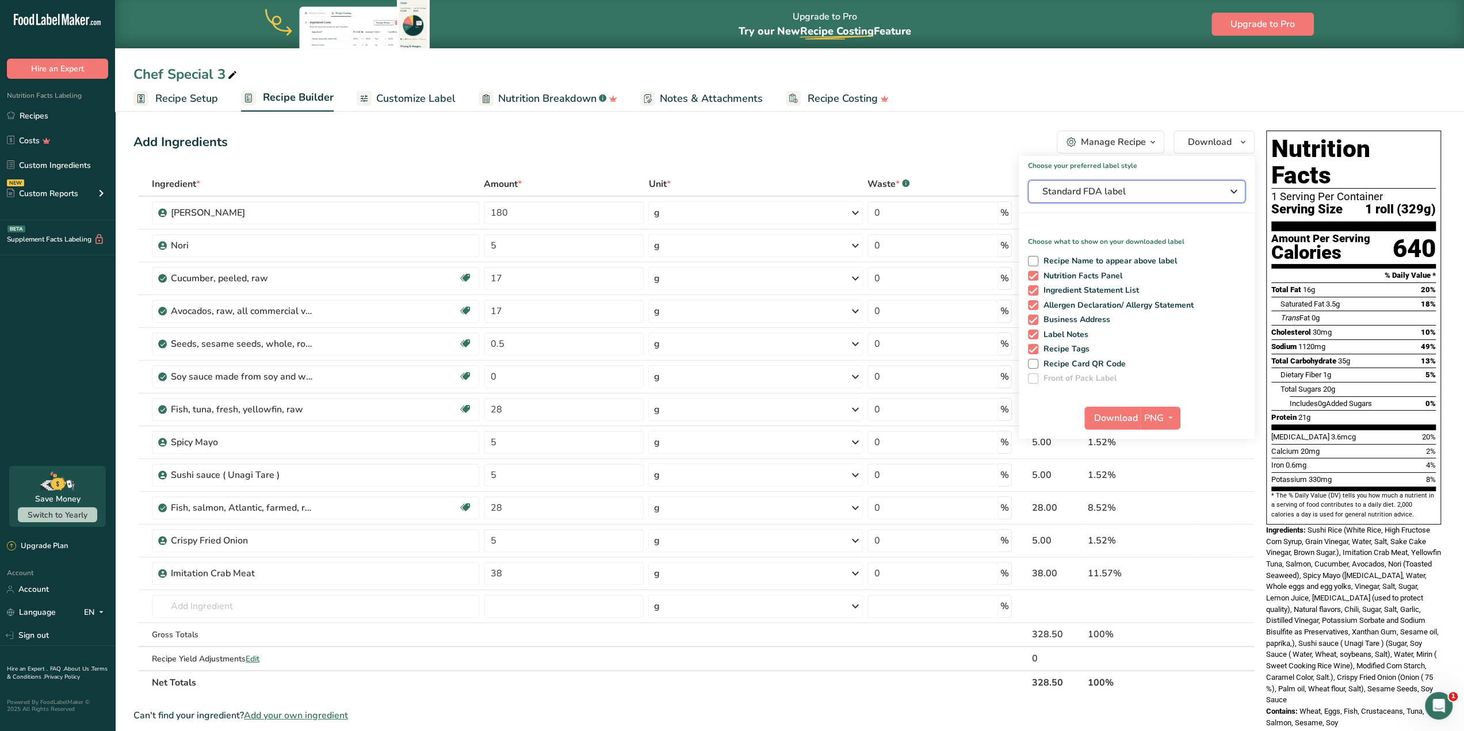
click at [1147, 192] on span "Standard FDA label" at bounding box center [1129, 192] width 173 height 14
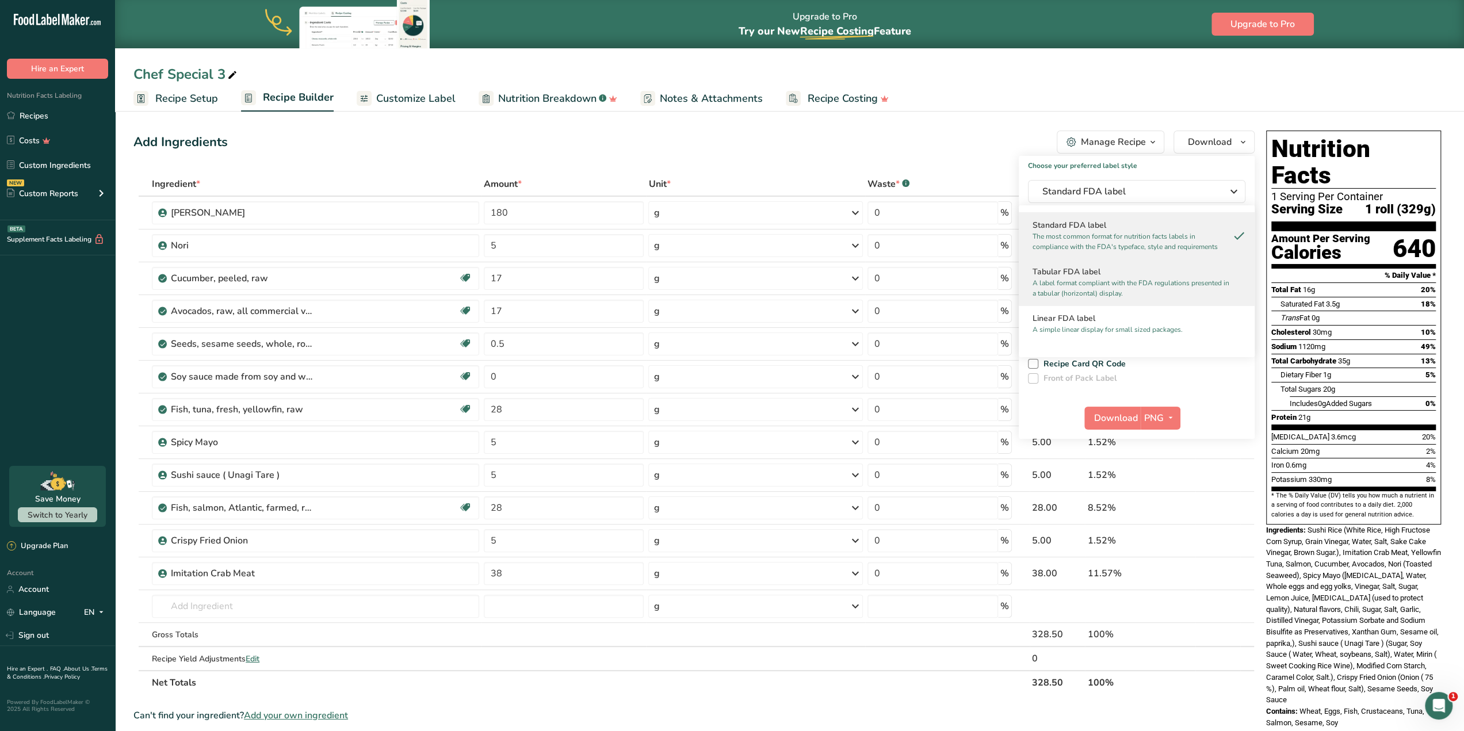
click at [1120, 268] on h2 "Tabular FDA label" at bounding box center [1137, 272] width 208 height 12
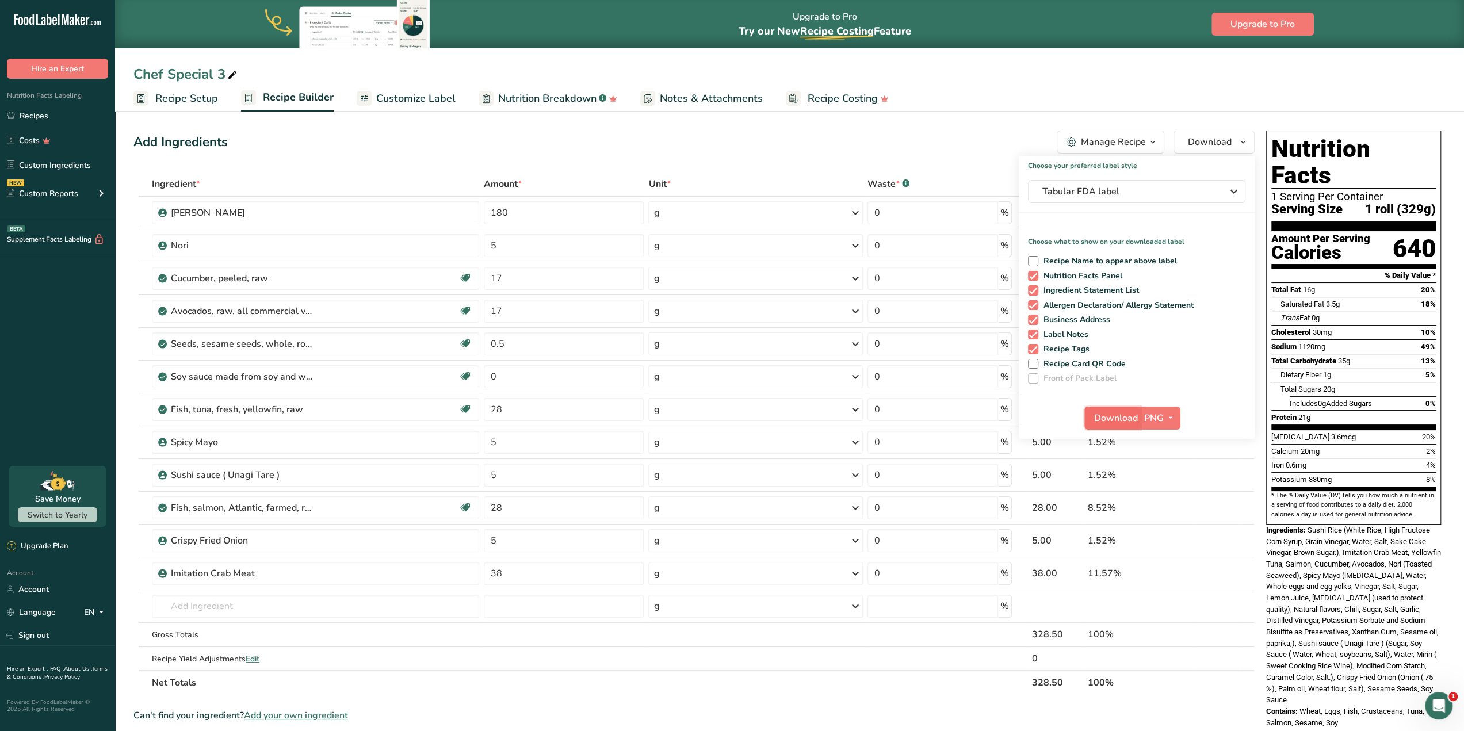
click at [1099, 426] on button "Download" at bounding box center [1113, 418] width 56 height 23
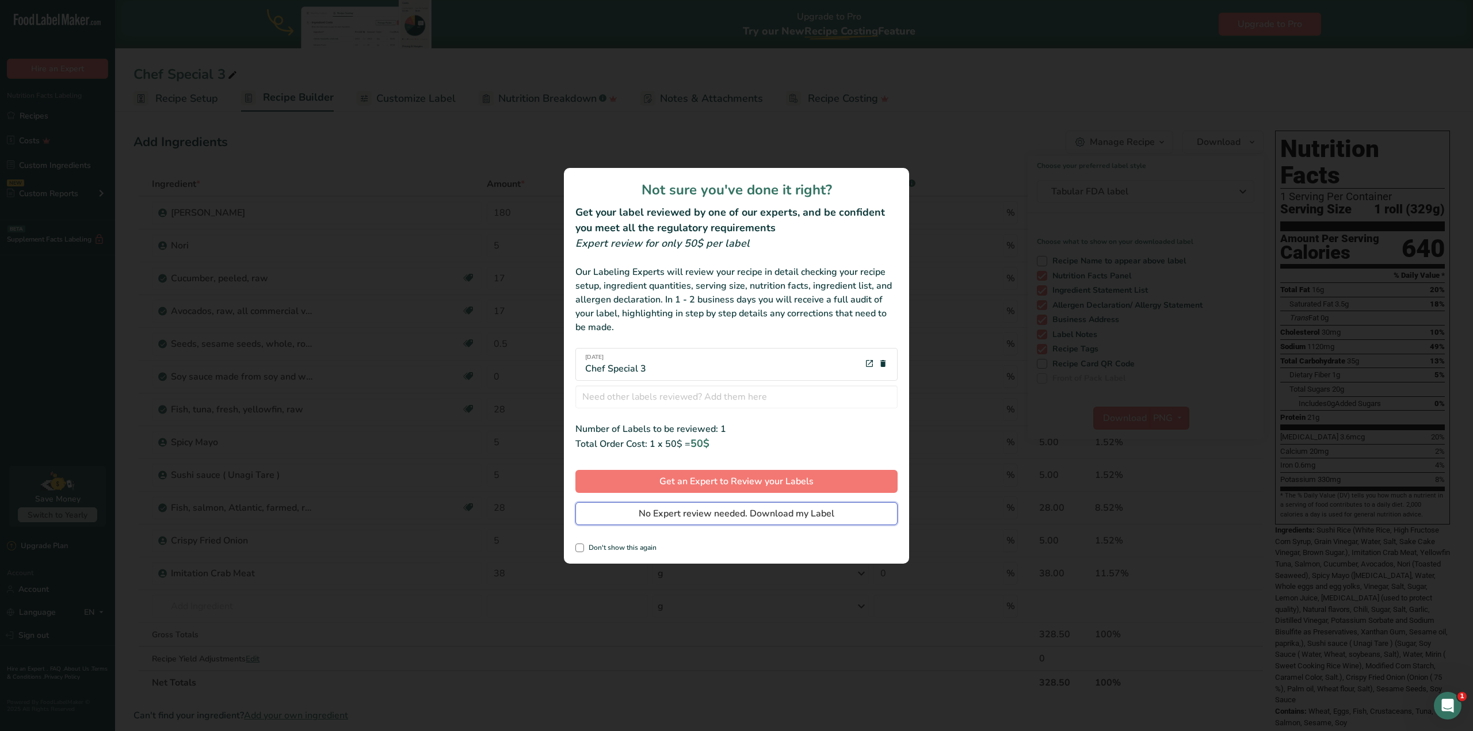
click at [818, 511] on span "No Expert review needed. Download my Label" at bounding box center [737, 514] width 196 height 14
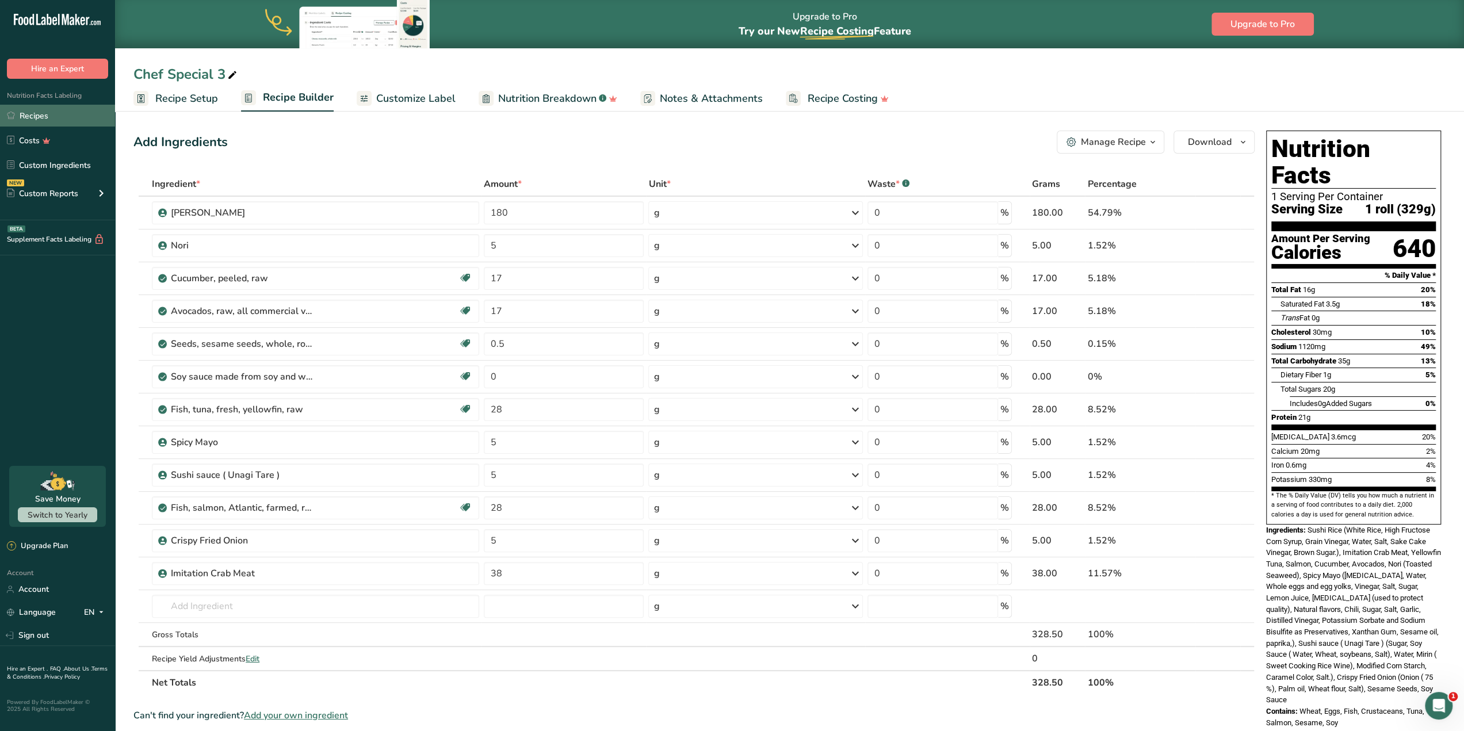
click at [65, 110] on link "Recipes" at bounding box center [57, 116] width 115 height 22
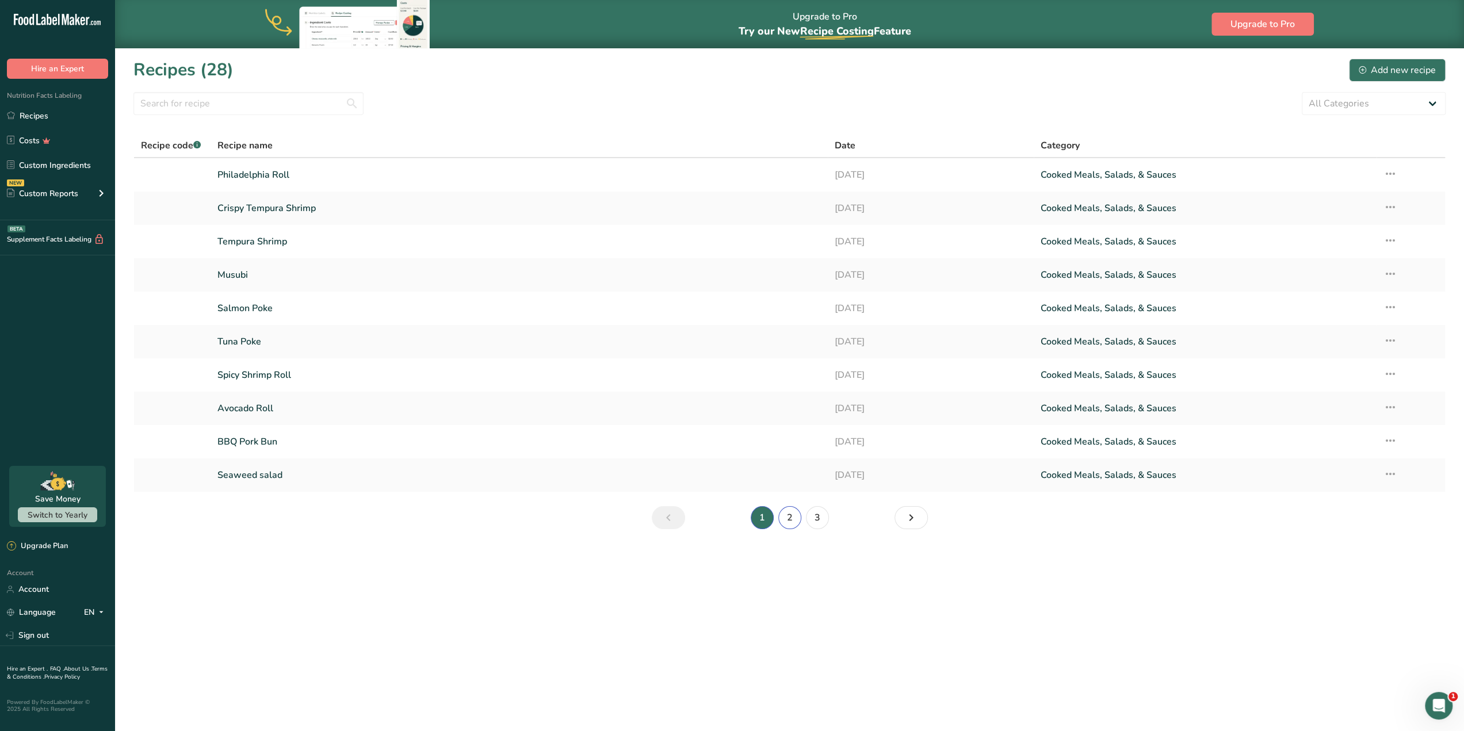
click at [787, 517] on link "2" at bounding box center [789, 517] width 23 height 23
click at [373, 376] on link "Chef Special 4" at bounding box center [519, 375] width 604 height 24
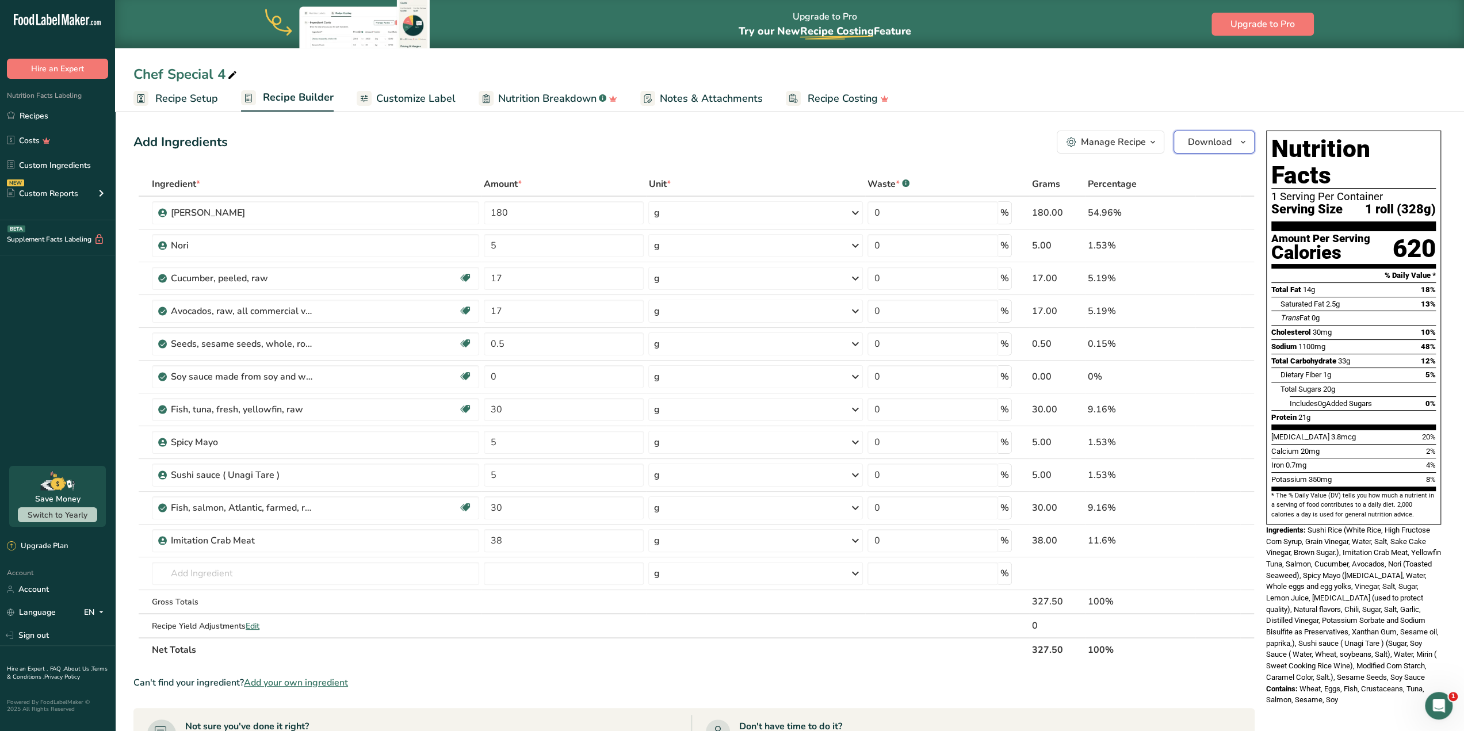
click at [1235, 142] on button "Download" at bounding box center [1214, 142] width 81 height 23
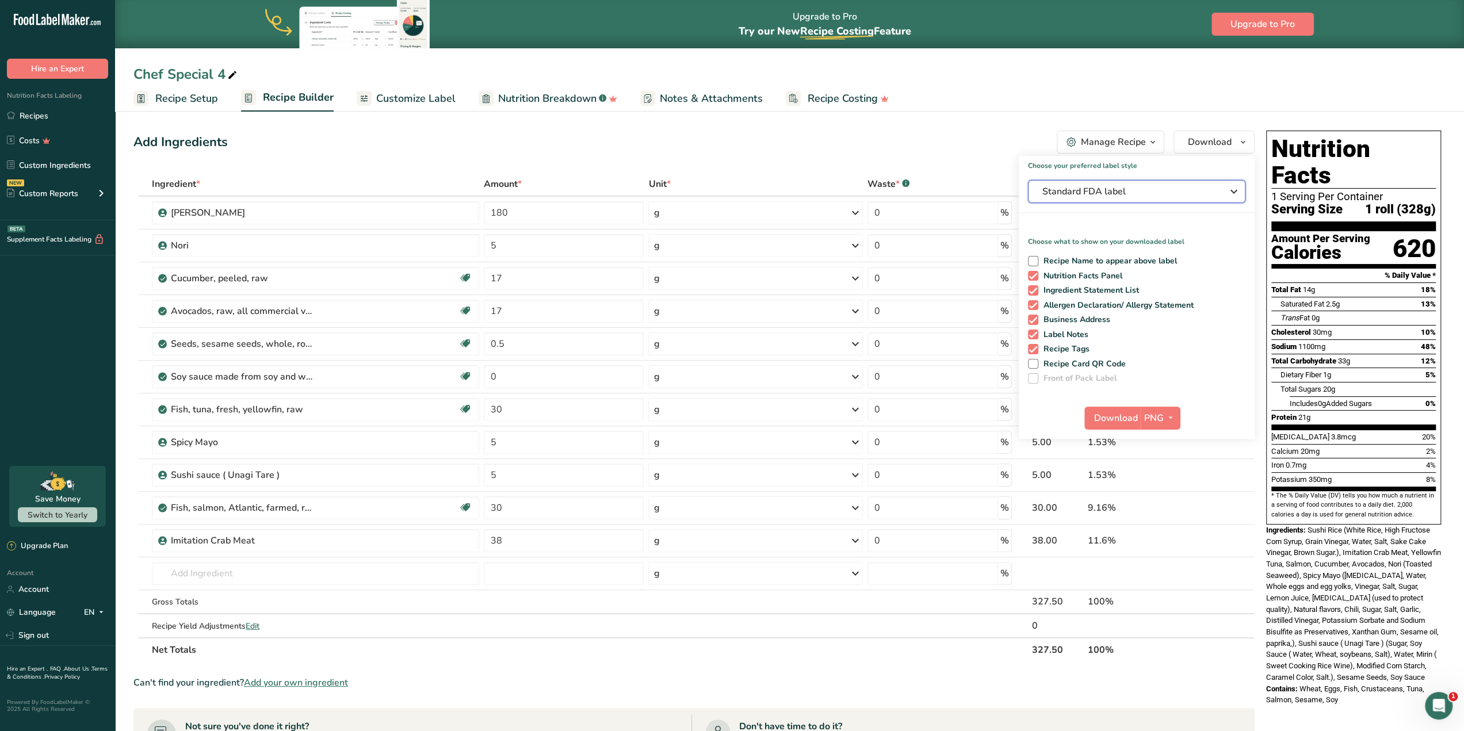
click at [1160, 196] on span "Standard FDA label" at bounding box center [1129, 192] width 173 height 14
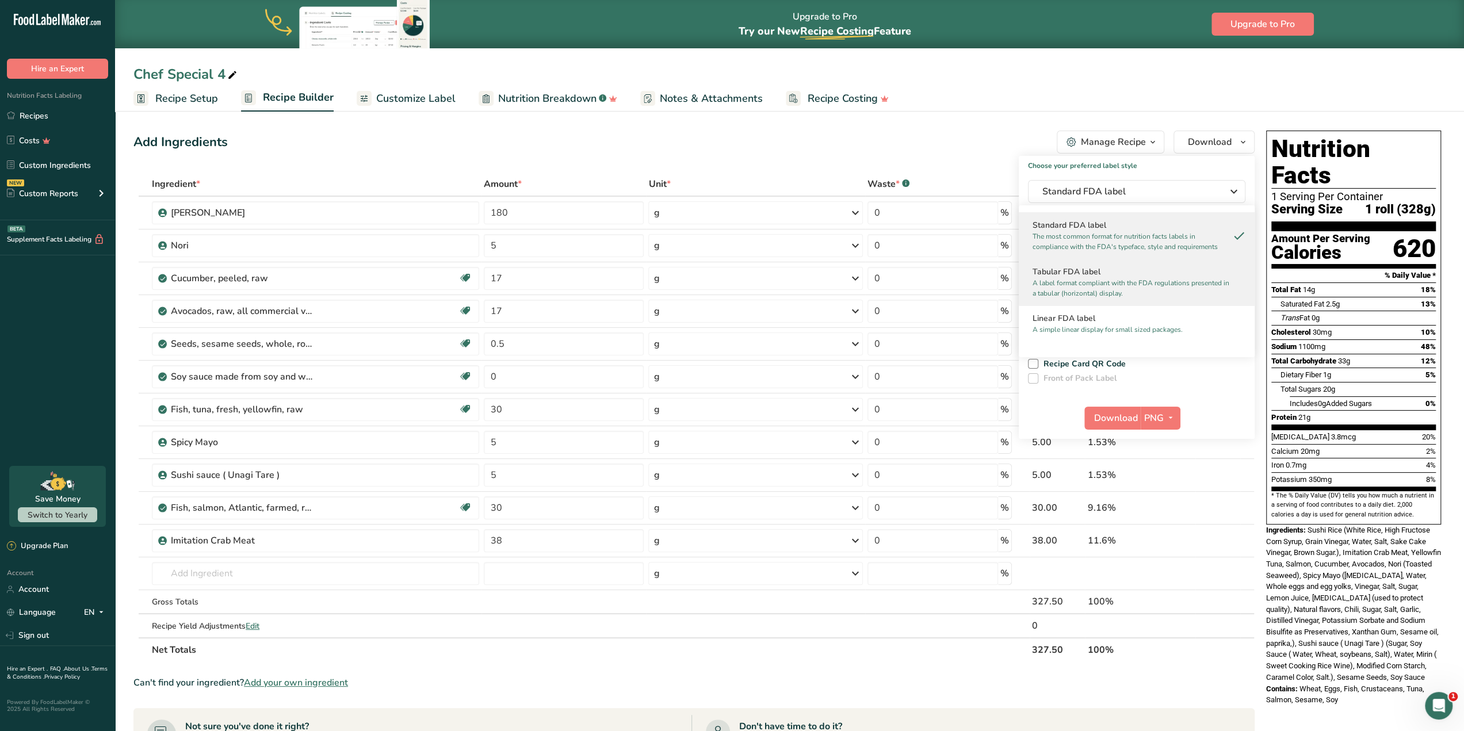
click at [1117, 264] on div "Tabular FDA label A label format compliant with the FDA regulations presented i…" at bounding box center [1137, 282] width 236 height 47
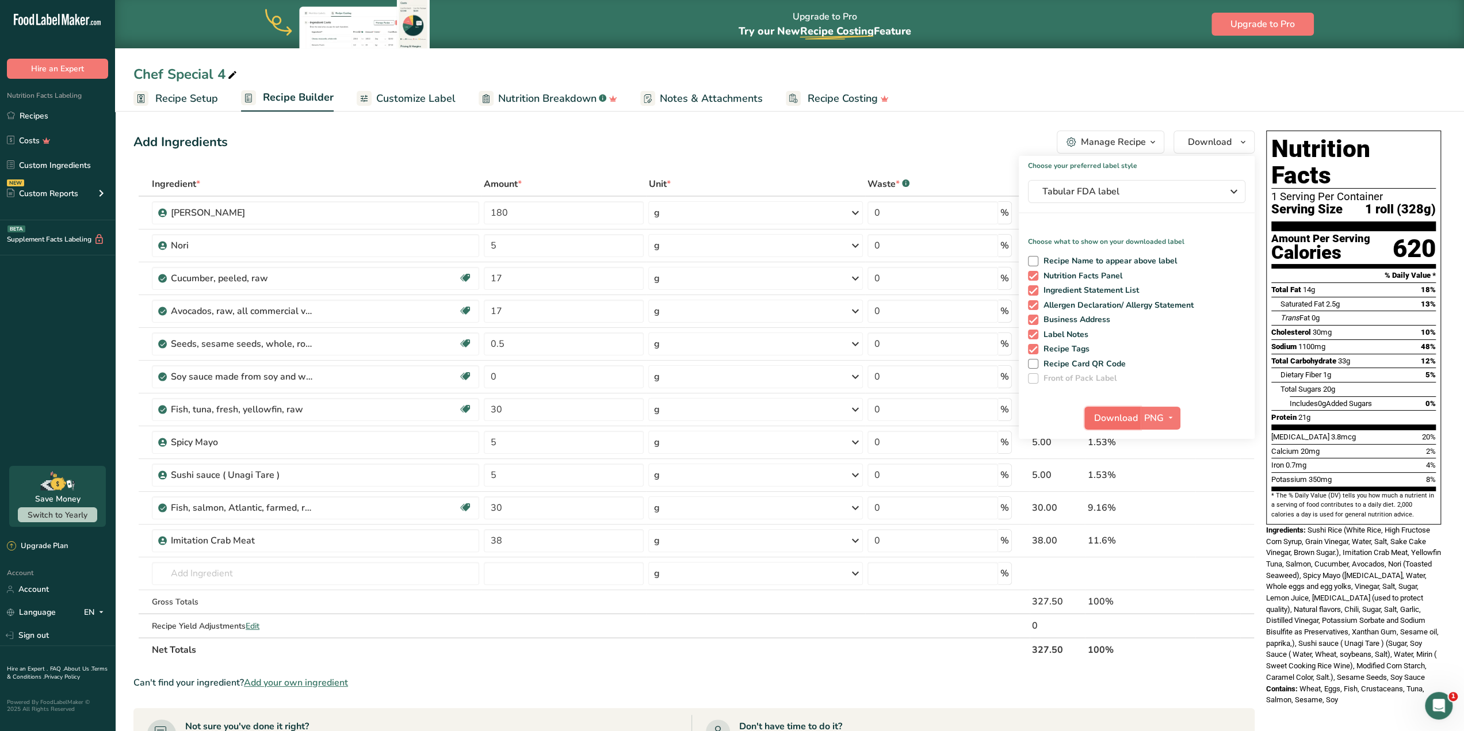
click at [1125, 423] on span "Download" at bounding box center [1116, 418] width 44 height 14
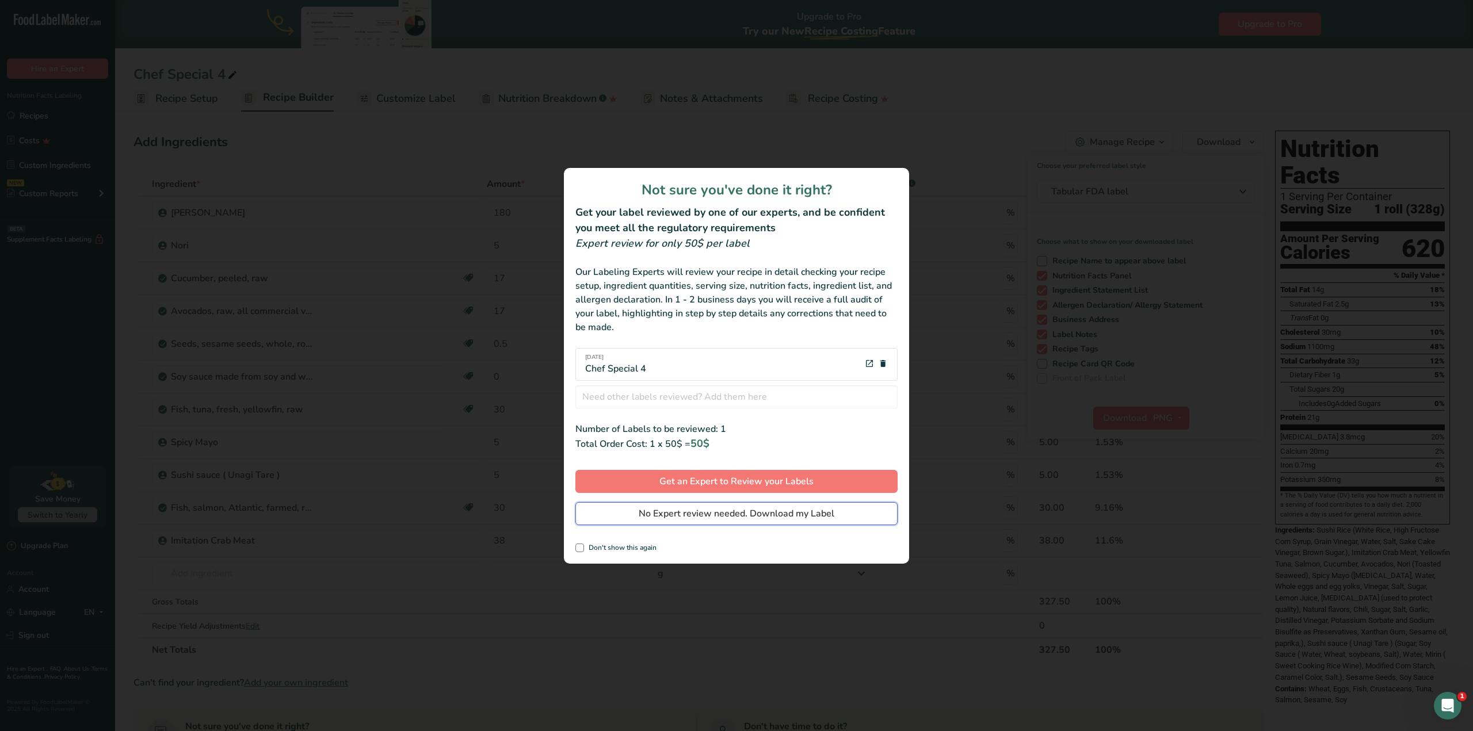
click at [749, 517] on span "No Expert review needed. Download my Label" at bounding box center [737, 514] width 196 height 14
